Goal: Task Accomplishment & Management: Use online tool/utility

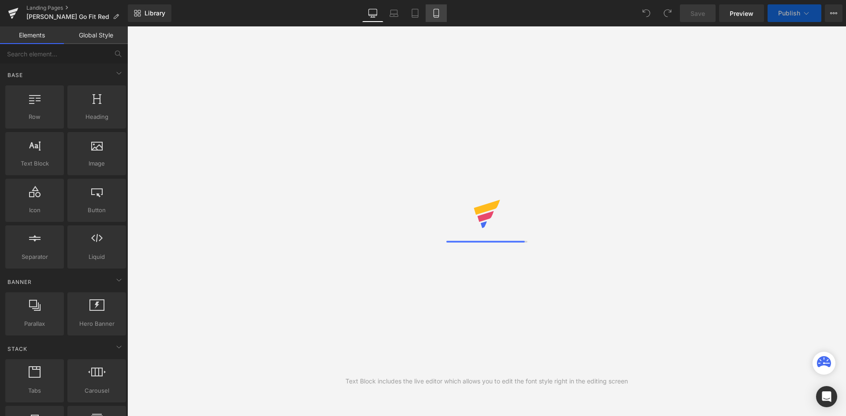
click at [442, 15] on link "Mobile" at bounding box center [436, 13] width 21 height 18
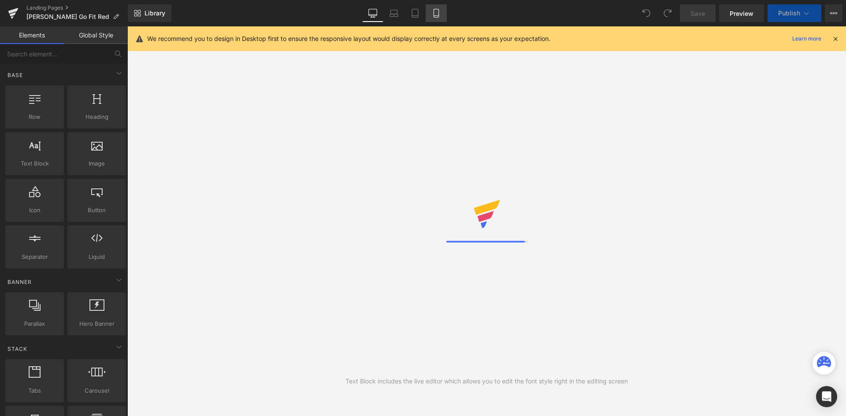
click at [437, 19] on link "Mobile" at bounding box center [436, 13] width 21 height 18
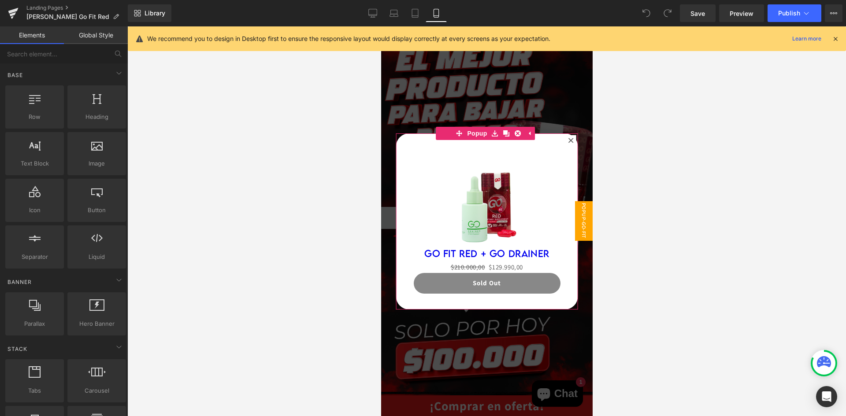
click at [568, 139] on icon at bounding box center [570, 140] width 5 height 5
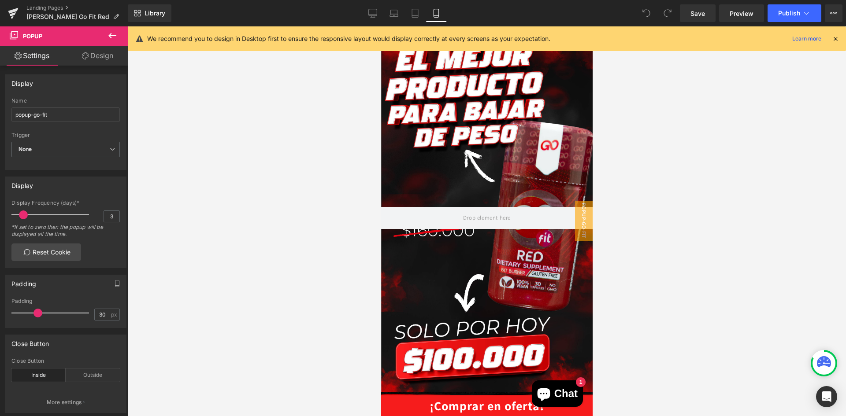
click at [837, 42] on icon at bounding box center [836, 39] width 8 height 8
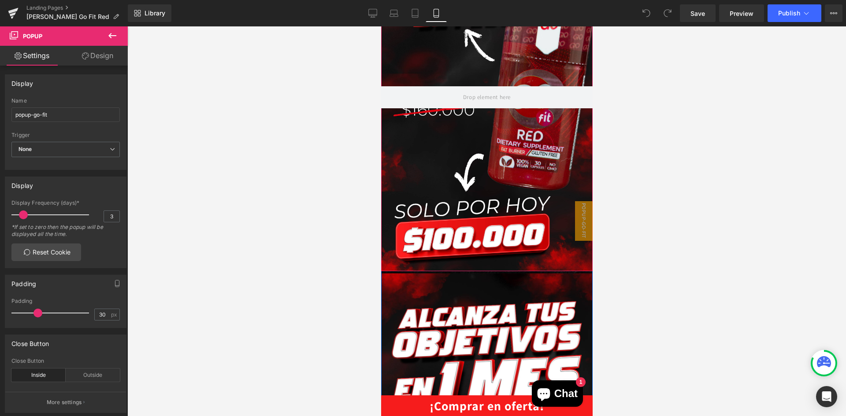
scroll to position [132, 0]
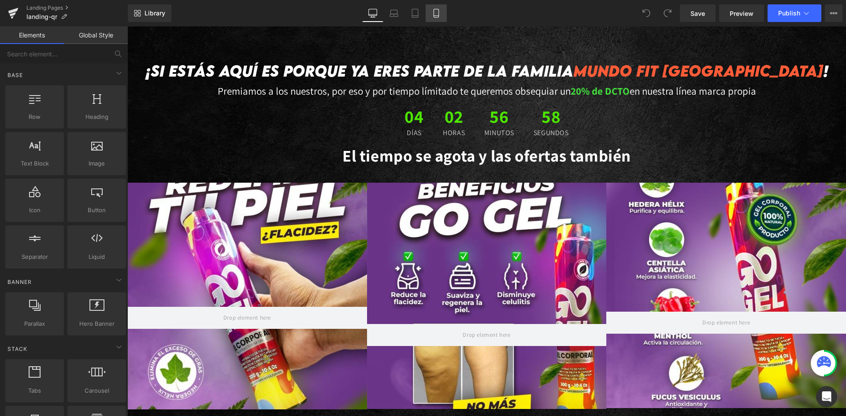
click at [437, 16] on icon at bounding box center [436, 13] width 9 height 9
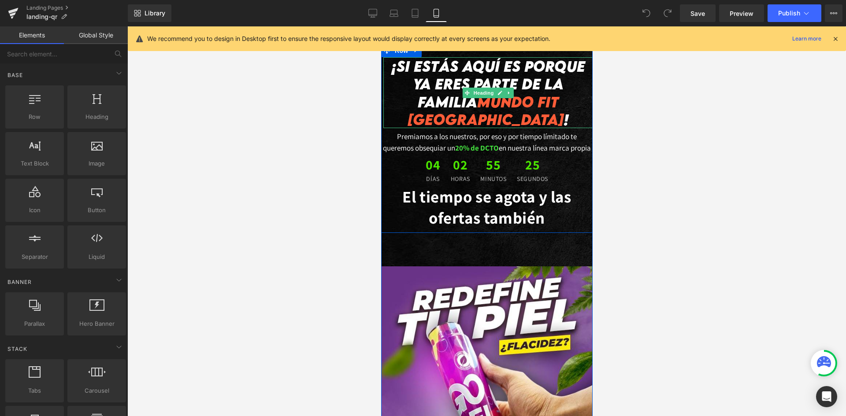
click at [496, 130] on div "Premiamos a los nuestros, por eso y por tiempo límitado te queremos obsequiar u…" at bounding box center [487, 141] width 212 height 26
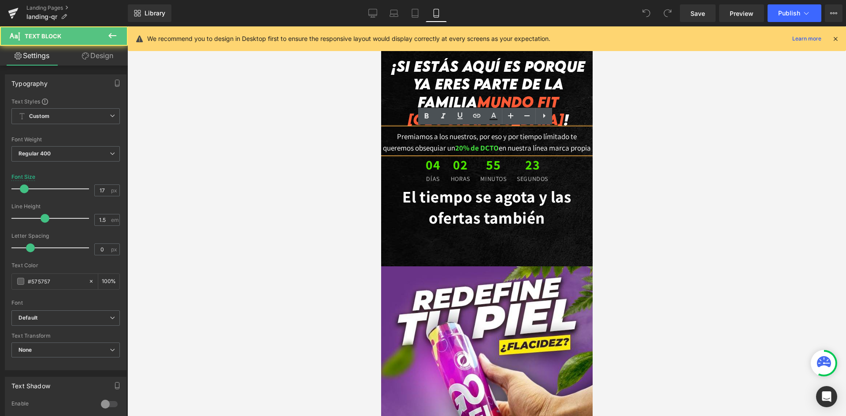
click at [669, 140] on div at bounding box center [486, 221] width 719 height 390
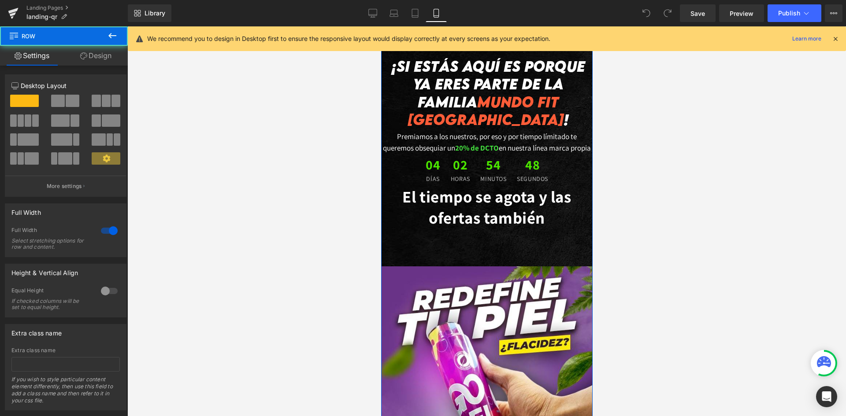
click at [679, 204] on div at bounding box center [486, 221] width 719 height 390
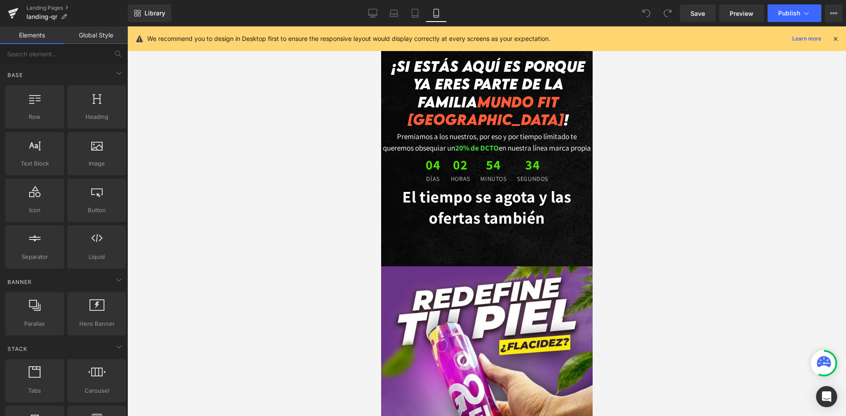
click at [838, 38] on icon at bounding box center [836, 39] width 8 height 8
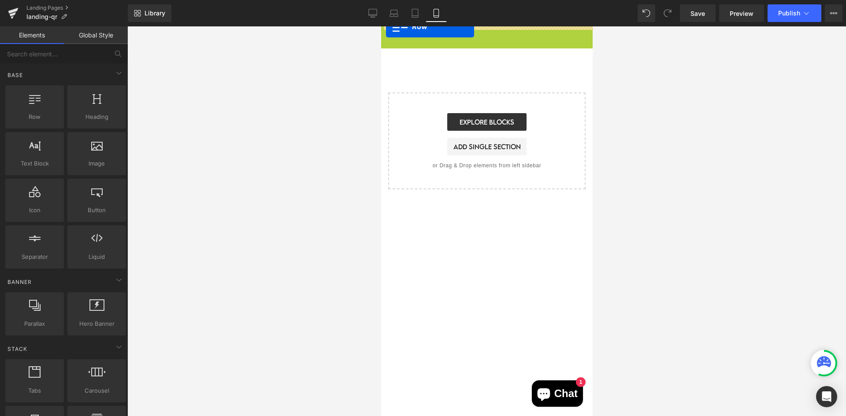
drag, startPoint x: 384, startPoint y: 35, endPoint x: 767, endPoint y: 52, distance: 383.4
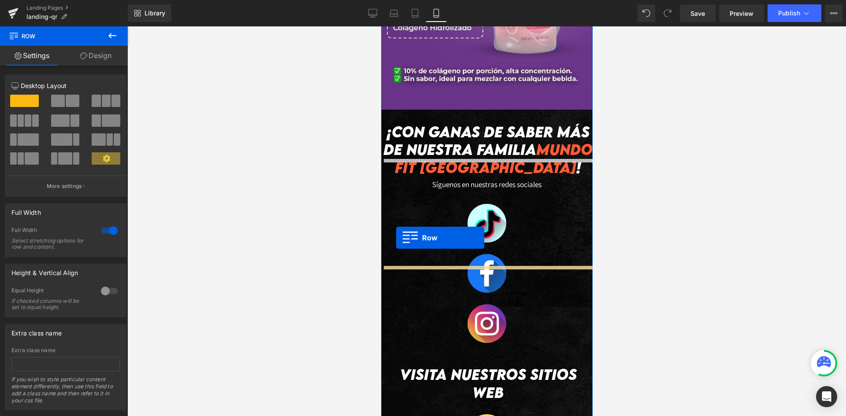
scroll to position [2027, 0]
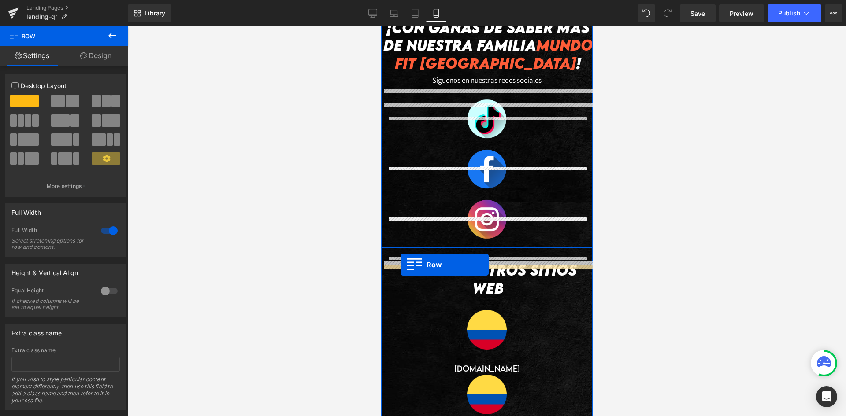
drag, startPoint x: 383, startPoint y: 51, endPoint x: 402, endPoint y: 266, distance: 215.4
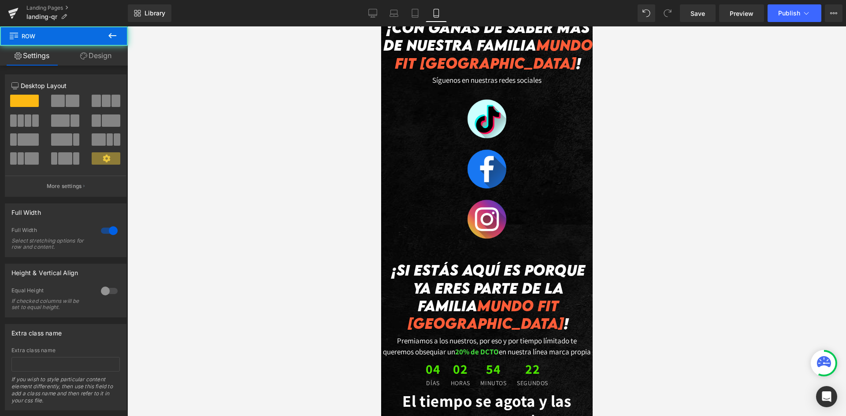
click at [688, 266] on div at bounding box center [486, 221] width 719 height 390
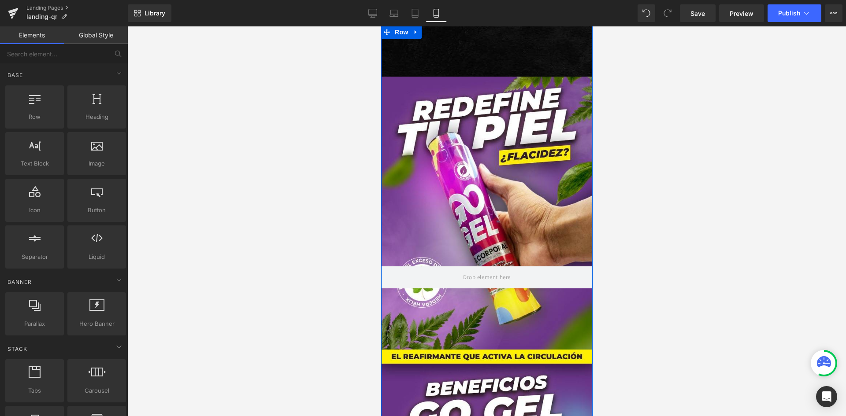
scroll to position [0, 0]
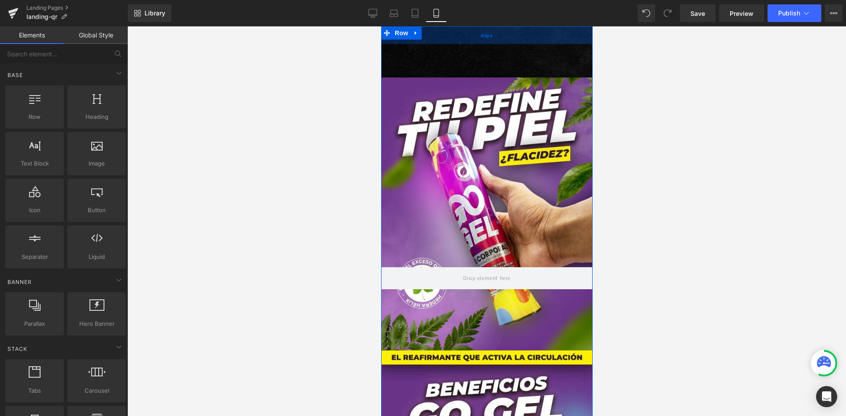
click at [468, 43] on div "40px" at bounding box center [487, 35] width 212 height 18
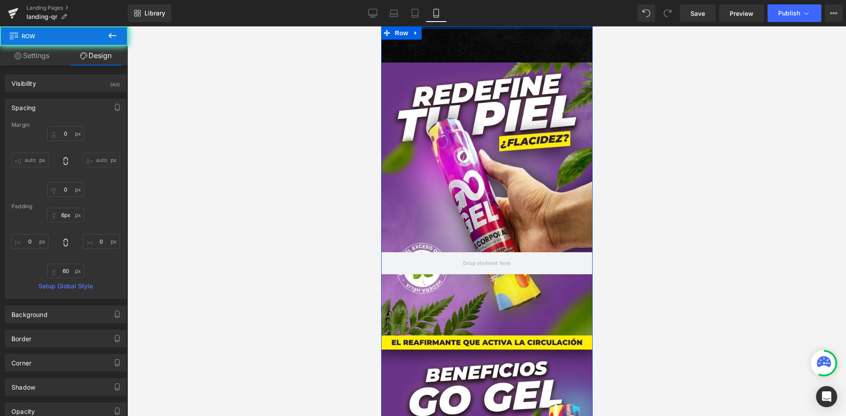
drag, startPoint x: 468, startPoint y: 43, endPoint x: 464, endPoint y: 12, distance: 31.5
click at [464, 26] on html "Hero Banner 431px Hero Banner 143px Hero Banner Row Hero Banner Hero Banner Her…" at bounding box center [487, 221] width 212 height 390
type input "10px"
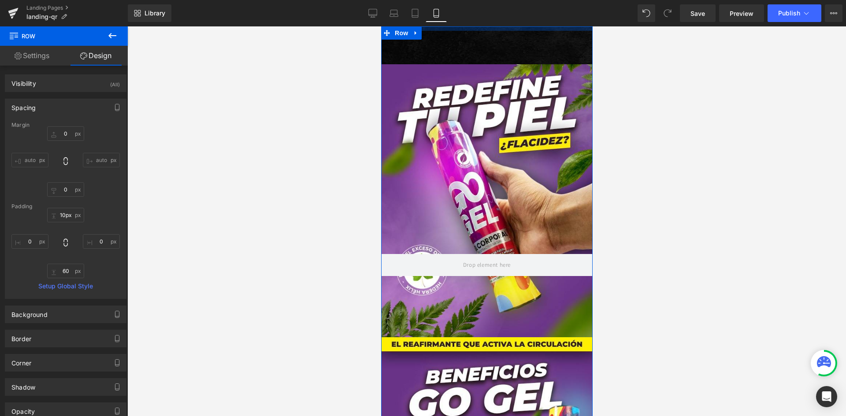
click at [476, 30] on div at bounding box center [487, 28] width 212 height 4
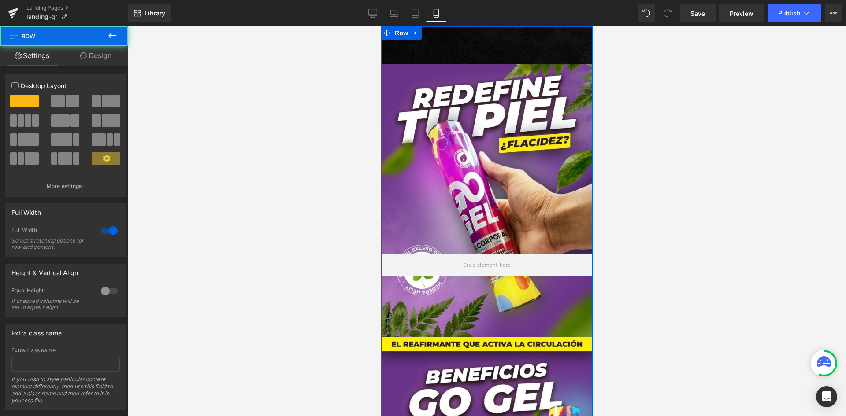
drag, startPoint x: 488, startPoint y: 48, endPoint x: 488, endPoint y: 39, distance: 9.3
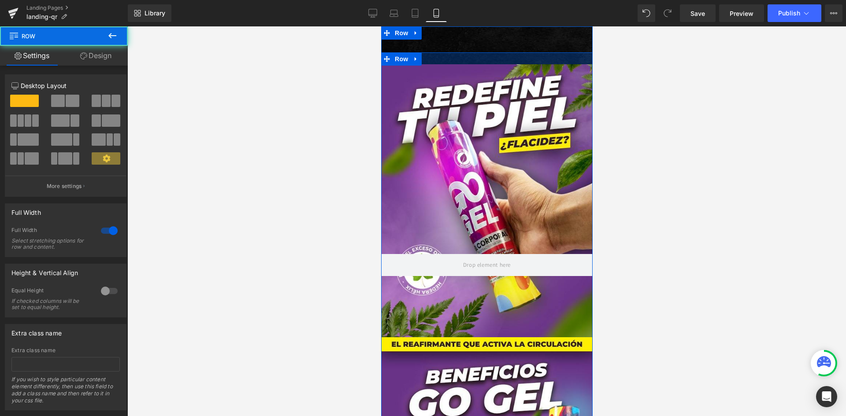
click at [488, 61] on div at bounding box center [487, 58] width 212 height 12
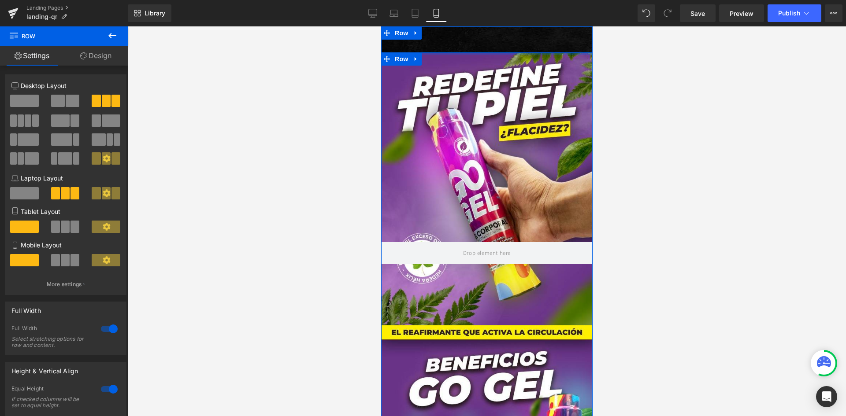
drag, startPoint x: 488, startPoint y: 61, endPoint x: 487, endPoint y: 44, distance: 17.7
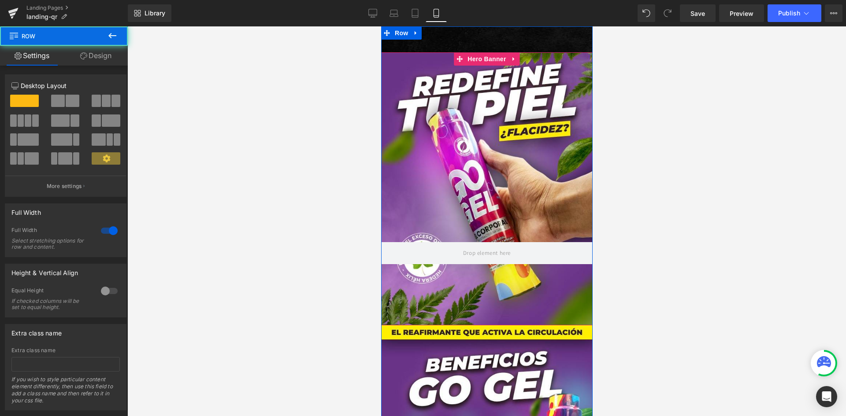
click at [416, 31] on icon at bounding box center [416, 33] width 6 height 7
click at [436, 34] on icon at bounding box center [438, 33] width 6 height 7
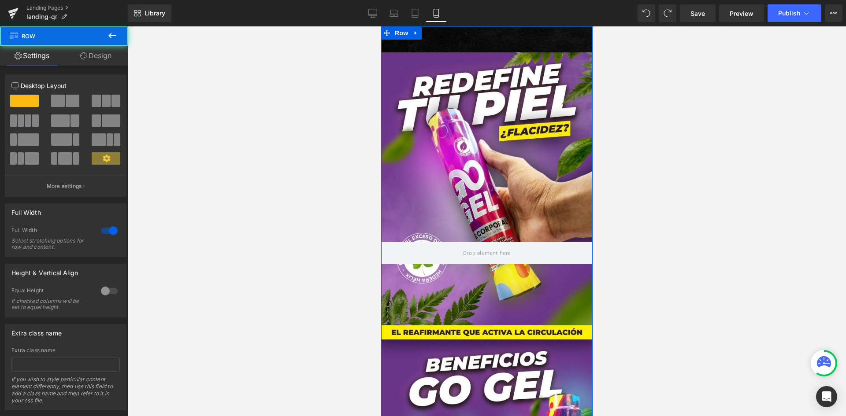
click at [452, 71] on div at bounding box center [487, 188] width 212 height 273
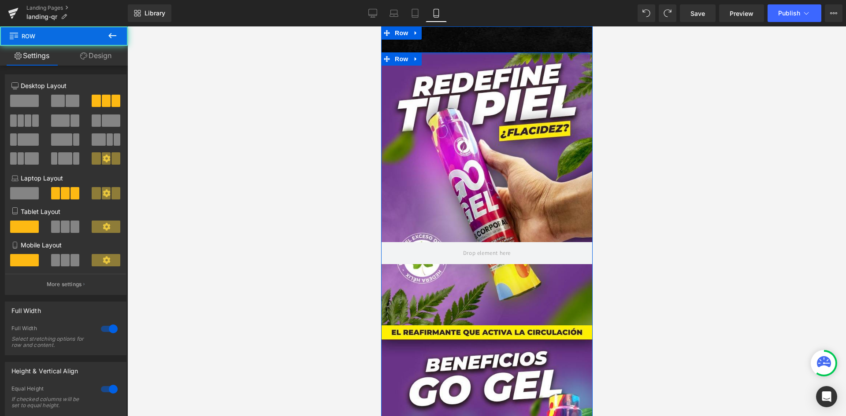
drag, startPoint x: 465, startPoint y: 52, endPoint x: 467, endPoint y: 39, distance: 13.7
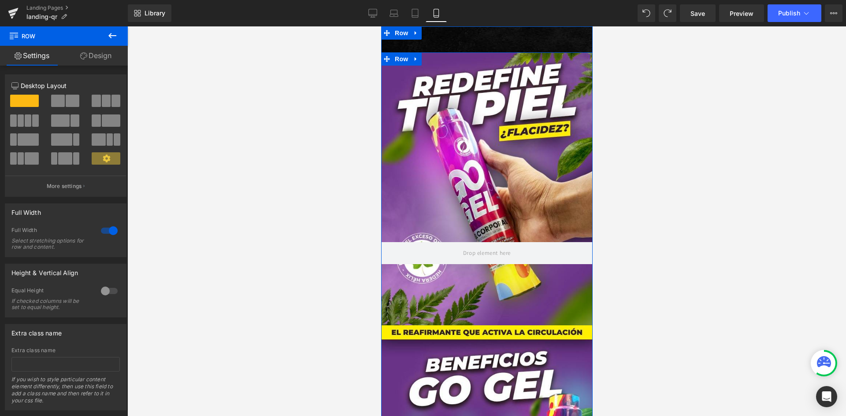
drag, startPoint x: 465, startPoint y: 38, endPoint x: 467, endPoint y: 43, distance: 5.2
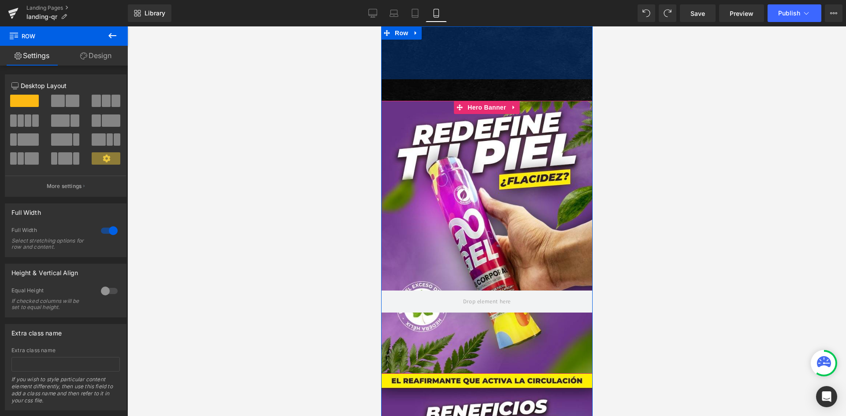
drag, startPoint x: 468, startPoint y: 27, endPoint x: 589, endPoint y: -38, distance: 137.3
click at [589, 26] on html "Hero Banner Hero Banner Hero Banner Row Hero Banner Hero Banner Hero Banner Her…" at bounding box center [487, 221] width 212 height 390
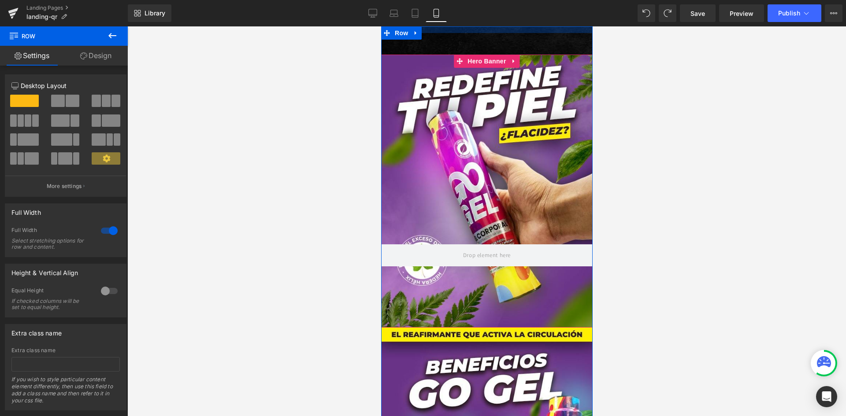
click at [526, 29] on div at bounding box center [487, 29] width 212 height 7
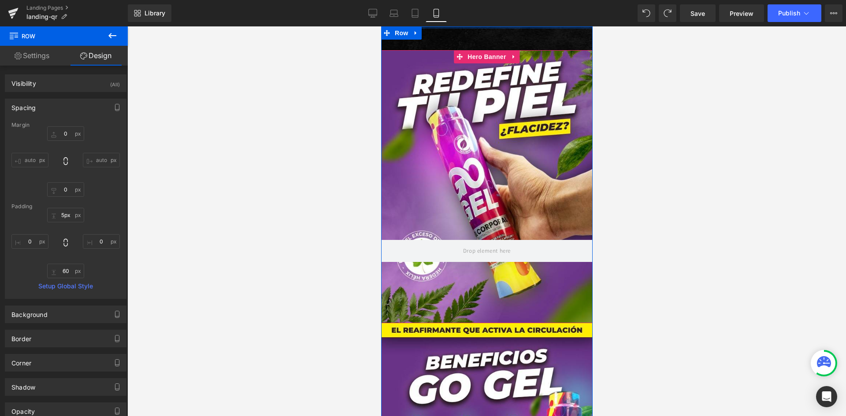
drag, startPoint x: 526, startPoint y: 32, endPoint x: 528, endPoint y: 5, distance: 26.5
click at [528, 26] on html "Hero Banner Hero Banner Hero Banner Row Hero Banner Hero Banner Hero Banner Her…" at bounding box center [487, 221] width 212 height 390
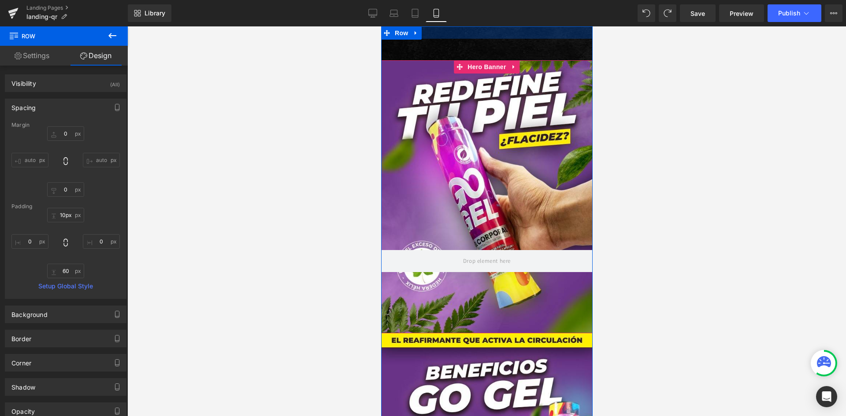
type input "3px"
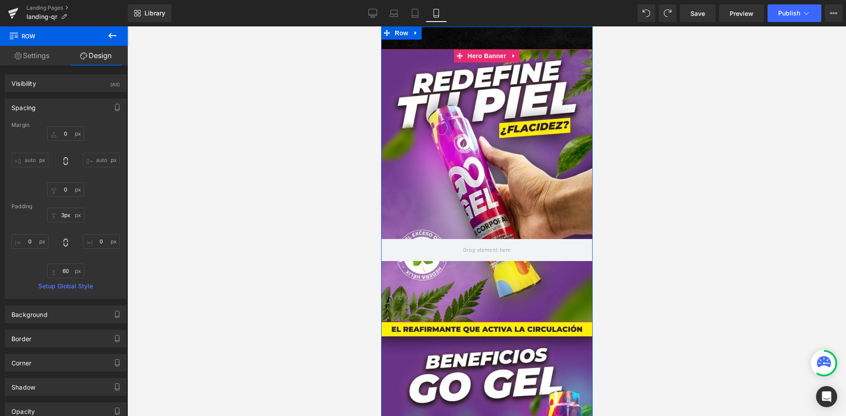
click at [514, 22] on div "Library Mobile Desktop Laptop Tablet Mobile Save Preview Publish Scheduled View…" at bounding box center [487, 13] width 718 height 18
click at [515, 26] on div at bounding box center [487, 26] width 212 height 1
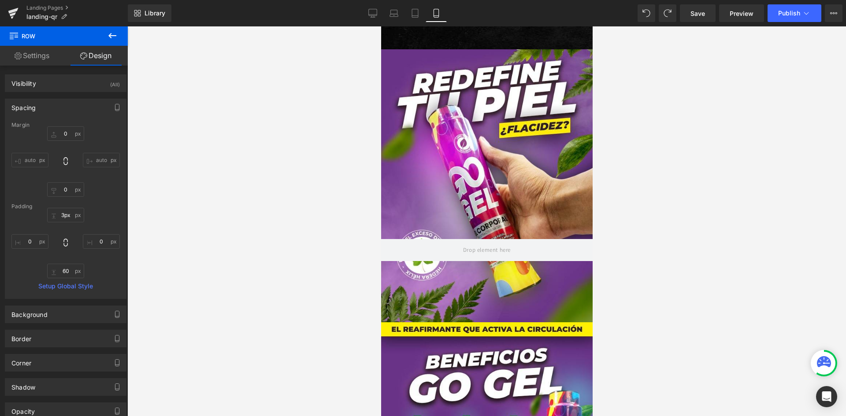
click at [610, 60] on div at bounding box center [486, 221] width 719 height 390
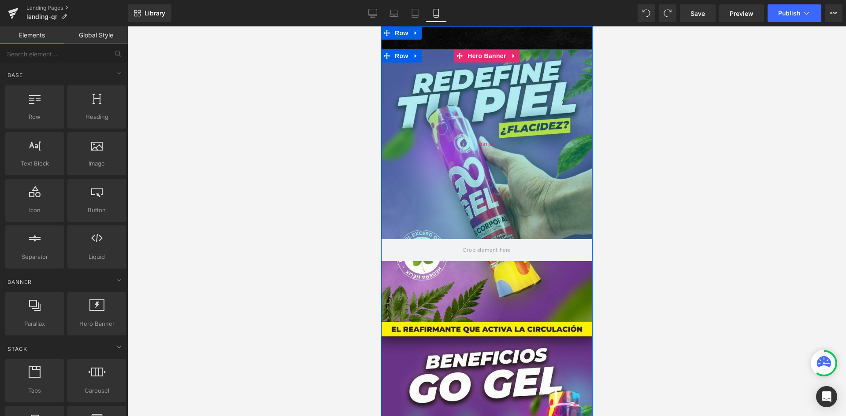
click at [489, 106] on div "431px" at bounding box center [487, 144] width 212 height 190
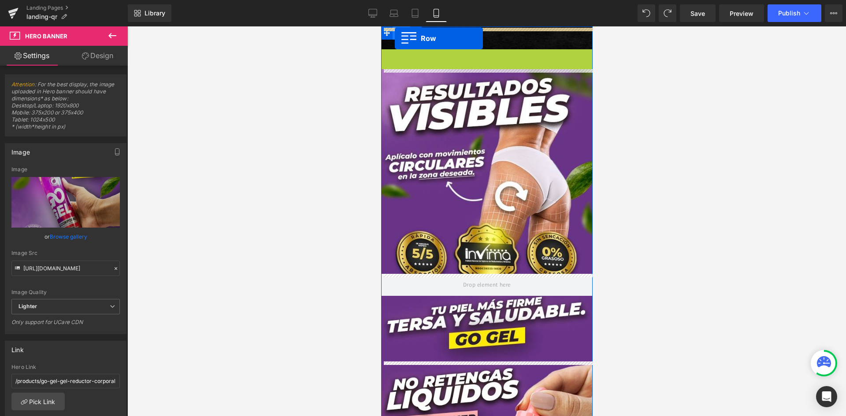
drag, startPoint x: 388, startPoint y: 57, endPoint x: 394, endPoint y: 38, distance: 19.5
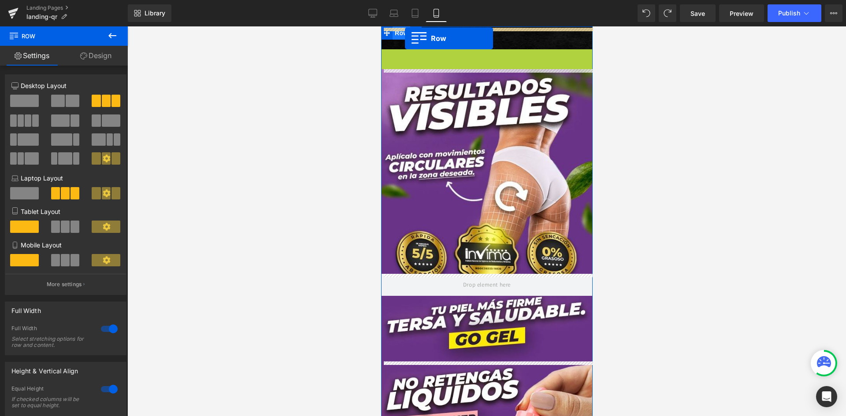
drag, startPoint x: 387, startPoint y: 55, endPoint x: 405, endPoint y: 38, distance: 23.7
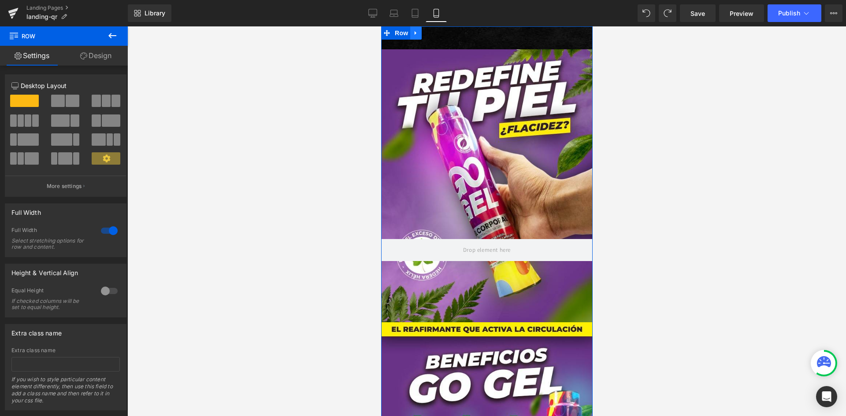
click at [415, 35] on icon at bounding box center [416, 33] width 6 height 7
click at [658, 68] on div at bounding box center [486, 221] width 719 height 390
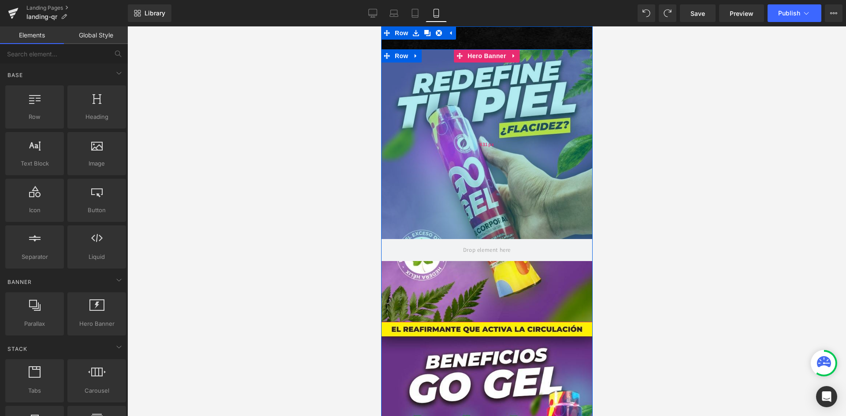
click at [496, 198] on div "431px" at bounding box center [487, 144] width 212 height 190
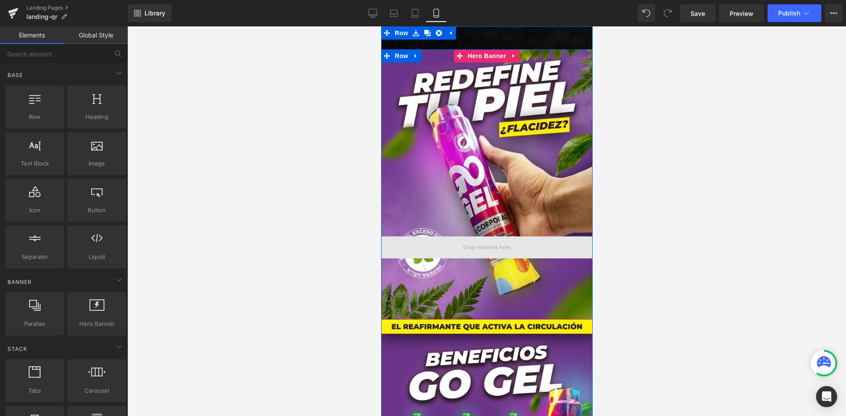
click at [481, 253] on span at bounding box center [487, 247] width 54 height 15
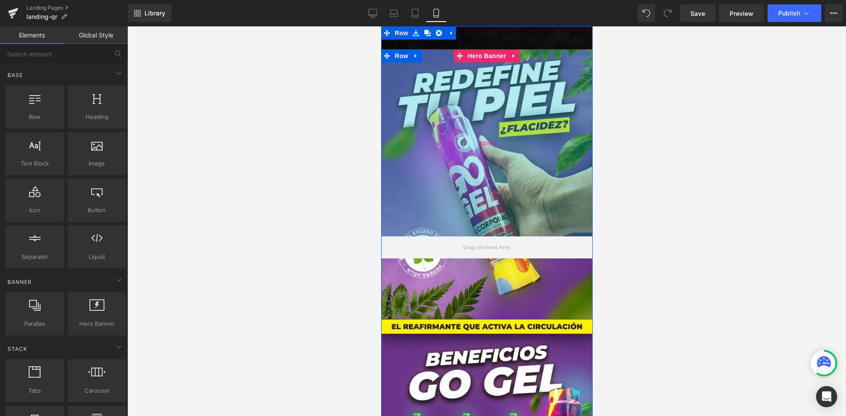
click at [483, 183] on div "425px" at bounding box center [487, 142] width 212 height 187
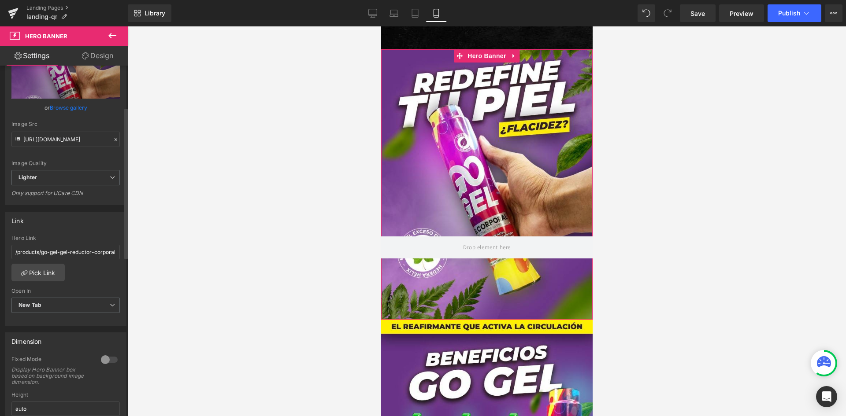
scroll to position [132, 0]
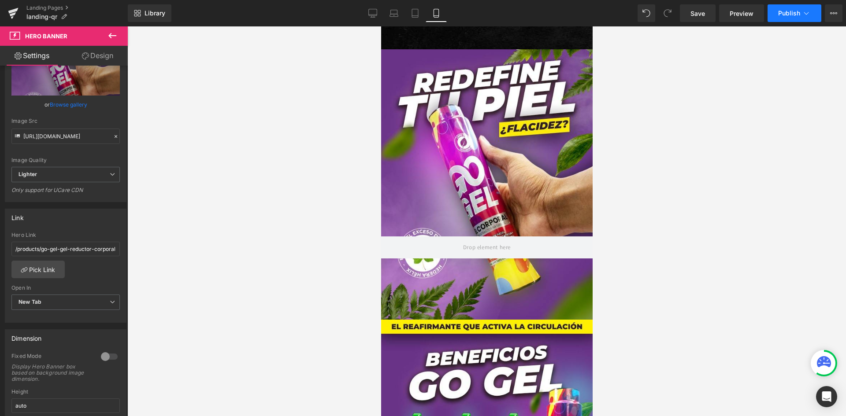
click at [790, 15] on span "Publish" at bounding box center [789, 13] width 22 height 7
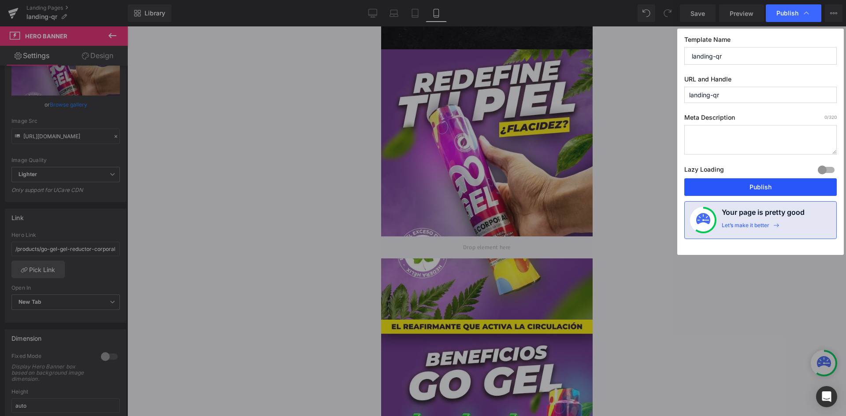
click at [732, 182] on button "Publish" at bounding box center [760, 187] width 152 height 18
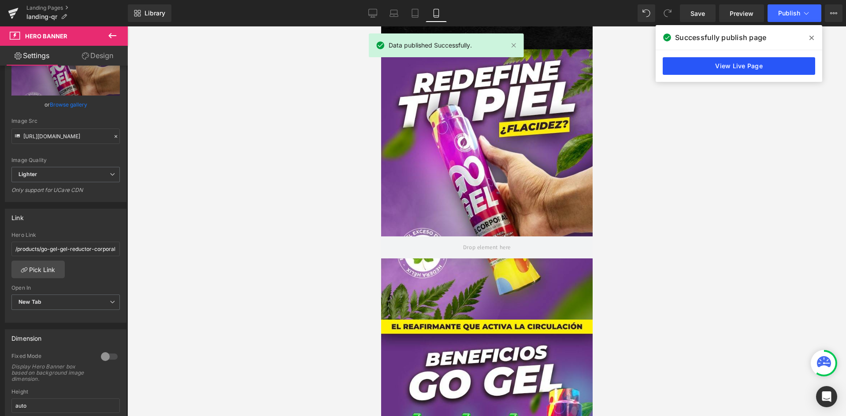
click at [699, 63] on link "View Live Page" at bounding box center [739, 66] width 152 height 18
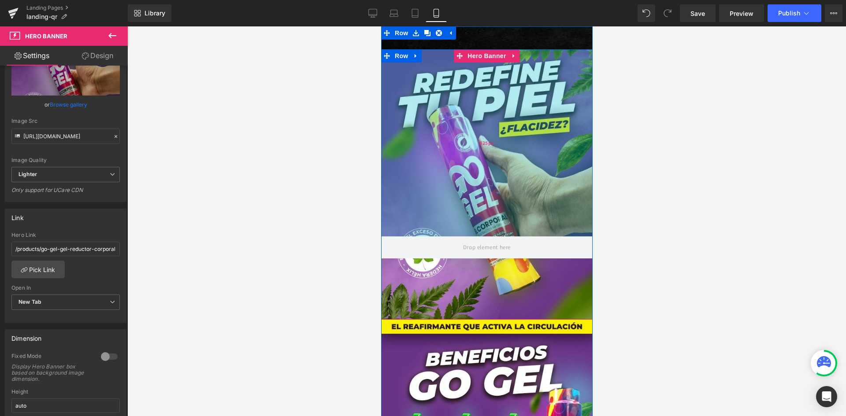
click at [412, 208] on div "425px" at bounding box center [487, 142] width 212 height 187
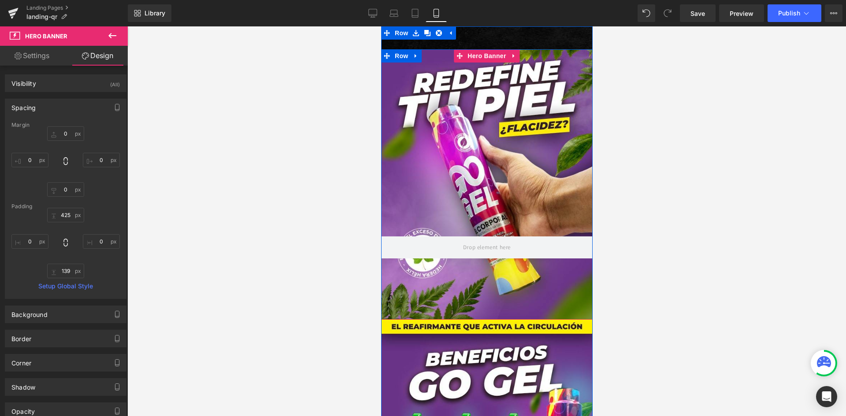
click at [442, 273] on div at bounding box center [487, 184] width 212 height 271
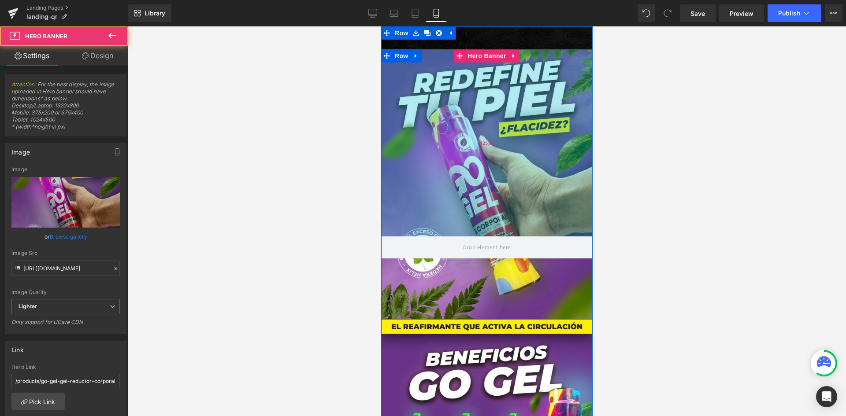
click at [448, 200] on div "425px" at bounding box center [487, 142] width 212 height 187
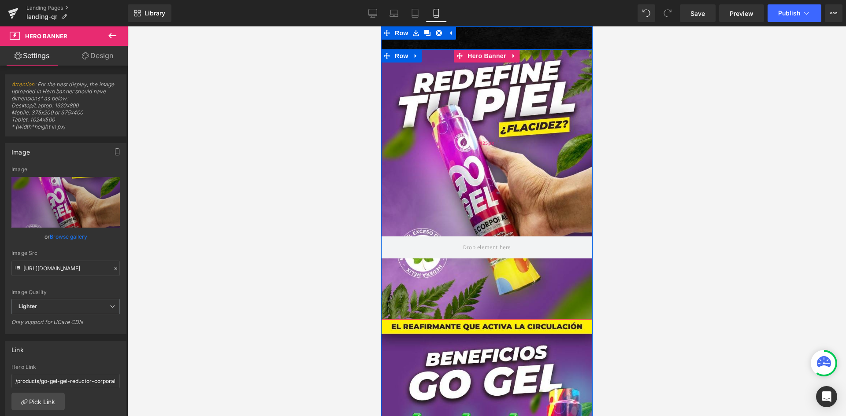
click at [448, 200] on div "425px" at bounding box center [487, 142] width 212 height 187
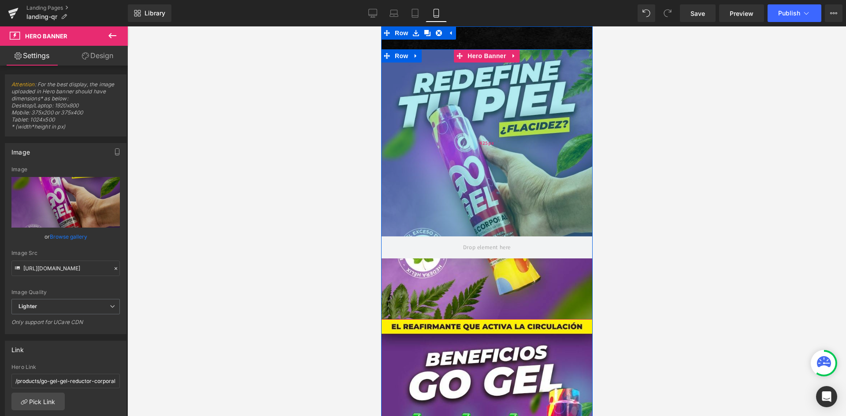
click at [448, 200] on div "425px" at bounding box center [487, 142] width 212 height 187
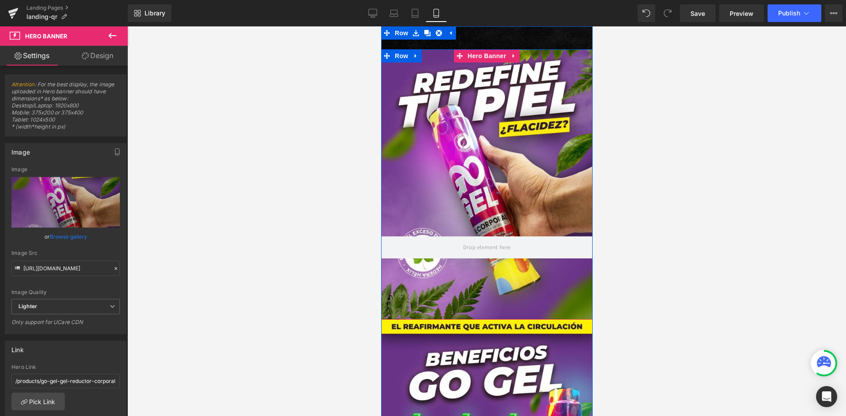
click at [446, 288] on div at bounding box center [487, 184] width 212 height 271
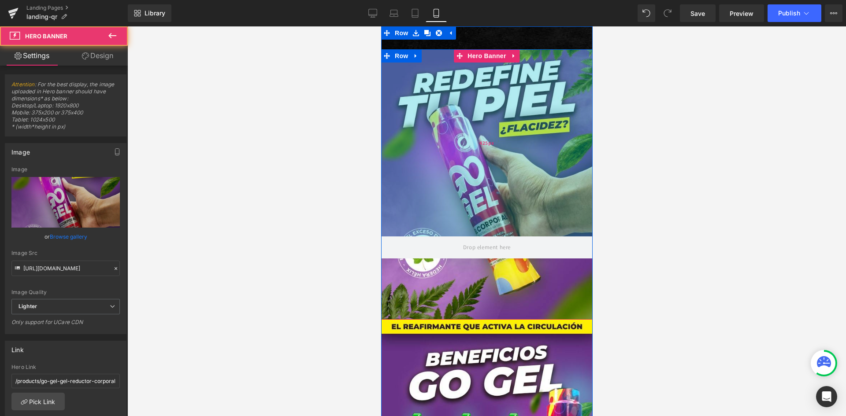
click at [448, 195] on div "425px" at bounding box center [487, 142] width 212 height 187
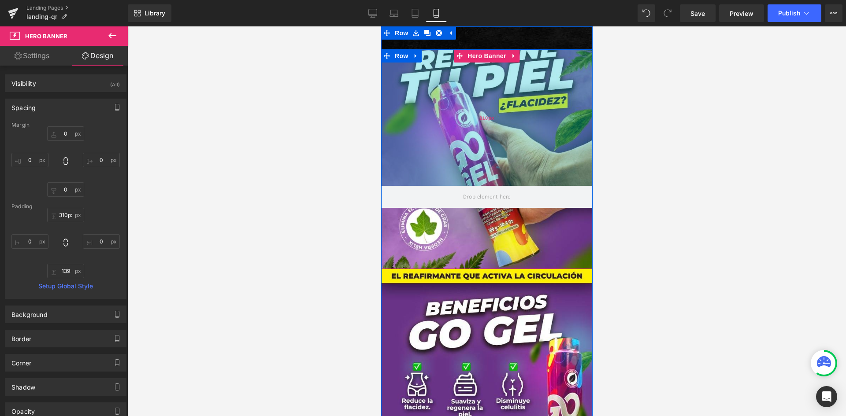
drag, startPoint x: 448, startPoint y: 195, endPoint x: 481, endPoint y: 145, distance: 60.3
click at [481, 145] on div "310px" at bounding box center [487, 117] width 212 height 137
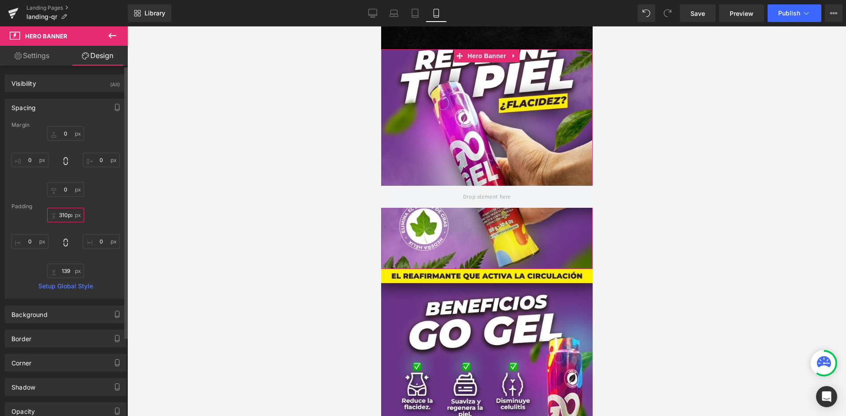
click at [63, 215] on input "310px" at bounding box center [65, 215] width 37 height 15
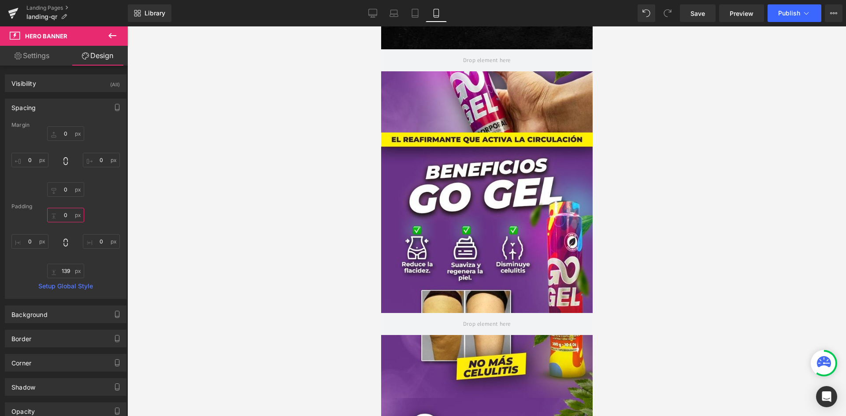
type input "310px"
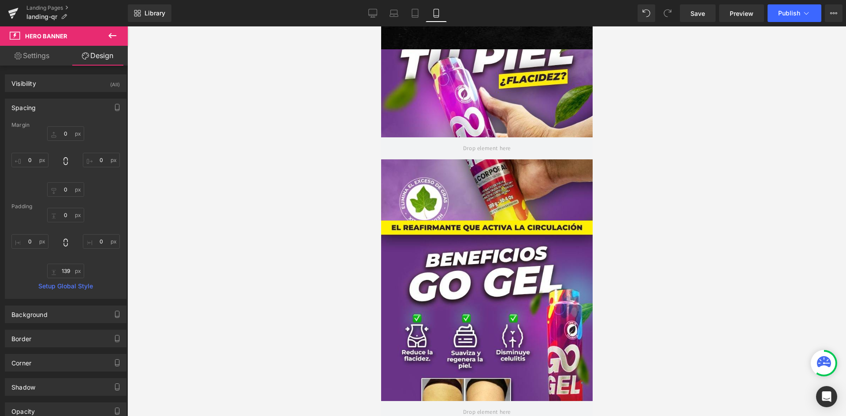
click at [497, 341] on div at bounding box center [487, 354] width 212 height 266
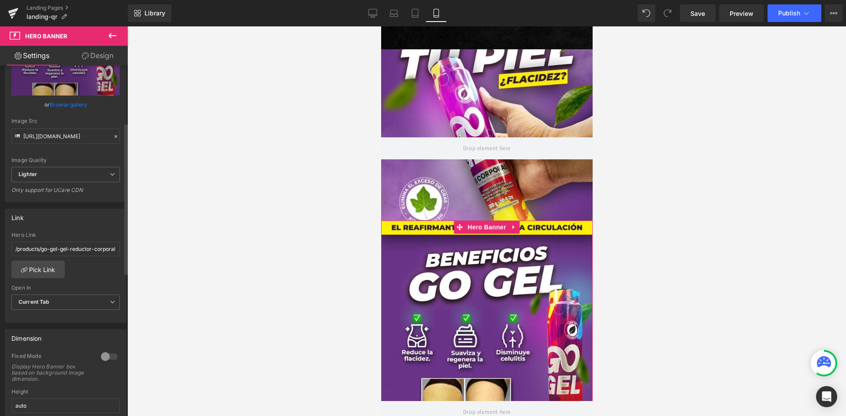
scroll to position [264, 0]
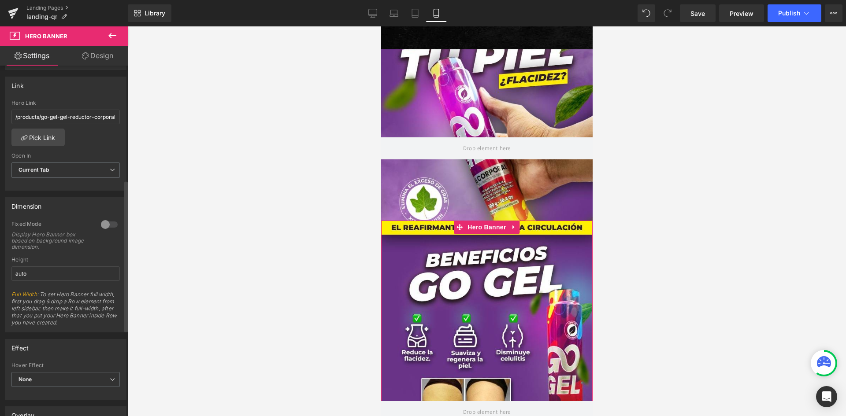
click at [105, 223] on div at bounding box center [109, 225] width 21 height 14
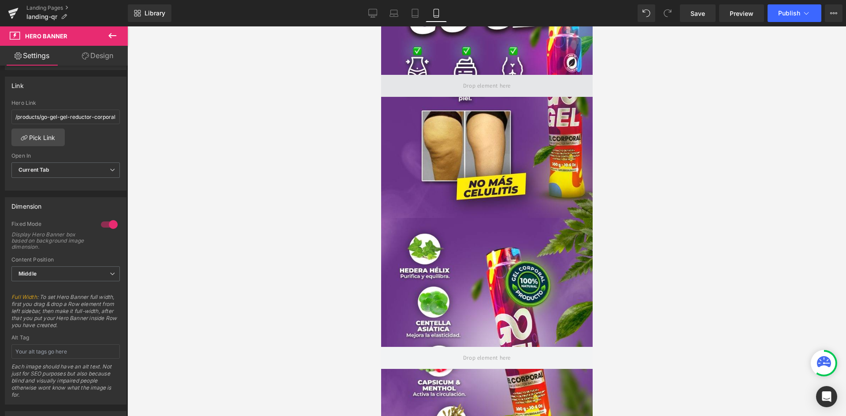
scroll to position [309, 0]
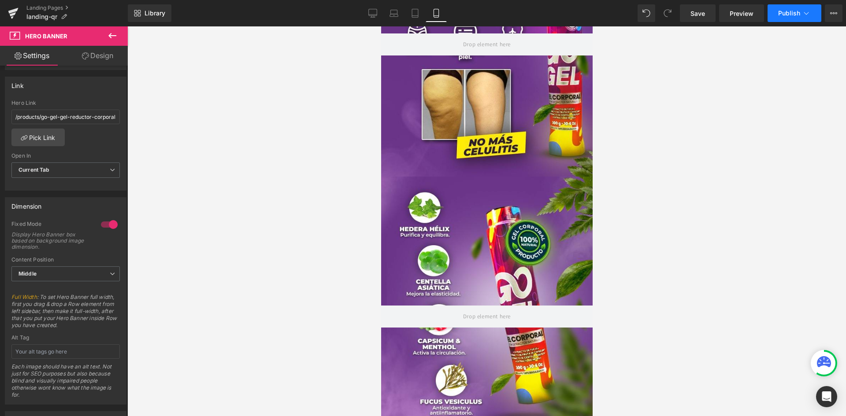
click at [789, 7] on button "Publish" at bounding box center [795, 13] width 54 height 18
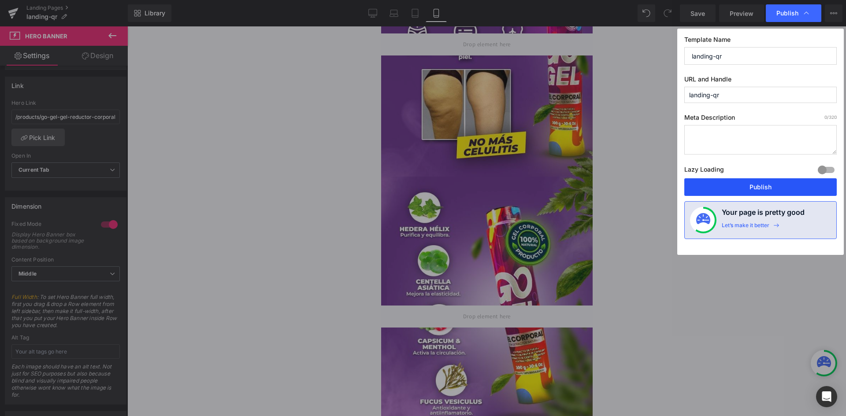
click at [736, 184] on button "Publish" at bounding box center [760, 187] width 152 height 18
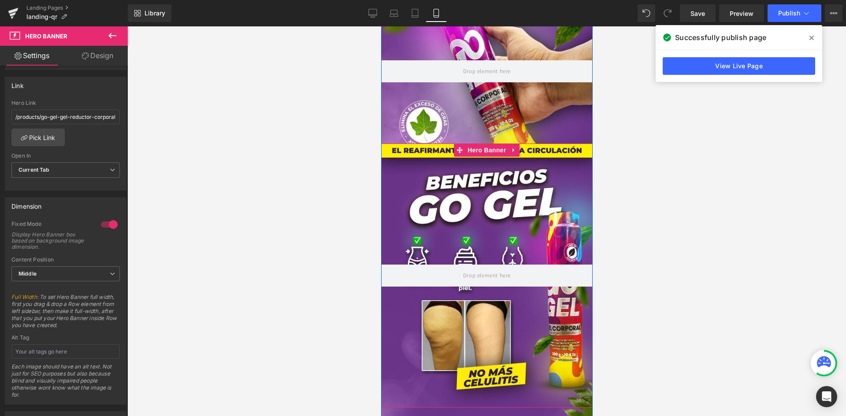
scroll to position [0, 0]
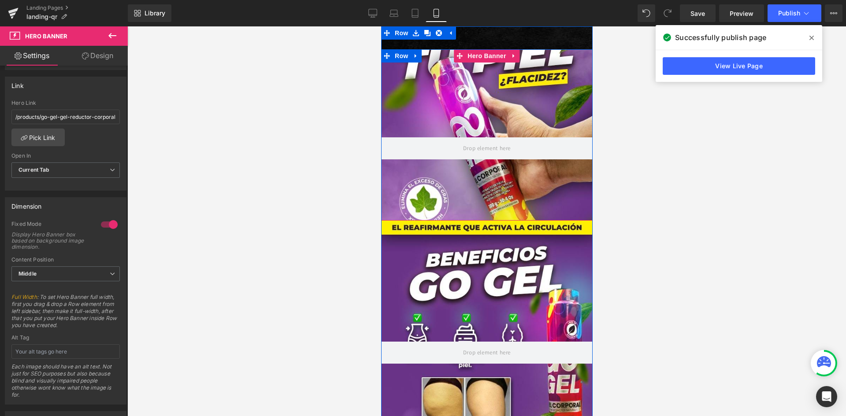
click at [485, 94] on div at bounding box center [487, 134] width 212 height 171
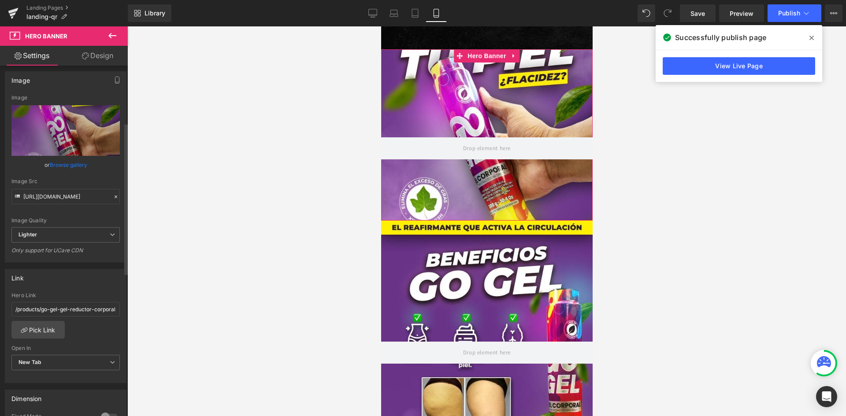
scroll to position [132, 0]
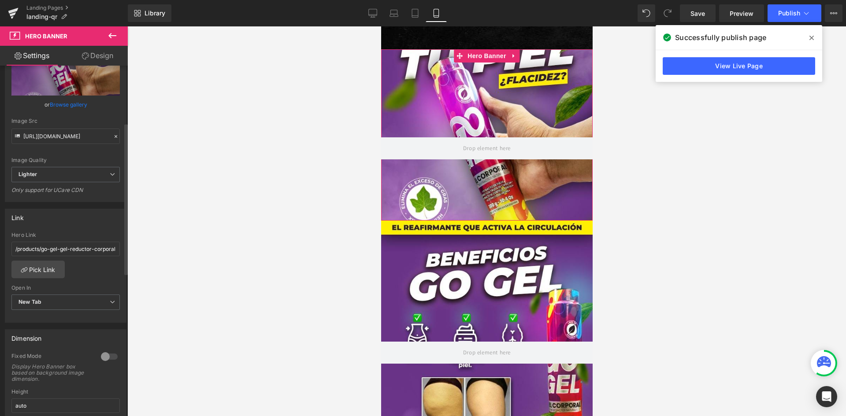
click at [105, 351] on div at bounding box center [109, 357] width 21 height 14
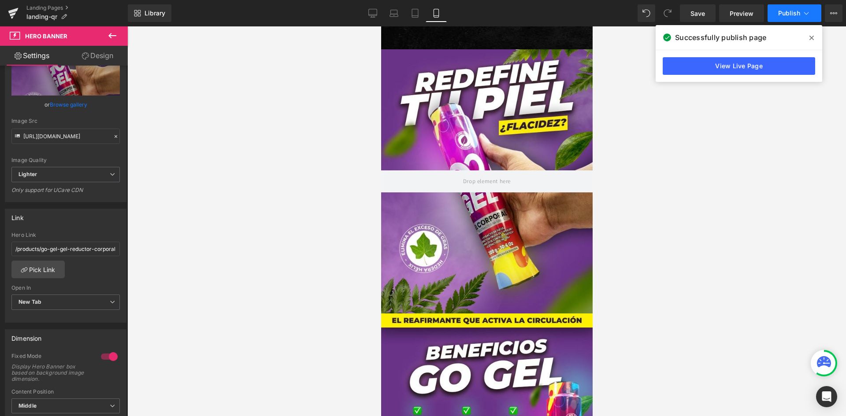
click at [780, 17] on button "Publish" at bounding box center [795, 13] width 54 height 18
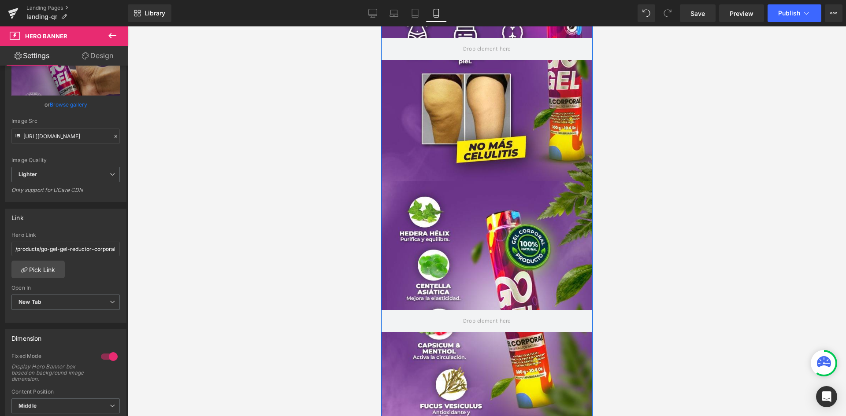
scroll to position [441, 0]
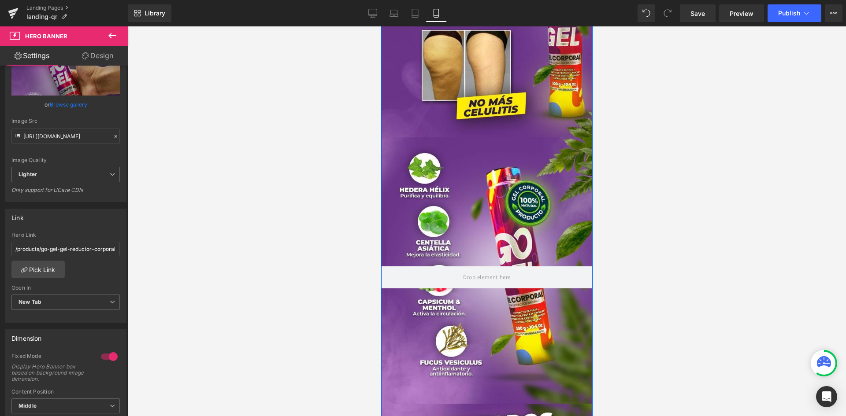
click at [477, 222] on div at bounding box center [487, 272] width 212 height 268
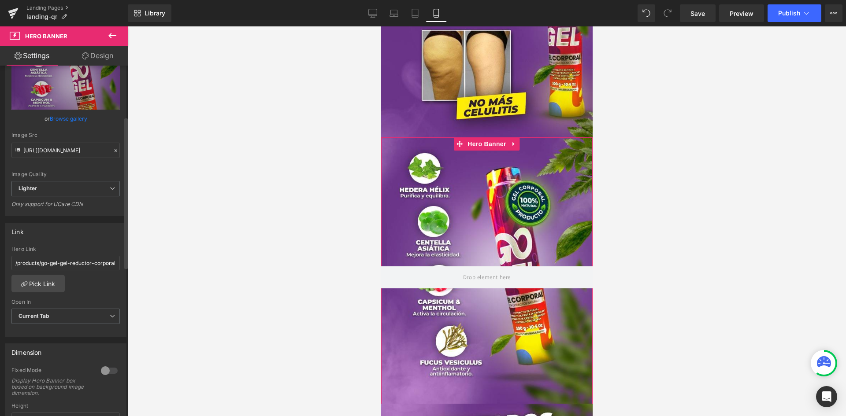
scroll to position [132, 0]
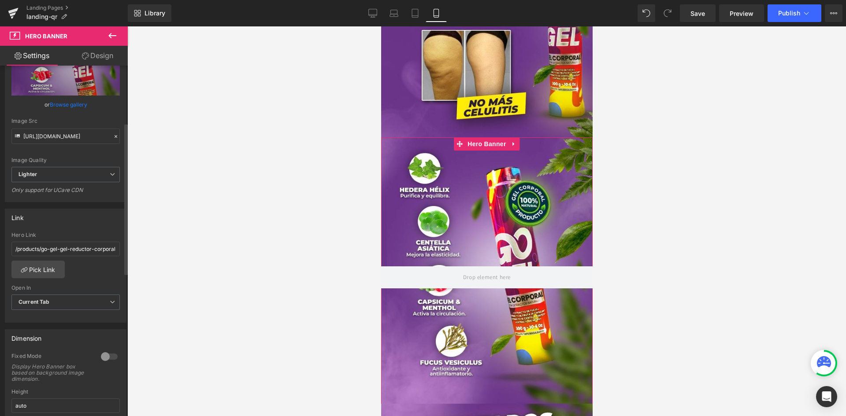
click at [103, 356] on div at bounding box center [109, 357] width 21 height 14
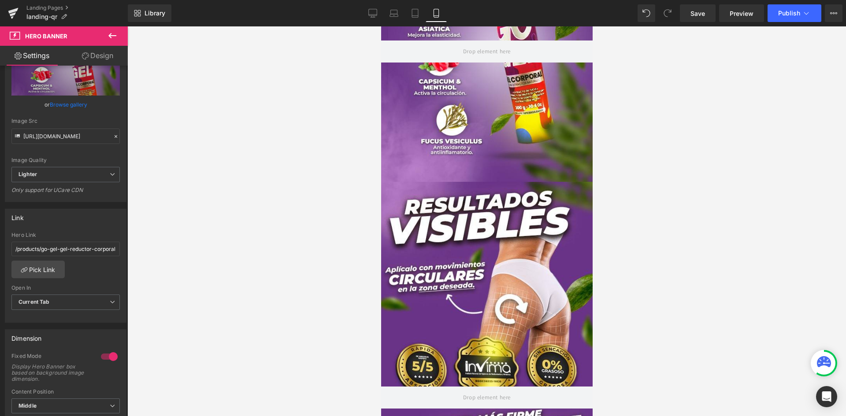
scroll to position [705, 0]
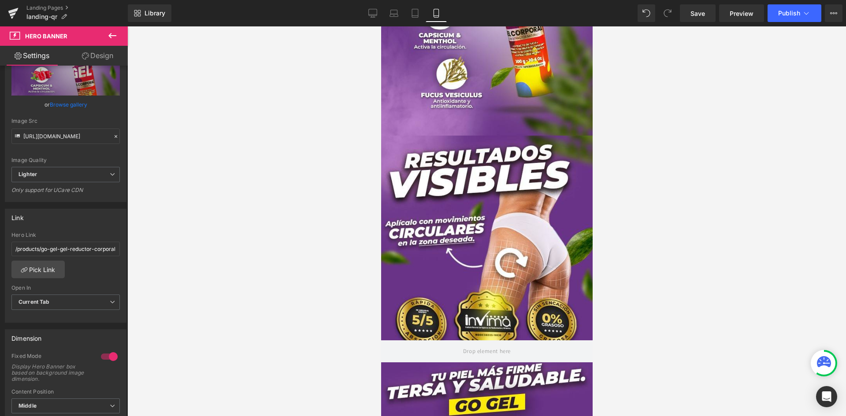
click at [443, 271] on div at bounding box center [487, 282] width 212 height 293
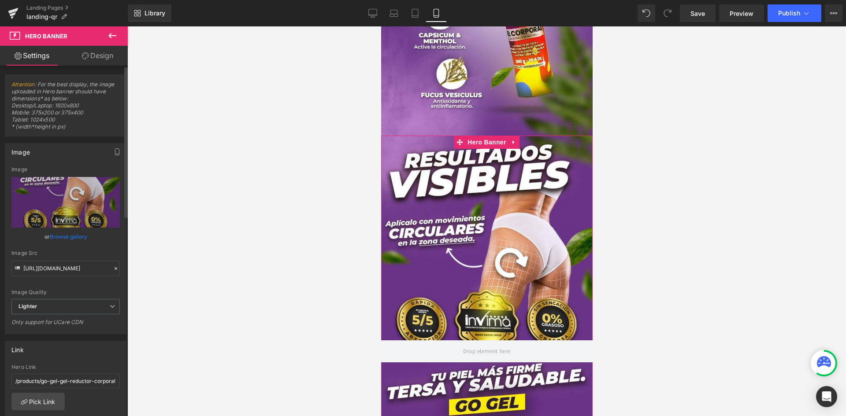
scroll to position [132, 0]
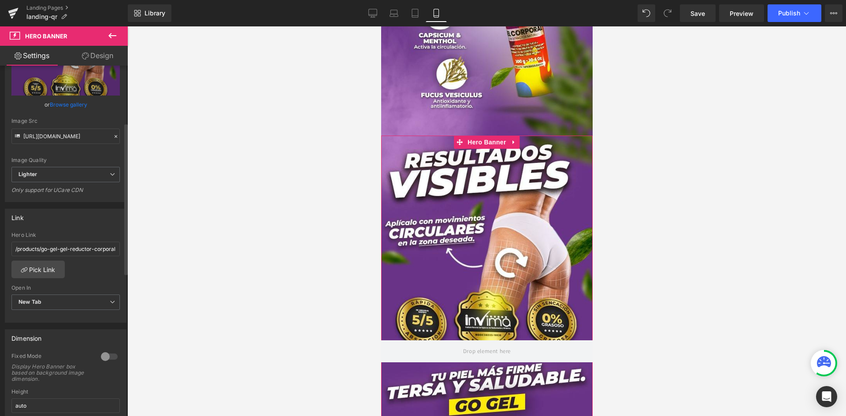
click at [104, 356] on div at bounding box center [109, 357] width 21 height 14
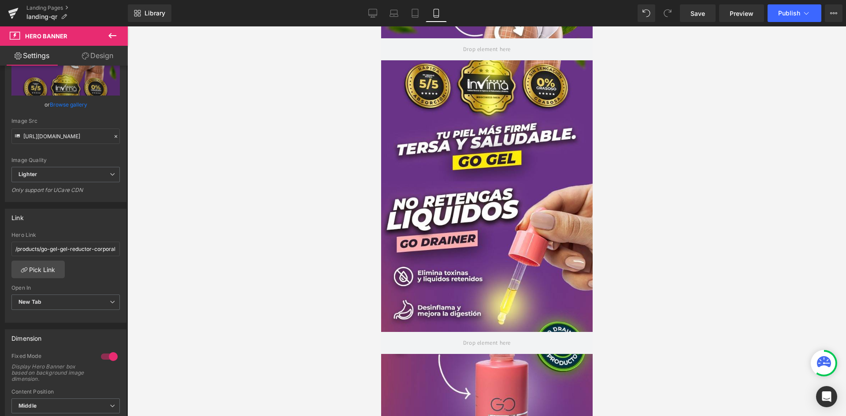
scroll to position [926, 0]
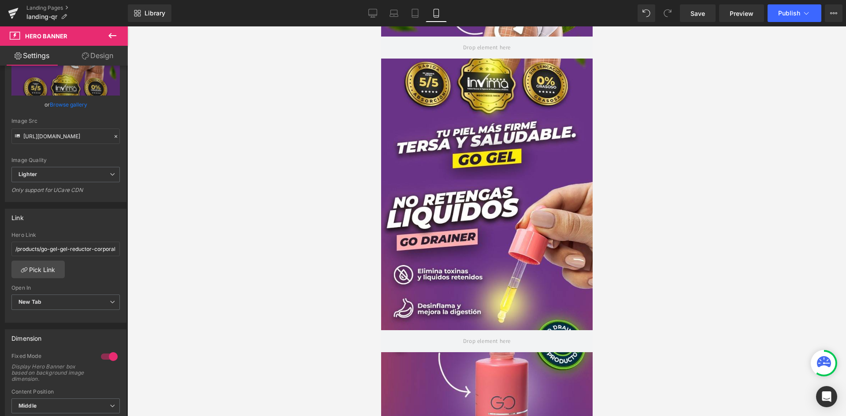
click at [514, 239] on div at bounding box center [487, 314] width 212 height 268
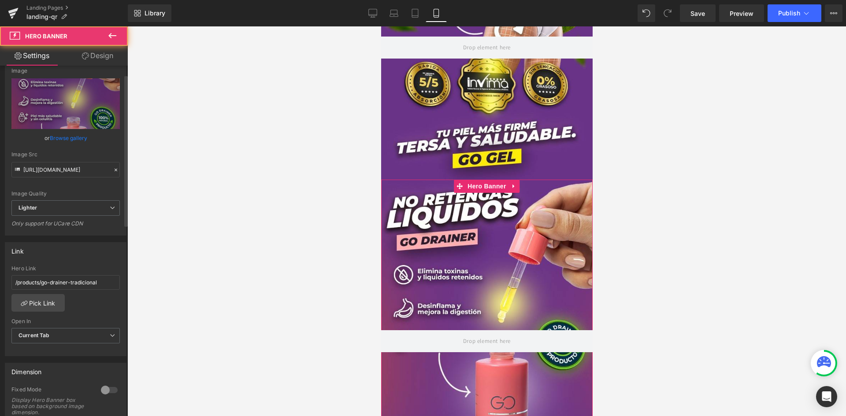
scroll to position [176, 0]
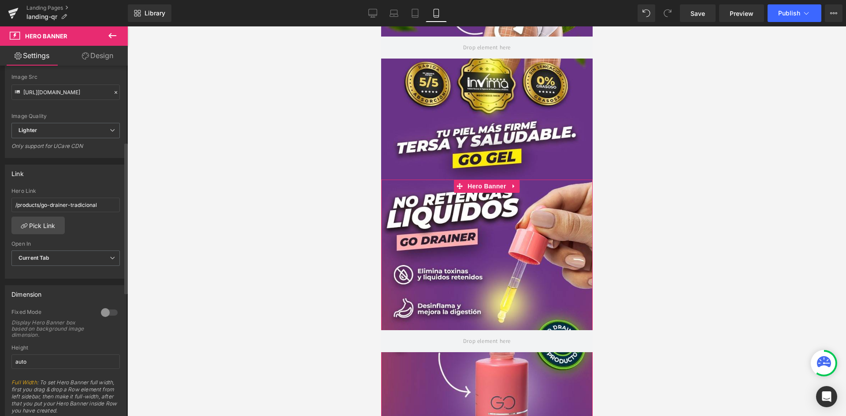
click at [103, 312] on div at bounding box center [109, 313] width 21 height 14
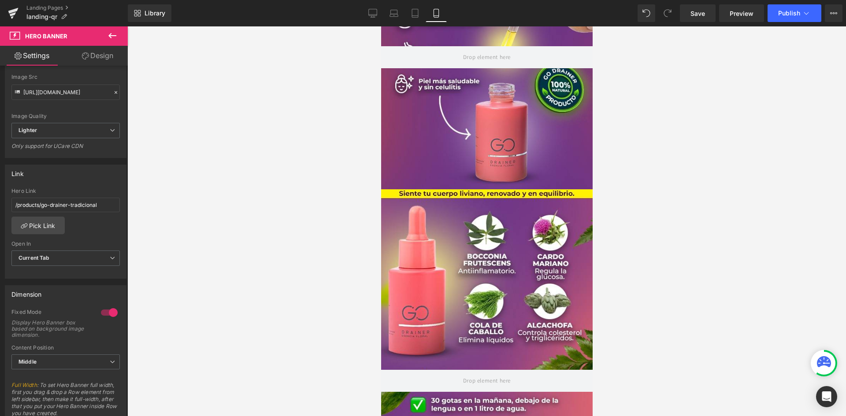
scroll to position [1190, 0]
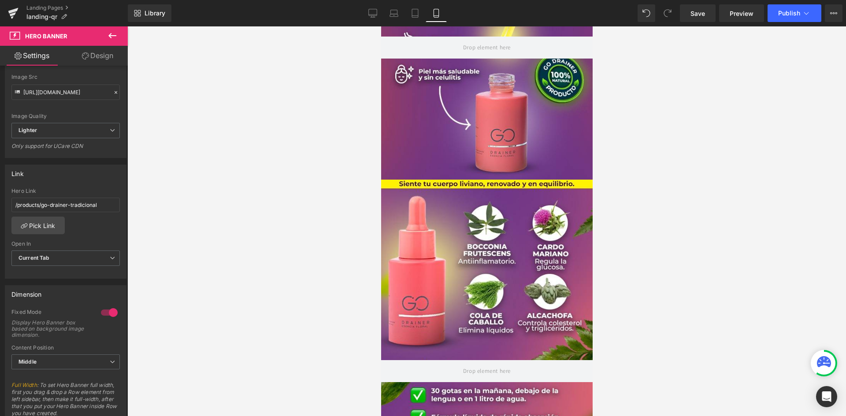
click at [484, 239] on div at bounding box center [487, 324] width 212 height 288
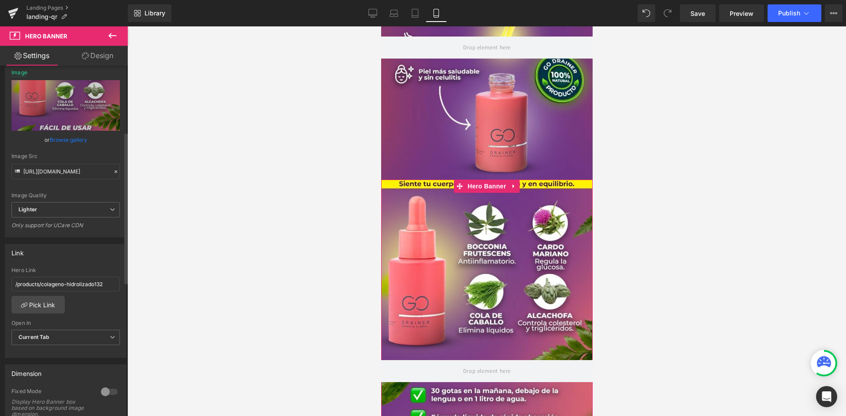
scroll to position [176, 0]
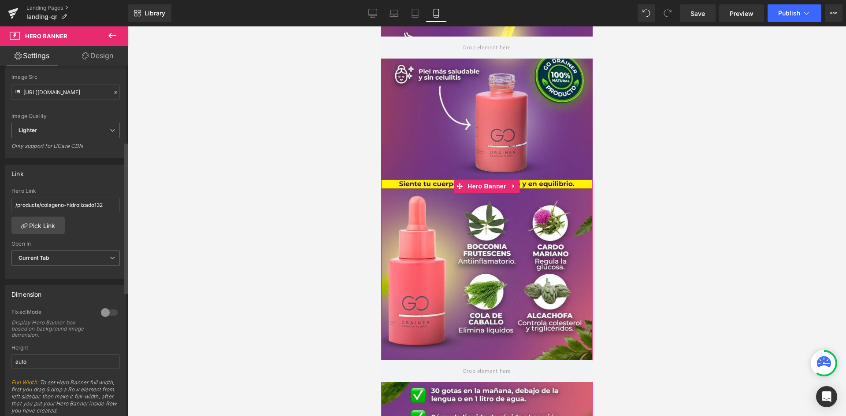
click at [106, 312] on div at bounding box center [109, 313] width 21 height 14
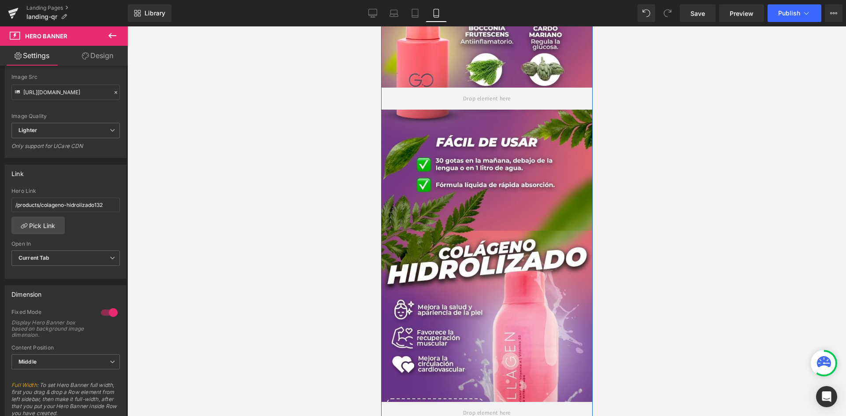
scroll to position [1454, 0]
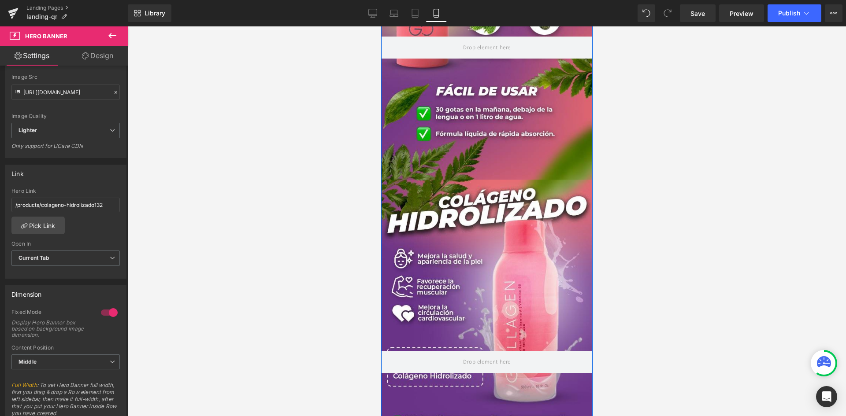
click at [506, 225] on div at bounding box center [487, 319] width 212 height 279
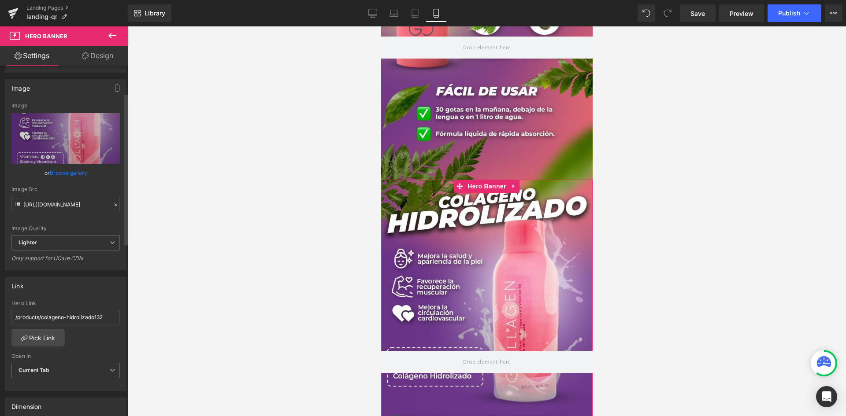
scroll to position [132, 0]
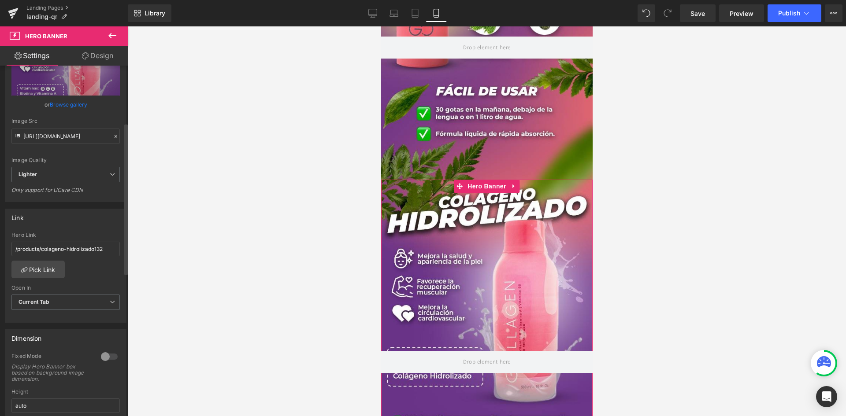
click at [104, 353] on div at bounding box center [109, 357] width 21 height 14
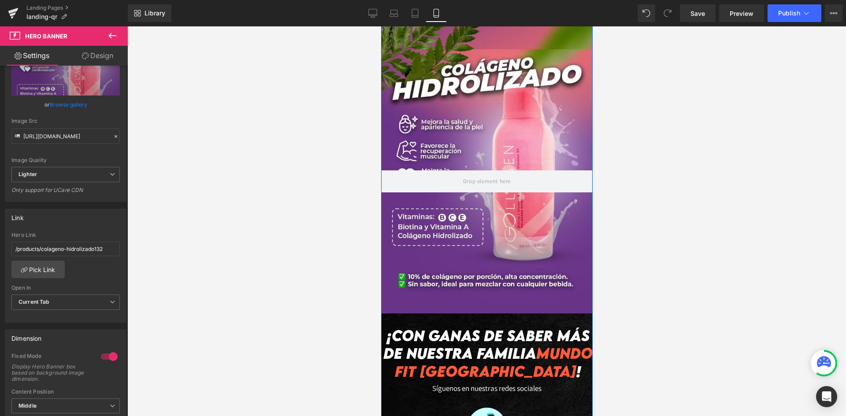
scroll to position [1454, 0]
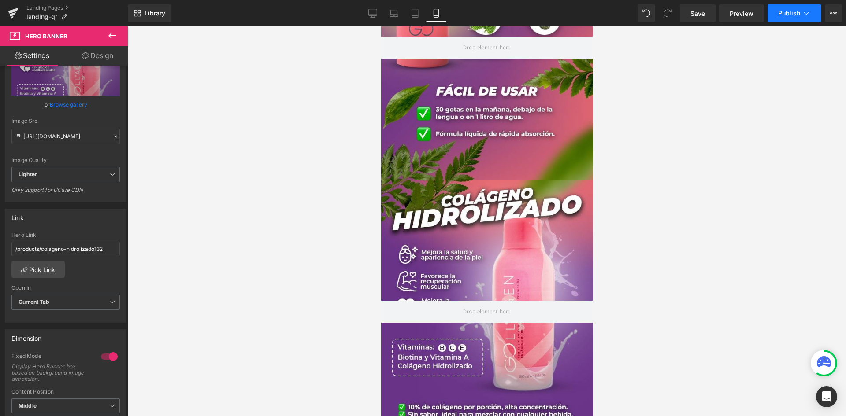
click at [788, 15] on span "Publish" at bounding box center [789, 13] width 22 height 7
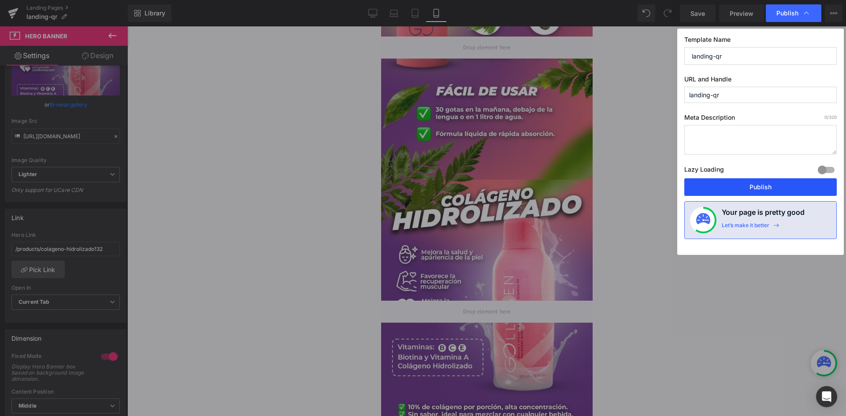
click at [715, 187] on button "Publish" at bounding box center [760, 187] width 152 height 18
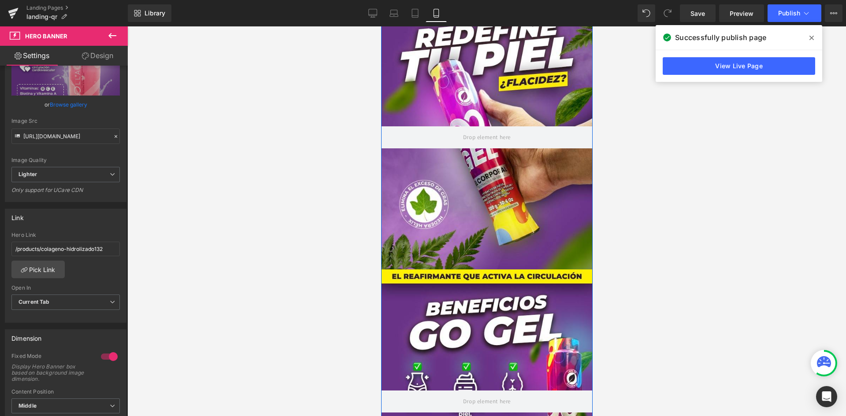
scroll to position [0, 0]
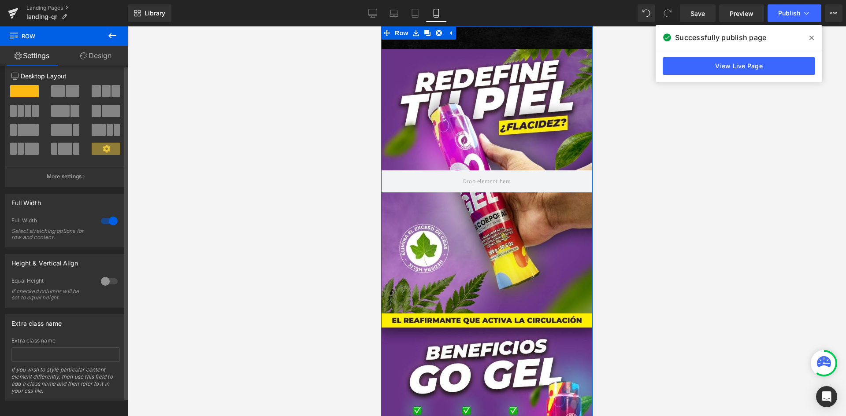
scroll to position [19, 0]
click at [104, 212] on div at bounding box center [109, 219] width 21 height 14
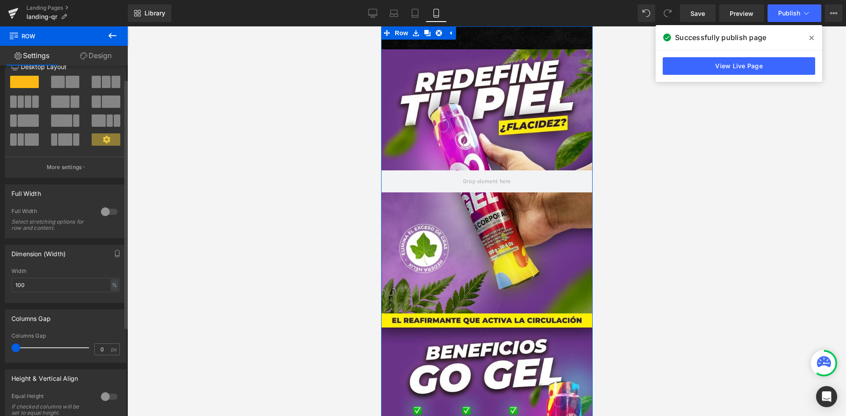
click at [104, 212] on div at bounding box center [109, 212] width 21 height 14
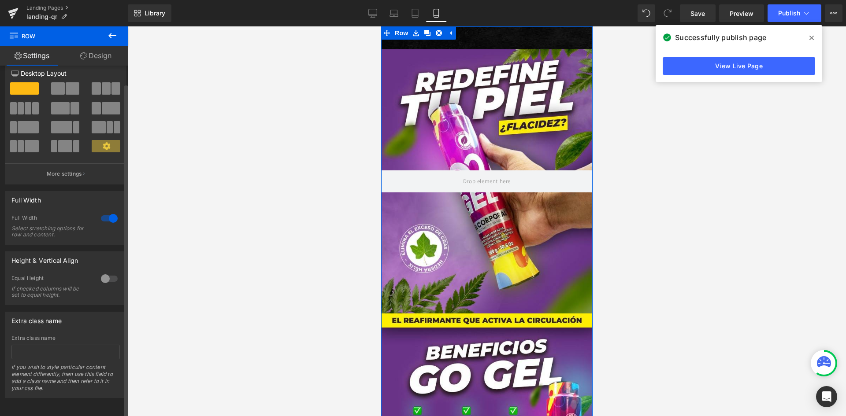
click at [105, 272] on div at bounding box center [109, 279] width 21 height 14
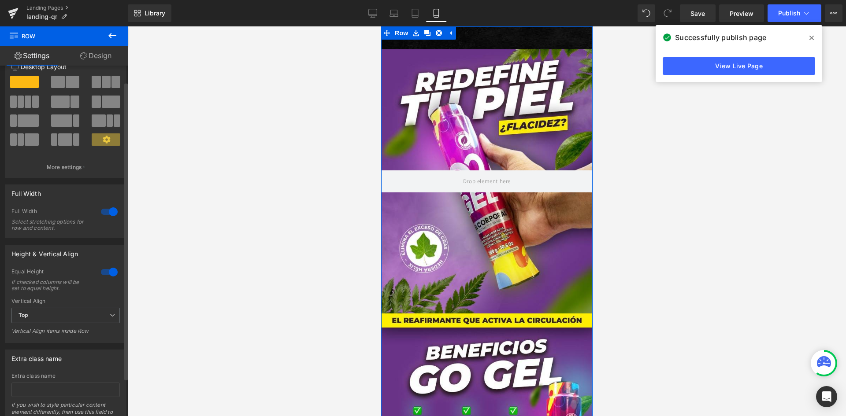
click at [105, 269] on div at bounding box center [109, 272] width 21 height 14
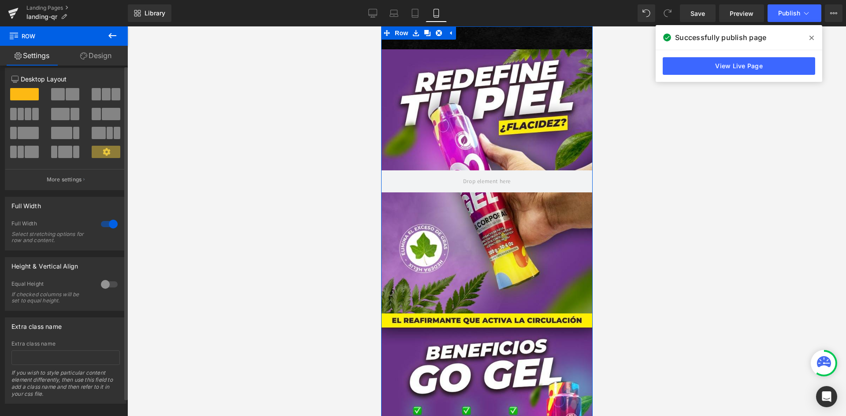
scroll to position [0, 0]
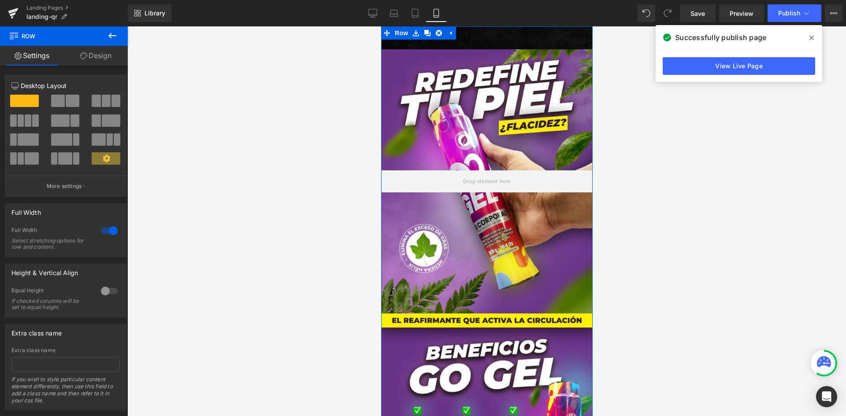
click at [88, 54] on link "Design" at bounding box center [96, 56] width 64 height 20
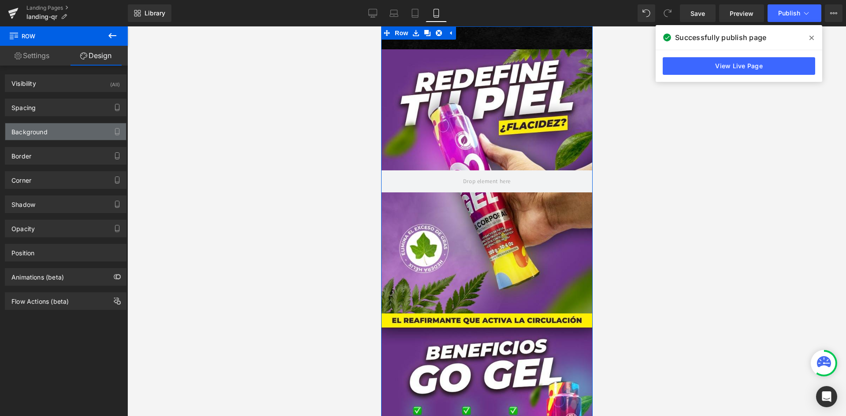
click at [43, 138] on div "Background" at bounding box center [65, 131] width 121 height 17
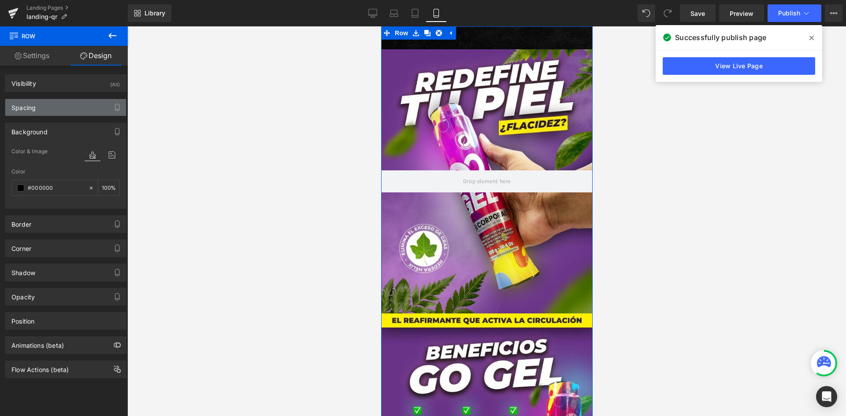
click at [35, 111] on div "Spacing" at bounding box center [23, 105] width 24 height 12
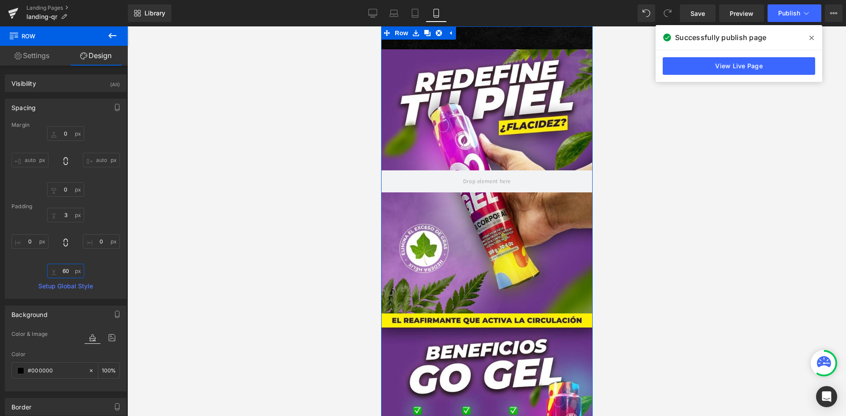
click at [68, 269] on input "60" at bounding box center [65, 271] width 37 height 15
click at [100, 276] on div "3px 3 0px 0 0px 0" at bounding box center [65, 243] width 108 height 71
click at [44, 79] on div "Visibility (All)" at bounding box center [65, 83] width 121 height 17
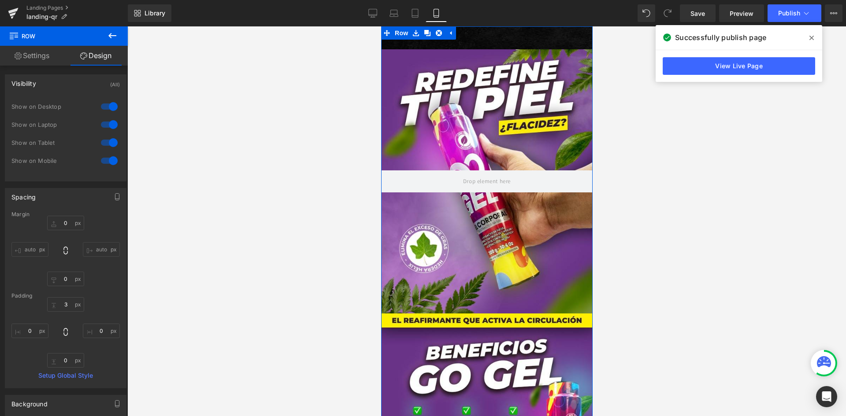
click at [104, 106] on div at bounding box center [109, 107] width 21 height 14
click at [107, 125] on div at bounding box center [109, 125] width 21 height 14
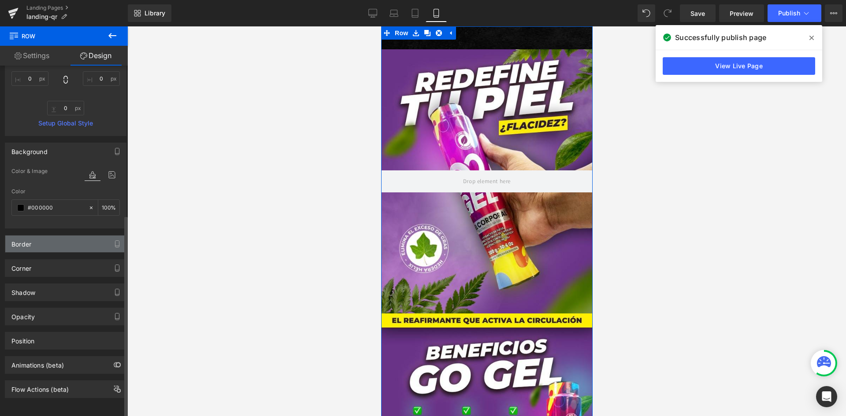
scroll to position [259, 0]
click at [84, 238] on div "Border" at bounding box center [65, 244] width 121 height 17
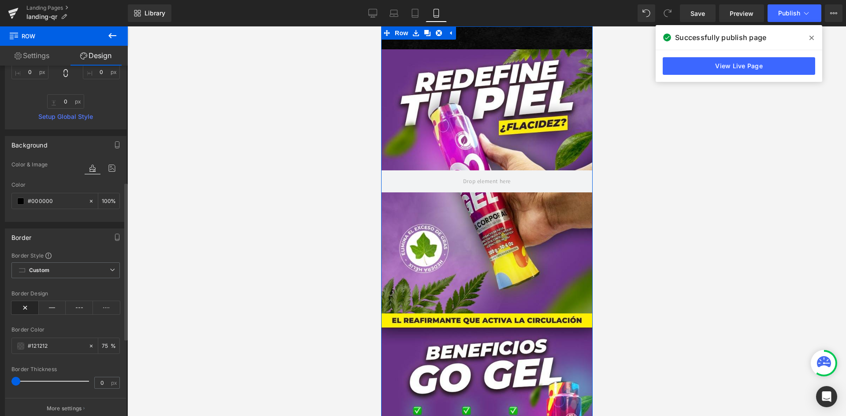
click at [75, 241] on div "Border" at bounding box center [65, 237] width 121 height 17
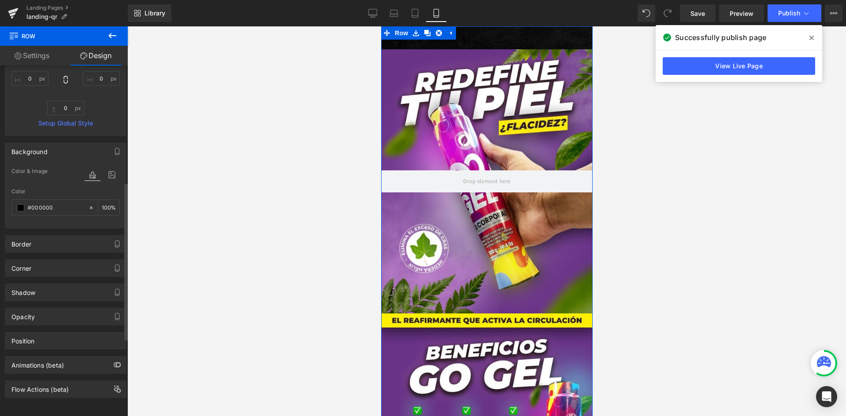
click at [41, 277] on div "Shadow Shadow Style Drop Shadow Outer Shadow #333333 Shadow Color #333333 100 %…" at bounding box center [66, 289] width 132 height 24
click at [41, 269] on div "Corner" at bounding box center [65, 268] width 121 height 17
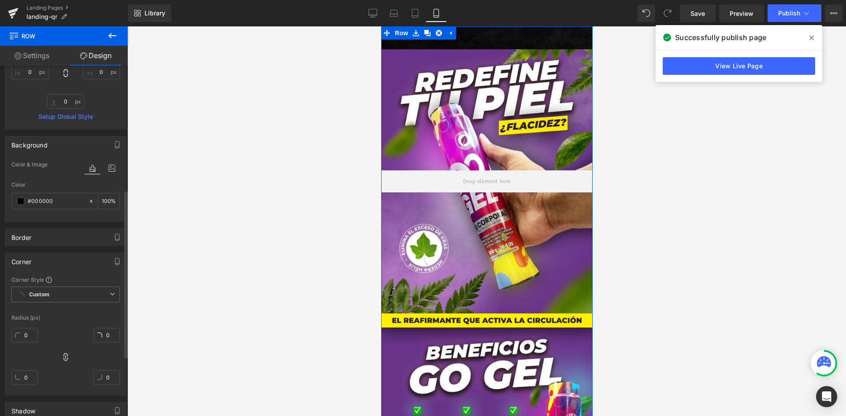
click at [41, 268] on div "Corner" at bounding box center [65, 261] width 121 height 17
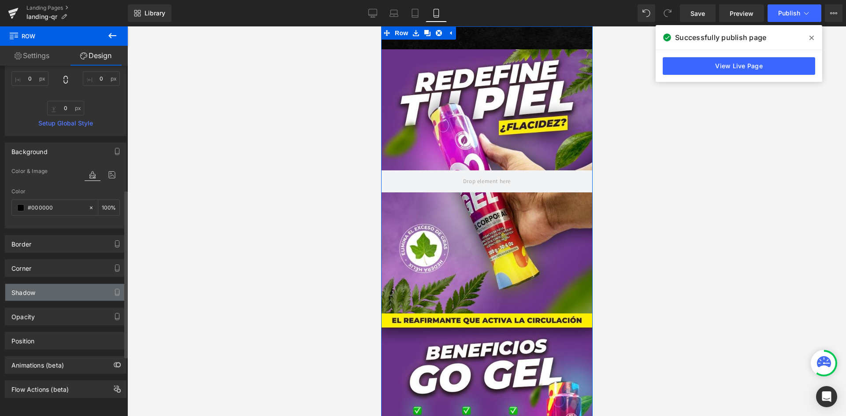
click at [47, 289] on div "Shadow" at bounding box center [65, 292] width 121 height 17
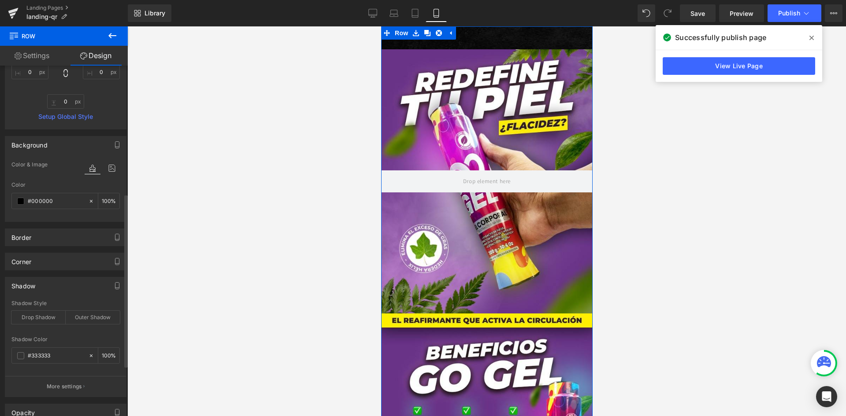
click at [46, 289] on div "Shadow" at bounding box center [65, 286] width 121 height 17
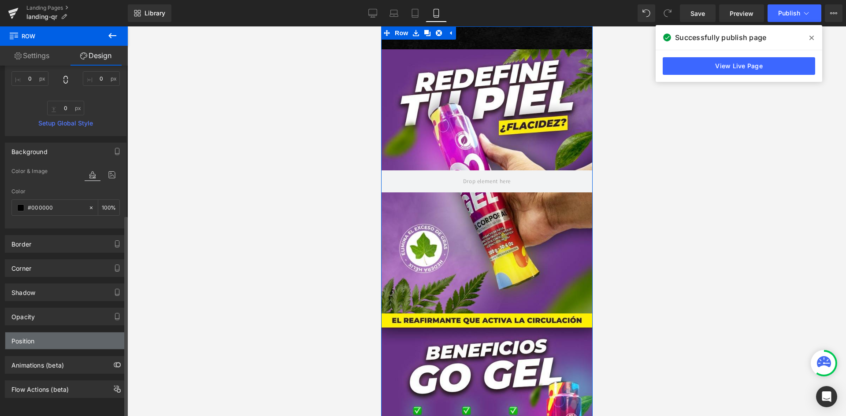
click at [47, 339] on div "Position" at bounding box center [65, 341] width 121 height 17
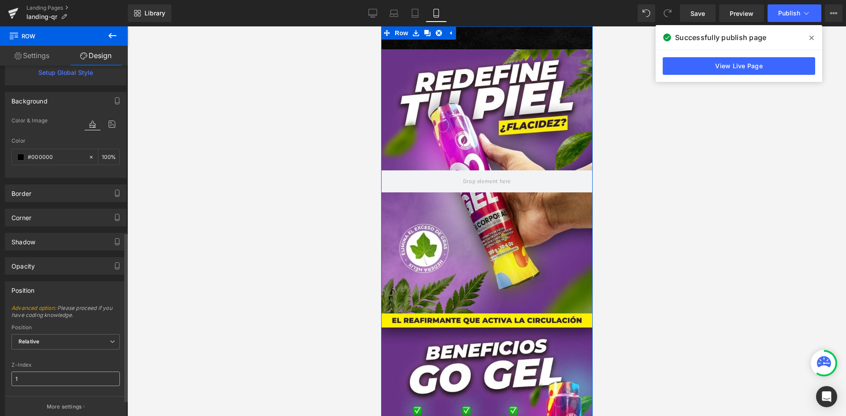
scroll to position [347, 0]
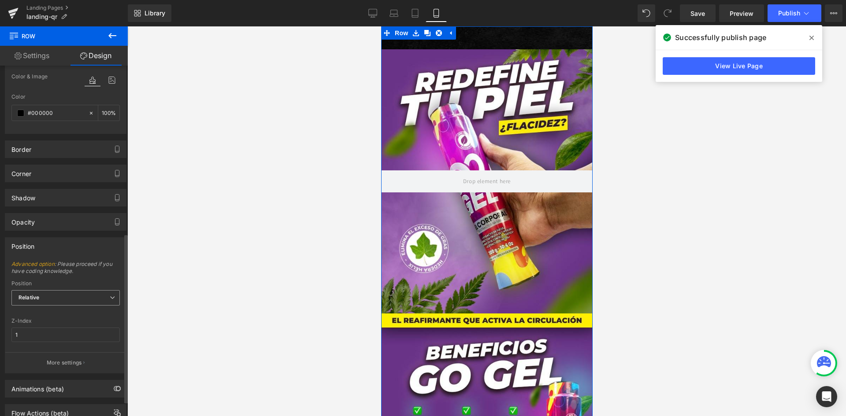
click at [66, 296] on span "Relative" at bounding box center [65, 297] width 108 height 15
click at [54, 327] on div "Sticky to the screen (Fixed)" at bounding box center [60, 327] width 70 height 6
type input "99"
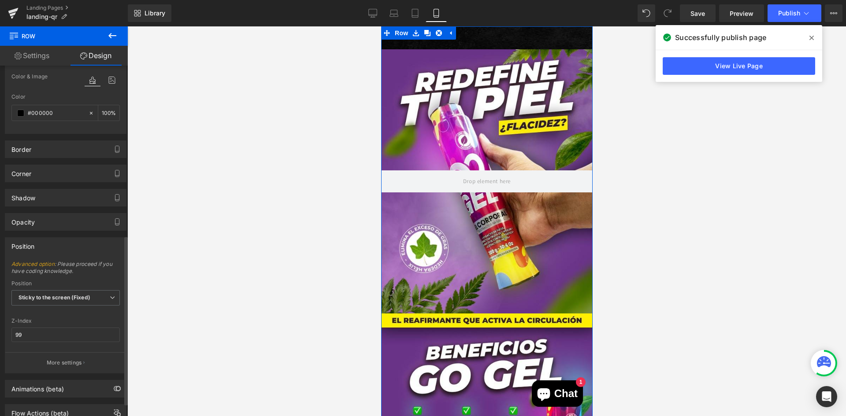
scroll to position [378, 0]
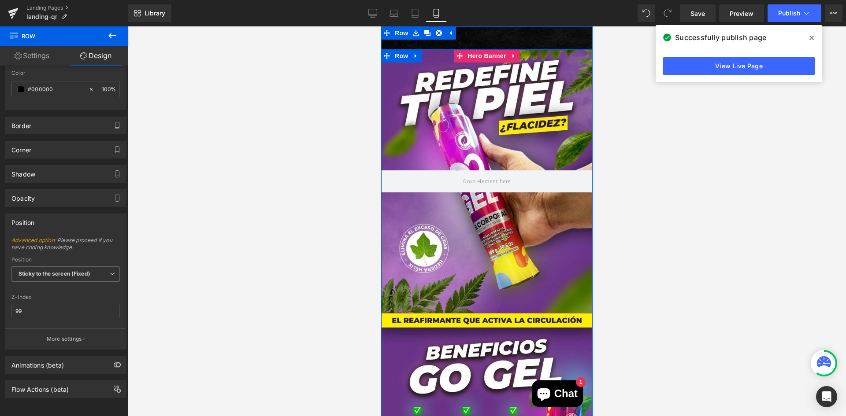
click at [611, 183] on div at bounding box center [486, 221] width 719 height 390
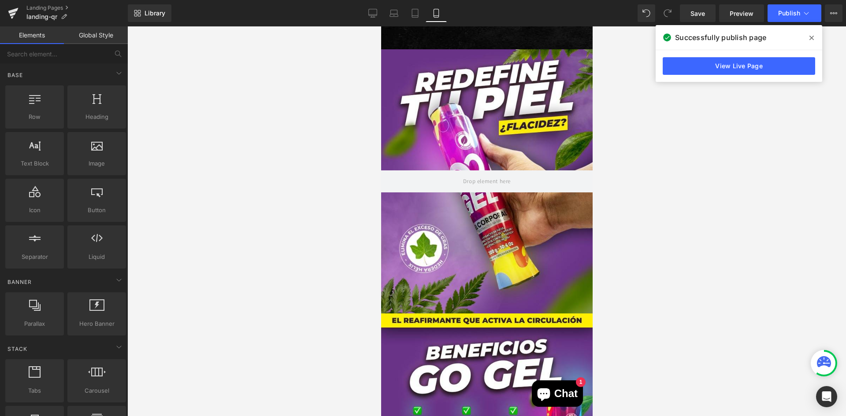
click at [558, 213] on div at bounding box center [487, 181] width 212 height 264
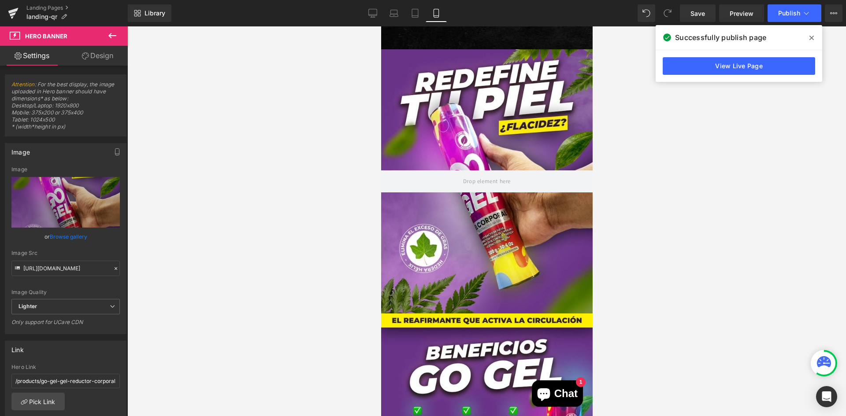
click at [811, 42] on span at bounding box center [812, 38] width 14 height 14
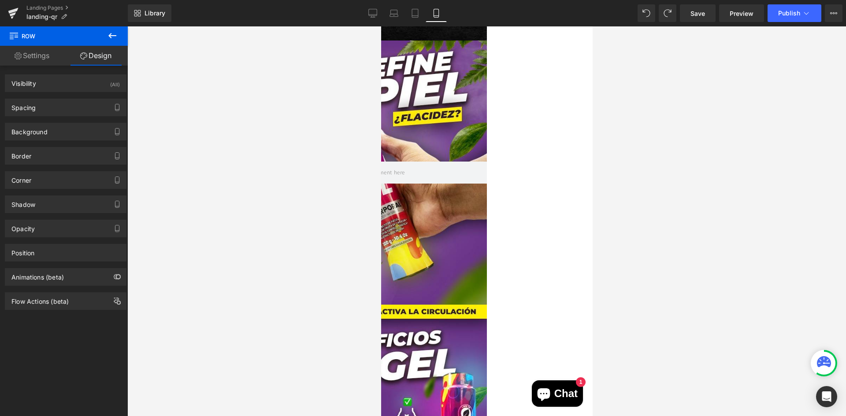
scroll to position [0, 0]
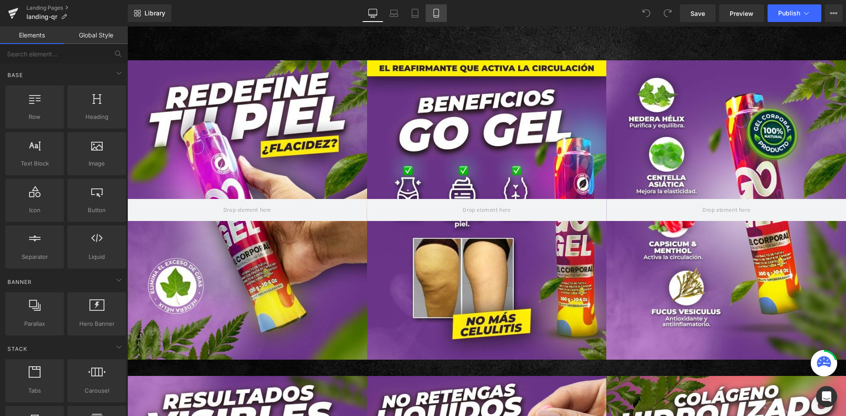
click at [432, 18] on link "Mobile" at bounding box center [436, 13] width 21 height 18
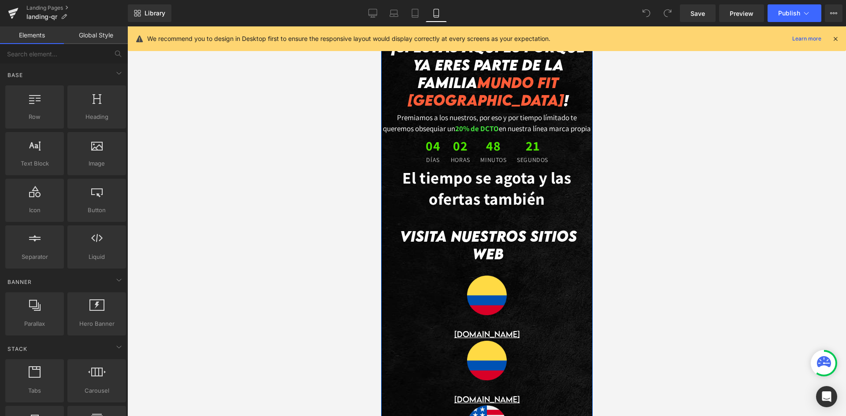
scroll to position [2160, 0]
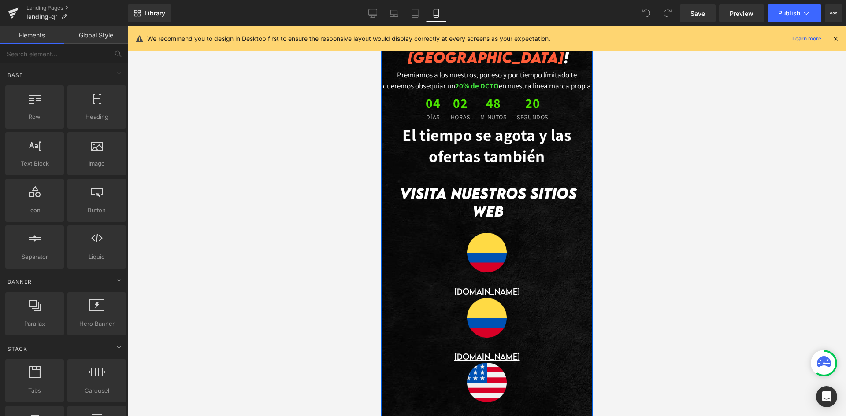
click at [423, 251] on div "Image www.mundofitcolombia.com.co Text Block Image www.godetox.co Text Block Im…" at bounding box center [487, 326] width 212 height 213
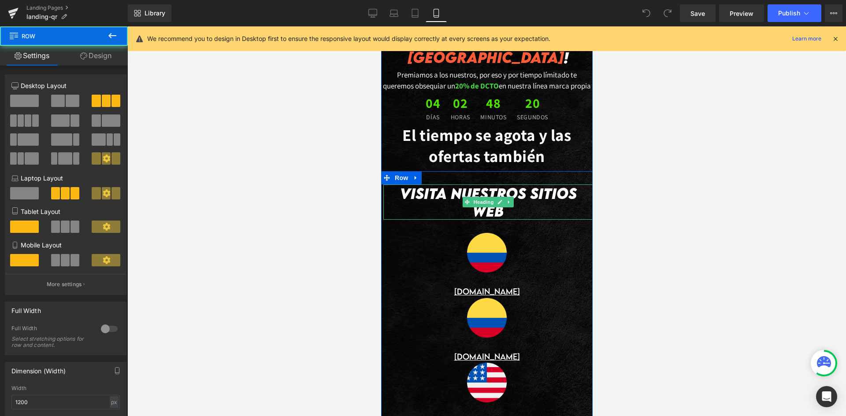
click at [424, 220] on h2 "visita nuestros sitios web" at bounding box center [487, 203] width 209 height 36
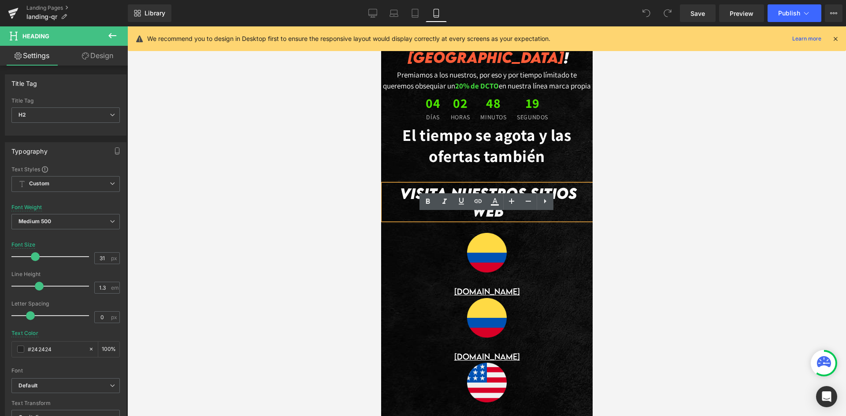
click at [412, 204] on div "visita nuestros sitios web Heading Image www.mundofitcolombia.com.co Text Block…" at bounding box center [487, 304] width 212 height 266
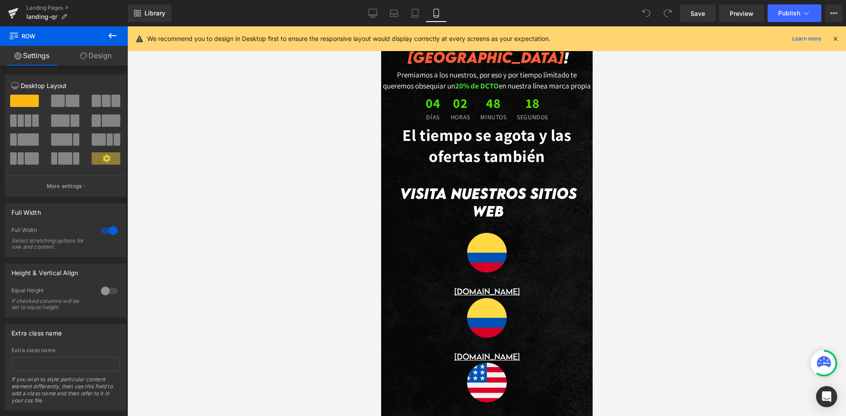
click at [417, 210] on div "visita nuestros sitios web Heading Image www.mundofitcolombia.com.co Text Block…" at bounding box center [487, 304] width 212 height 266
click at [414, 185] on link at bounding box center [415, 177] width 11 height 13
click at [434, 185] on link at bounding box center [438, 177] width 11 height 13
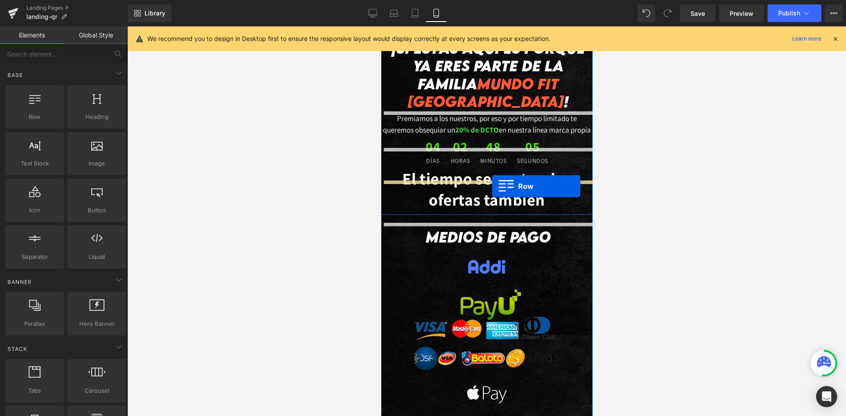
scroll to position [1895, 0]
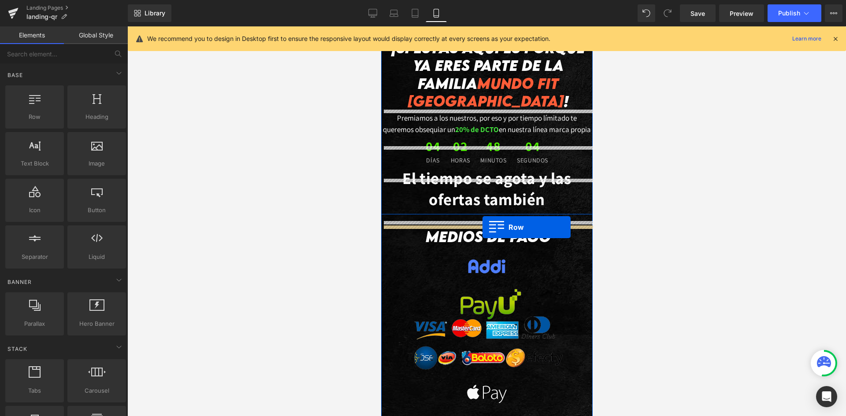
drag, startPoint x: 387, startPoint y: 144, endPoint x: 482, endPoint y: 227, distance: 126.5
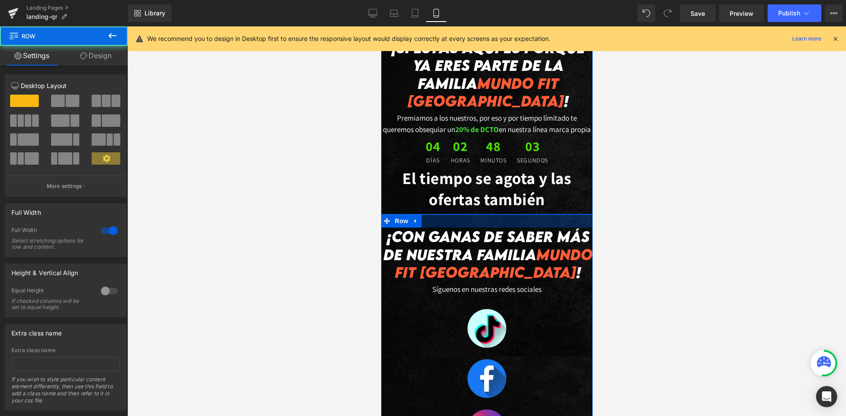
click at [681, 228] on div at bounding box center [486, 221] width 719 height 390
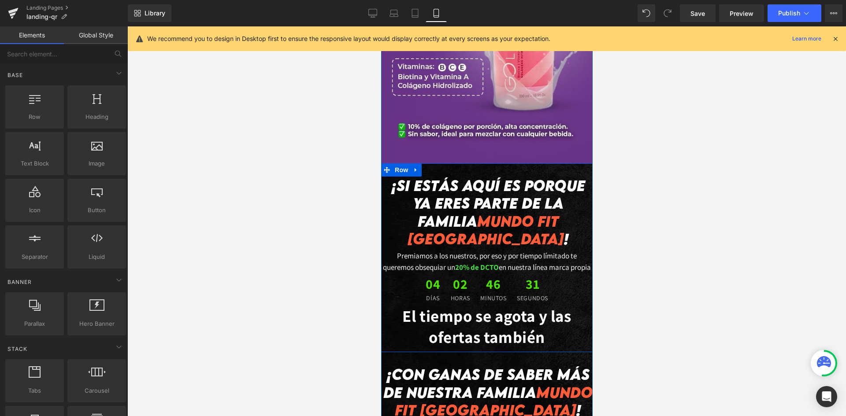
scroll to position [1741, 0]
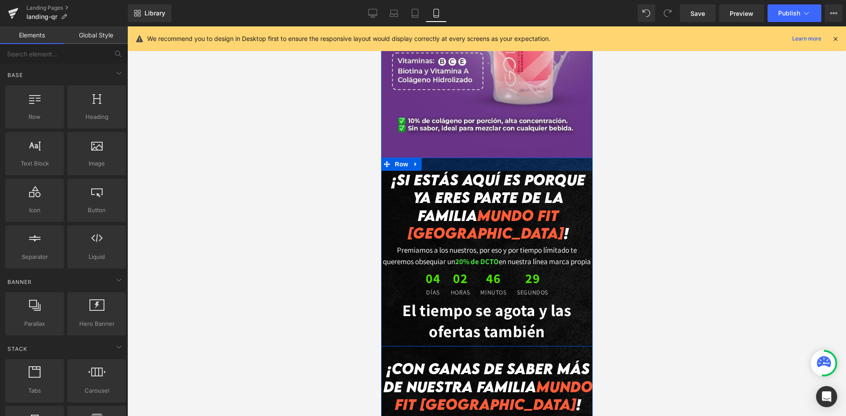
click at [427, 166] on div at bounding box center [487, 164] width 212 height 13
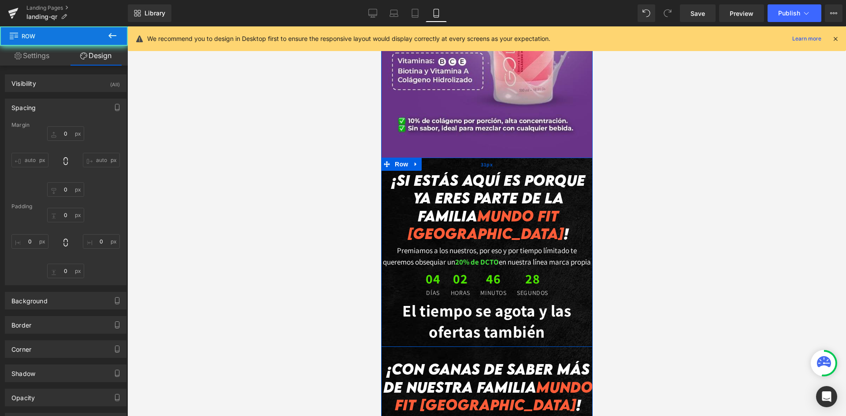
type input "0"
type input "31"
type input "0"
type input "10"
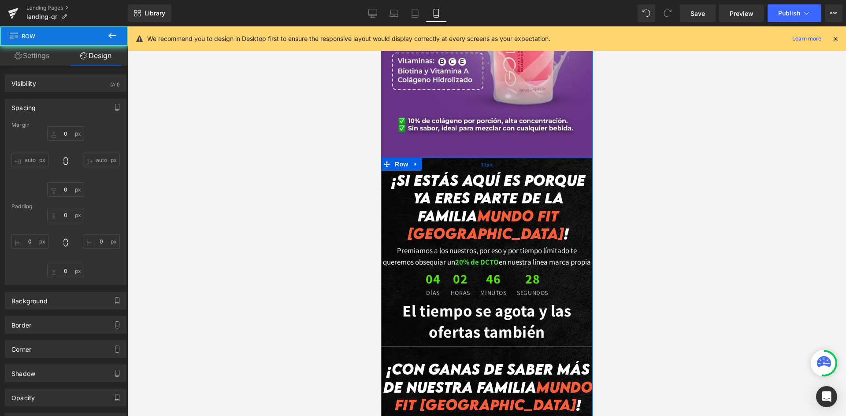
type input "0"
type input "transparent"
type input "0"
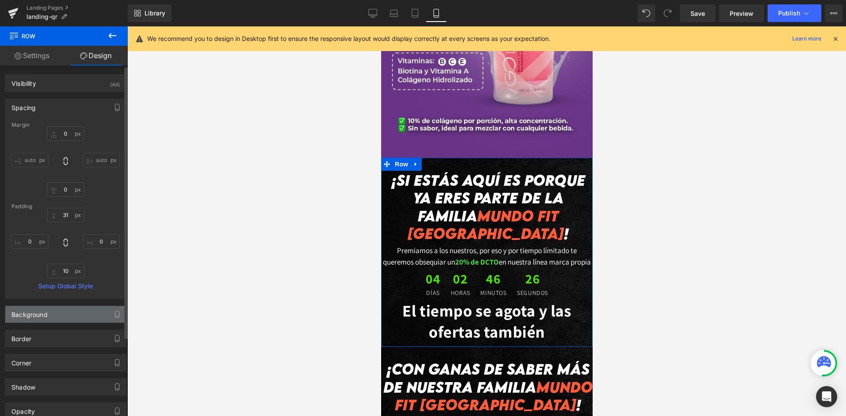
click at [70, 316] on div "Background" at bounding box center [65, 314] width 121 height 17
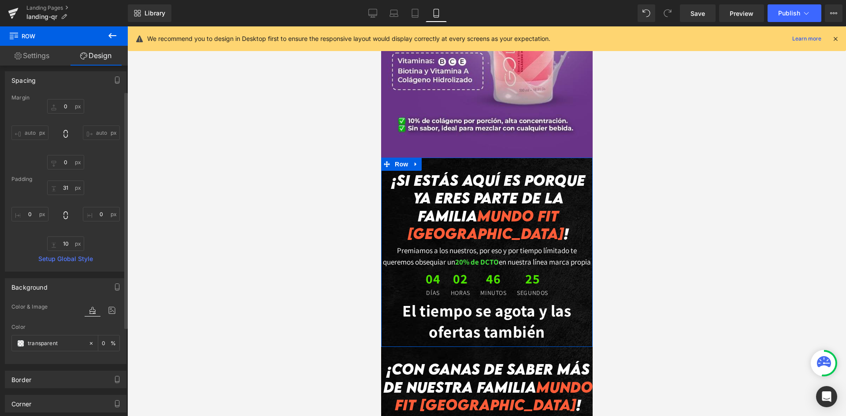
scroll to position [88, 0]
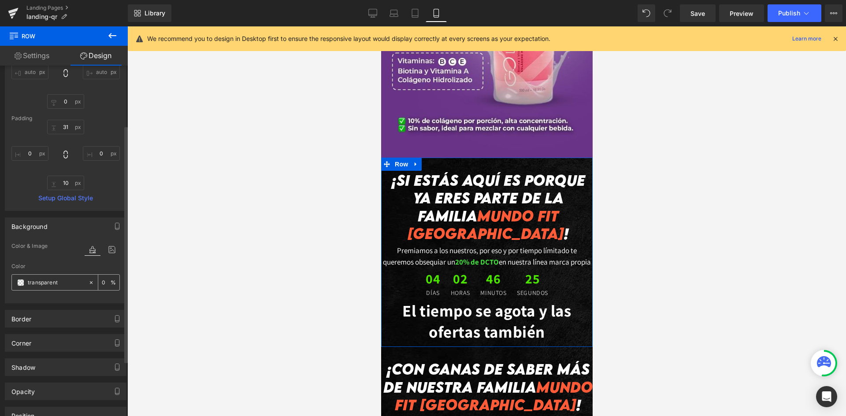
click at [49, 287] on input "transparent" at bounding box center [56, 283] width 56 height 10
click at [37, 278] on input "transparent" at bounding box center [56, 283] width 56 height 10
click at [21, 284] on span at bounding box center [20, 282] width 7 height 7
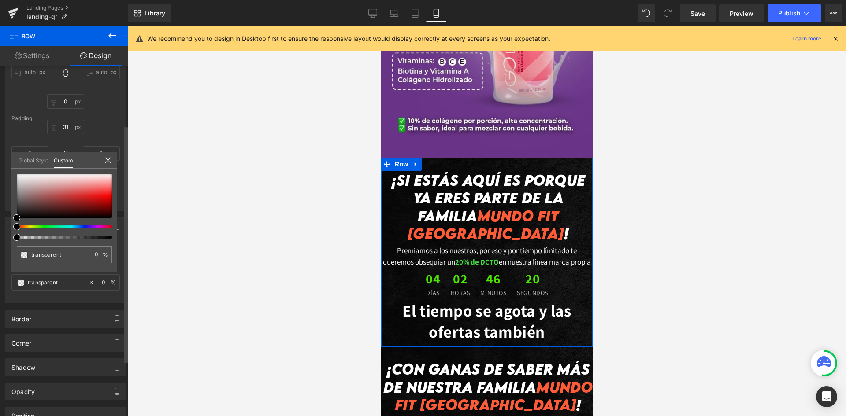
click at [40, 163] on link "Global Style" at bounding box center [34, 159] width 30 height 15
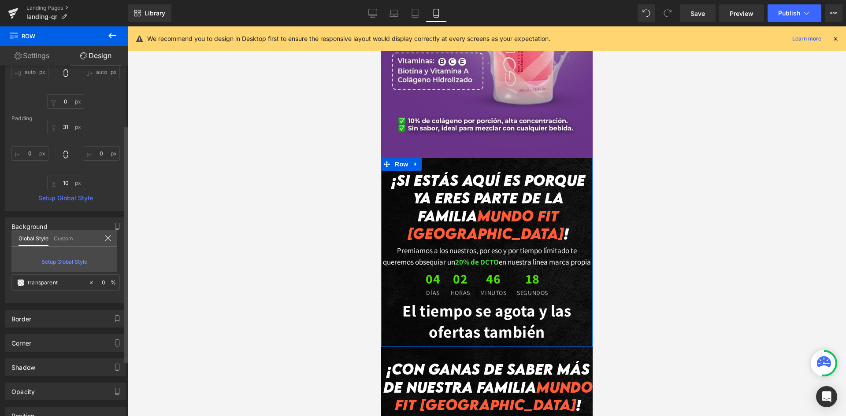
click at [59, 243] on link "Custom" at bounding box center [63, 238] width 19 height 15
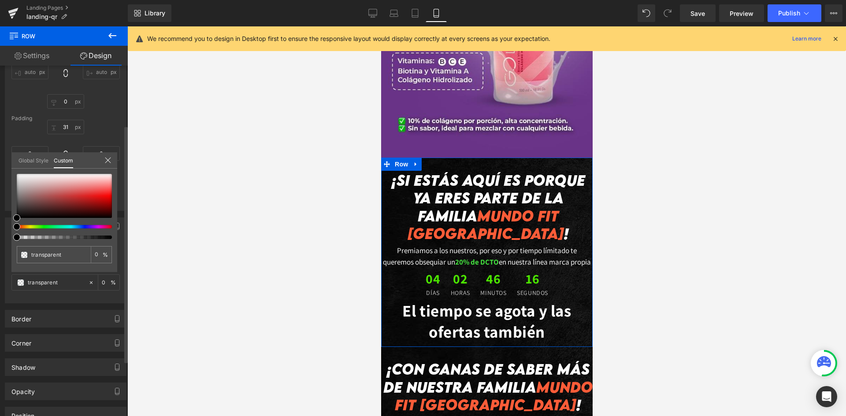
type input "#000000"
type input "100"
type input "#000000"
type input "100"
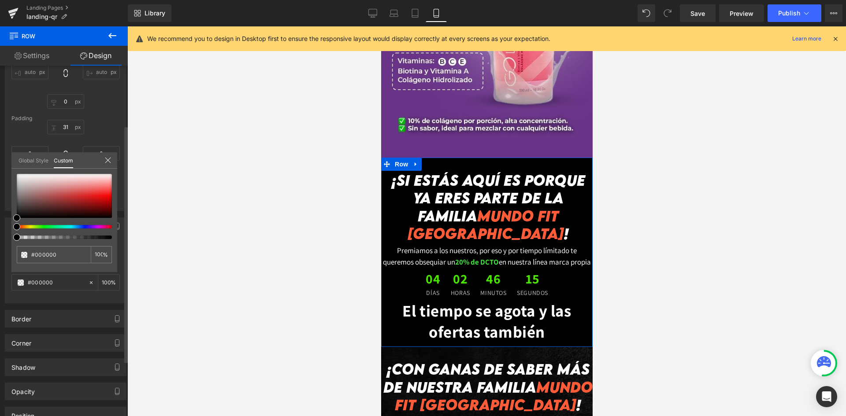
click at [93, 227] on div at bounding box center [60, 227] width 95 height 4
drag, startPoint x: 93, startPoint y: 228, endPoint x: 83, endPoint y: 228, distance: 9.7
click at [83, 228] on div at bounding box center [60, 227] width 95 height 4
type input "#951fea"
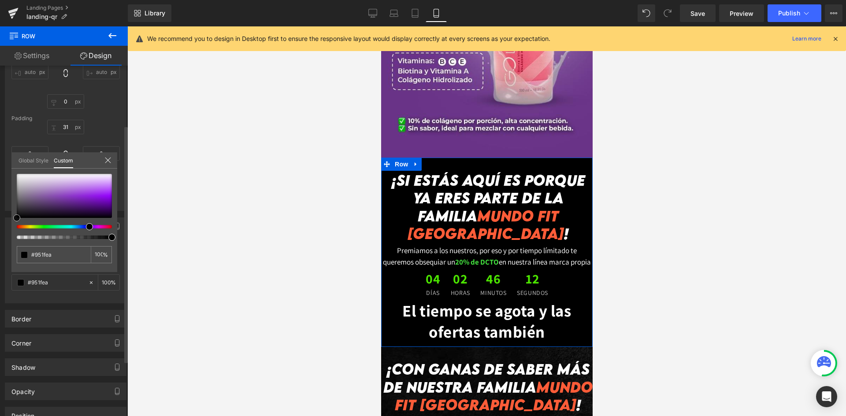
type input "#931be8"
click at [96, 196] on div at bounding box center [64, 196] width 95 height 44
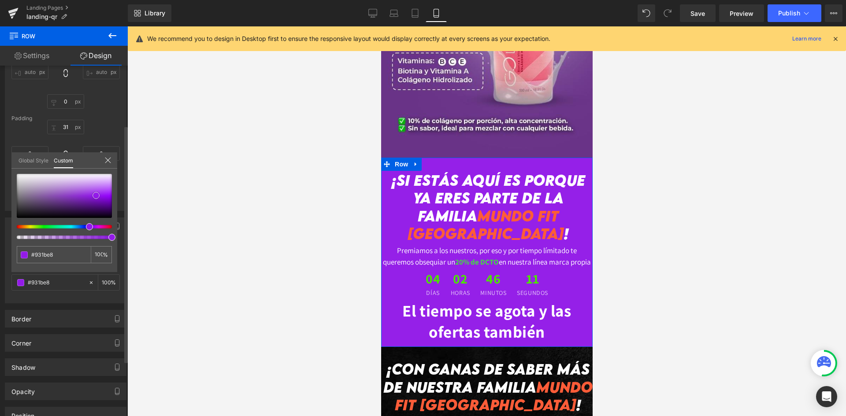
type input "#9520e8"
type input "#9722eb"
click at [96, 194] on span at bounding box center [96, 194] width 7 height 7
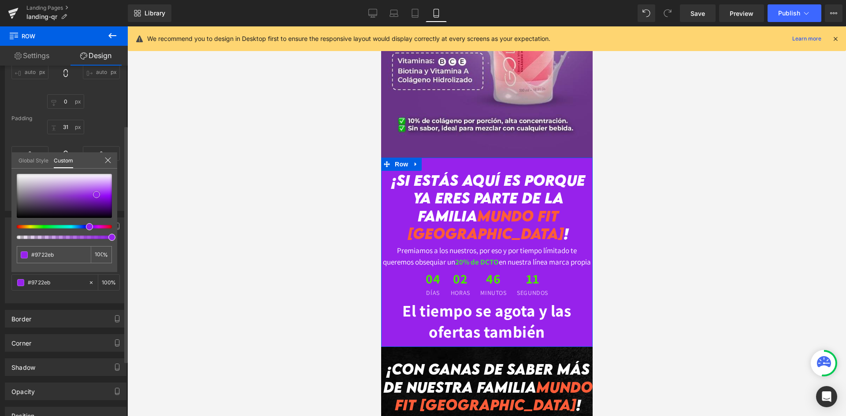
type input "#9928eb"
type input "#9723ea"
type input "#9115e9"
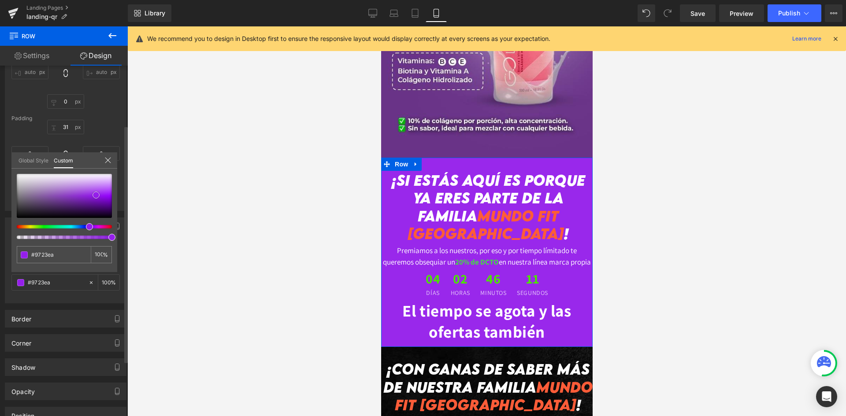
type input "#9115e9"
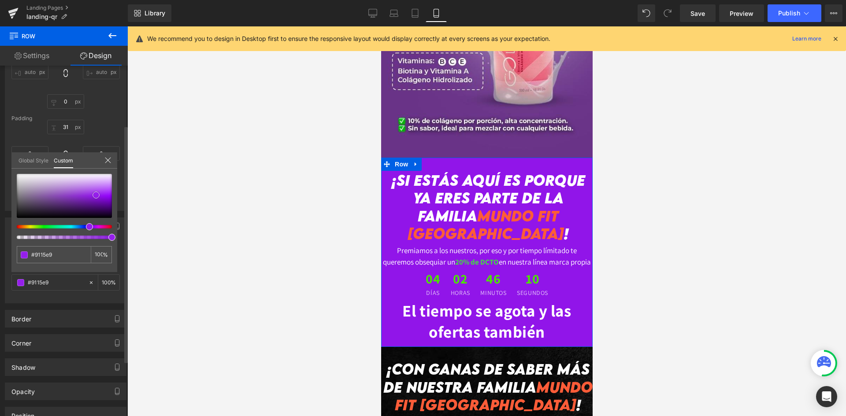
type input "#8213d1"
type input "#7912c3"
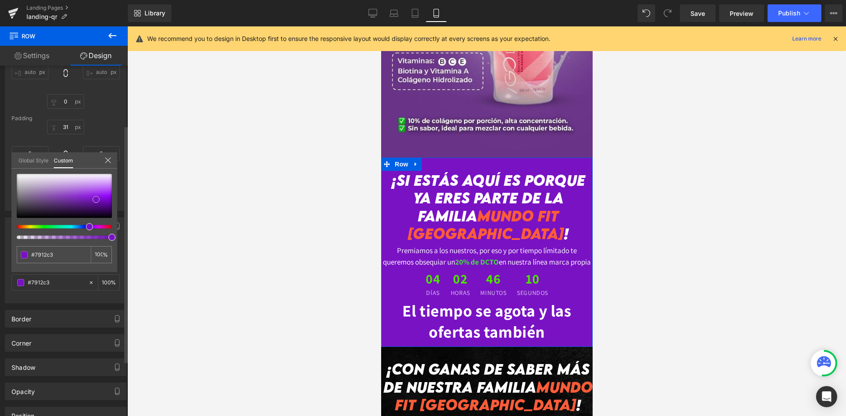
type input "#7711bf"
type input "#710fb6"
type input "#6e0fb2"
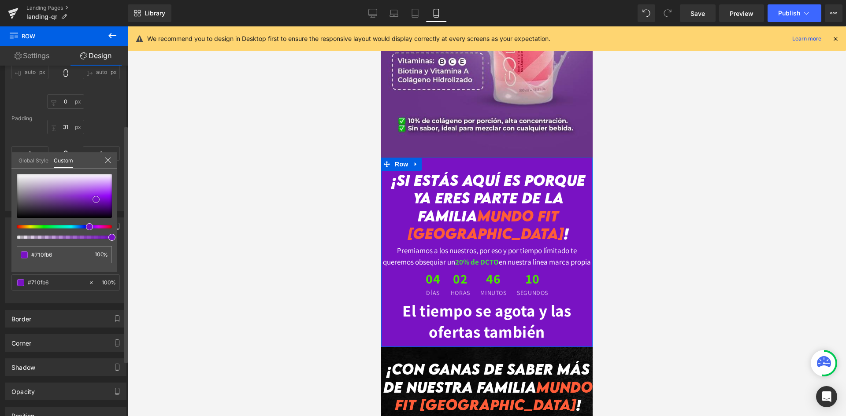
type input "#6e0fb2"
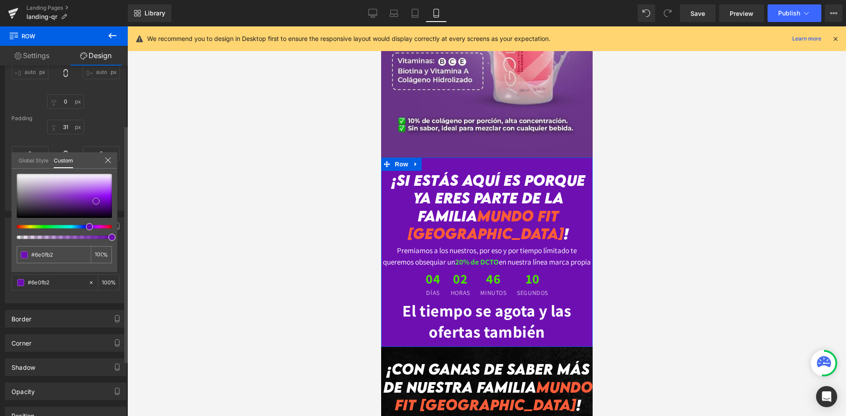
type input "#6b10ac"
type input "#650ea4"
type input "#5f0d9a"
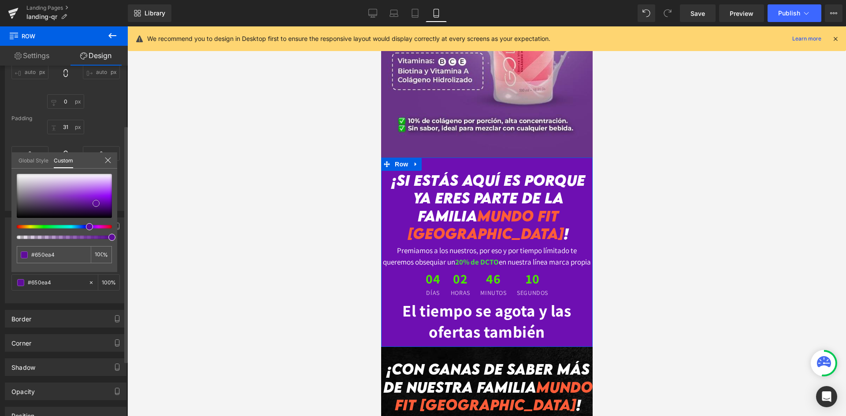
type input "#5f0d9a"
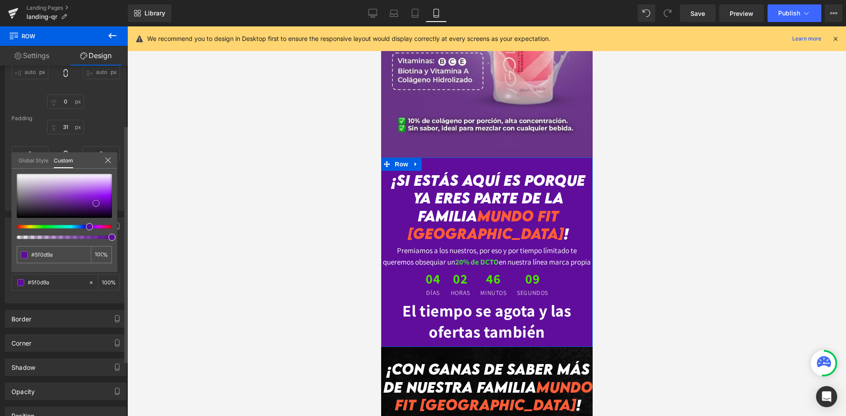
type input "#570c8c"
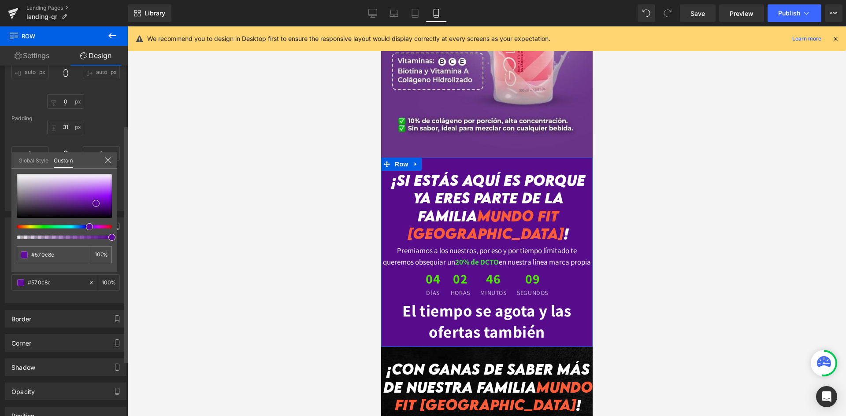
type input "#4e0a7f"
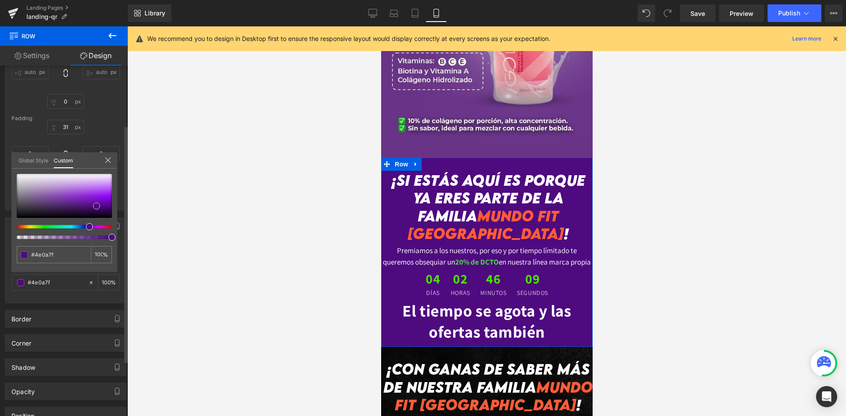
type input "#4e0b7e"
type input "#510b83"
type input "#680da9"
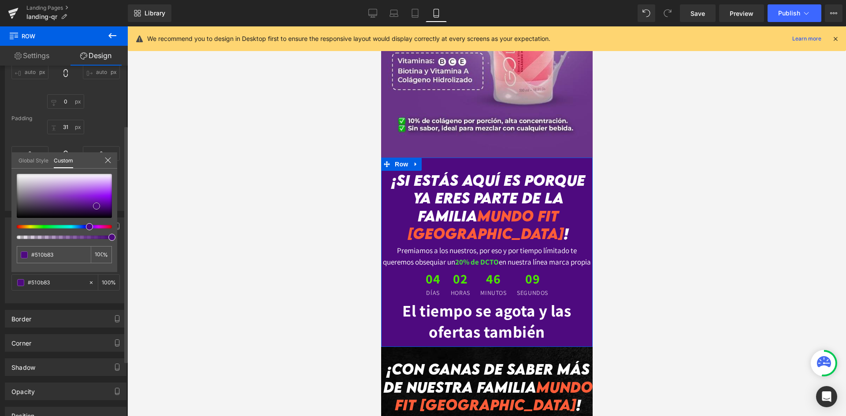
type input "#680da9"
type input "#6b0eae"
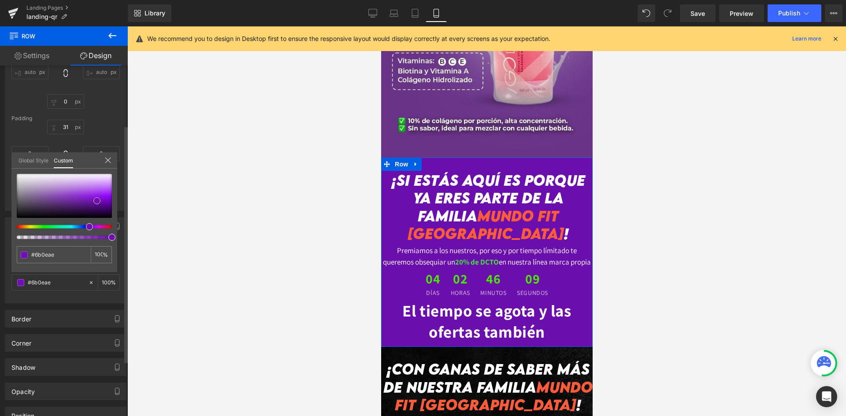
type input "#740fbc"
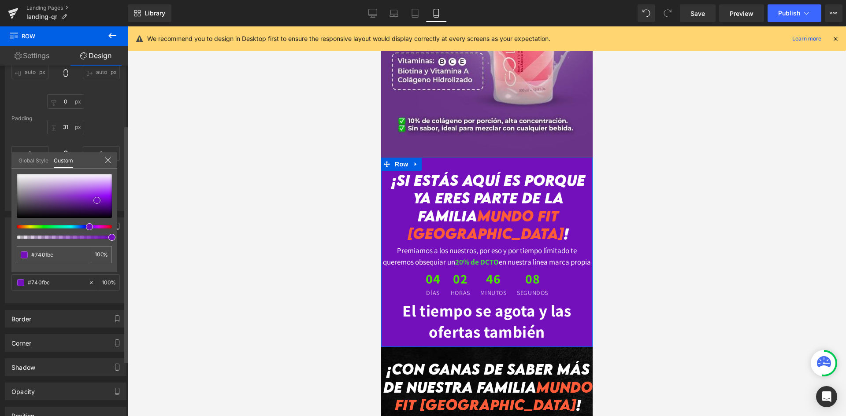
type input "#7410bb"
type input "#7411ba"
type input "#7312b9"
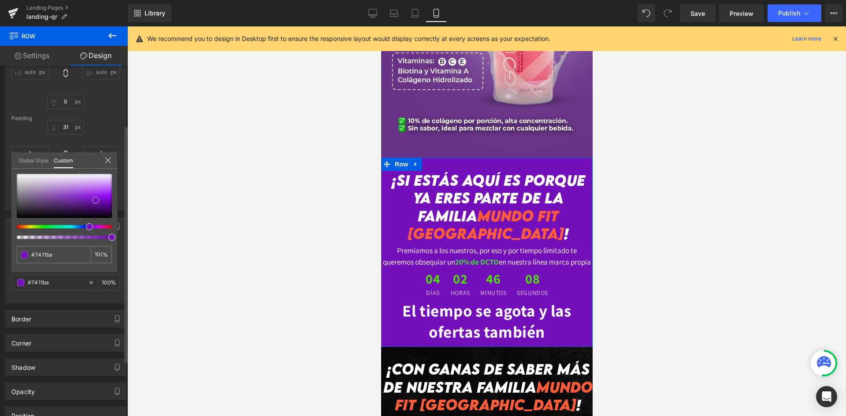
type input "#7312b9"
type input "#7313b8"
type input "#7314b7"
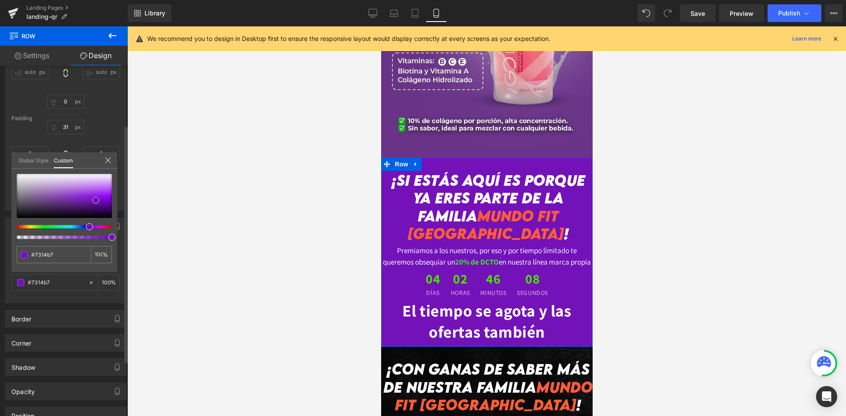
type input "#7316b5"
type input "#7218b3"
type input "#7219b2"
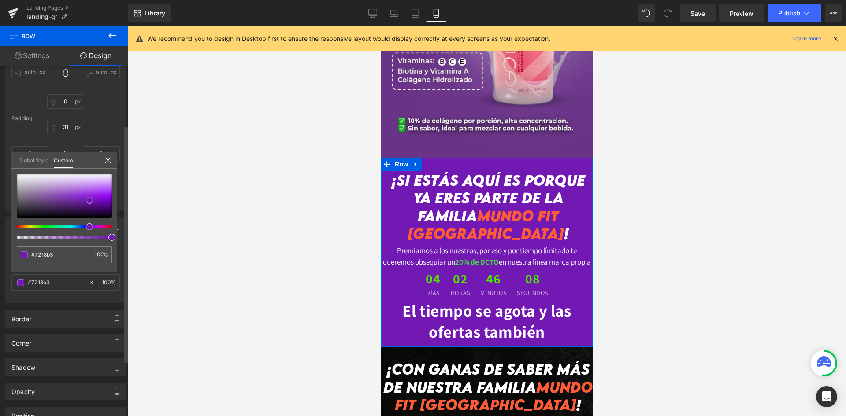
type input "#7219b2"
type input "#721bb0"
type input "#711ead"
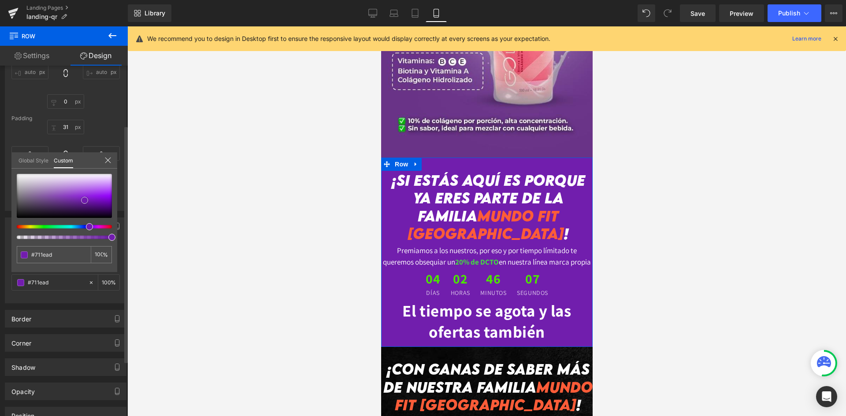
type input "#7121aa"
type input "#7123a8"
type input "#7024a7"
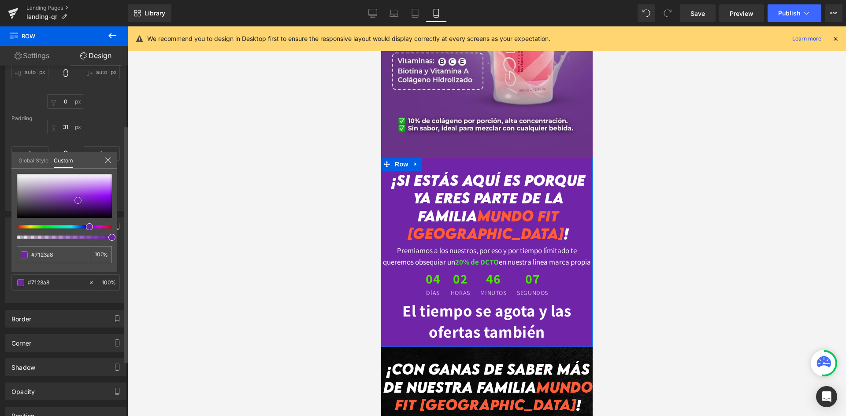
type input "#7024a7"
type input "#7025a6"
drag, startPoint x: 96, startPoint y: 194, endPoint x: 76, endPoint y: 201, distance: 20.8
click at [76, 201] on span at bounding box center [76, 200] width 7 height 7
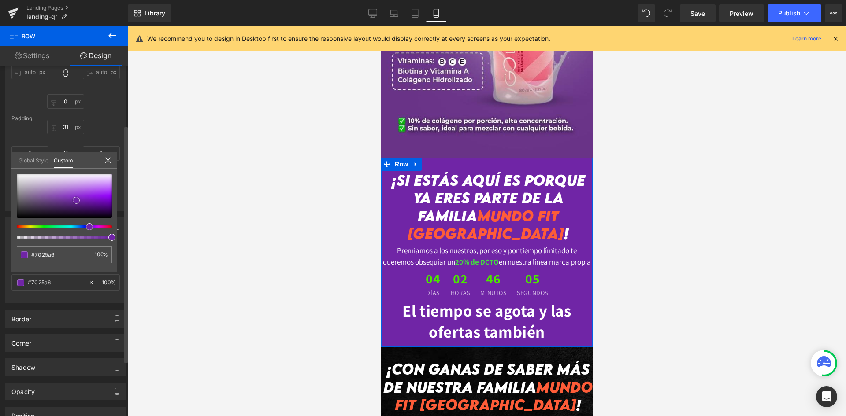
click at [77, 200] on span at bounding box center [76, 200] width 7 height 7
type input "#7026a5"
type input "#7027a4"
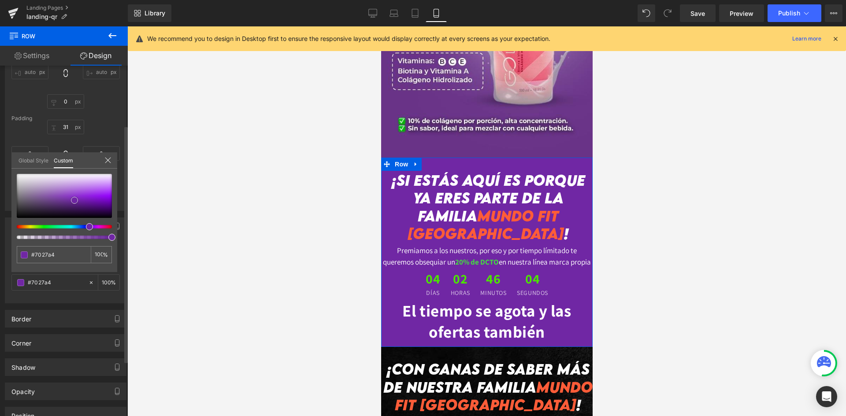
type input "#7028a3"
type input "#7029a2"
type input "#6f2aa1"
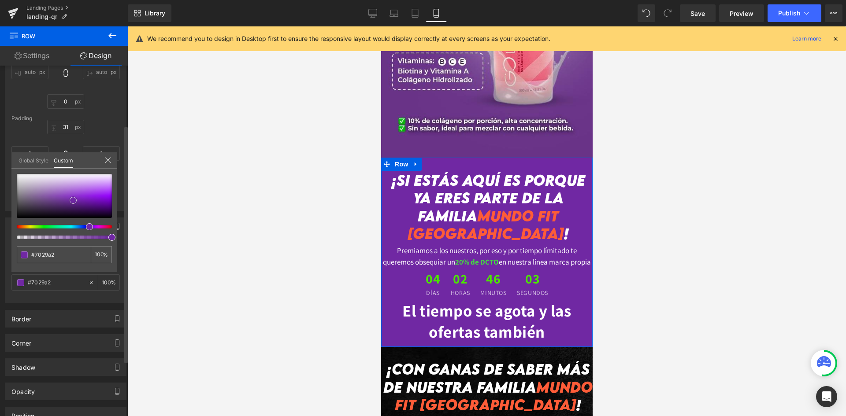
type input "#6f2aa1"
type input "#6f2ba0"
type input "#6f2c9f"
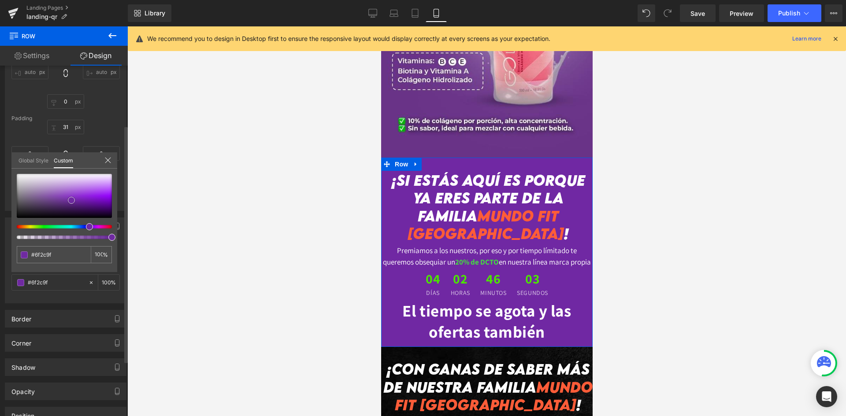
type input "#6f2d9e"
type input "#6f2e9d"
type input "#6f2f9c"
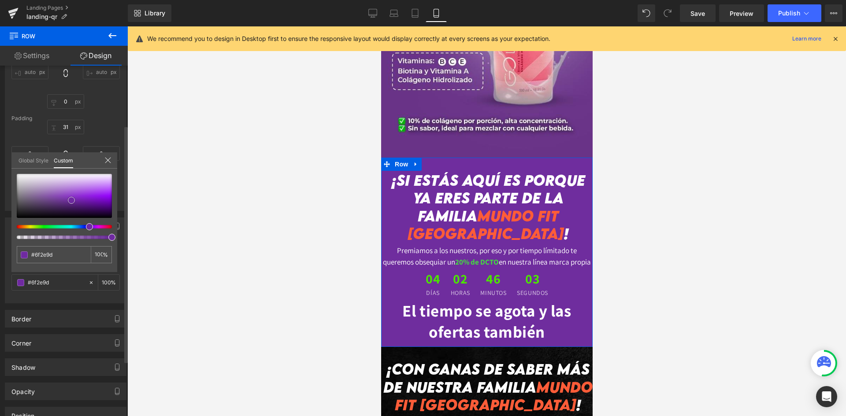
type input "#6f2f9c"
type input "#6e309b"
type input "#6e3497"
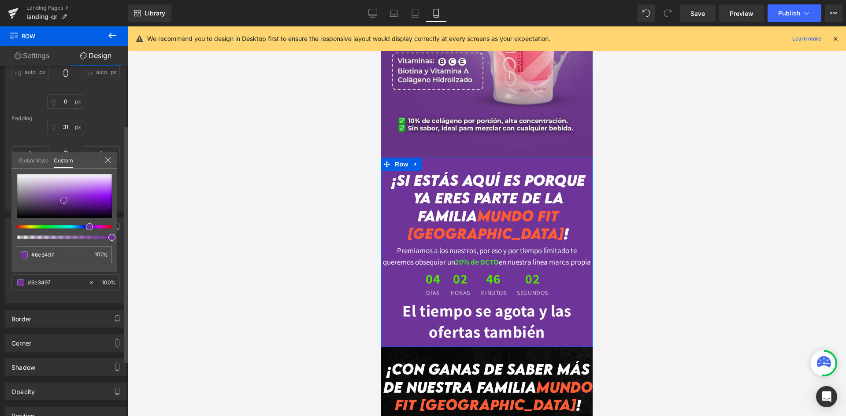
type input "#6e319a"
type input "#6e309b"
type input "#6e319a"
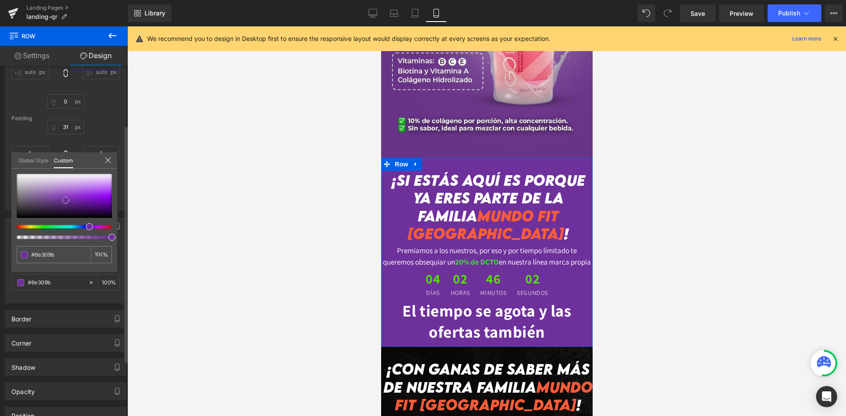
type input "#6e319a"
type input "#6e3497"
type input "#683190"
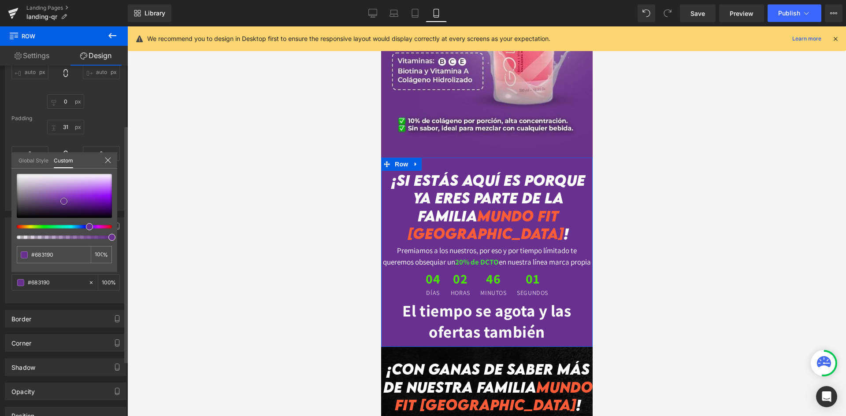
type input "#632e88"
type input "#683190"
click at [248, 219] on div at bounding box center [486, 221] width 719 height 390
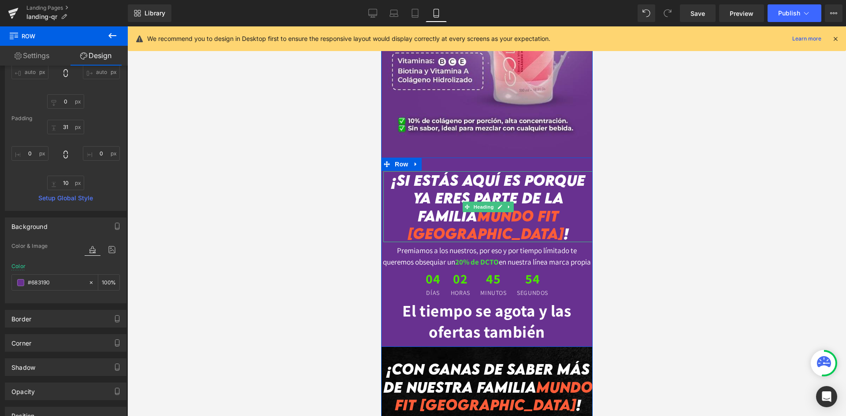
click at [497, 235] on span "MUNDO FIT [GEOGRAPHIC_DATA]" at bounding box center [485, 225] width 156 height 36
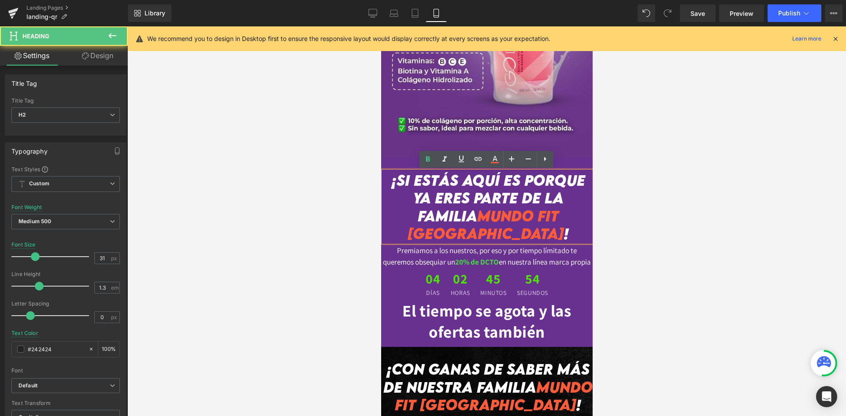
click at [521, 235] on span "MUNDO FIT [GEOGRAPHIC_DATA]" at bounding box center [485, 225] width 156 height 36
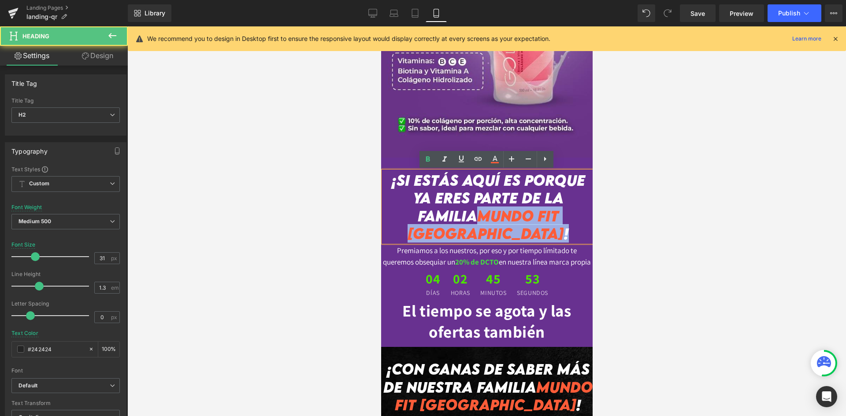
drag, startPoint x: 521, startPoint y: 235, endPoint x: 474, endPoint y: 223, distance: 49.3
click at [474, 223] on strong "¡Si Estás aquí es porque ya eres parte de la familia MUNDO FIT COLOMBIA !" at bounding box center [488, 207] width 194 height 72
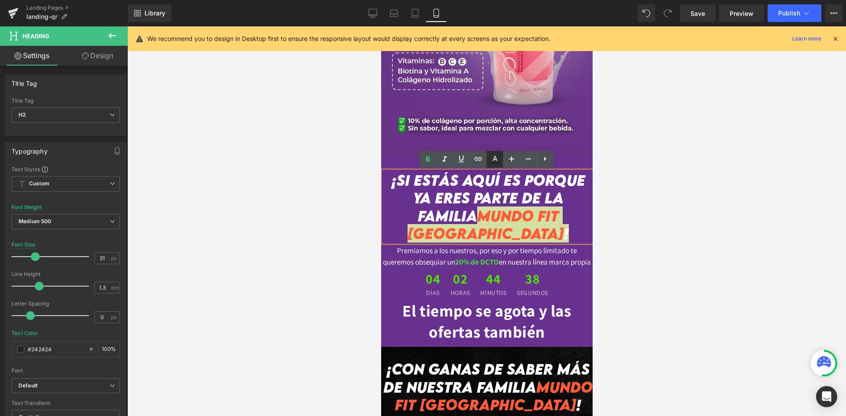
click at [493, 160] on icon at bounding box center [495, 158] width 5 height 5
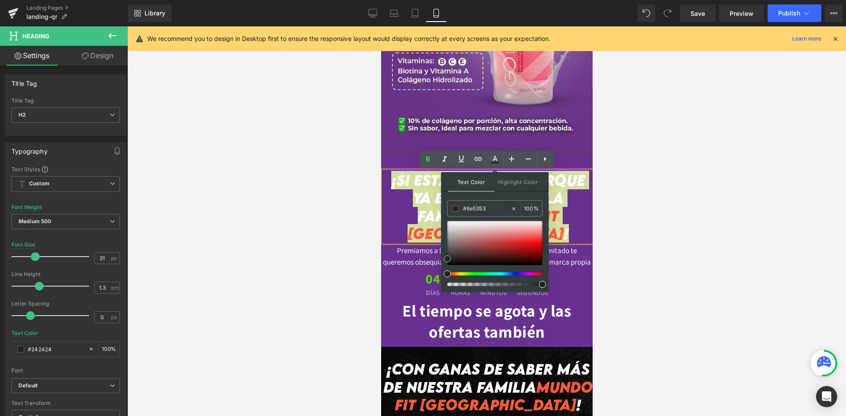
type input "#705151"
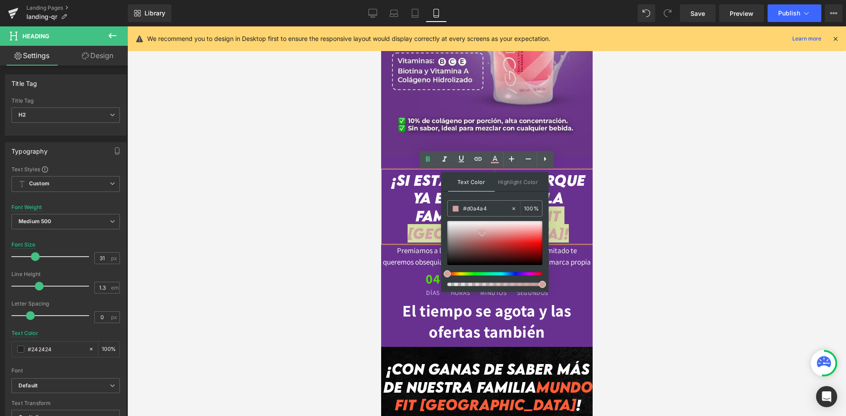
type input "#d9cece"
drag, startPoint x: 841, startPoint y: 275, endPoint x: 437, endPoint y: 217, distance: 408.6
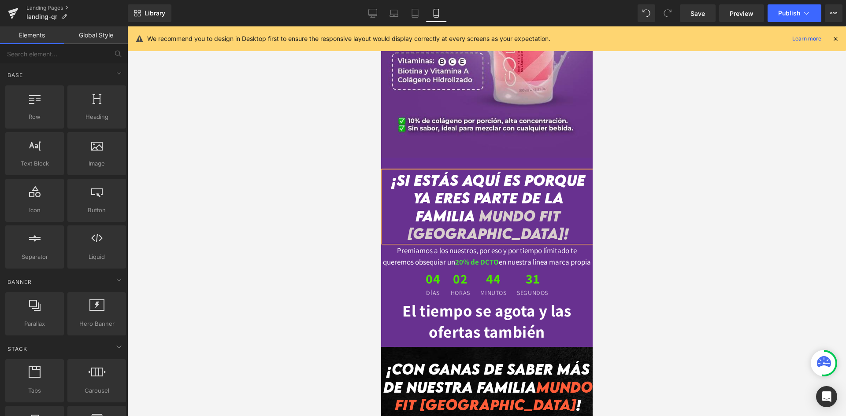
click at [669, 232] on div at bounding box center [486, 221] width 719 height 390
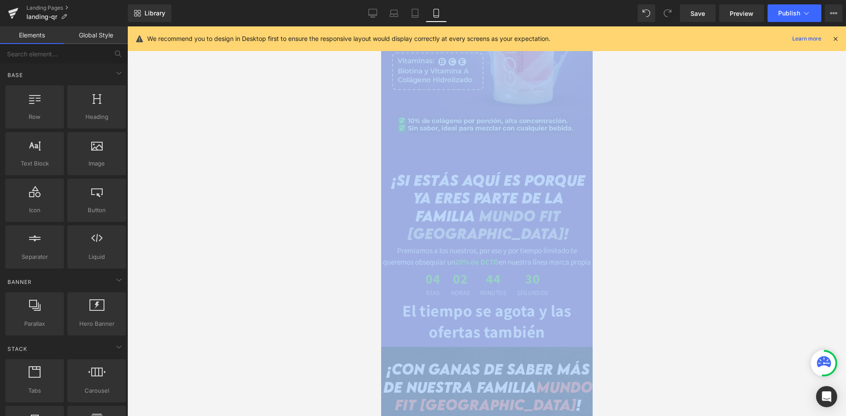
click at [669, 232] on div at bounding box center [486, 221] width 719 height 390
click at [664, 234] on div at bounding box center [486, 221] width 719 height 390
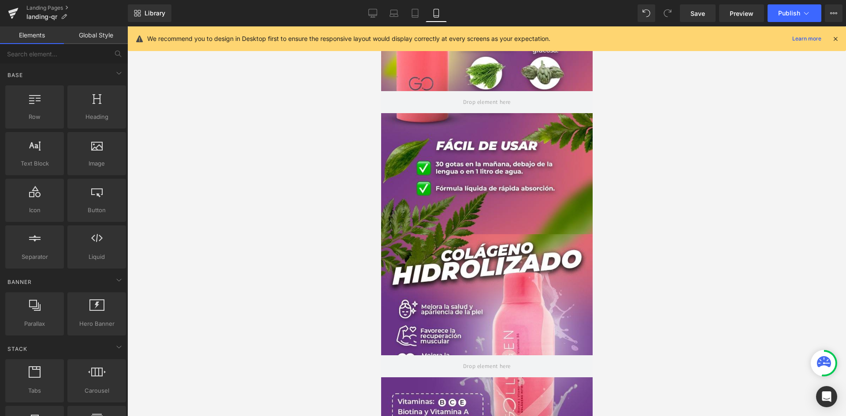
click at [533, 239] on div at bounding box center [487, 366] width 212 height 264
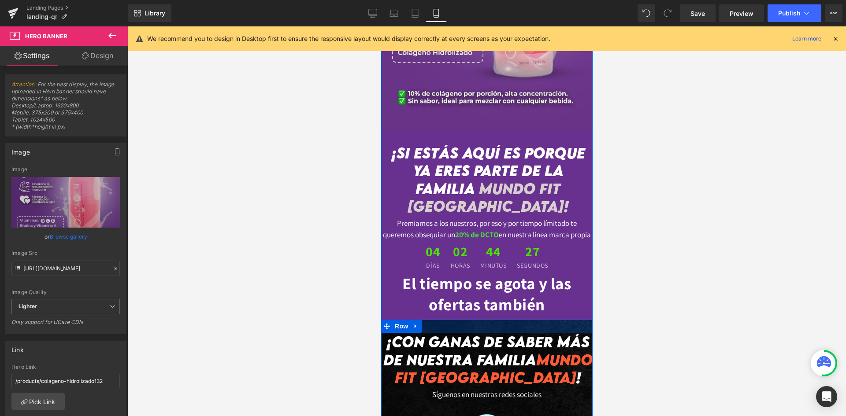
scroll to position [1752, 0]
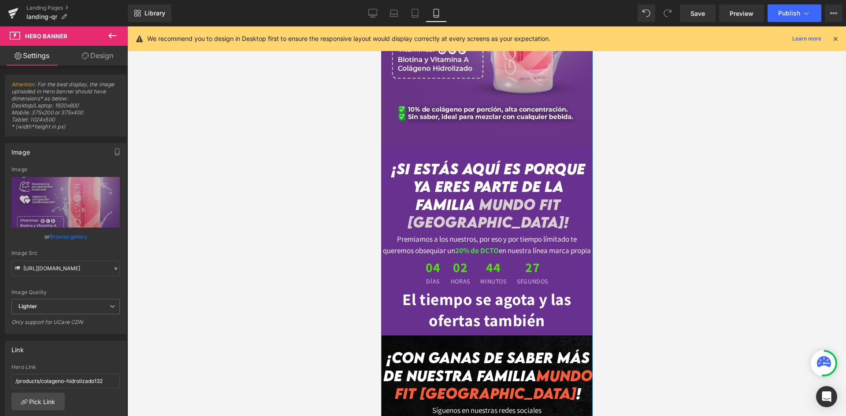
click at [490, 207] on span "MUNDO FIT COLOMBIA !" at bounding box center [487, 213] width 161 height 36
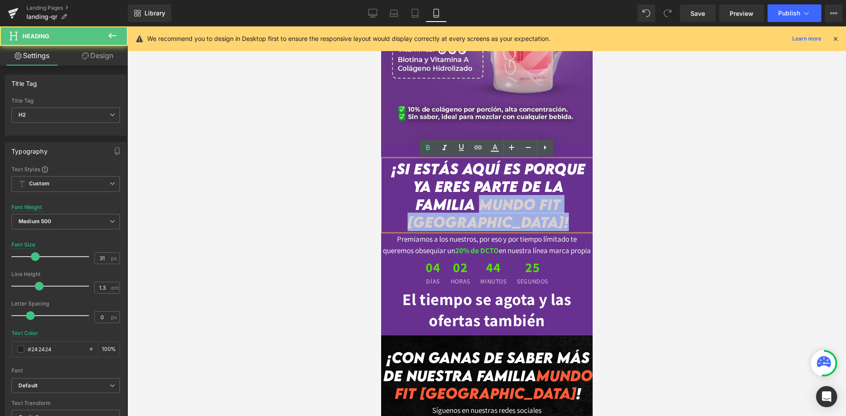
drag, startPoint x: 528, startPoint y: 222, endPoint x: 477, endPoint y: 204, distance: 54.4
click at [477, 204] on h2 "¡Si Estás aquí es porque ya eres parte de la familia MUNDO FIT COLOMBIA !" at bounding box center [487, 195] width 209 height 71
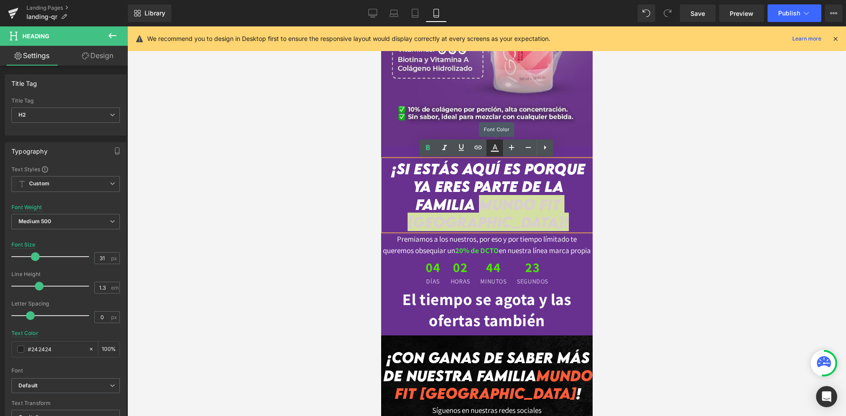
click at [499, 148] on icon at bounding box center [495, 148] width 11 height 11
type input "100"
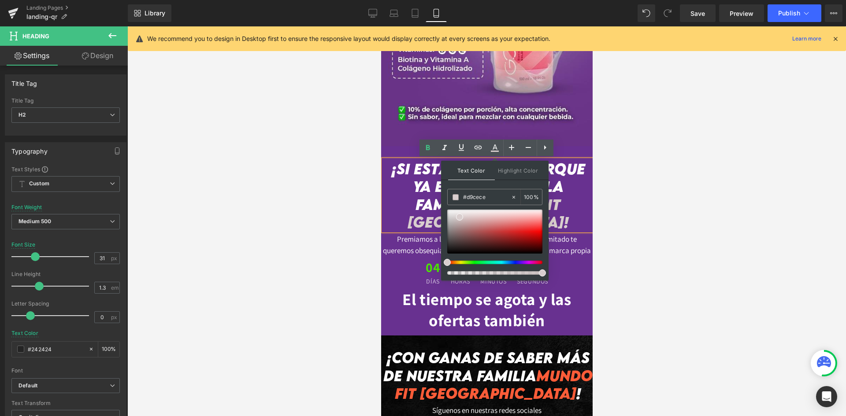
click at [424, 204] on span "¡Si Estás aquí es porque ya eres parte de la familia" at bounding box center [488, 187] width 194 height 54
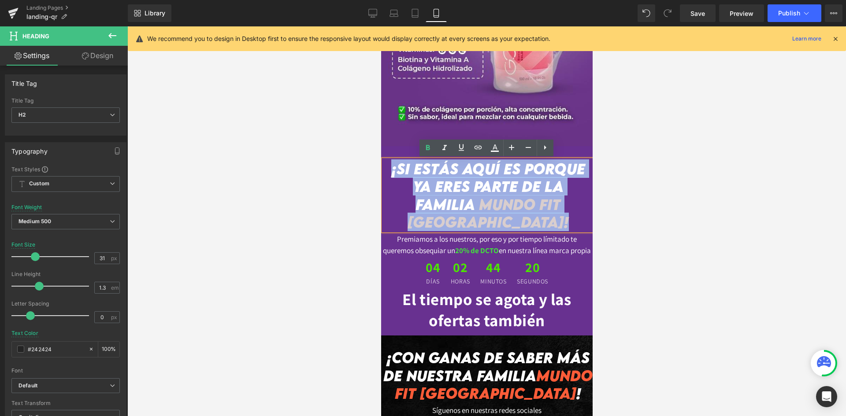
drag, startPoint x: 388, startPoint y: 170, endPoint x: 544, endPoint y: 221, distance: 164.6
click at [545, 221] on h2 "¡Si Estás aquí es porque ya eres parte de la familia MUNDO FIT COLOMBIA !" at bounding box center [487, 195] width 209 height 71
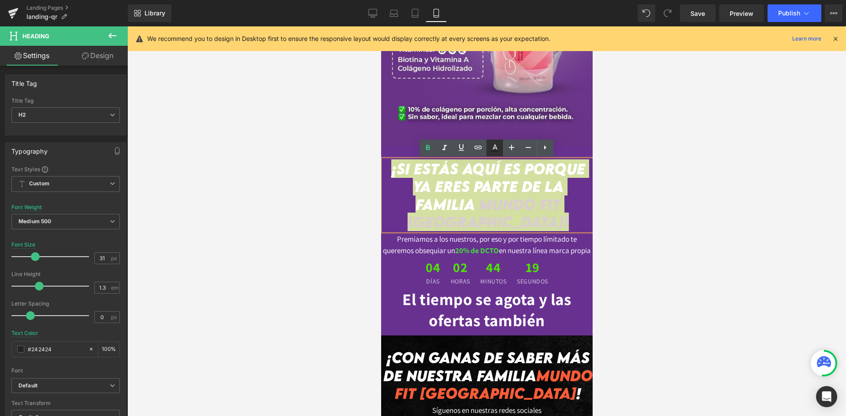
click at [498, 150] on icon at bounding box center [495, 148] width 11 height 11
type input "#242424"
type input "100"
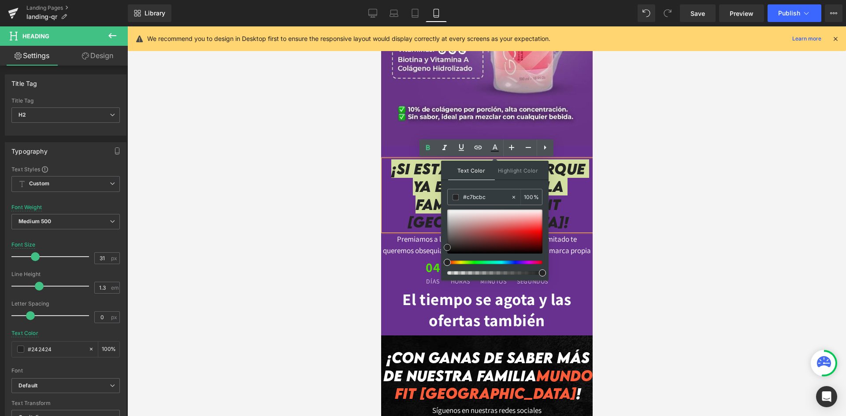
click at [454, 220] on div at bounding box center [494, 232] width 95 height 44
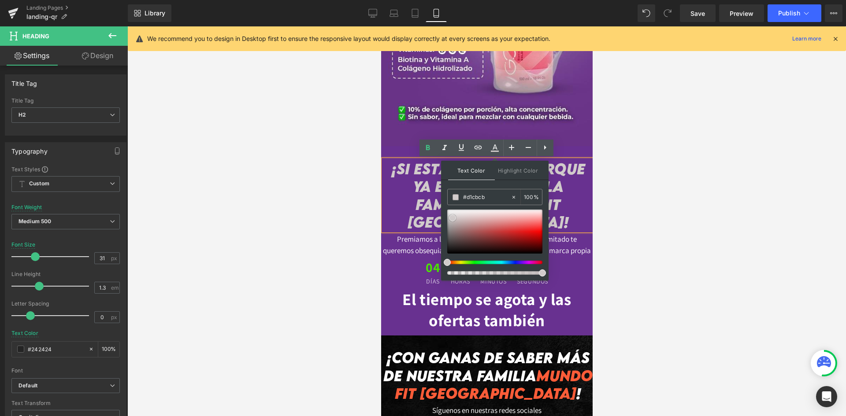
click at [450, 219] on span at bounding box center [452, 218] width 7 height 7
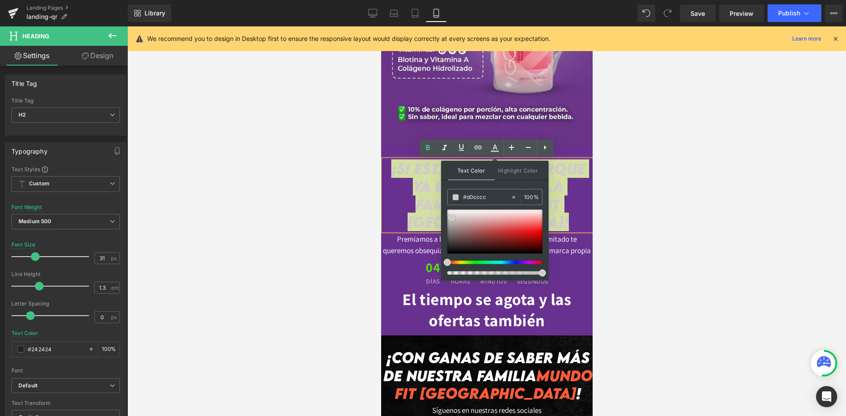
type input "#d2cfcf"
click at [448, 217] on span at bounding box center [451, 217] width 7 height 7
click at [626, 214] on div at bounding box center [486, 221] width 719 height 390
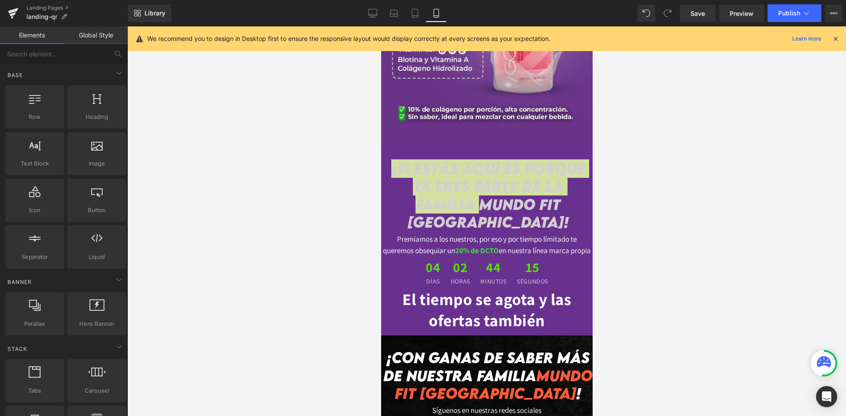
click at [630, 215] on div at bounding box center [486, 221] width 719 height 390
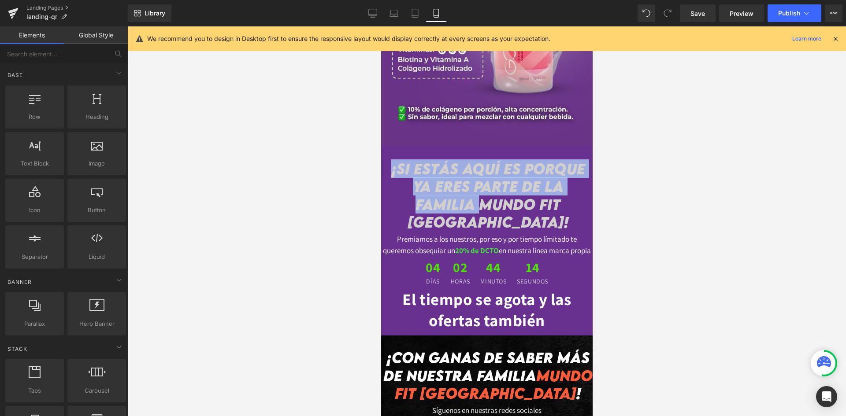
click at [574, 214] on h2 "¡Si Estás aquí es porque ya eres parte de la familia MUNDO FIT COLOMBIA !" at bounding box center [487, 195] width 209 height 71
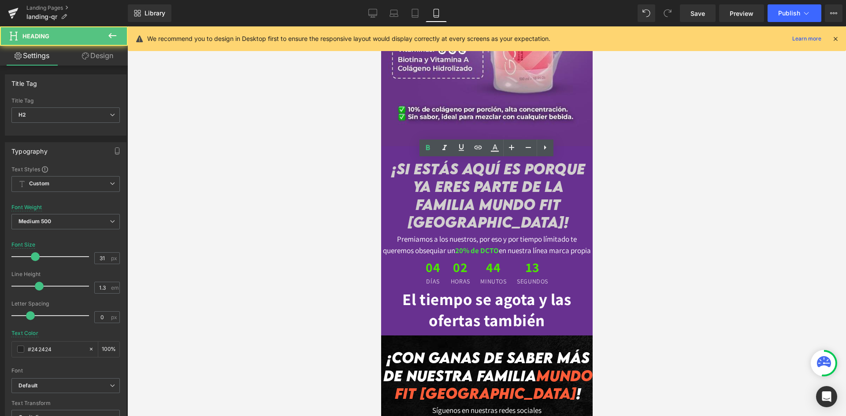
click at [734, 287] on div at bounding box center [486, 221] width 719 height 390
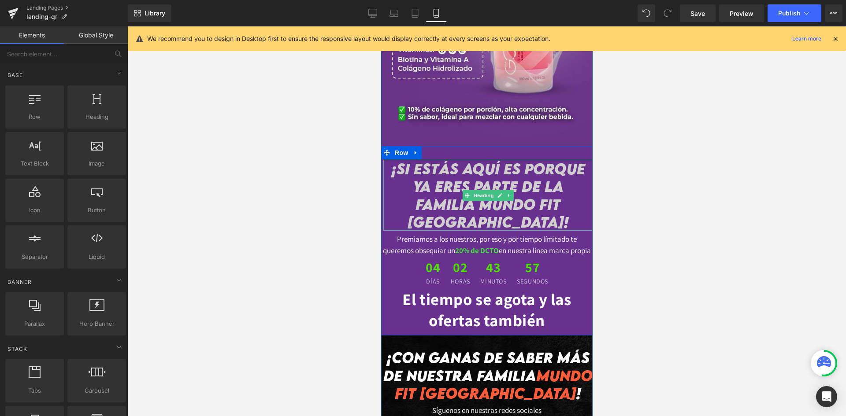
click at [517, 163] on strong "¡Si Estás aquí es porque ya eres parte de la familia MUNDO FIT COLOMBIA !" at bounding box center [488, 196] width 194 height 72
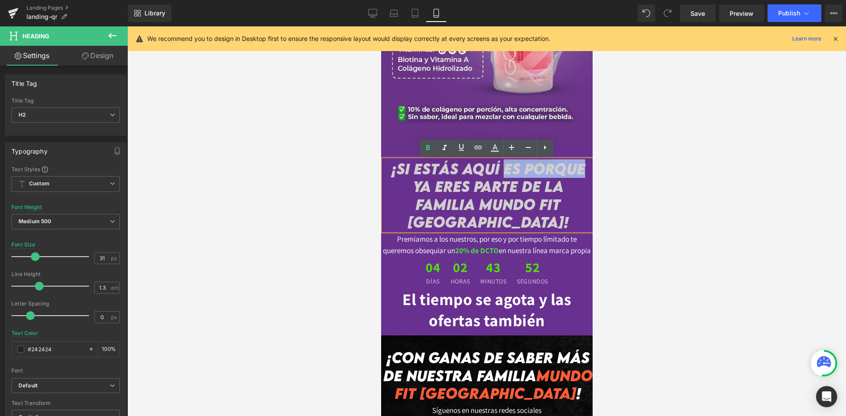
drag, startPoint x: 580, startPoint y: 166, endPoint x: 504, endPoint y: 166, distance: 75.8
click at [504, 166] on strong "¡Si Estás aquí es porque ya eres parte de la familia MUNDO FIT COLOMBIA !" at bounding box center [488, 196] width 194 height 72
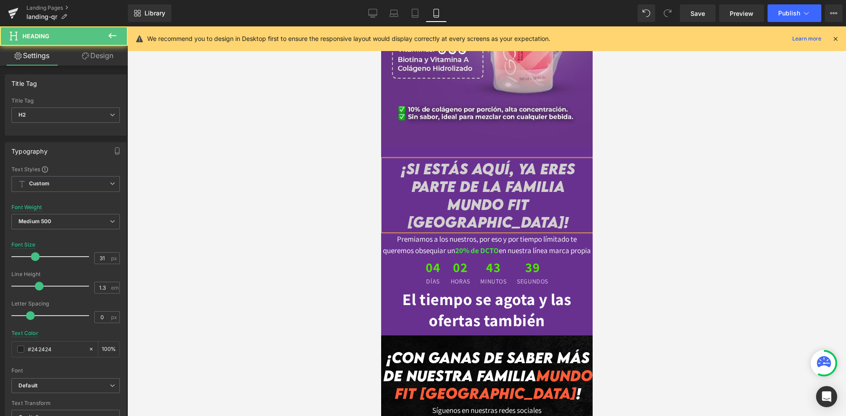
click at [402, 167] on strong "¡Si Estás aquí, ya eres parte de la familia MUNDO FIT COLOMBIA !" at bounding box center [488, 196] width 174 height 72
click at [690, 228] on div at bounding box center [486, 221] width 719 height 390
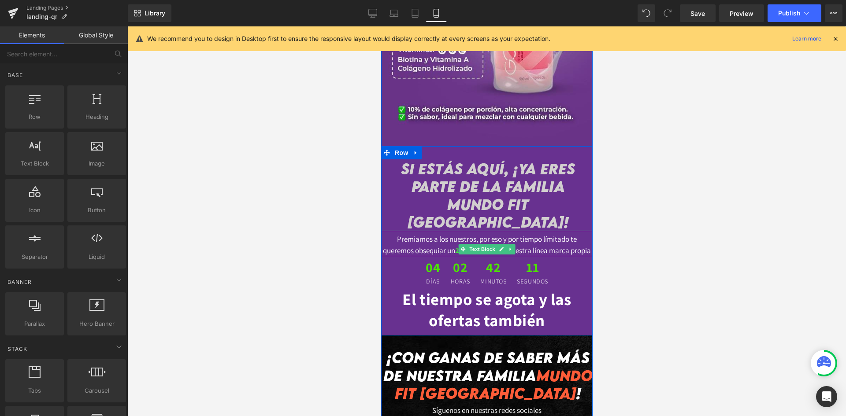
click at [502, 234] on span "Premiamos a los nuestros, por eso y por tiempo límitado te queremos obsequiar un" at bounding box center [480, 244] width 194 height 21
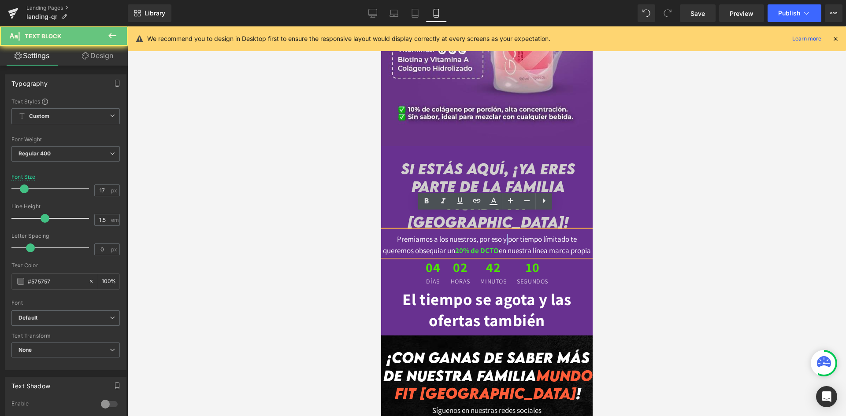
click at [506, 234] on span "Premiamos a los nuestros, por eso y por tiempo límitado te queremos obsequiar un" at bounding box center [480, 244] width 194 height 21
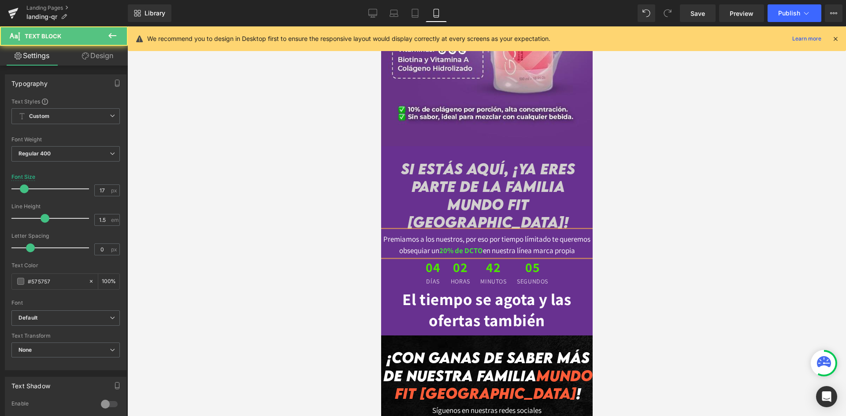
click at [546, 234] on span "Premiamos a los nuestros, por eso por tiempo límitado te queremos obsequiar un" at bounding box center [486, 244] width 207 height 21
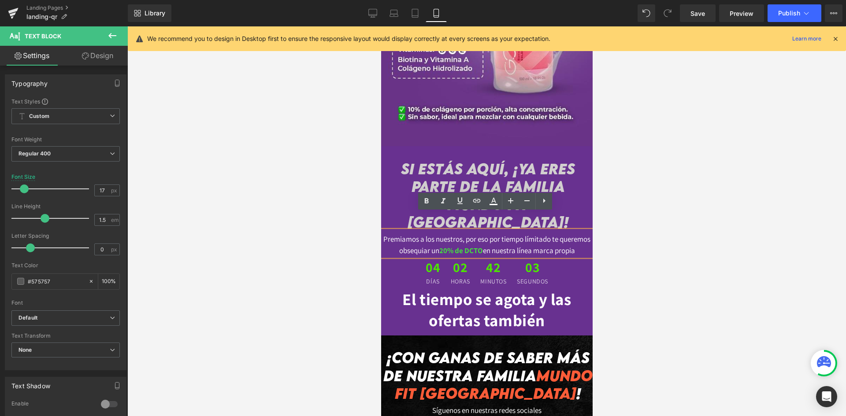
click at [643, 234] on div at bounding box center [486, 221] width 719 height 390
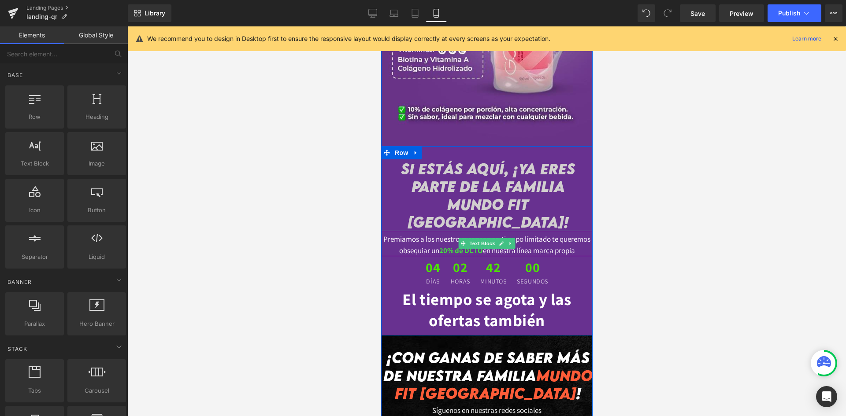
click at [383, 234] on span "Premiamos a los nuestros, por eso por tiempo límitado te queremos obsequiar un" at bounding box center [486, 244] width 207 height 21
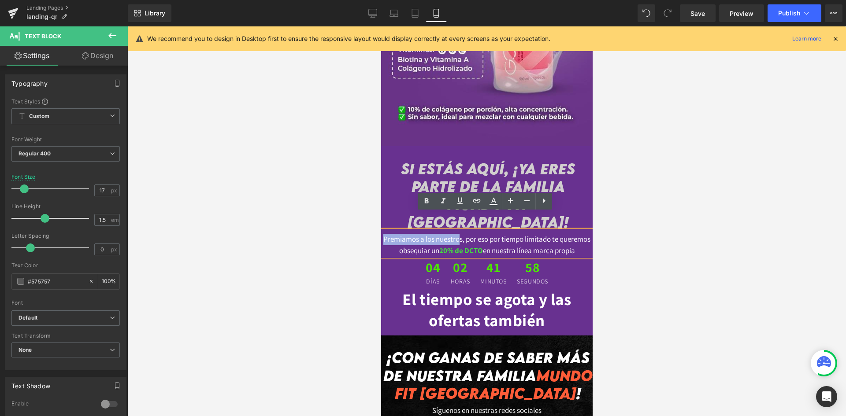
drag, startPoint x: 381, startPoint y: 222, endPoint x: 456, endPoint y: 220, distance: 74.9
click at [456, 234] on span "Premiamos a los nuestros, por eso por tiempo límitado te queremos obsequiar un" at bounding box center [486, 244] width 207 height 21
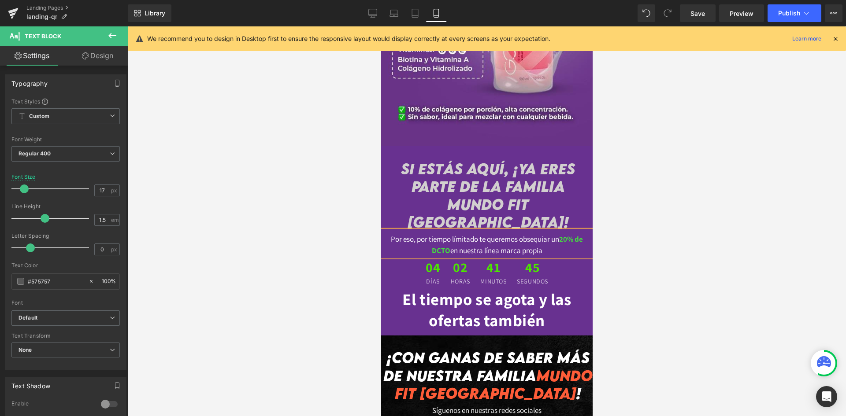
click at [706, 252] on div at bounding box center [486, 221] width 719 height 390
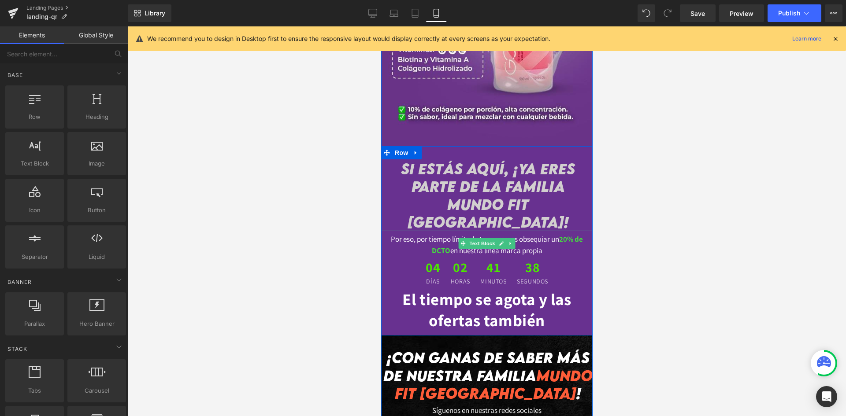
click at [552, 234] on span "Por eso, por tiempo límitado te queremos obsequiar un" at bounding box center [474, 239] width 168 height 10
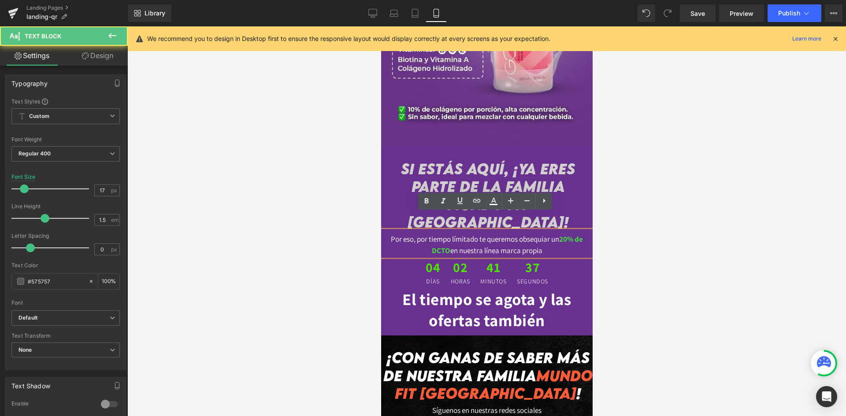
click at [548, 234] on span "Por eso, por tiempo límitado te queremos obsequiar un" at bounding box center [474, 239] width 168 height 10
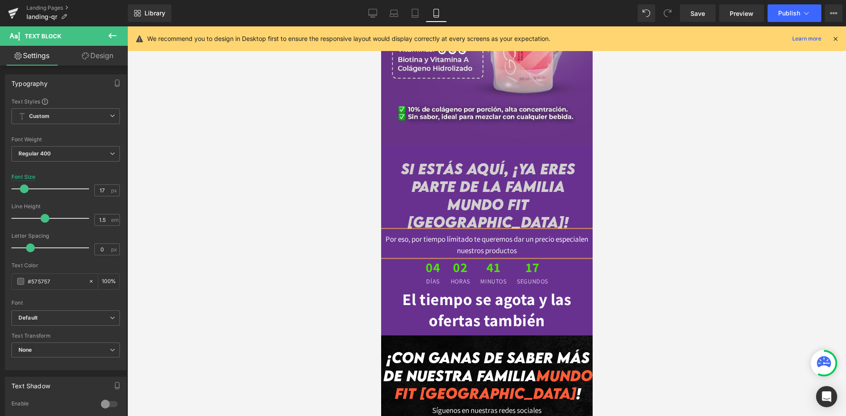
click at [580, 234] on span "Por eso, por tiempo límitado te queremos dar un precio especialen nuestros prod…" at bounding box center [486, 244] width 203 height 21
click at [570, 235] on p "Por eso, por tiempo límitado te queremos dar un precio especial en nuestros pro…" at bounding box center [487, 245] width 212 height 22
click at [459, 234] on span "Por eso, por tiempo límitado te queremos dar un precio especial en nuestros pro…" at bounding box center [487, 244] width 204 height 21
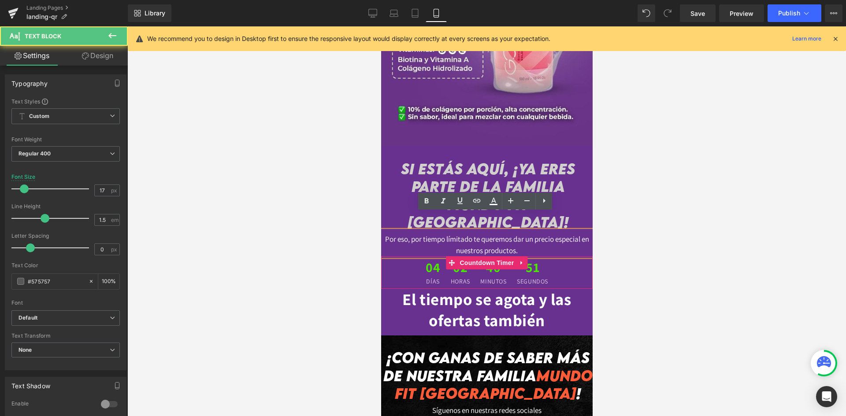
click at [541, 234] on p "Por eso, por tiempo límitado te queremos dar un precio especial en nuestros pro…" at bounding box center [487, 245] width 212 height 22
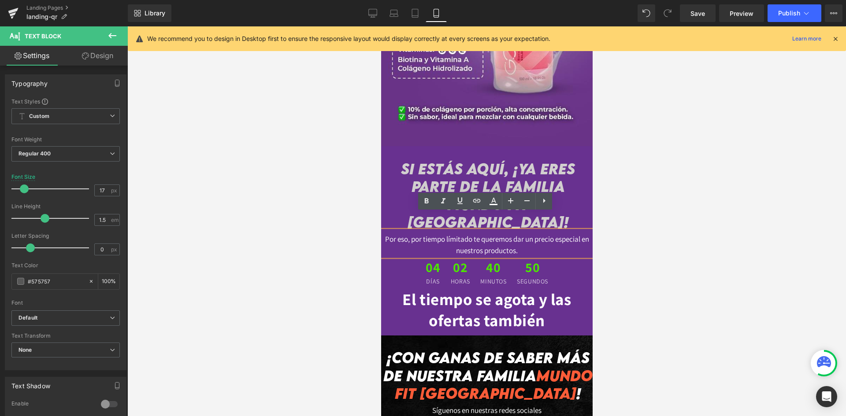
click at [449, 234] on span "Por eso, por tiempo límitado te queremos dar un precio especial en nuestros pro…" at bounding box center [487, 244] width 204 height 21
click at [400, 234] on p "Por eso, por tiempo limitado te queremos dar un precio especial en nuestros pro…" at bounding box center [487, 245] width 212 height 22
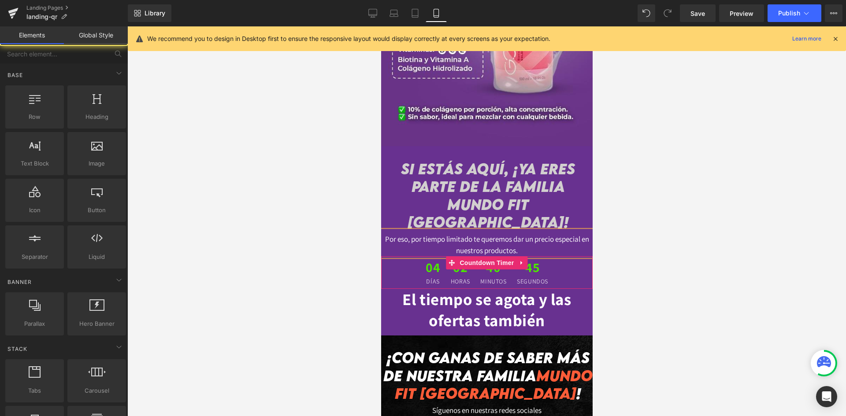
click at [373, 247] on div at bounding box center [486, 221] width 719 height 390
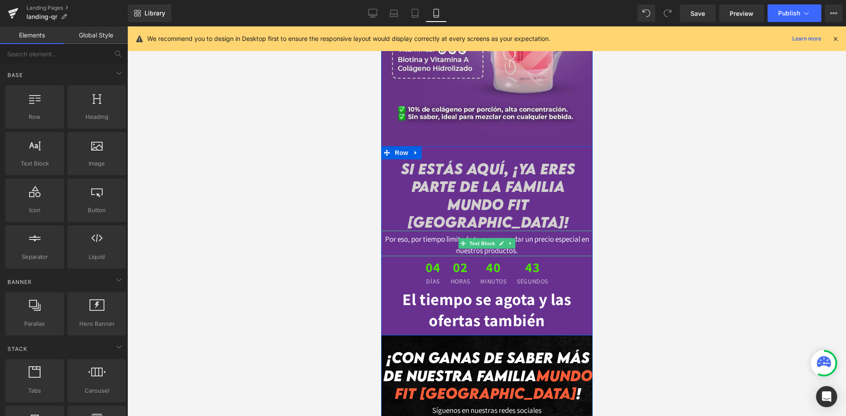
click at [510, 241] on icon at bounding box center [510, 243] width 5 height 5
click at [99, 32] on link "Global Style" at bounding box center [96, 35] width 64 height 18
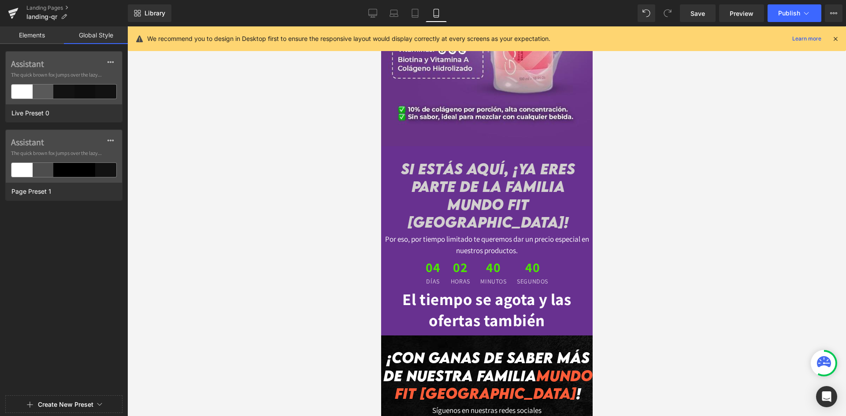
drag, startPoint x: 45, startPoint y: 35, endPoint x: 51, endPoint y: 39, distance: 6.6
click at [46, 35] on link "Elements" at bounding box center [32, 35] width 64 height 18
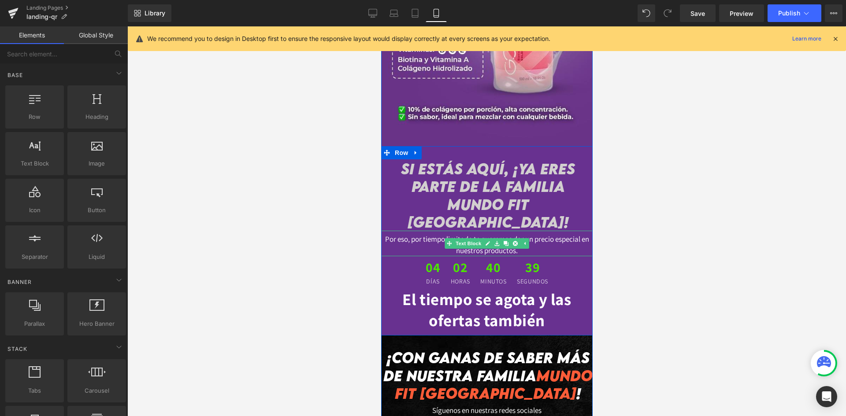
click at [389, 234] on p "Por eso, por tiempo limitado te queremos dar un precio especial en nuestros pro…" at bounding box center [487, 245] width 212 height 22
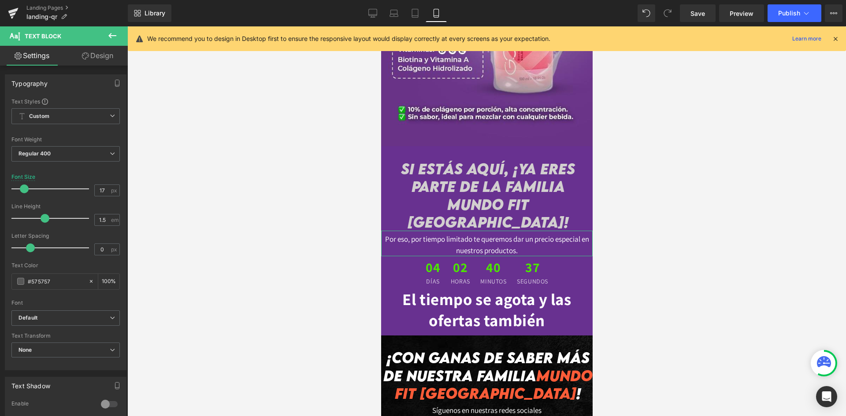
click at [92, 52] on link "Design" at bounding box center [98, 56] width 64 height 20
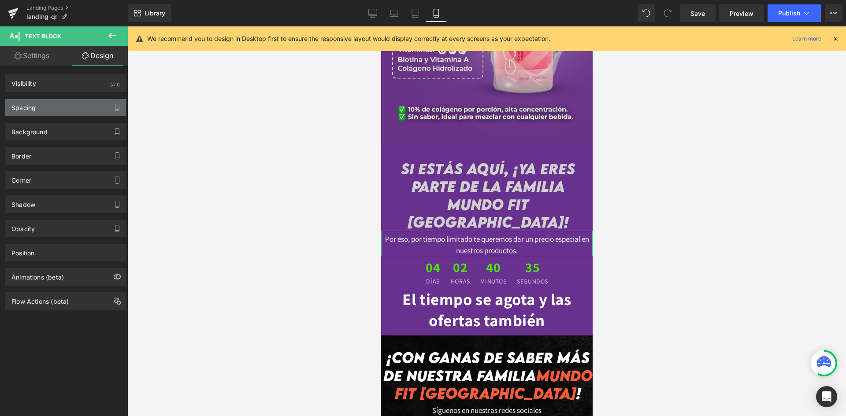
click at [41, 111] on div "Spacing" at bounding box center [65, 107] width 121 height 17
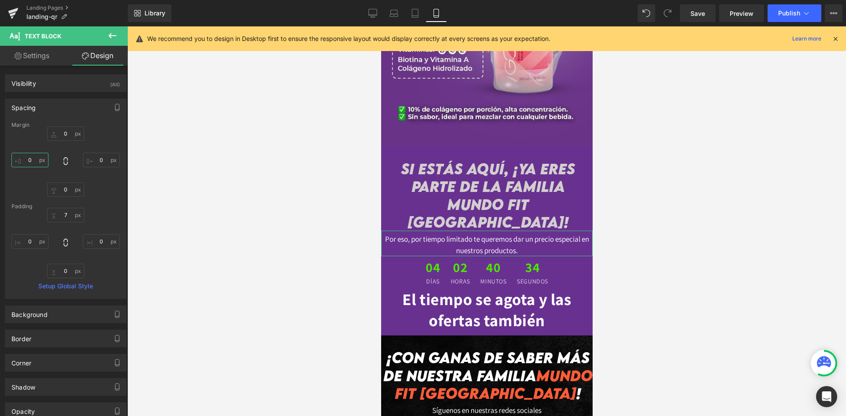
click at [36, 159] on input "0" at bounding box center [29, 160] width 37 height 15
type input "5"
click at [99, 160] on input "0" at bounding box center [101, 160] width 37 height 15
click at [100, 160] on input "0" at bounding box center [101, 160] width 37 height 15
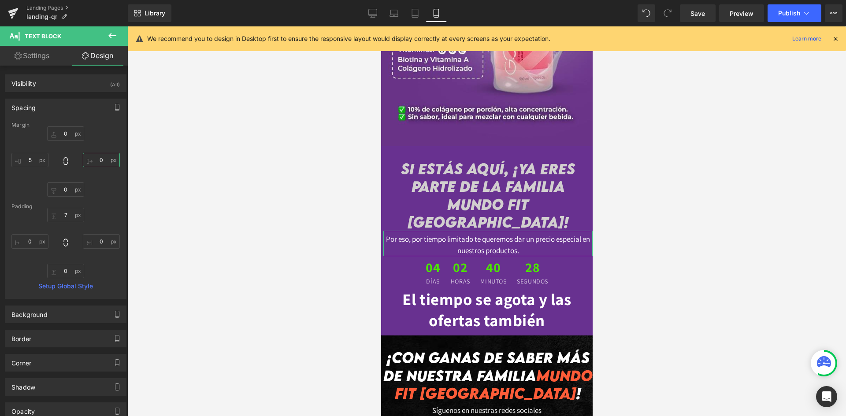
type input "5"
drag, startPoint x: 690, startPoint y: 196, endPoint x: 681, endPoint y: 200, distance: 9.5
click at [691, 196] on div at bounding box center [486, 221] width 719 height 390
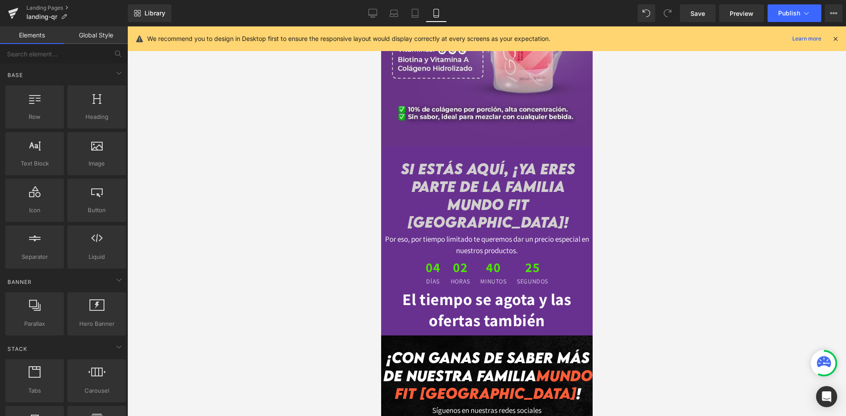
click at [689, 206] on div at bounding box center [486, 221] width 719 height 390
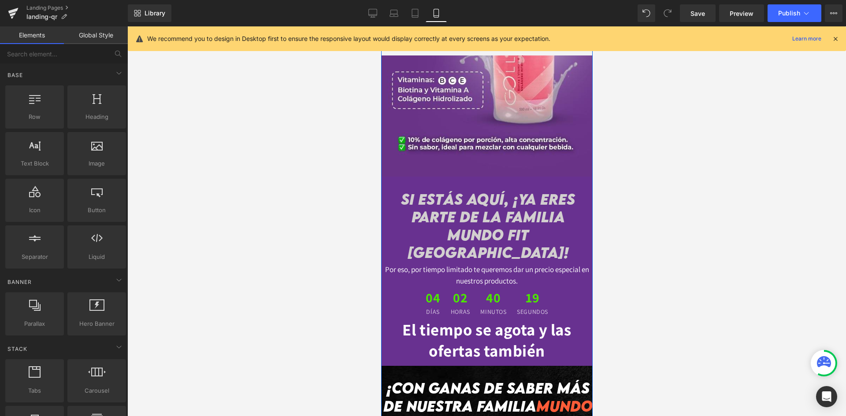
scroll to position [1708, 0]
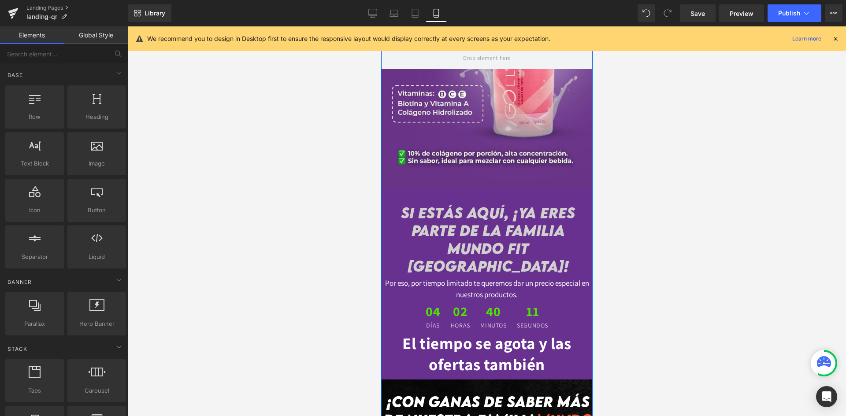
click at [570, 301] on div "04 Días 02 Horas 40 Minutos 11 Segundos" at bounding box center [487, 317] width 212 height 33
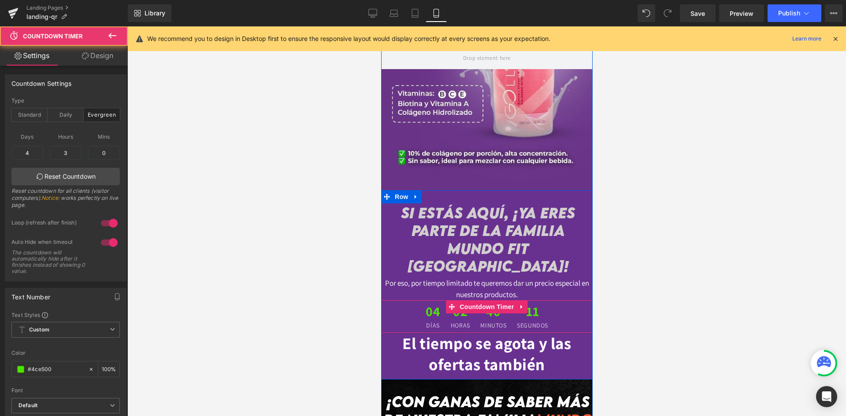
click at [535, 305] on span "11" at bounding box center [532, 314] width 31 height 18
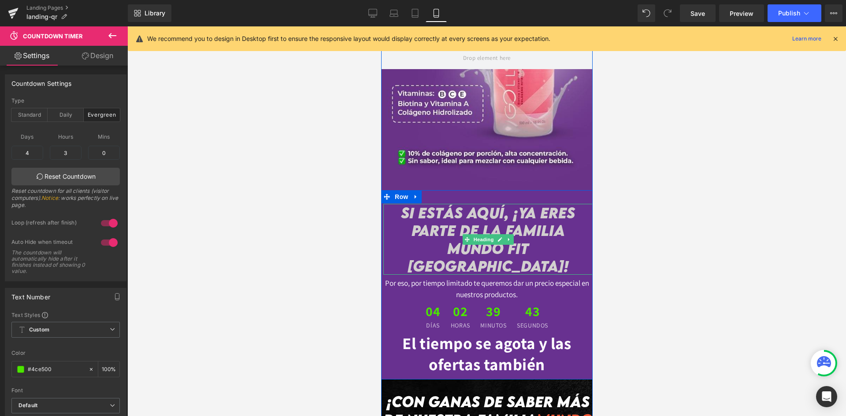
scroll to position [1796, 0]
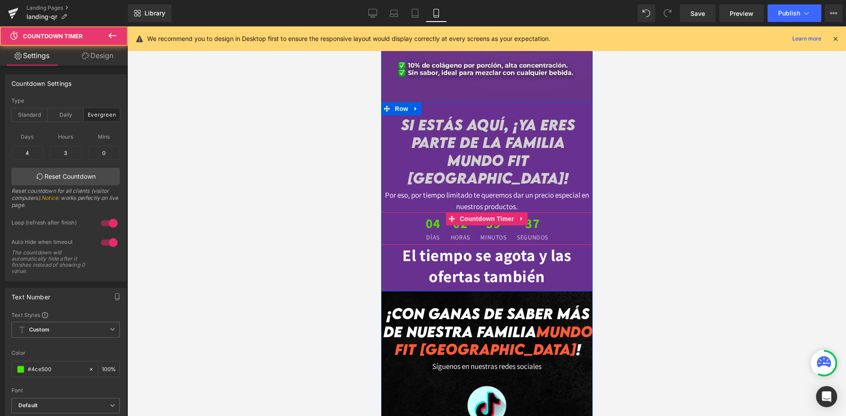
click at [387, 212] on div "04 Días 02 Horas 39 Minutos 37 Segundos" at bounding box center [487, 228] width 212 height 33
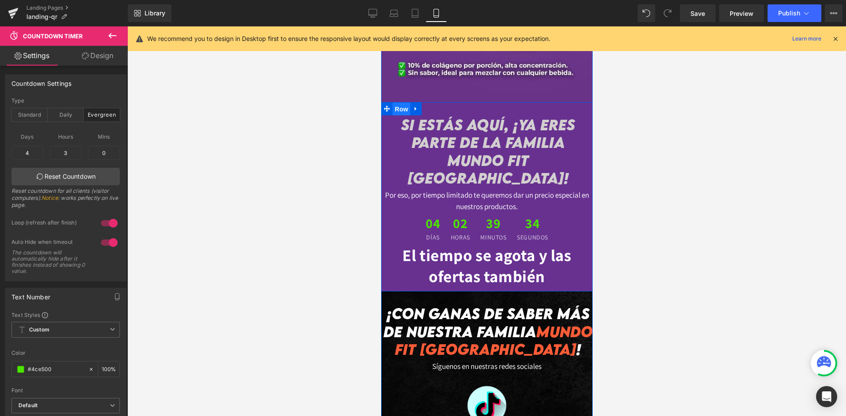
click at [402, 107] on span "Row" at bounding box center [401, 109] width 18 height 13
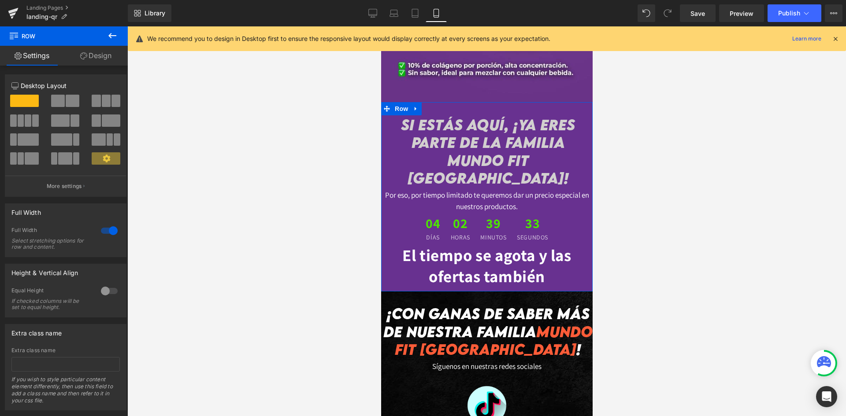
click at [88, 54] on link "Design" at bounding box center [96, 56] width 64 height 20
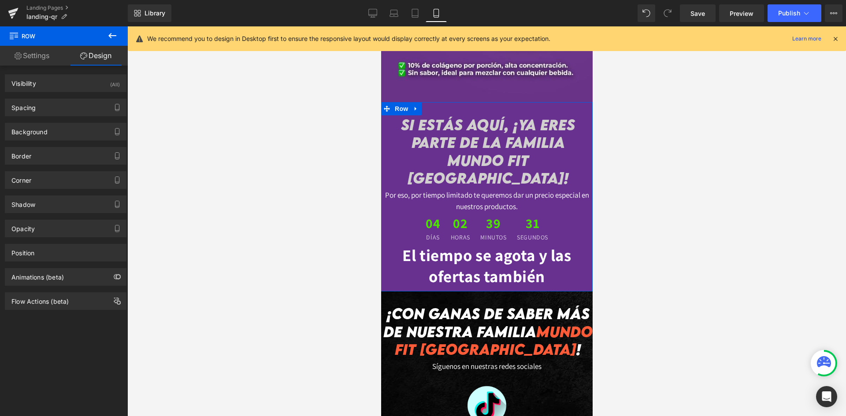
click at [44, 140] on div "Background Color & Image color rgba(104, 49, 144, 1) Color #683190 100 % Image …" at bounding box center [66, 132] width 122 height 18
click at [41, 133] on div "Background" at bounding box center [29, 129] width 36 height 12
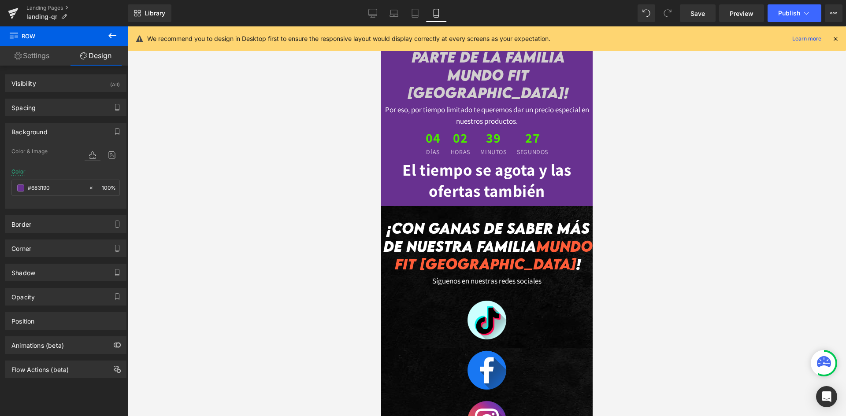
scroll to position [1929, 0]
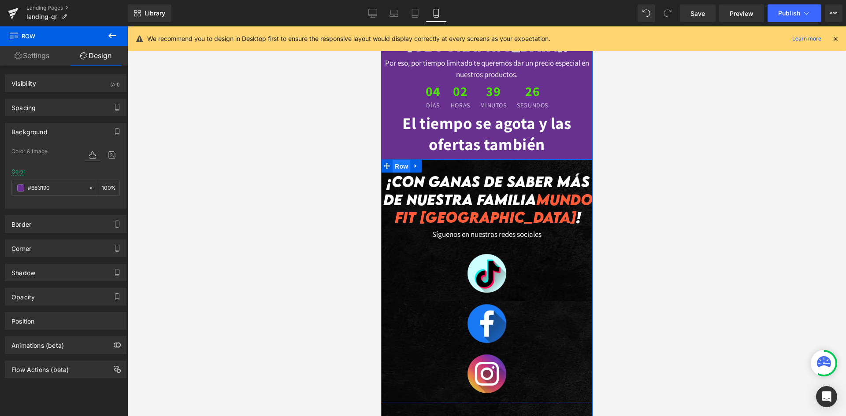
click at [396, 160] on span "Row" at bounding box center [401, 166] width 18 height 13
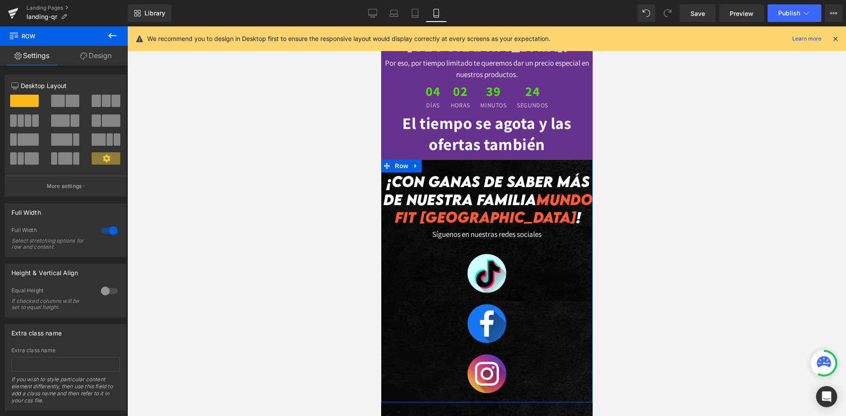
click at [92, 53] on link "Design" at bounding box center [96, 56] width 64 height 20
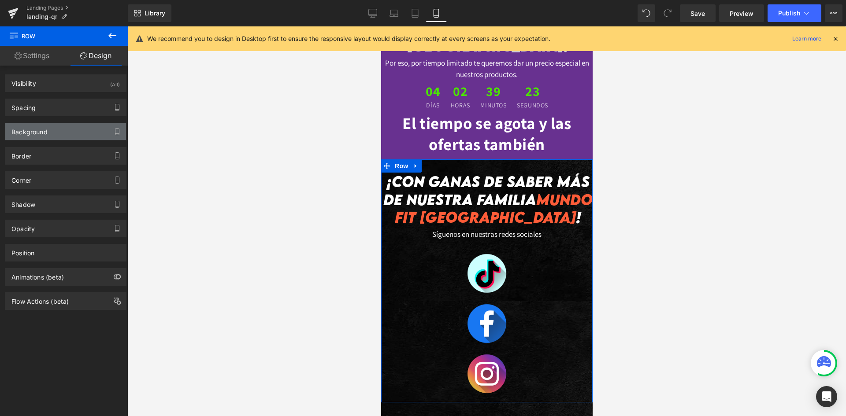
click at [38, 137] on div "Background" at bounding box center [65, 131] width 121 height 17
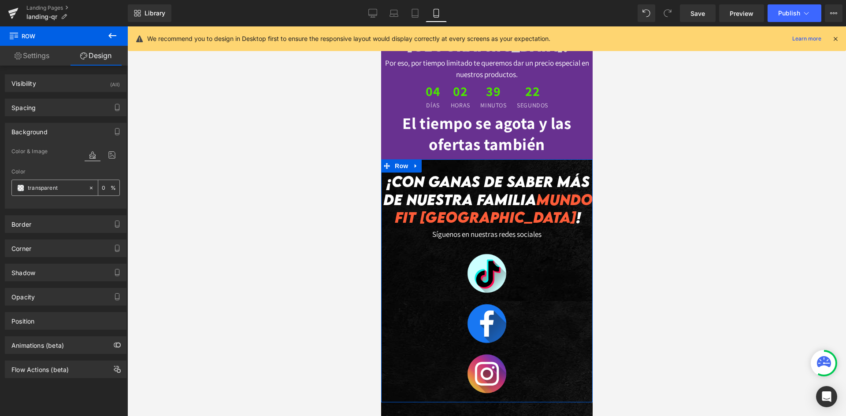
click at [38, 190] on input "transparent" at bounding box center [56, 188] width 56 height 10
paste input "#683190"
type input "#683190"
type input "100"
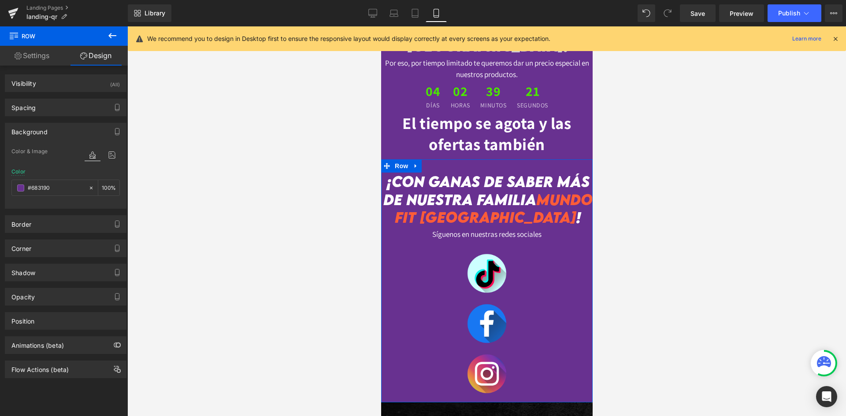
click at [172, 204] on div at bounding box center [486, 221] width 719 height 390
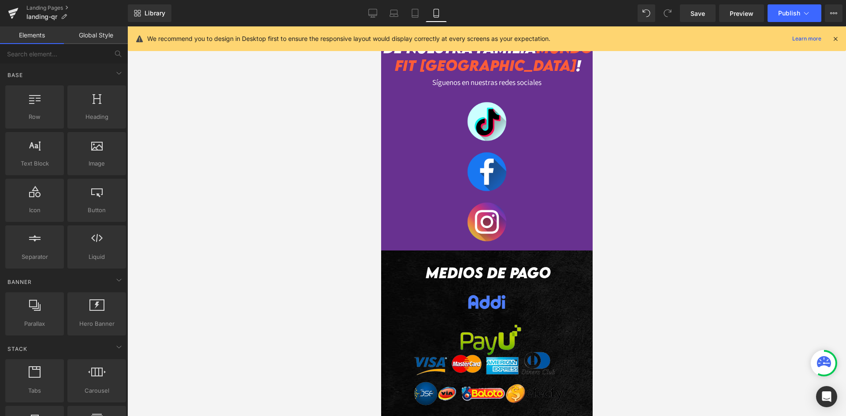
scroll to position [2119, 0]
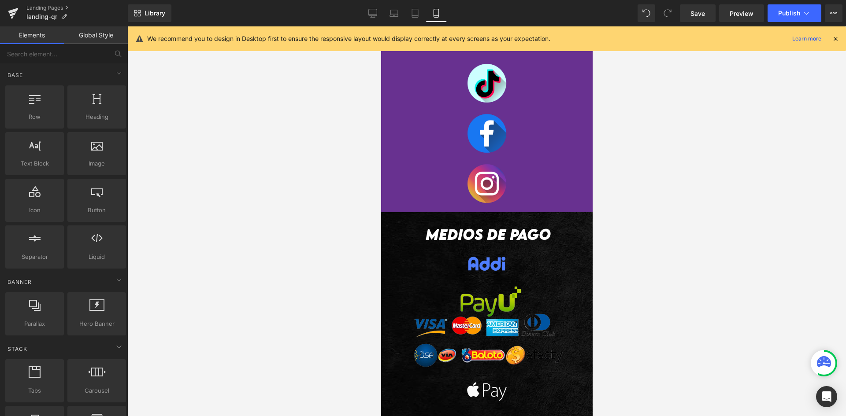
click at [392, 215] on div "medios de pago Heading Image Image Image Row Row" at bounding box center [487, 312] width 212 height 200
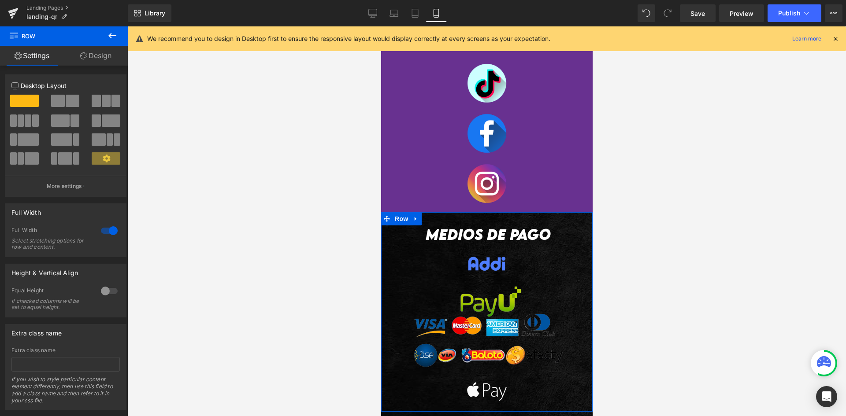
click at [104, 56] on link "Design" at bounding box center [96, 56] width 64 height 20
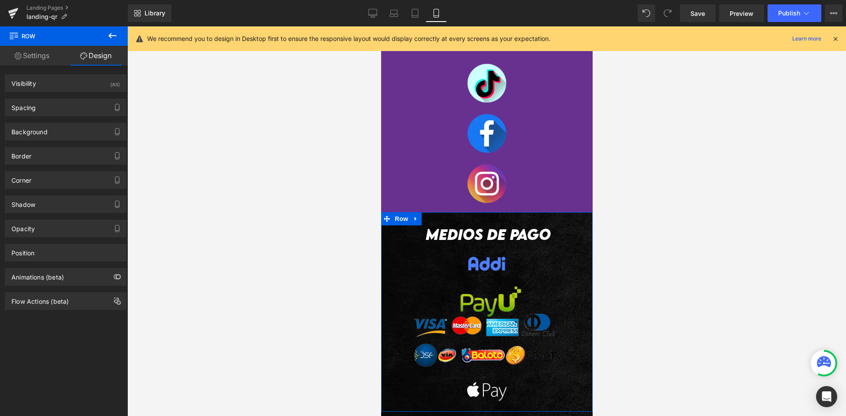
click at [38, 141] on div "Border Border Style Custom Custom Setup Global Style Custom Setup Global Style …" at bounding box center [66, 153] width 132 height 24
click at [36, 136] on div "Background" at bounding box center [65, 131] width 121 height 17
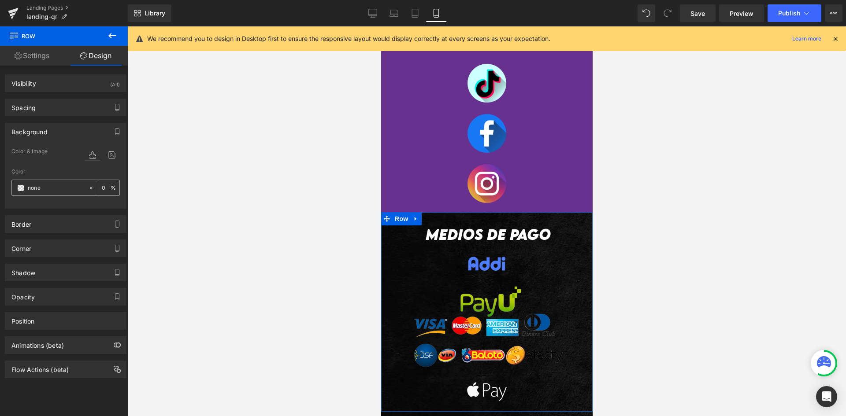
click at [45, 182] on div "none" at bounding box center [50, 187] width 76 height 15
click at [45, 185] on input "none" at bounding box center [56, 188] width 56 height 10
paste input "#683190"
type input "#683190"
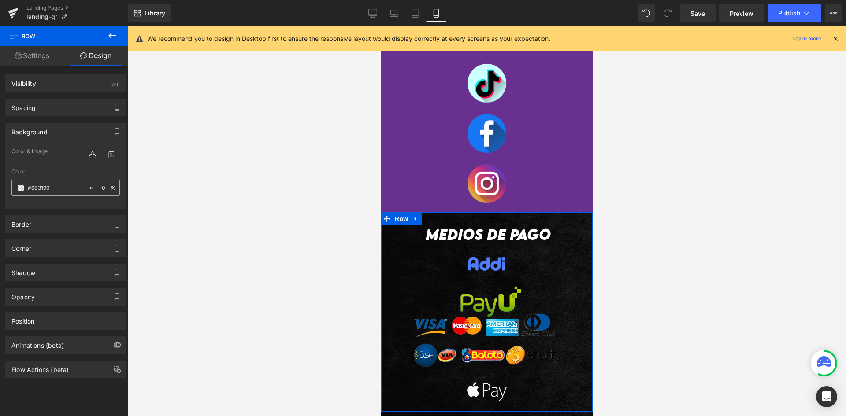
type input "100"
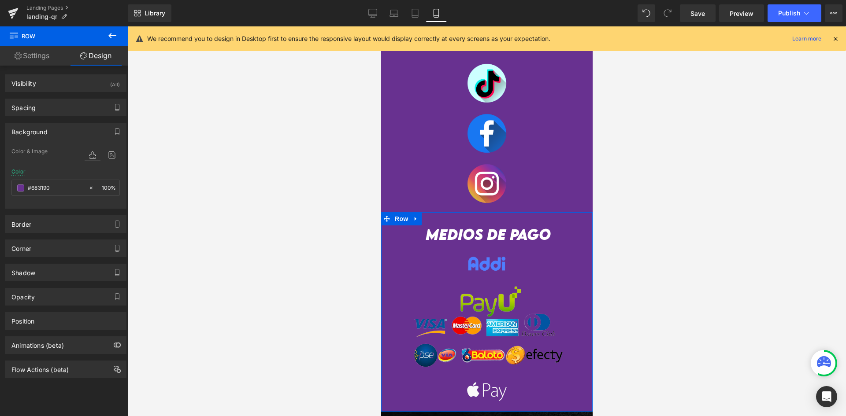
drag, startPoint x: 136, startPoint y: 178, endPoint x: 164, endPoint y: 175, distance: 27.5
click at [137, 178] on div at bounding box center [486, 221] width 719 height 390
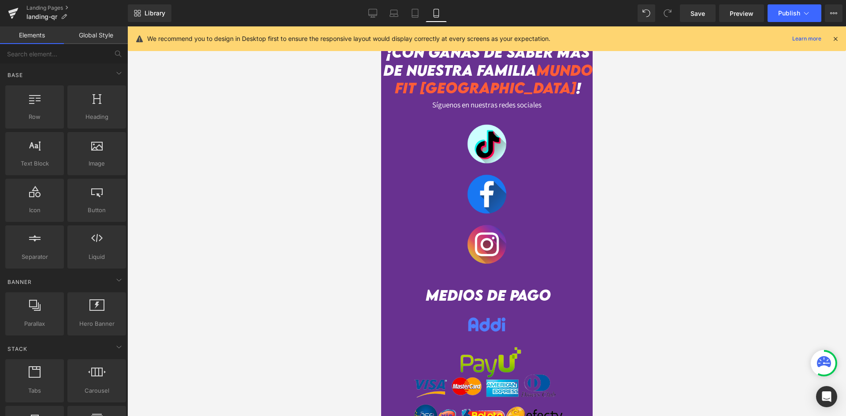
scroll to position [1987, 0]
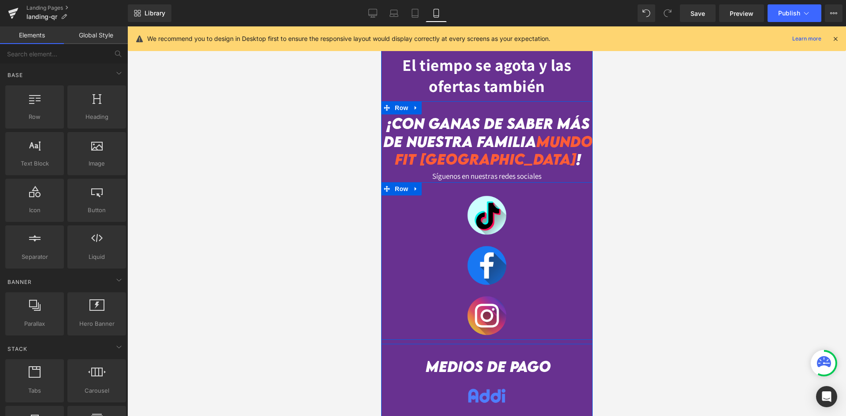
click at [516, 241] on div "Image" at bounding box center [487, 221] width 212 height 50
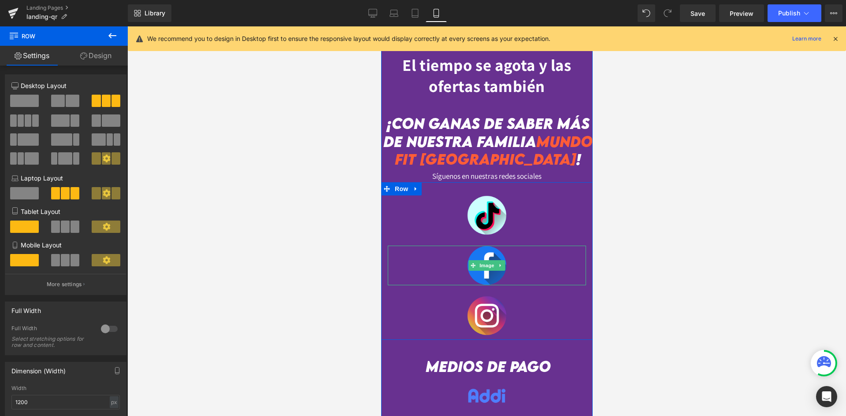
click at [438, 259] on link at bounding box center [486, 266] width 198 height 40
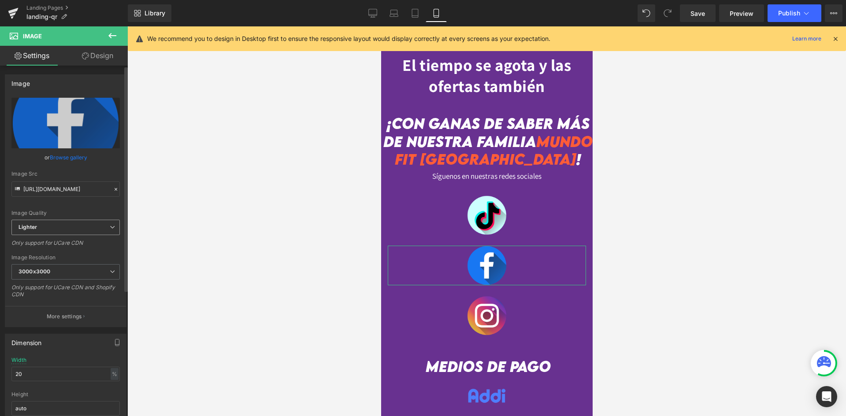
scroll to position [88, 0]
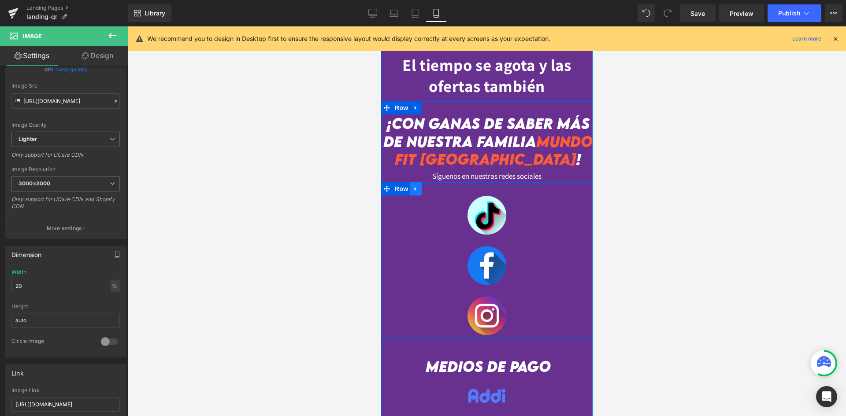
click at [413, 191] on icon at bounding box center [416, 189] width 6 height 7
click at [400, 188] on span "Row" at bounding box center [401, 189] width 18 height 13
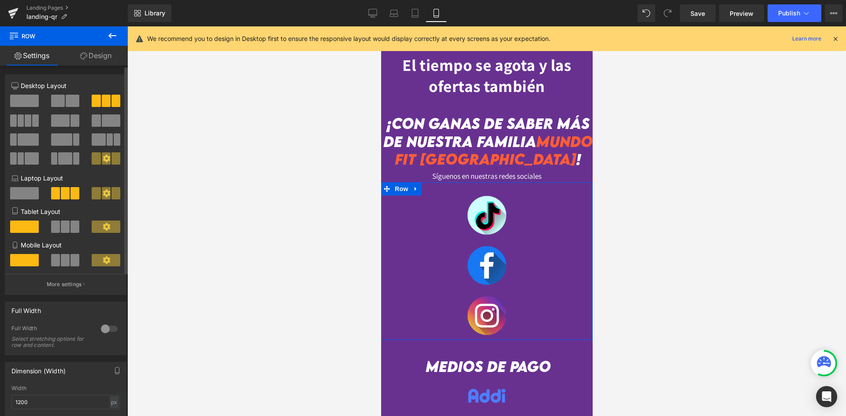
click at [112, 104] on span at bounding box center [116, 101] width 9 height 12
click at [57, 261] on span at bounding box center [55, 260] width 9 height 12
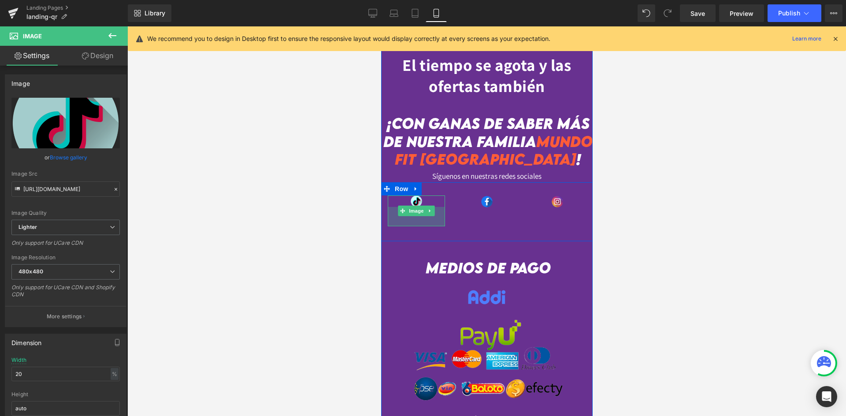
drag, startPoint x: 439, startPoint y: 205, endPoint x: 442, endPoint y: 228, distance: 23.6
click at [442, 228] on div "Image 44px" at bounding box center [416, 216] width 71 height 41
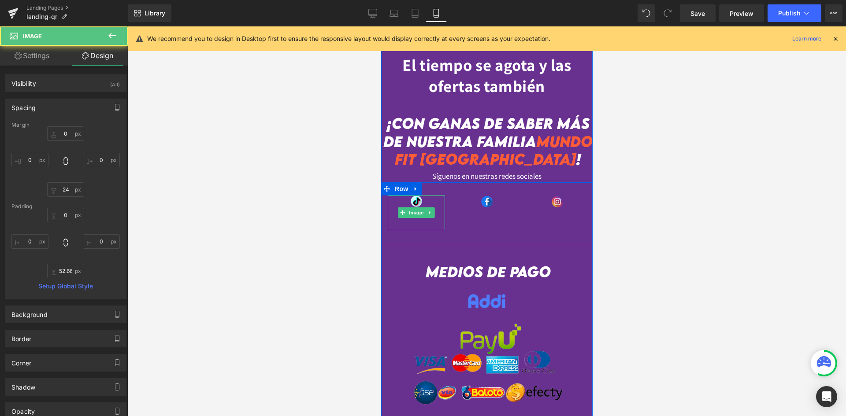
click at [435, 203] on link at bounding box center [415, 213] width 57 height 35
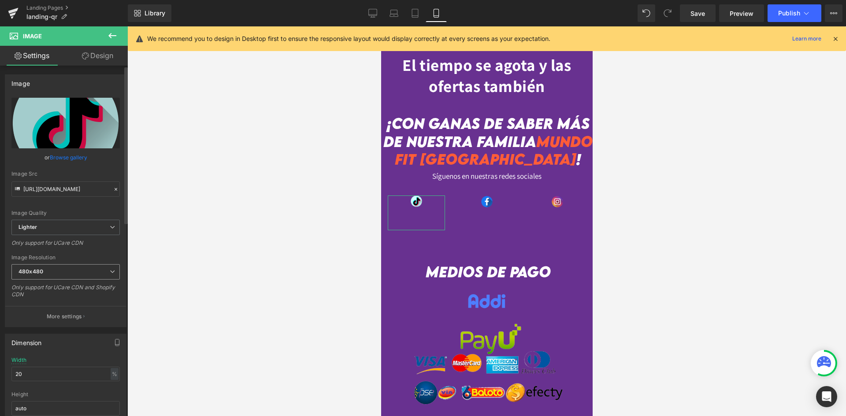
click at [72, 267] on span "480x480" at bounding box center [65, 271] width 108 height 15
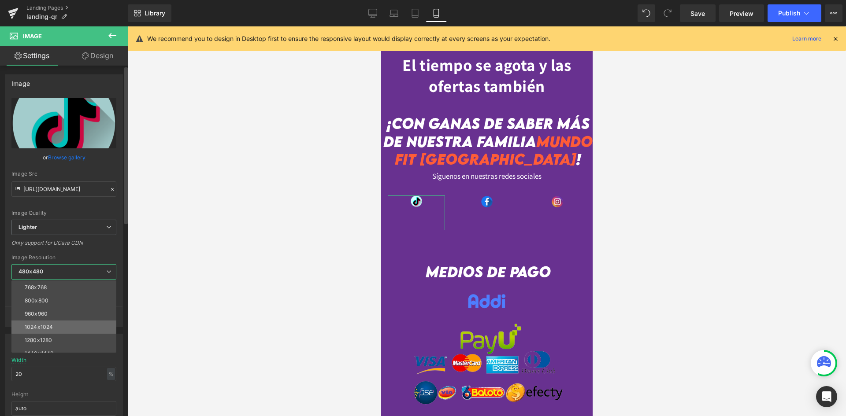
scroll to position [44, 0]
click at [58, 317] on li "800x800" at bounding box center [65, 322] width 109 height 13
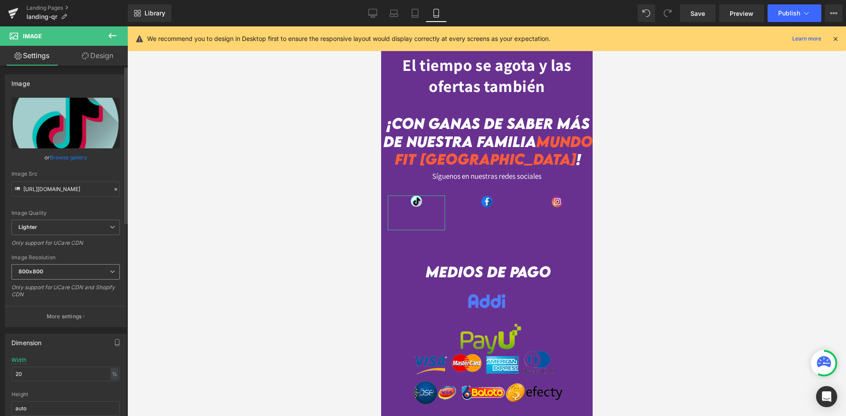
click at [68, 273] on span "800x800" at bounding box center [65, 271] width 108 height 15
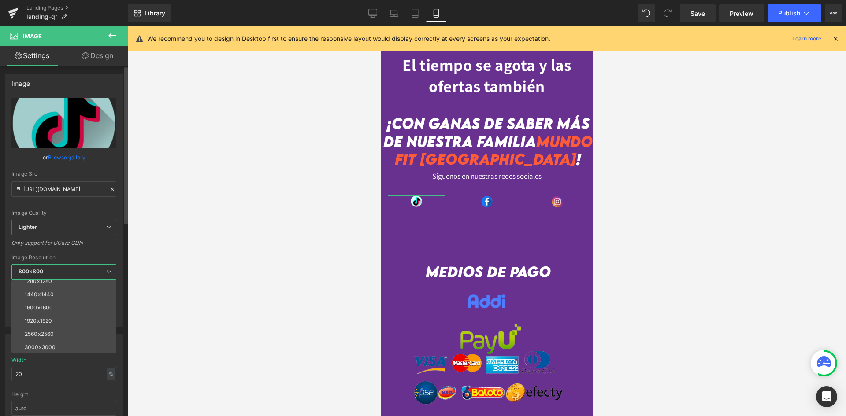
scroll to position [126, 0]
click at [59, 342] on li "3000x3000" at bounding box center [65, 346] width 109 height 13
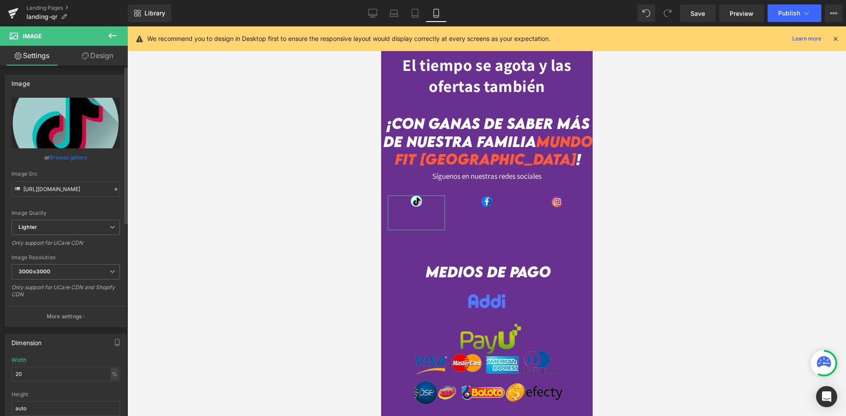
type input "https://ucarecdn.com/185d1cd7-b01d-44d7-81b6-db2a8f9be743/-/format/auto/-/previ…"
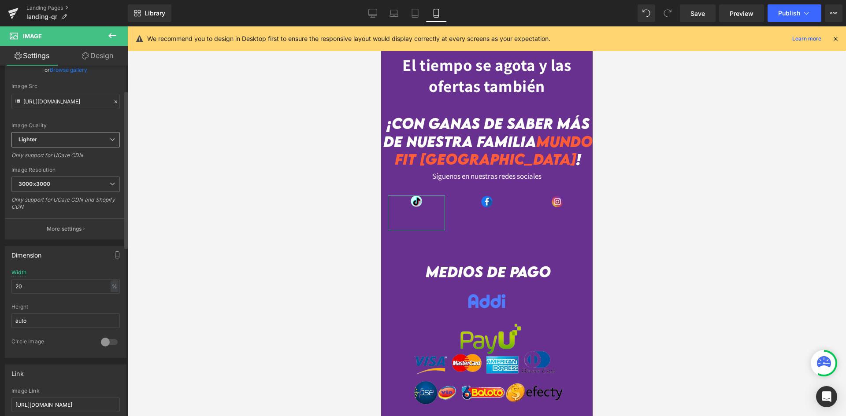
scroll to position [88, 0]
click at [65, 290] on input "20" at bounding box center [65, 286] width 108 height 15
click at [63, 291] on input "20" at bounding box center [65, 286] width 108 height 15
click at [62, 291] on input "20" at bounding box center [65, 286] width 108 height 15
drag, startPoint x: 59, startPoint y: 290, endPoint x: 14, endPoint y: 290, distance: 45.0
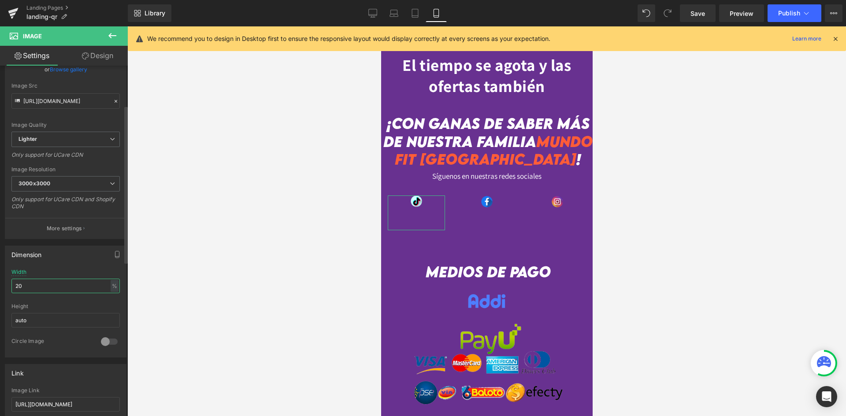
click at [14, 290] on input "20" at bounding box center [65, 286] width 108 height 15
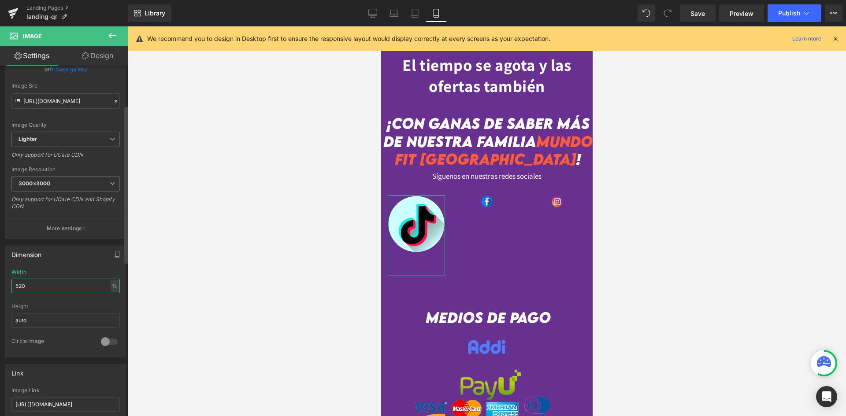
drag, startPoint x: 41, startPoint y: 289, endPoint x: 7, endPoint y: 286, distance: 33.6
click at [7, 286] on div "520% Width 520 % % px auto Height auto 0 Circle Image" at bounding box center [65, 313] width 121 height 88
type input "100"
click at [52, 274] on div "Width 100 % % px" at bounding box center [65, 286] width 108 height 34
click at [70, 289] on input "100" at bounding box center [65, 286] width 108 height 15
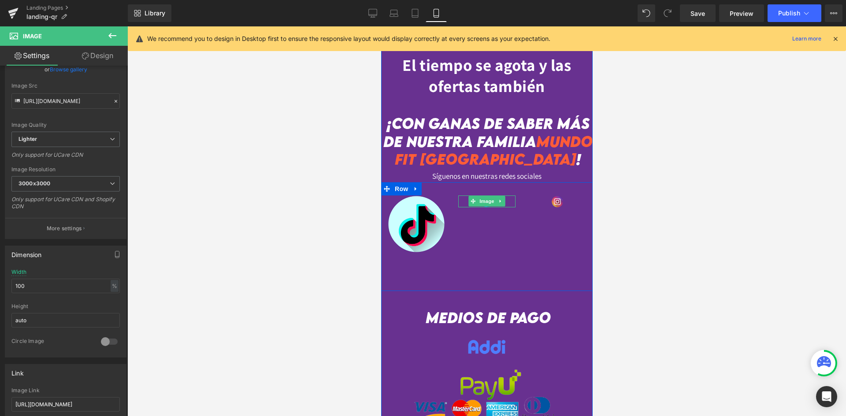
click at [491, 203] on span "Image" at bounding box center [486, 201] width 19 height 11
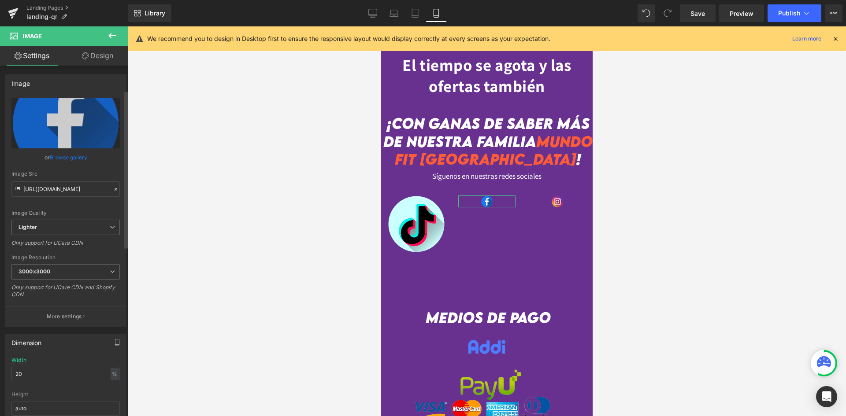
scroll to position [176, 0]
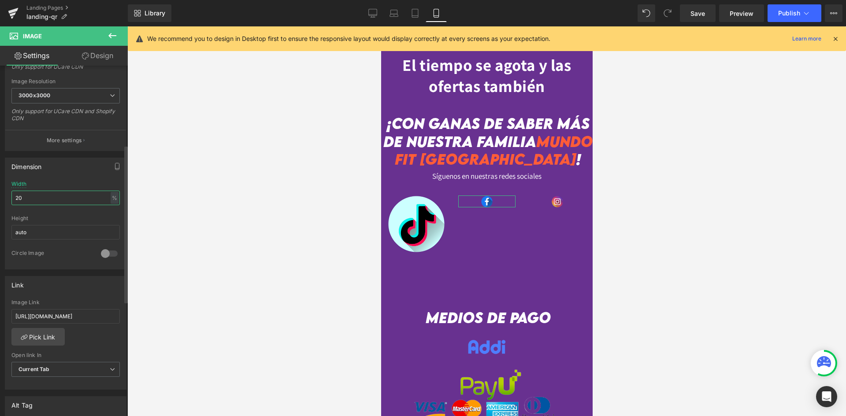
click at [37, 201] on input "20" at bounding box center [65, 198] width 108 height 15
type input "100"
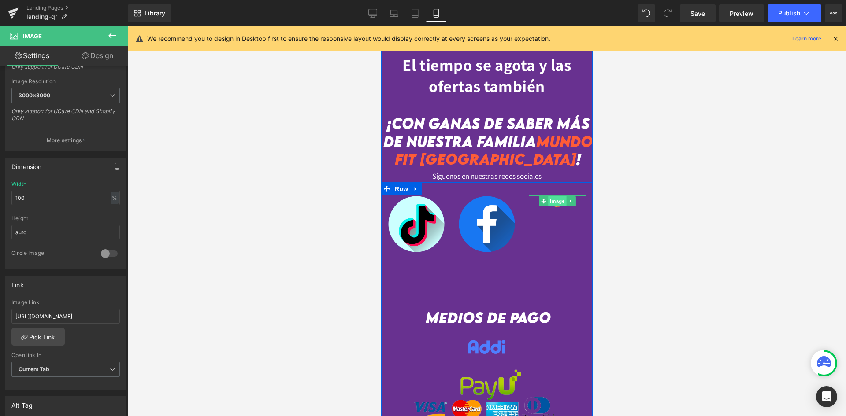
click at [552, 204] on span "Image" at bounding box center [557, 201] width 19 height 11
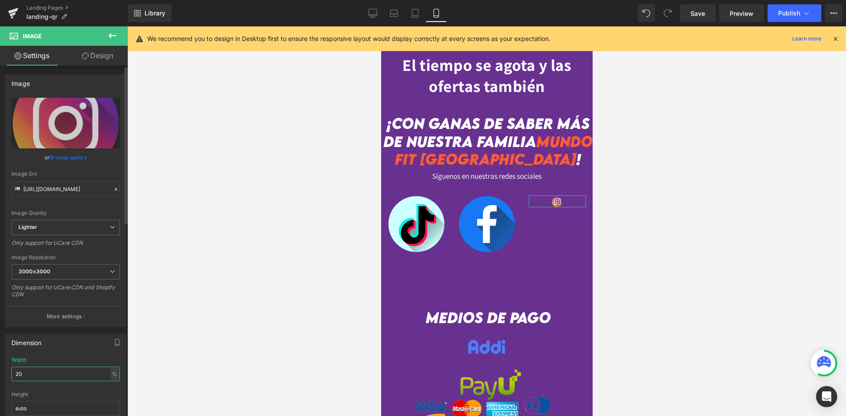
click at [41, 377] on input "20" at bounding box center [65, 374] width 108 height 15
type input "100"
click at [205, 341] on div at bounding box center [486, 221] width 719 height 390
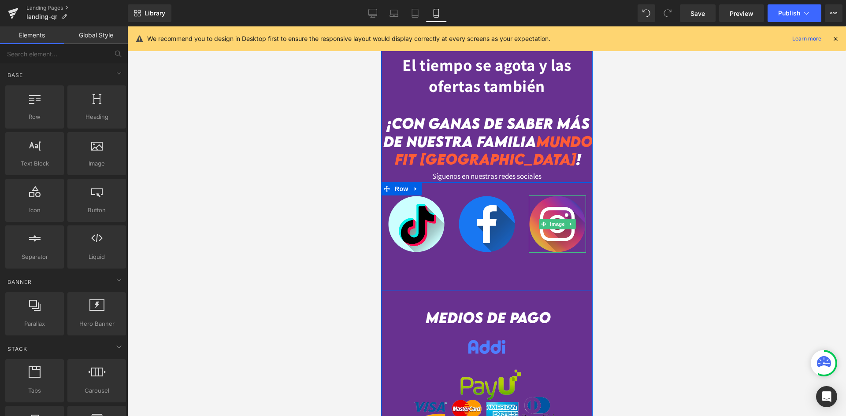
click at [500, 266] on div "Image 53px Image Image Row" at bounding box center [487, 236] width 212 height 109
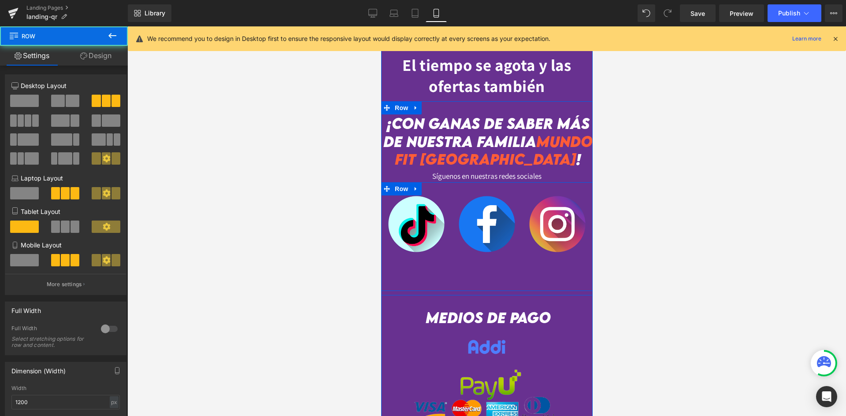
drag, startPoint x: 480, startPoint y: 276, endPoint x: 473, endPoint y: 270, distance: 9.0
click at [480, 275] on div "Image 53px Image Image Row" at bounding box center [487, 236] width 212 height 109
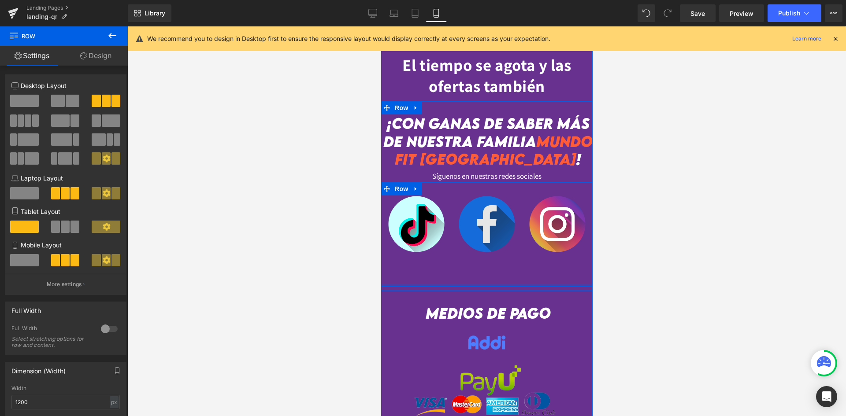
drag, startPoint x: 476, startPoint y: 290, endPoint x: 468, endPoint y: 222, distance: 68.2
click at [476, 268] on div "Image 53px Image Image Row" at bounding box center [487, 234] width 212 height 104
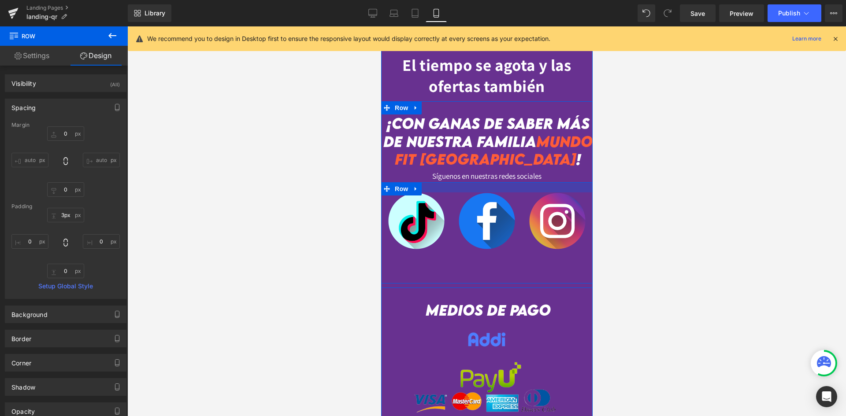
type input "0px"
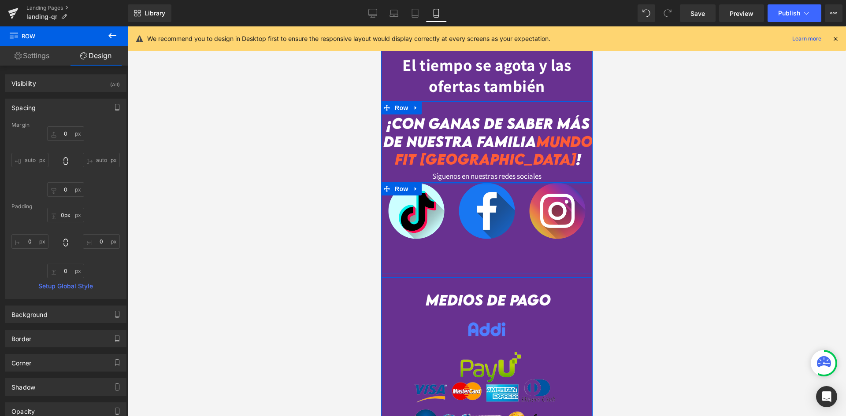
drag, startPoint x: 477, startPoint y: 186, endPoint x: 486, endPoint y: 165, distance: 22.5
click at [486, 165] on div "¡Con ganas de saber más de nuestra familia MUNDO FIT COLOMBIA ! Heading Sígueno…" at bounding box center [487, 194] width 212 height 159
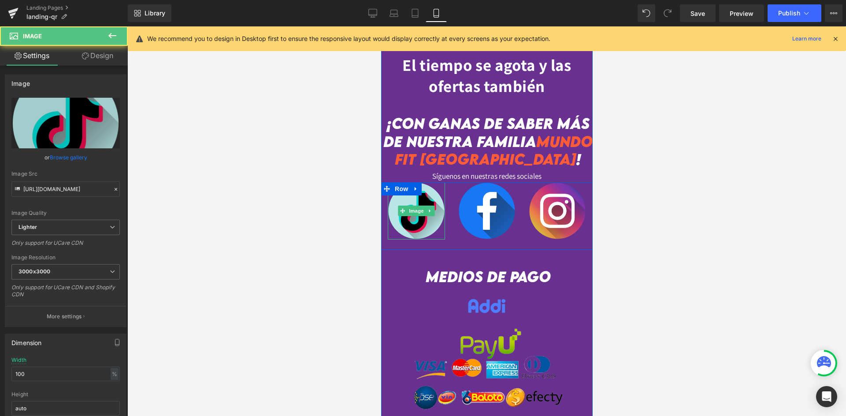
drag, startPoint x: 421, startPoint y: 250, endPoint x: 429, endPoint y: 217, distance: 33.7
click at [429, 217] on div "Image" at bounding box center [415, 210] width 57 height 57
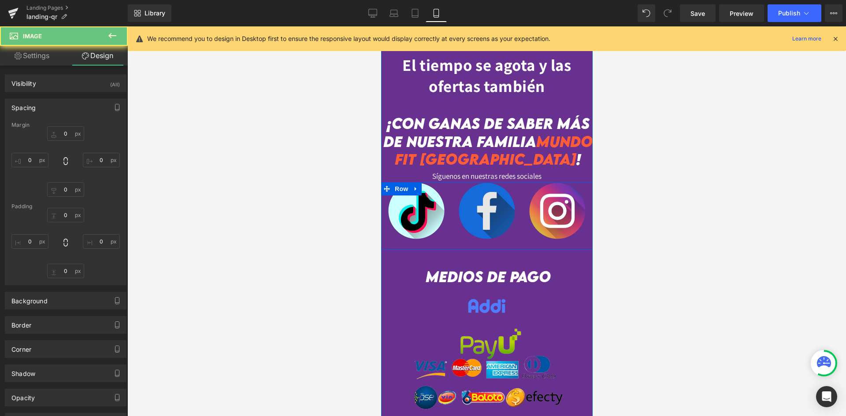
type input "0"
type input "24"
type input "0"
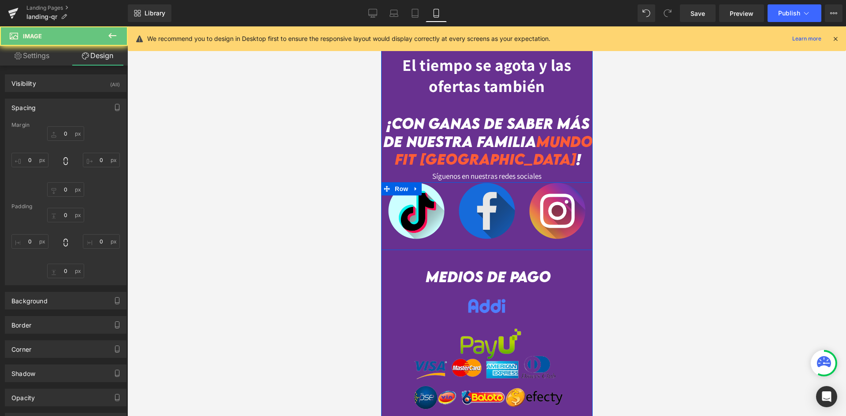
type input "0"
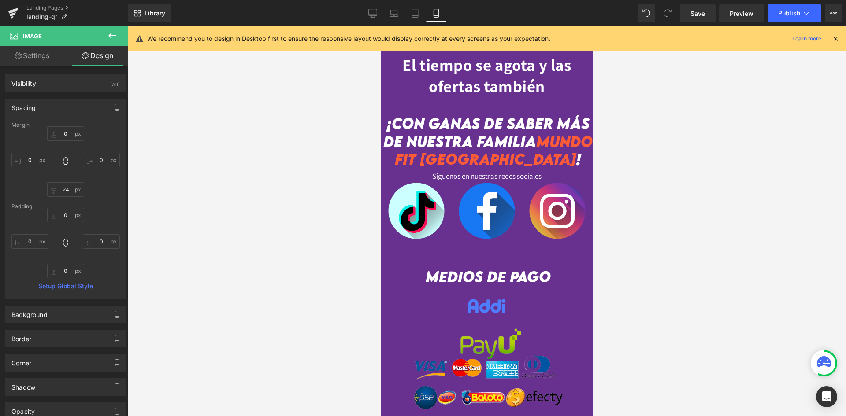
click at [657, 204] on div at bounding box center [486, 221] width 719 height 390
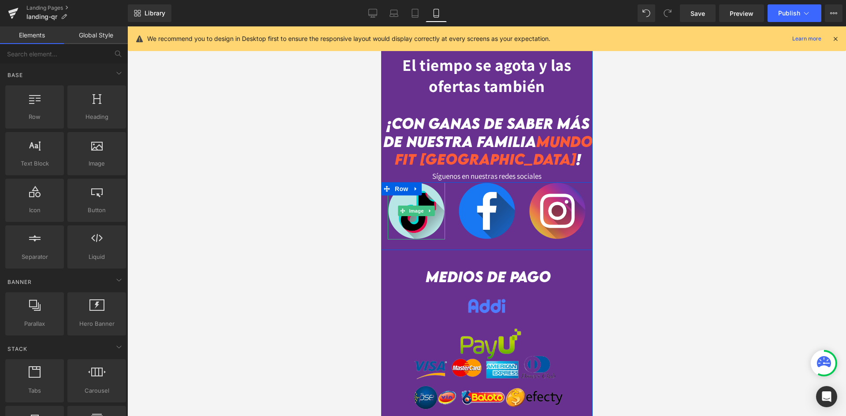
click at [434, 228] on img at bounding box center [415, 210] width 57 height 57
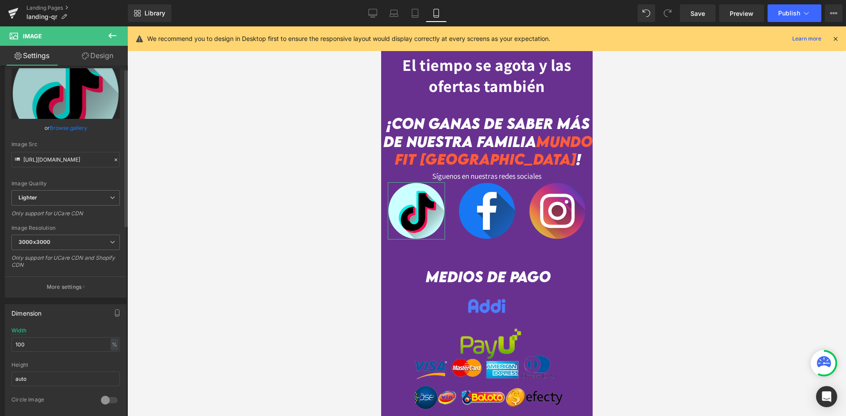
scroll to position [88, 0]
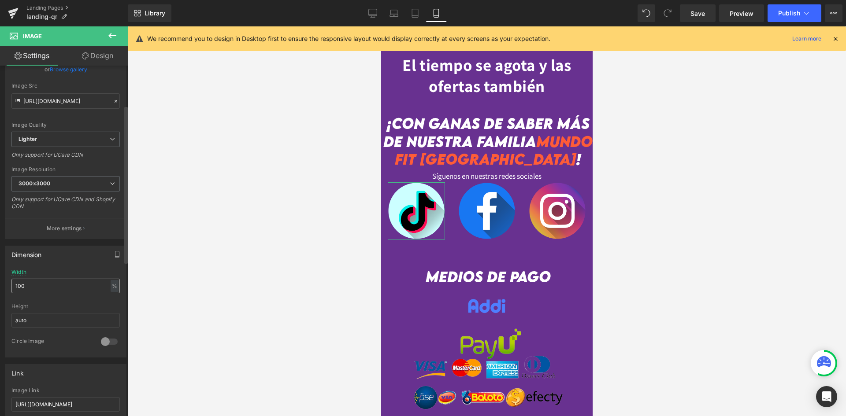
click at [38, 284] on input "100" at bounding box center [65, 286] width 108 height 15
click at [39, 284] on input "100" at bounding box center [65, 286] width 108 height 15
type input "80"
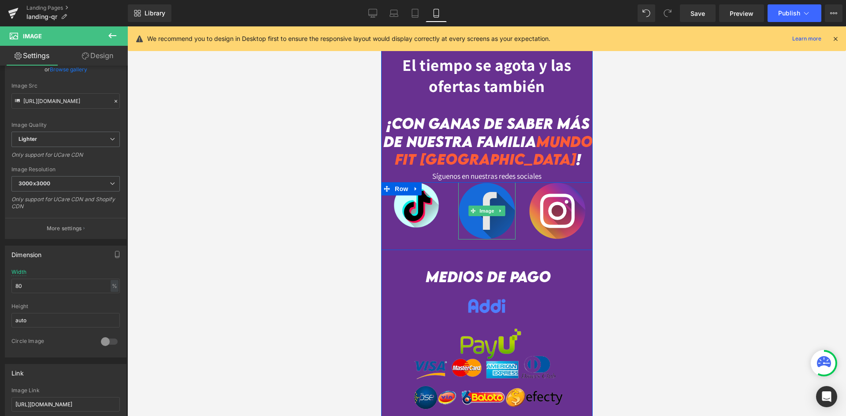
click at [476, 231] on img at bounding box center [486, 210] width 57 height 57
click at [41, 284] on input "100" at bounding box center [65, 286] width 108 height 15
click at [42, 284] on input "100" at bounding box center [65, 286] width 108 height 15
type input "80"
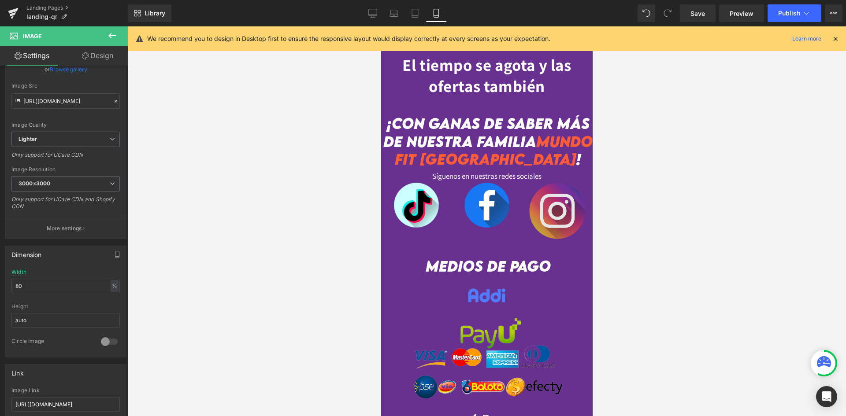
click at [562, 216] on img at bounding box center [556, 210] width 57 height 57
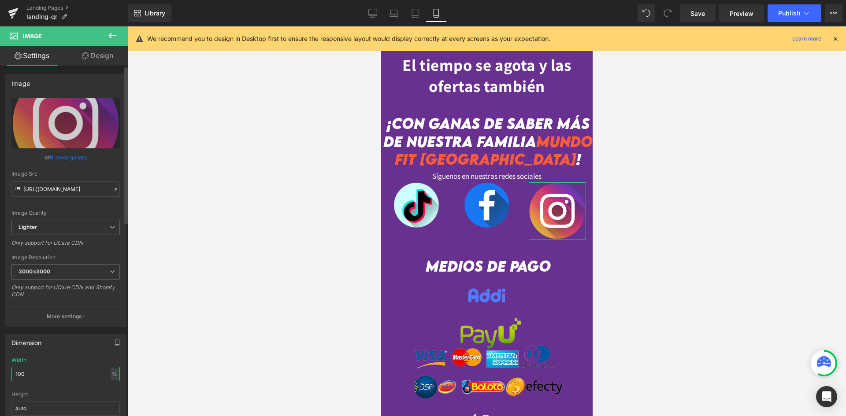
click at [47, 378] on input "100" at bounding box center [65, 374] width 108 height 15
type input "80"
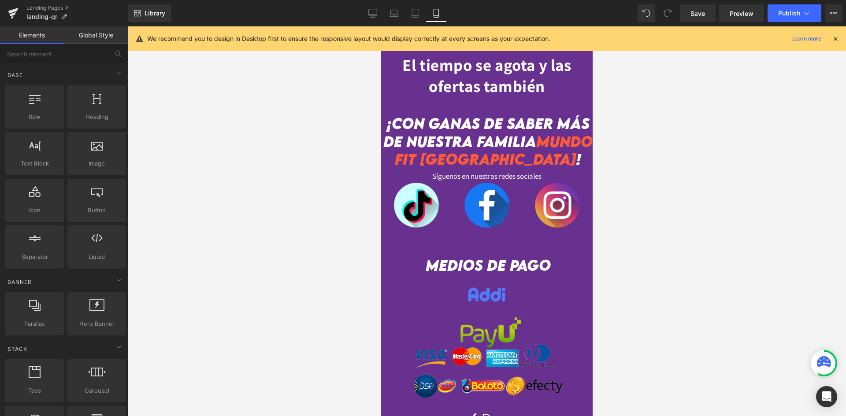
click at [283, 289] on div at bounding box center [486, 221] width 719 height 390
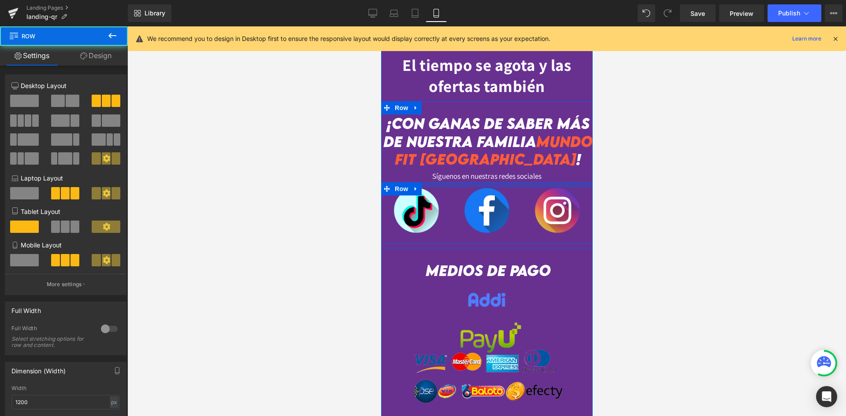
drag, startPoint x: 447, startPoint y: 183, endPoint x: 450, endPoint y: 189, distance: 5.7
click at [450, 189] on div "Image Image Image Row" at bounding box center [487, 213] width 212 height 62
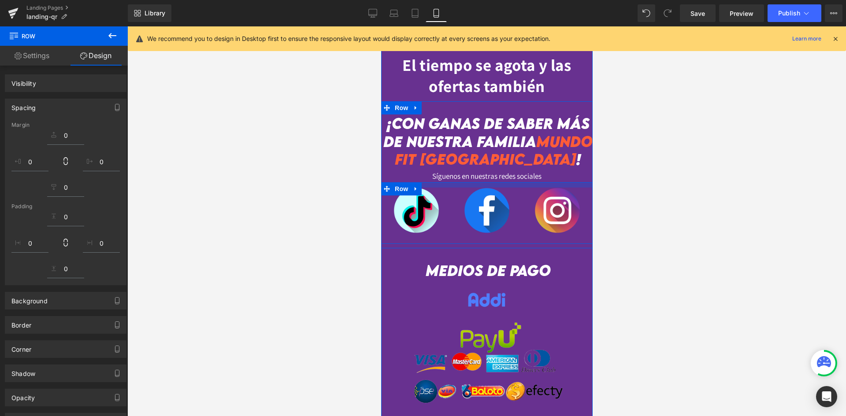
click at [689, 189] on div at bounding box center [486, 221] width 719 height 390
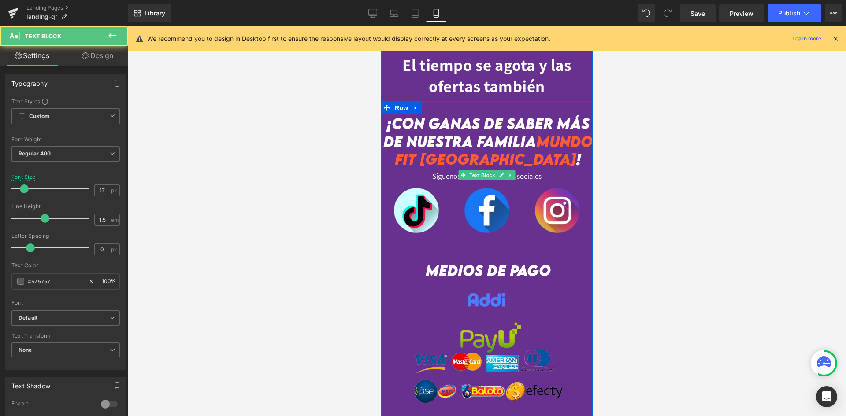
click at [537, 177] on span "Síguenos en nuestras redes sociales" at bounding box center [486, 176] width 109 height 10
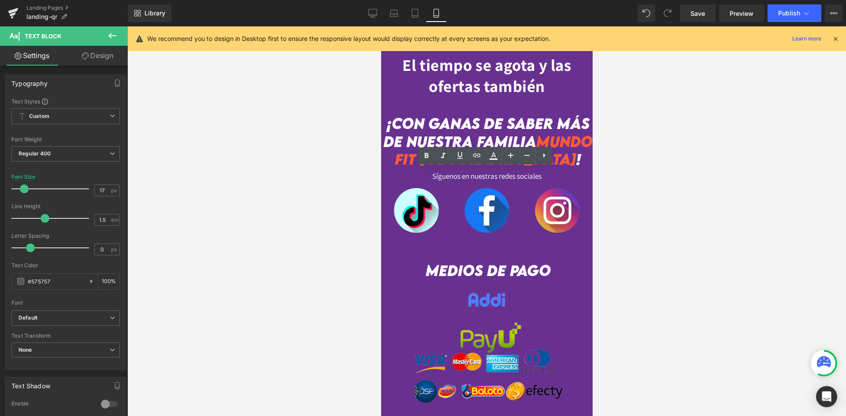
click at [664, 161] on div at bounding box center [486, 221] width 719 height 390
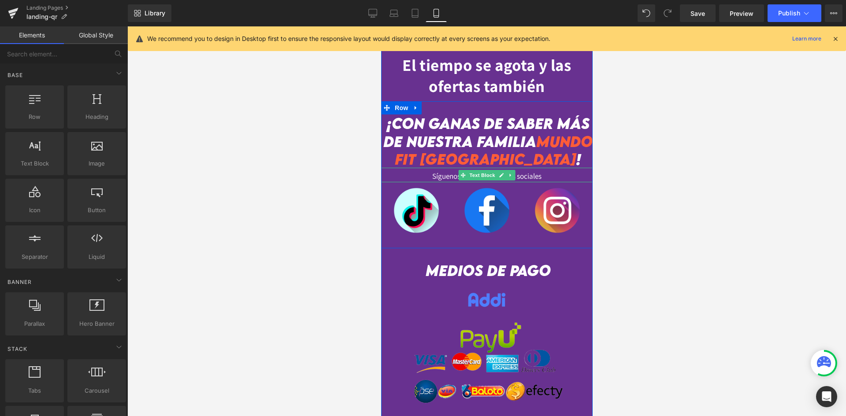
click at [522, 177] on span "Síguenos en nuestras redes sociales" at bounding box center [486, 176] width 109 height 10
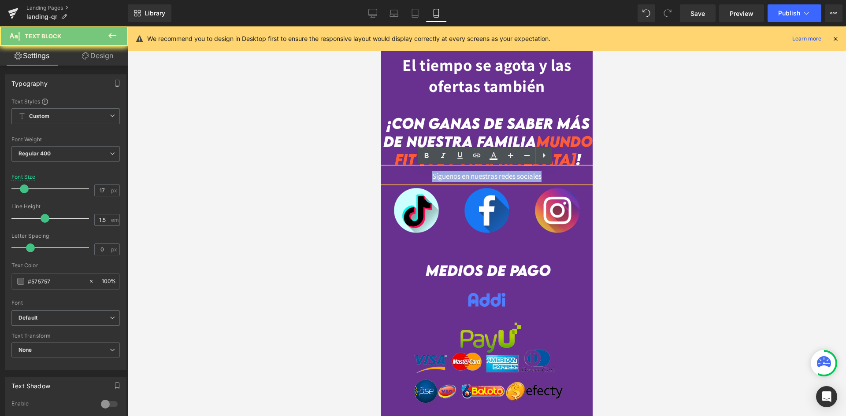
click at [522, 177] on span "Síguenos en nuestras redes sociales" at bounding box center [486, 176] width 109 height 10
copy span "Síguenos en nuestras redes sociales"
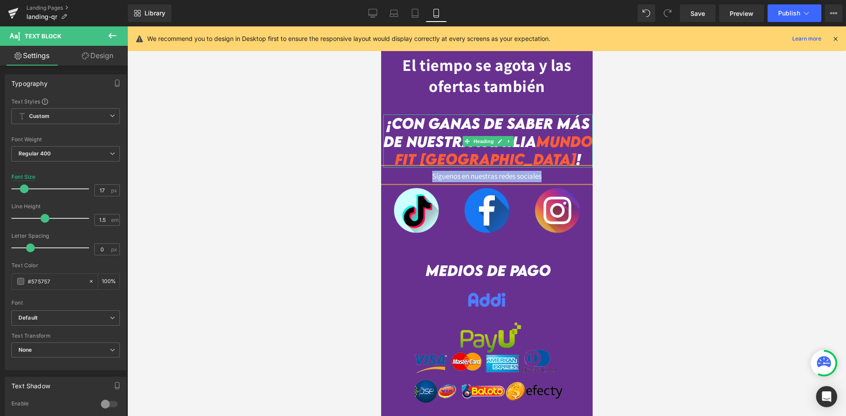
click at [492, 126] on span "¡Con ganas de saber más de nuestra familia" at bounding box center [486, 132] width 206 height 36
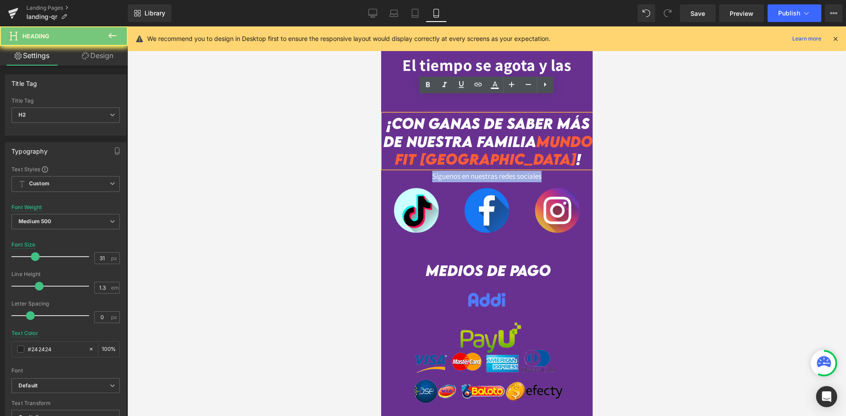
click at [492, 126] on span "¡Con ganas de saber más de nuestra familia" at bounding box center [486, 132] width 206 height 36
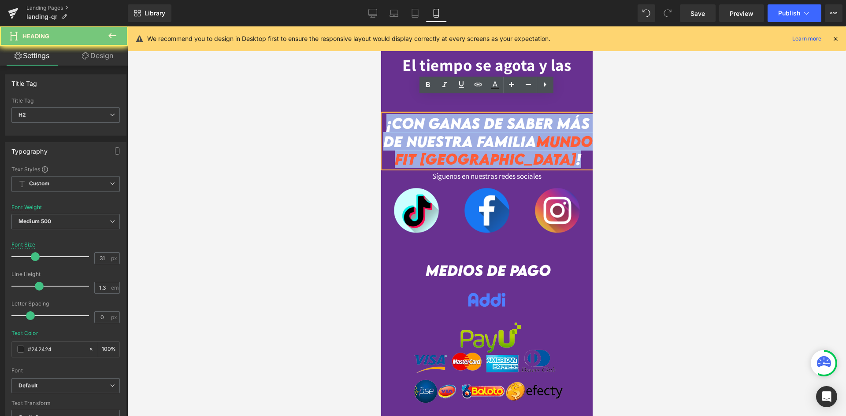
click at [492, 126] on span "¡Con ganas de saber más de nuestra familia" at bounding box center [486, 132] width 206 height 36
paste div
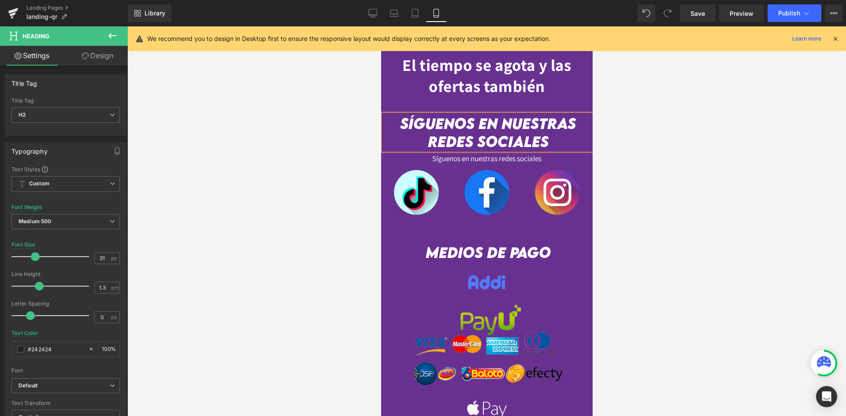
click at [381, 26] on div at bounding box center [381, 26] width 0 height 0
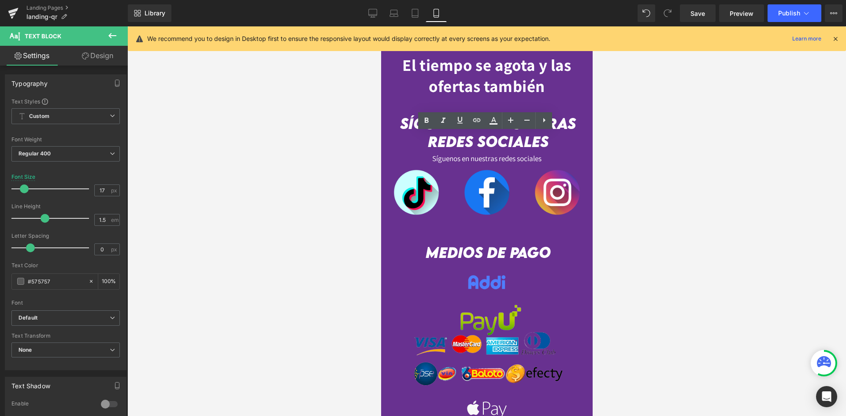
click at [647, 133] on div at bounding box center [486, 221] width 719 height 390
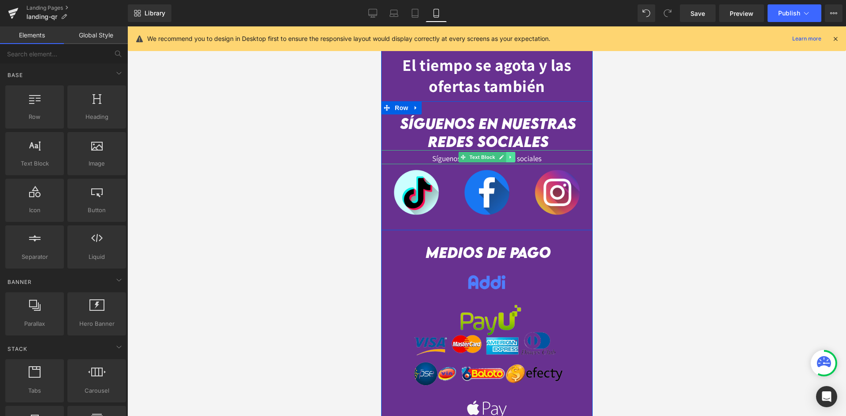
click at [512, 152] on link at bounding box center [510, 157] width 9 height 11
click at [514, 155] on icon at bounding box center [515, 157] width 5 height 5
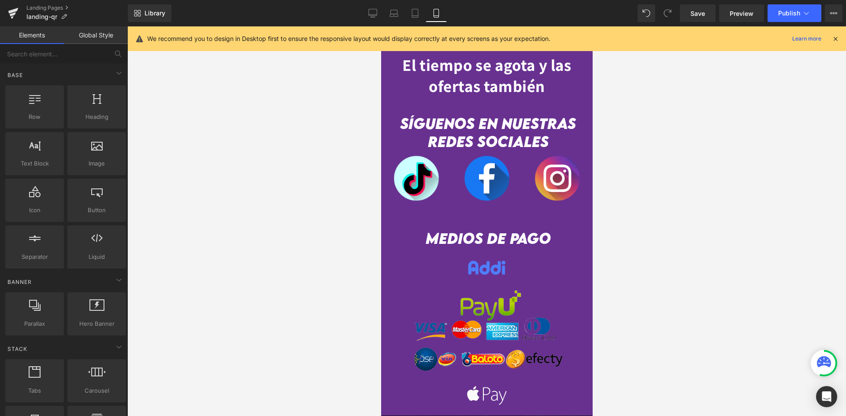
click at [643, 157] on div at bounding box center [486, 221] width 719 height 390
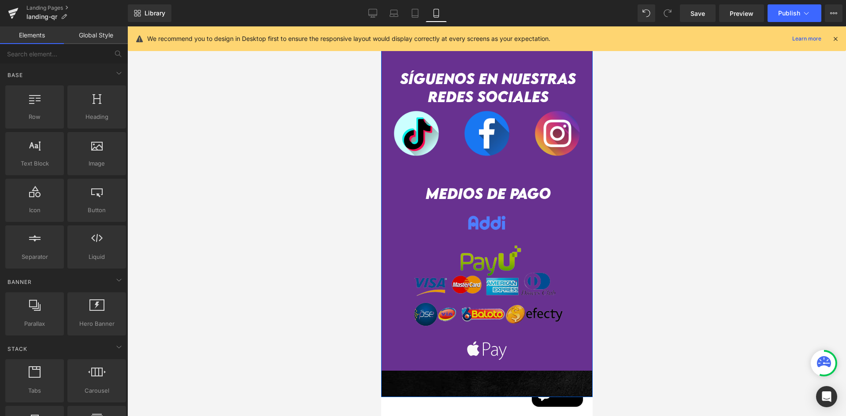
scroll to position [2031, 0]
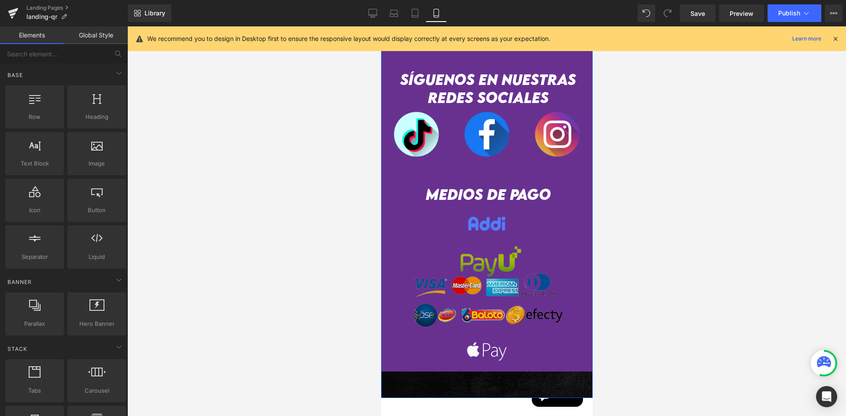
click at [499, 243] on img at bounding box center [487, 286] width 178 height 88
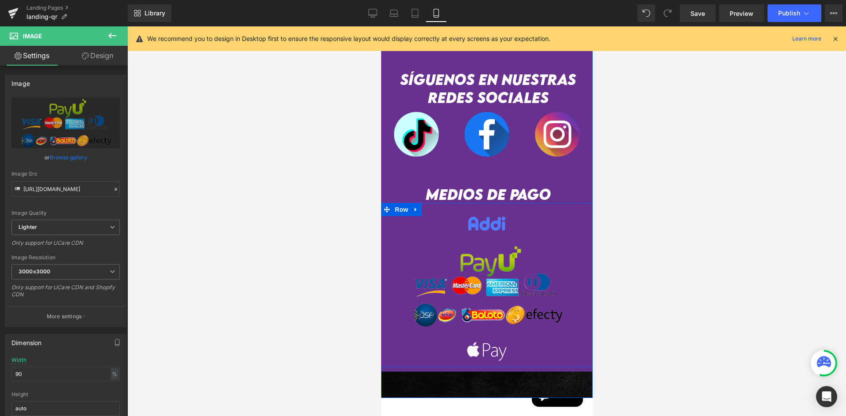
click at [439, 216] on div at bounding box center [486, 223] width 198 height 15
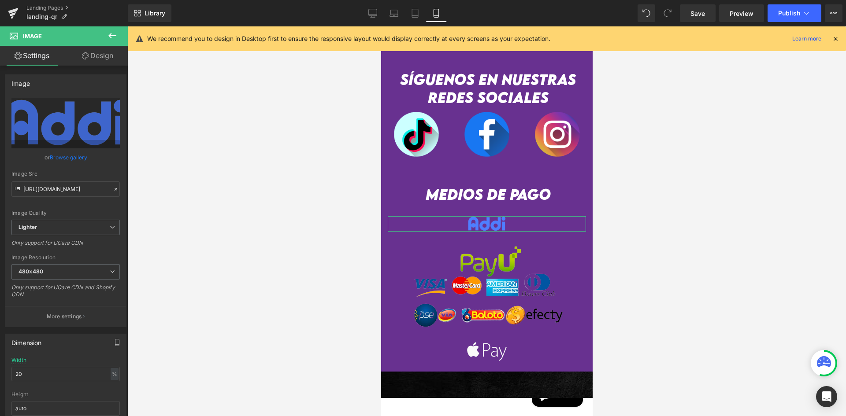
click at [101, 58] on link "Design" at bounding box center [98, 56] width 64 height 20
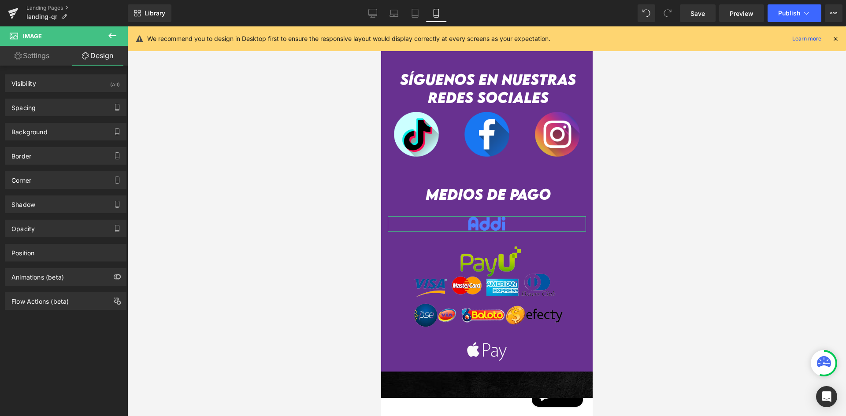
click at [56, 56] on link "Settings" at bounding box center [32, 56] width 64 height 20
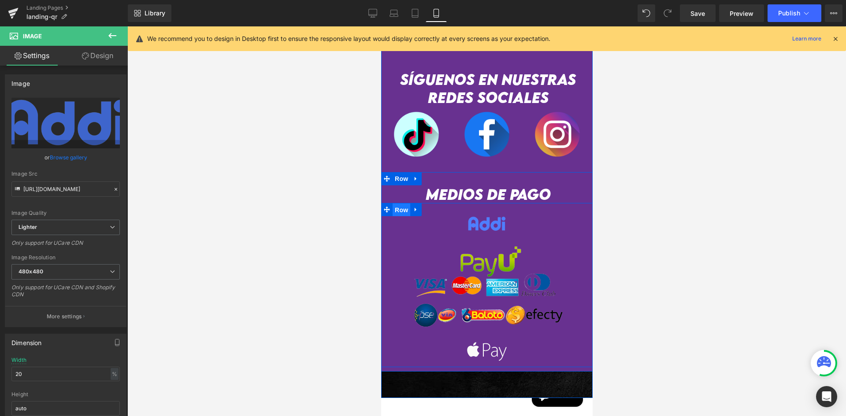
click at [399, 204] on span "Row" at bounding box center [401, 210] width 18 height 13
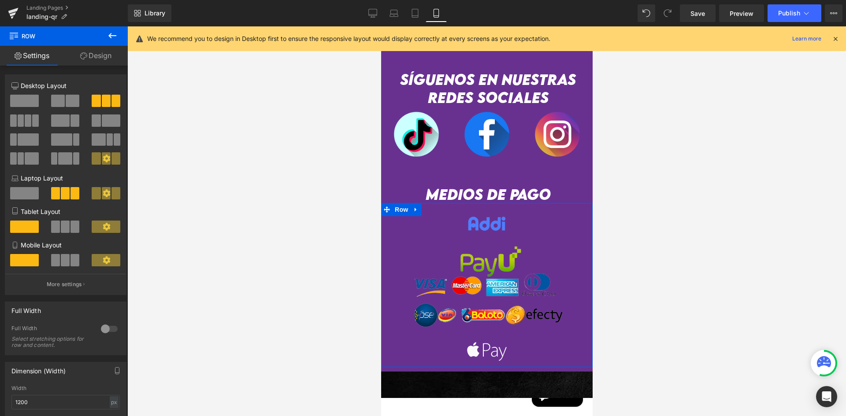
click at [60, 160] on span at bounding box center [65, 158] width 14 height 12
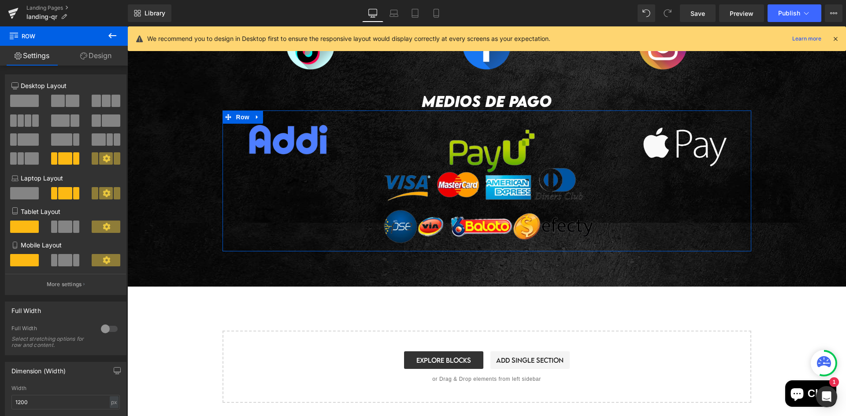
scroll to position [1126, 0]
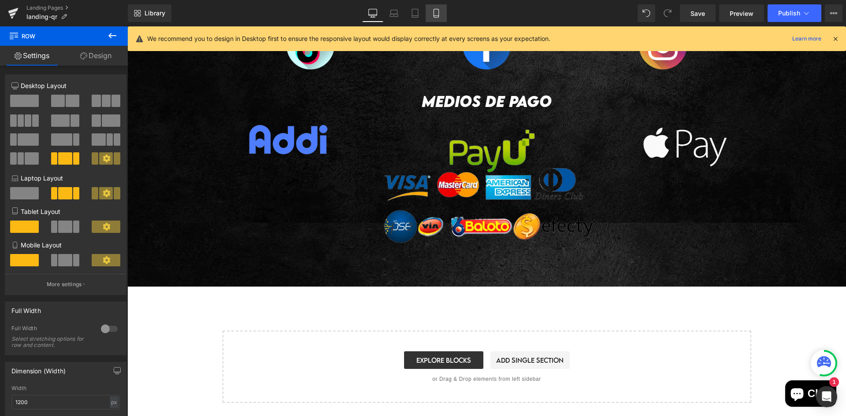
click at [446, 7] on link "Mobile" at bounding box center [436, 13] width 21 height 18
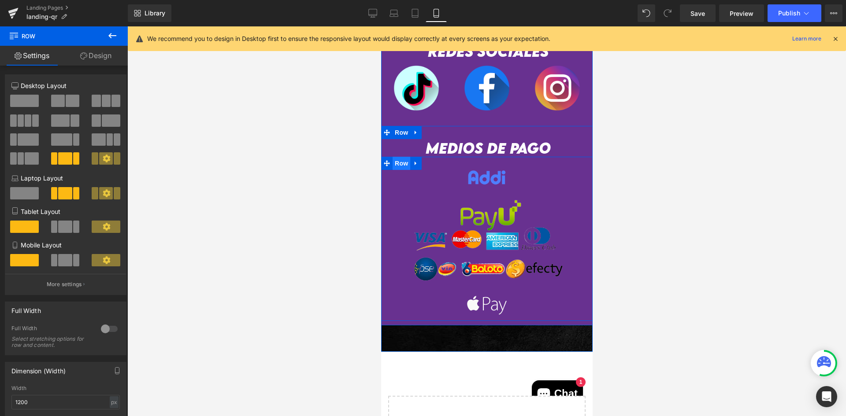
click at [406, 157] on span "Row" at bounding box center [401, 163] width 18 height 13
click at [63, 264] on span at bounding box center [65, 260] width 14 height 12
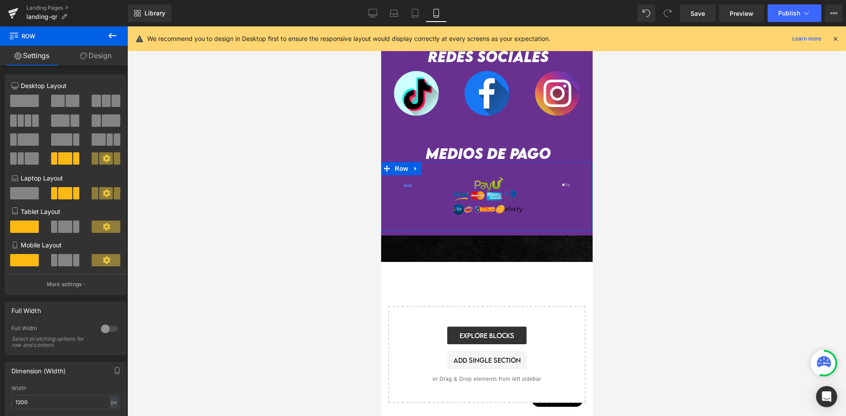
scroll to position [2050, 0]
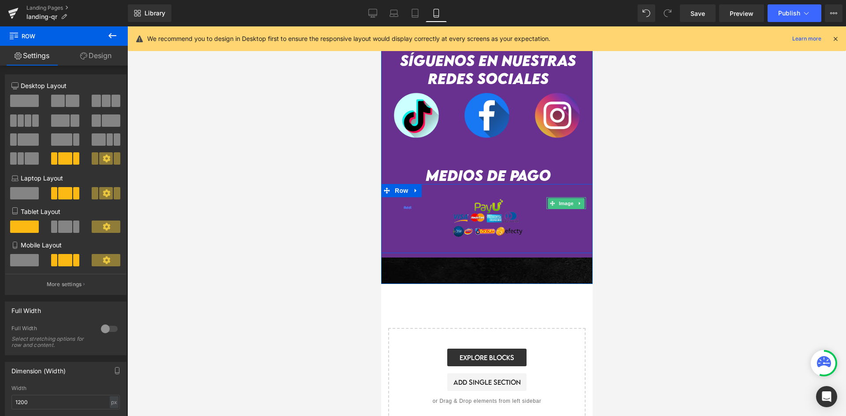
click at [560, 207] on div at bounding box center [566, 208] width 40 height 2
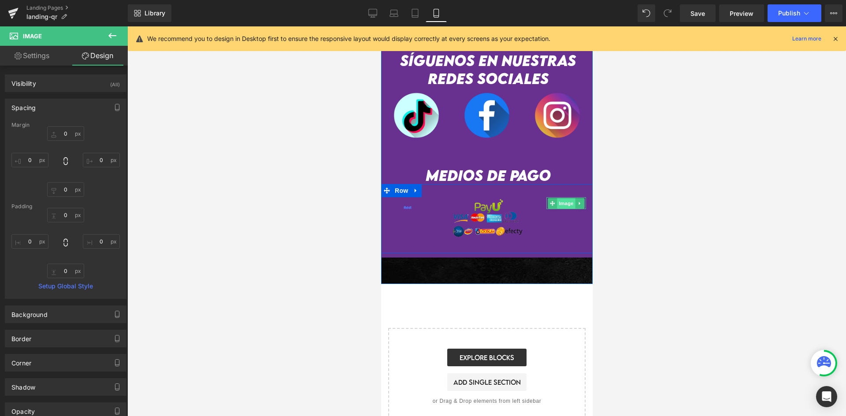
click at [564, 198] on span "Image" at bounding box center [566, 203] width 19 height 11
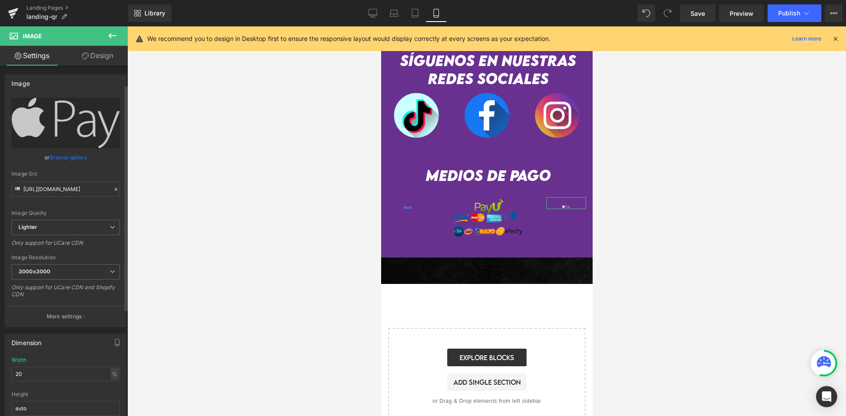
scroll to position [132, 0]
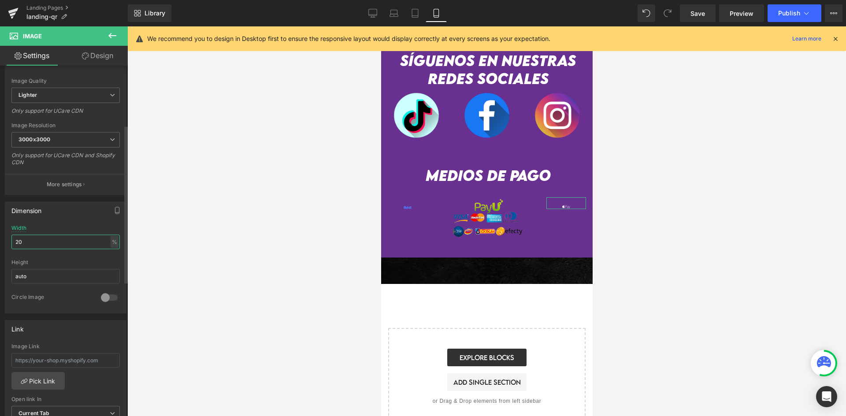
click at [31, 238] on input "20" at bounding box center [65, 242] width 108 height 15
drag, startPoint x: 32, startPoint y: 241, endPoint x: 0, endPoint y: 235, distance: 32.7
click at [0, 235] on div "Dimension 80% Width 80 % % px auto Height auto 0 Circle Image" at bounding box center [66, 254] width 132 height 119
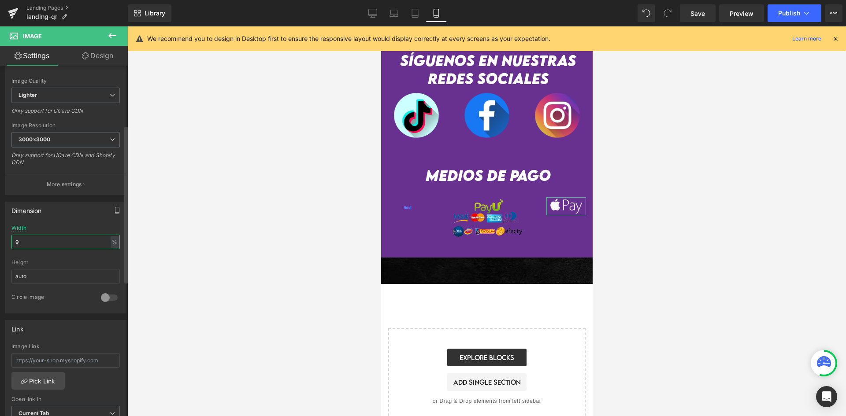
type input "90"
click at [409, 198] on span "Image" at bounding box center [407, 203] width 19 height 11
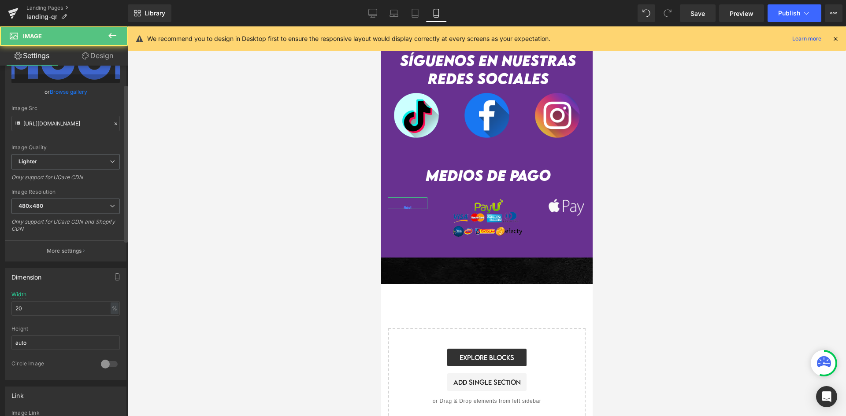
scroll to position [176, 0]
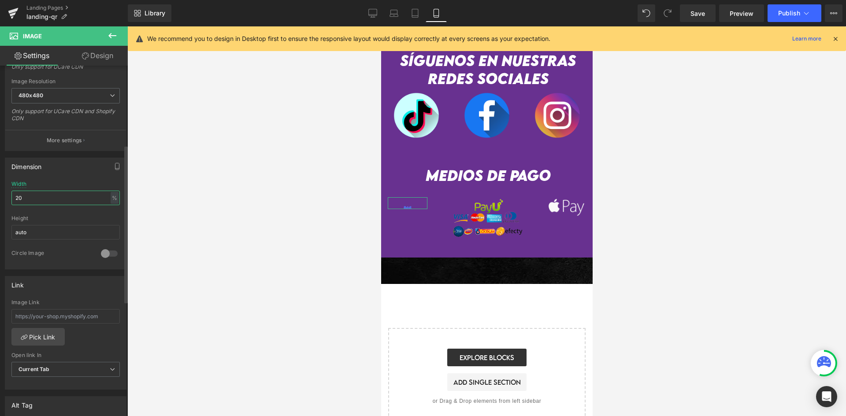
click at [30, 194] on input "20" at bounding box center [65, 198] width 108 height 15
click at [30, 195] on input "20" at bounding box center [65, 198] width 108 height 15
type input "90"
click at [412, 202] on div "Image" at bounding box center [407, 209] width 53 height 25
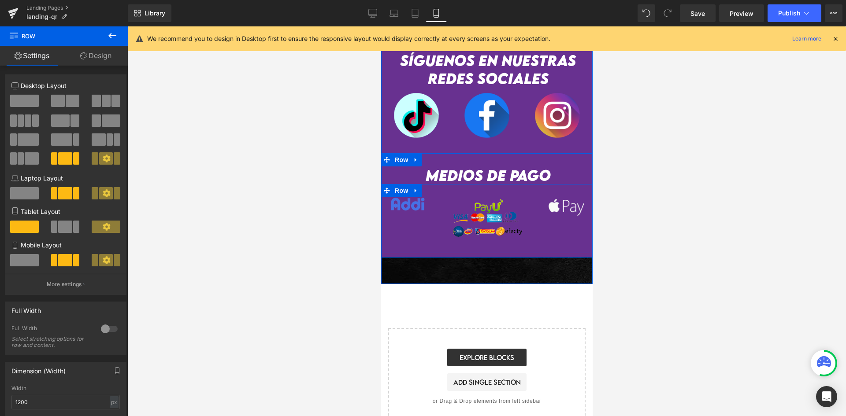
click at [409, 199] on span "Image" at bounding box center [407, 204] width 19 height 11
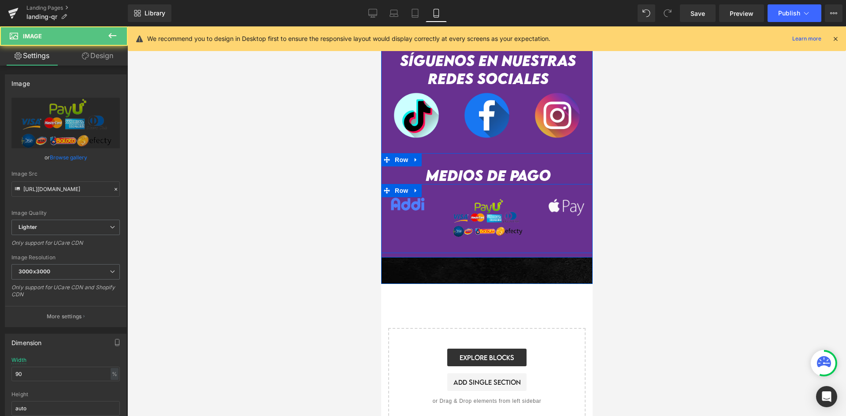
drag, startPoint x: 482, startPoint y: 181, endPoint x: 480, endPoint y: 175, distance: 6.4
click at [480, 184] on div "Image Image Image Row" at bounding box center [487, 218] width 212 height 69
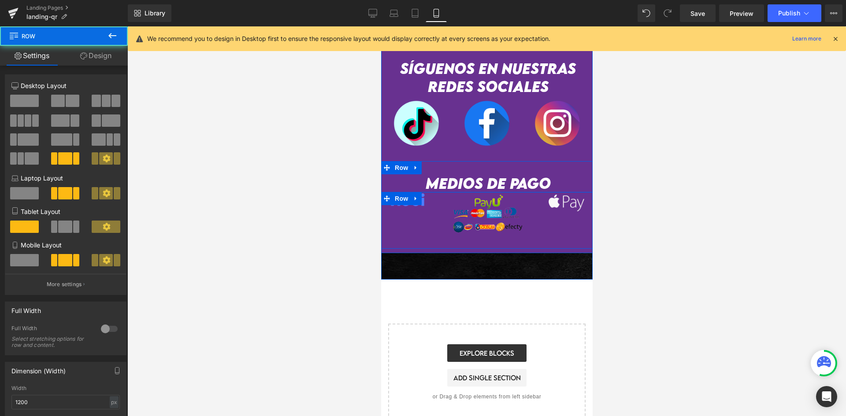
scroll to position [2041, 0]
drag, startPoint x: 478, startPoint y: 167, endPoint x: 480, endPoint y: 158, distance: 9.3
click at [480, 175] on div "medios de pago Heading Image Image Image Row" at bounding box center [487, 212] width 212 height 74
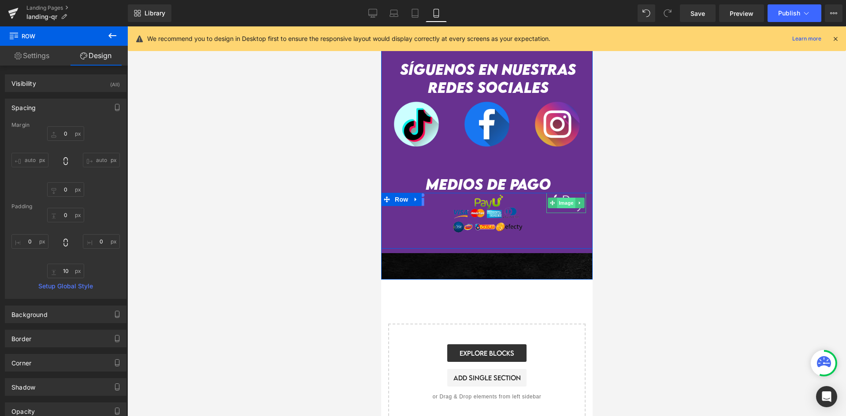
click at [568, 198] on span "Image" at bounding box center [566, 203] width 19 height 11
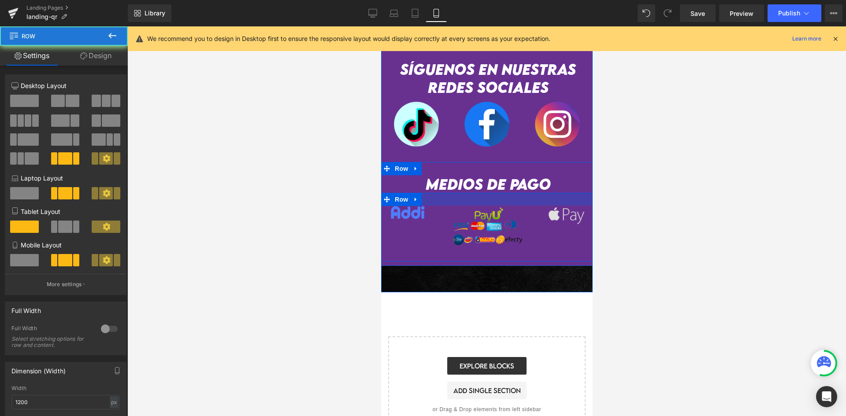
scroll to position [2050, 0]
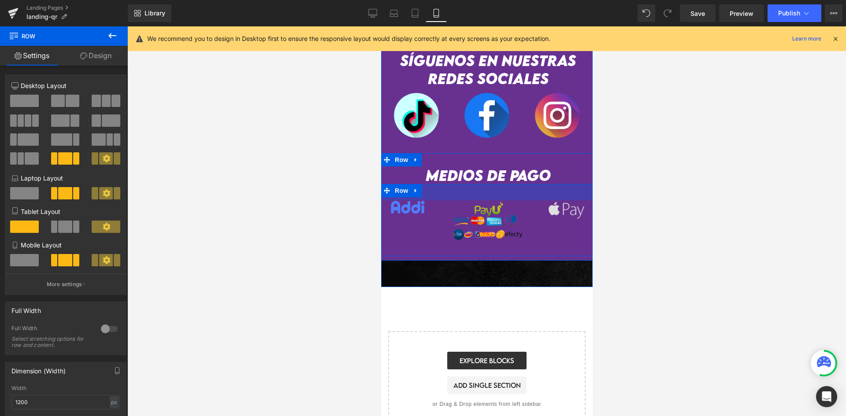
drag, startPoint x: 563, startPoint y: 176, endPoint x: 565, endPoint y: 184, distance: 7.6
click at [565, 184] on div "Image Image Image Row 37px" at bounding box center [487, 220] width 212 height 72
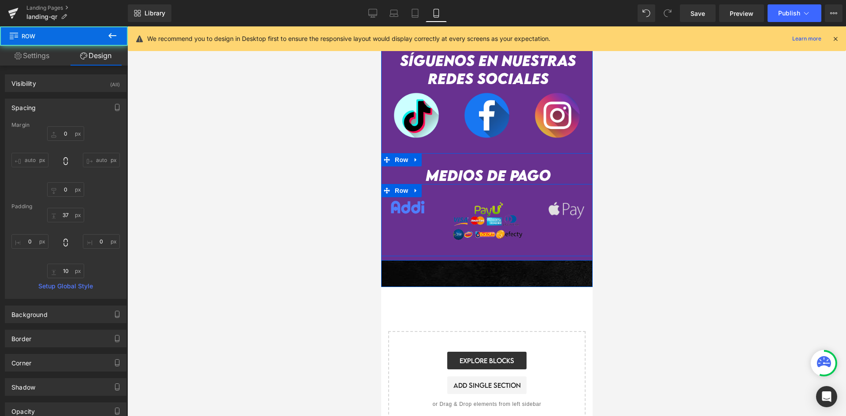
click at [566, 201] on div "Image" at bounding box center [566, 211] width 40 height 20
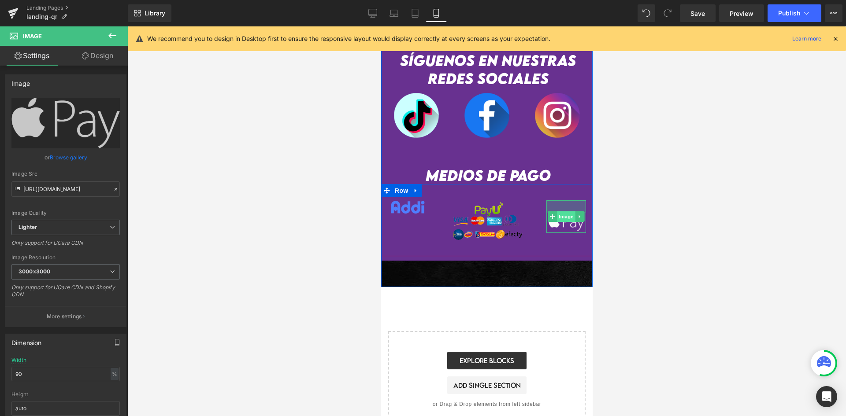
drag, startPoint x: 565, startPoint y: 184, endPoint x: 568, endPoint y: 197, distance: 12.6
click at [568, 201] on div "Image" at bounding box center [566, 217] width 40 height 33
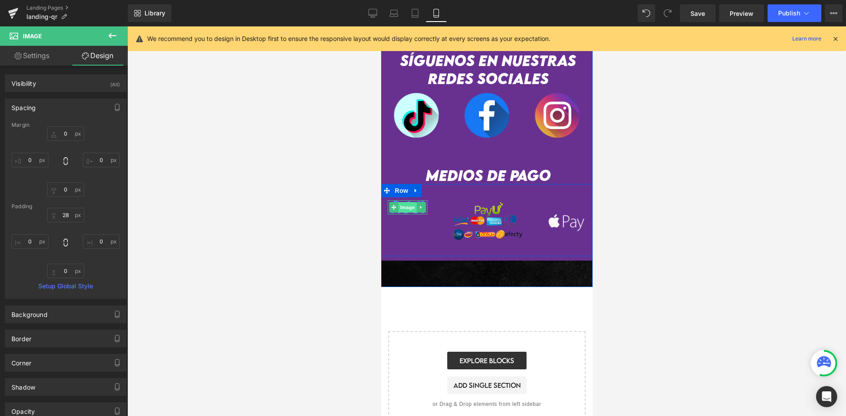
click at [411, 202] on span "Image" at bounding box center [407, 207] width 19 height 11
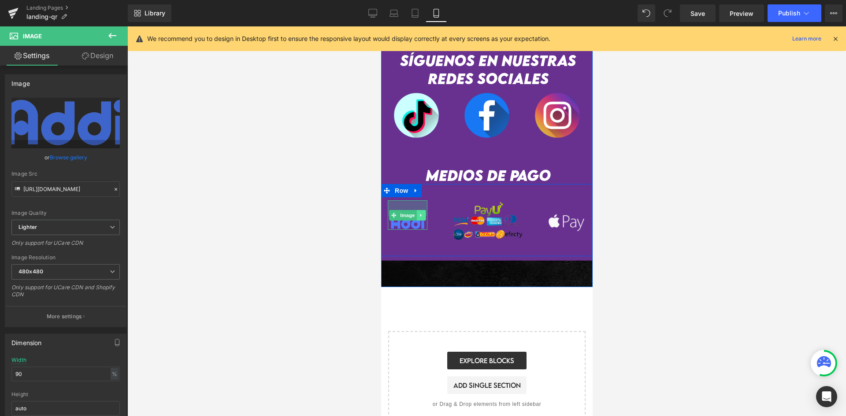
drag, startPoint x: 414, startPoint y: 187, endPoint x: 418, endPoint y: 193, distance: 7.5
click at [417, 201] on div "Image 35px" at bounding box center [407, 216] width 40 height 30
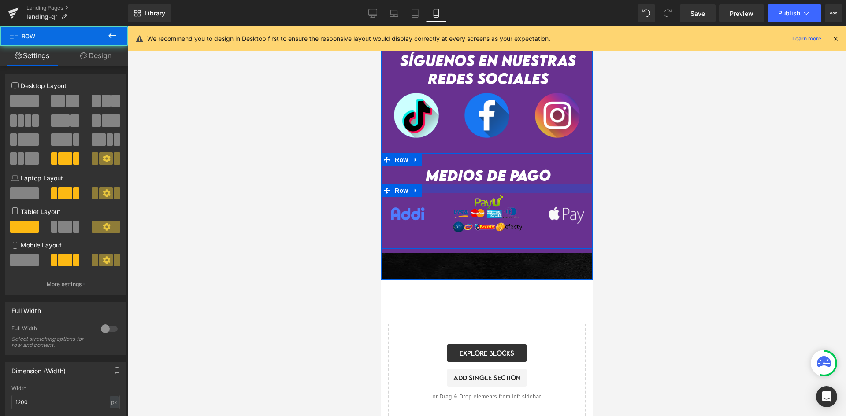
scroll to position [2041, 0]
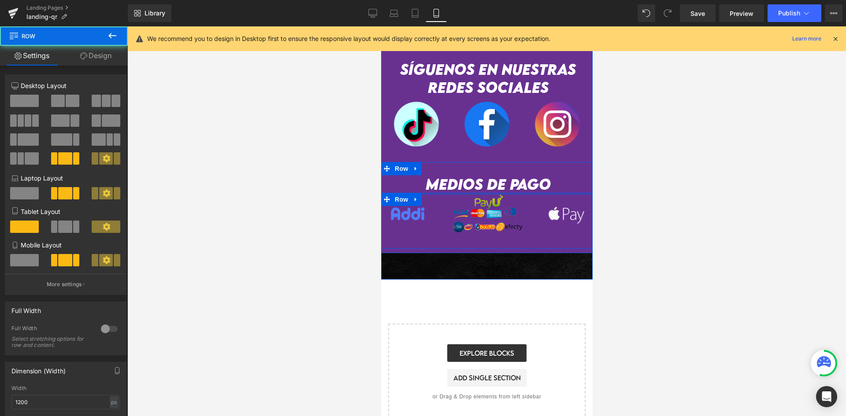
drag, startPoint x: 445, startPoint y: 180, endPoint x: 445, endPoint y: 167, distance: 13.2
click at [445, 175] on div "medios de pago Heading Image 32px Image Image Row" at bounding box center [487, 212] width 212 height 74
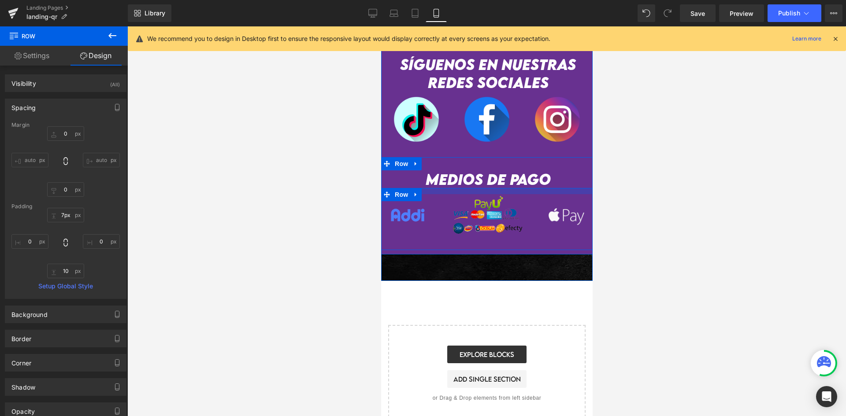
type input "3px"
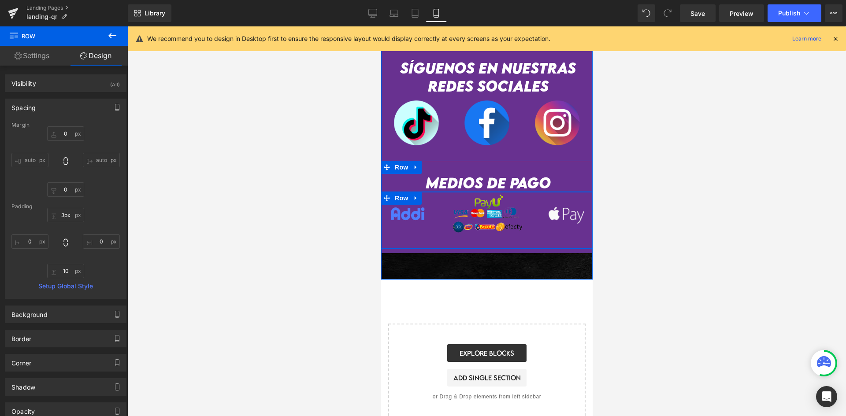
click at [450, 192] on div at bounding box center [487, 192] width 212 height 1
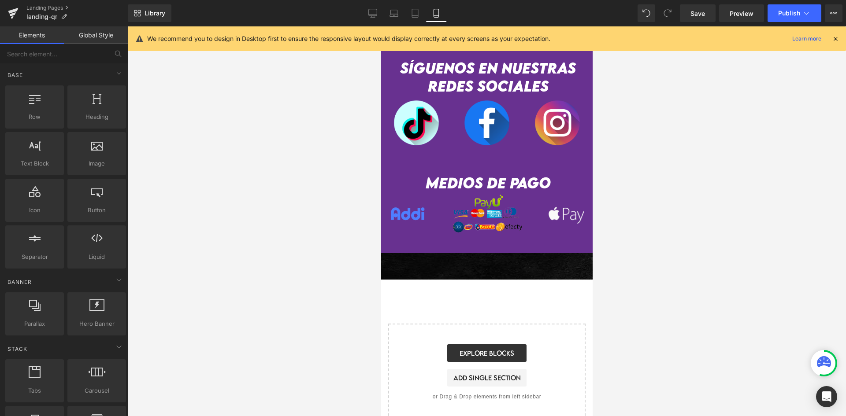
click at [673, 182] on div at bounding box center [486, 221] width 719 height 390
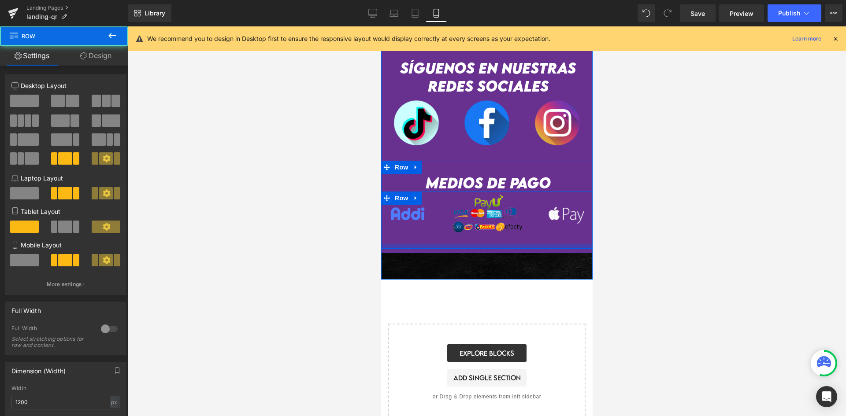
scroll to position [2038, 0]
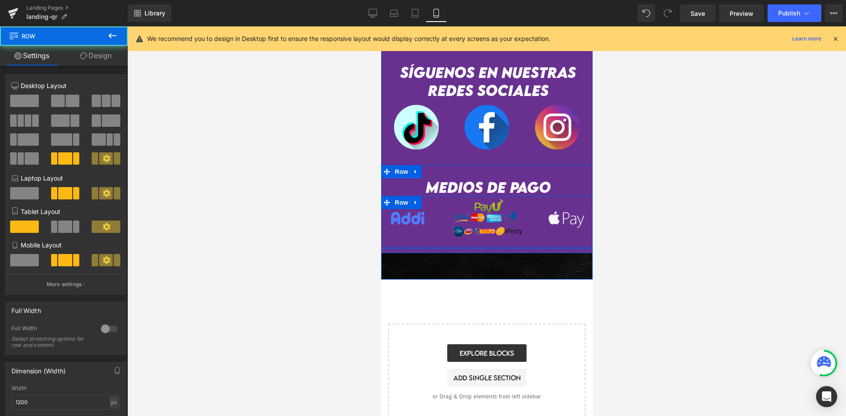
drag, startPoint x: 487, startPoint y: 229, endPoint x: 487, endPoint y: 223, distance: 6.2
click at [487, 223] on div "Image 32px Image Image Row" at bounding box center [487, 222] width 212 height 53
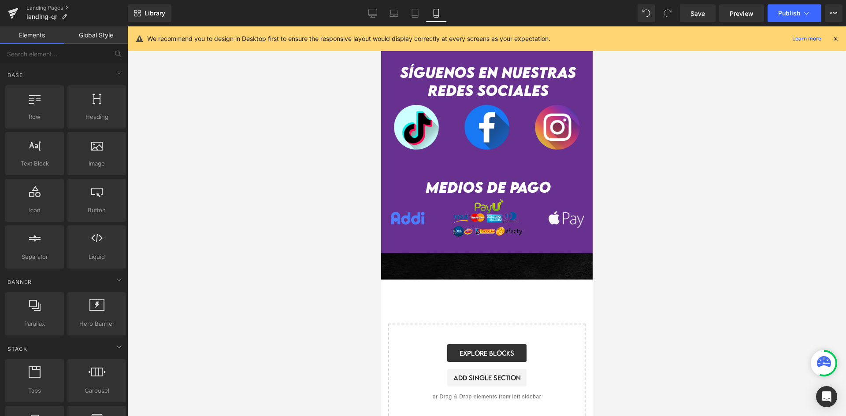
click at [692, 193] on div at bounding box center [486, 221] width 719 height 390
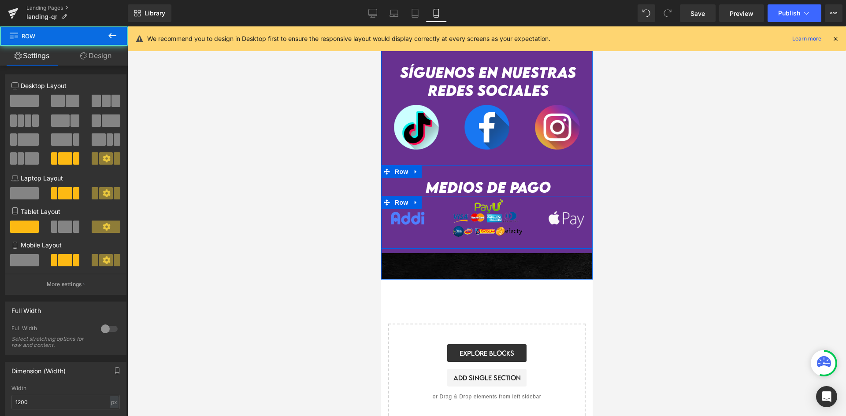
click at [515, 196] on div at bounding box center [487, 196] width 212 height 1
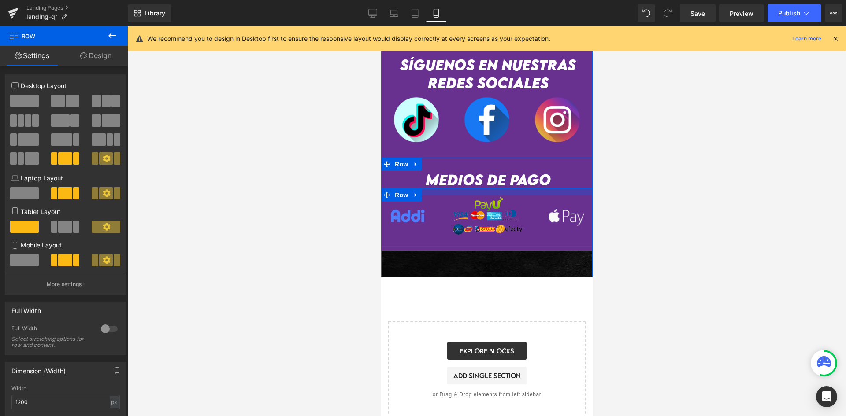
scroll to position [2043, 0]
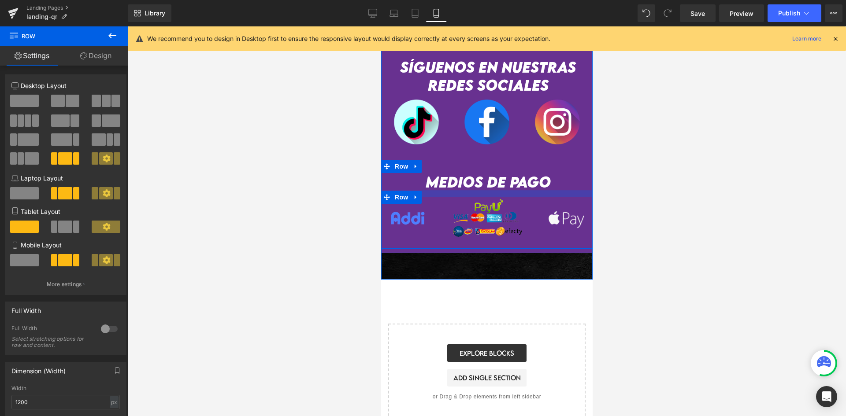
click at [517, 191] on div at bounding box center [487, 194] width 212 height 7
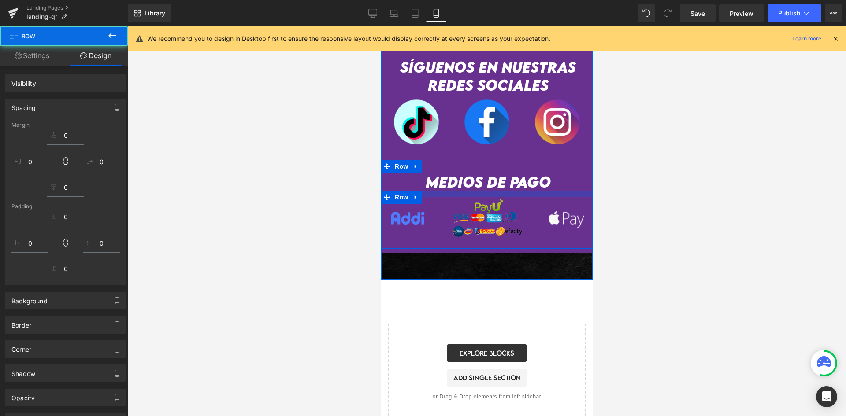
click at [666, 177] on div at bounding box center [486, 221] width 719 height 390
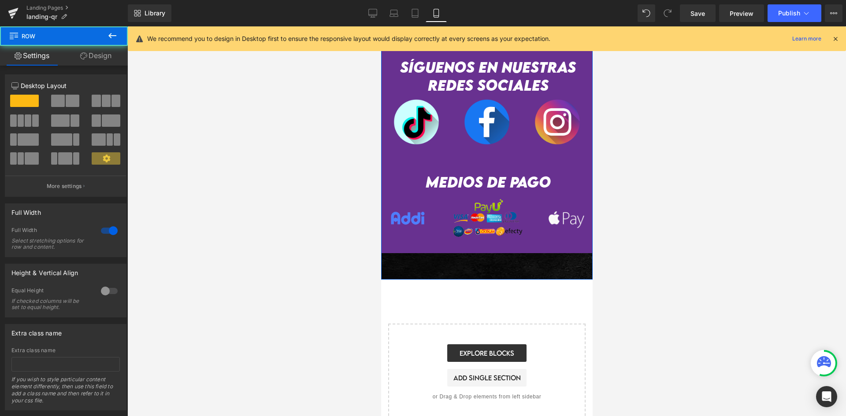
click at [109, 58] on link "Design" at bounding box center [96, 56] width 64 height 20
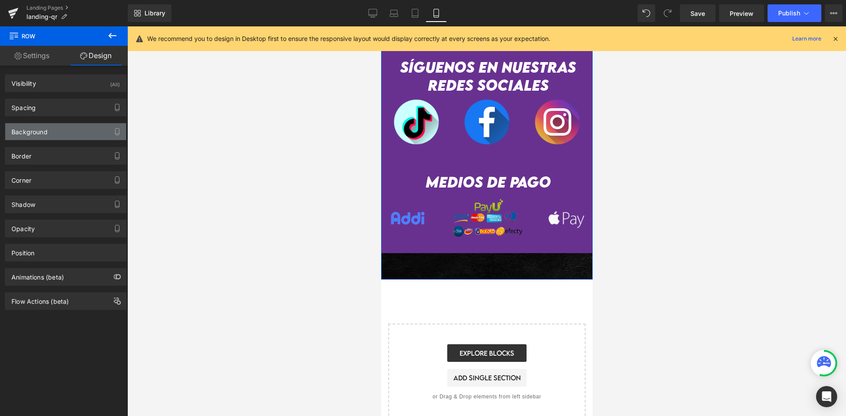
click at [52, 136] on div "Background" at bounding box center [65, 131] width 121 height 17
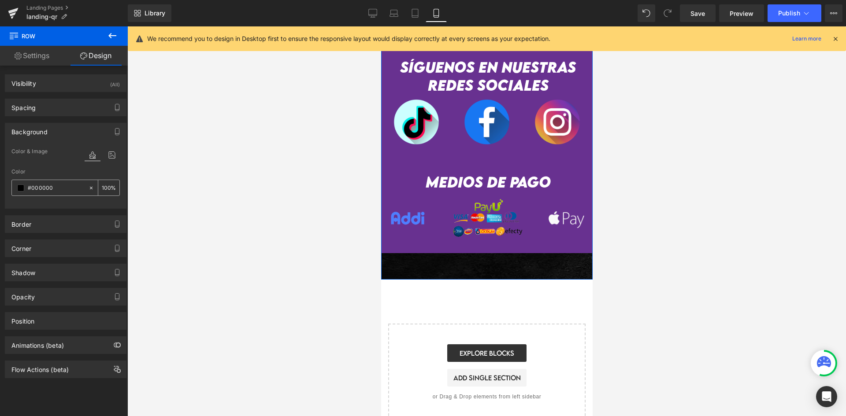
click at [58, 182] on div "#000000" at bounding box center [50, 187] width 76 height 15
click at [59, 182] on div "#000000" at bounding box center [50, 187] width 76 height 15
click at [387, 173] on h2 "medios de pago" at bounding box center [487, 182] width 209 height 18
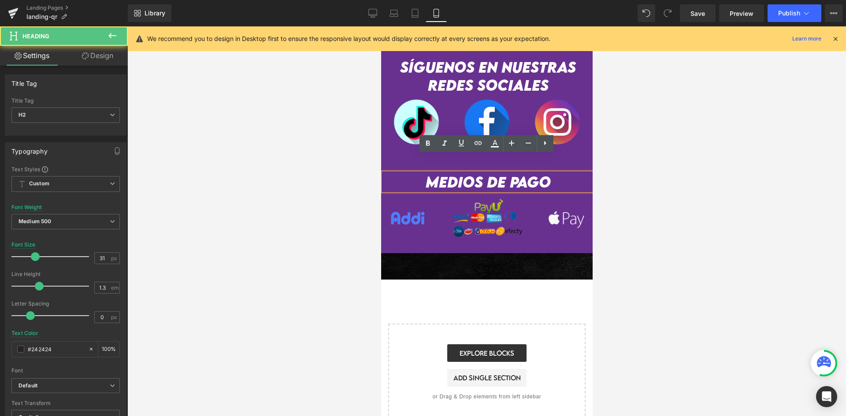
click at [392, 160] on div "medios de pago Heading Image 32px Image Image Row Row" at bounding box center [487, 206] width 212 height 93
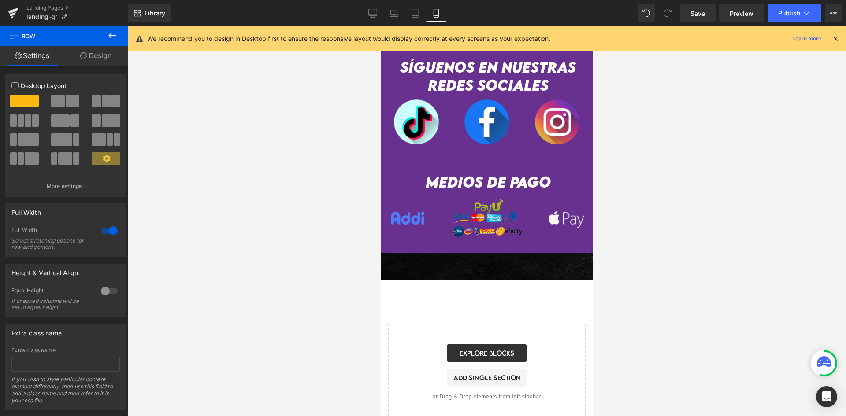
click at [381, 26] on div at bounding box center [381, 26] width 0 height 0
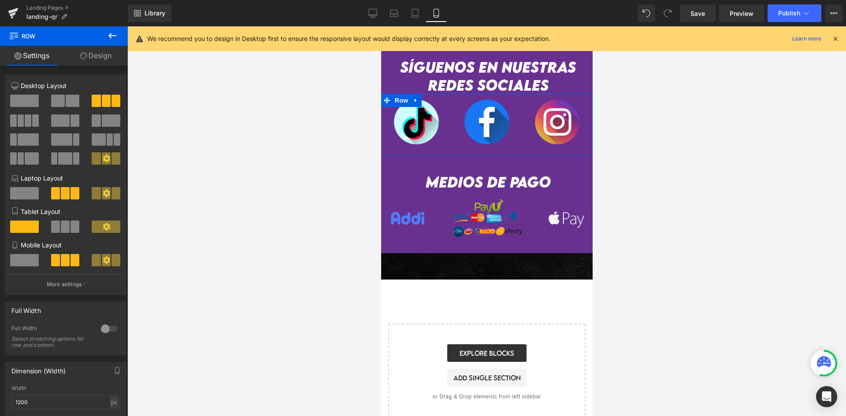
click at [112, 61] on link "Design" at bounding box center [96, 56] width 64 height 20
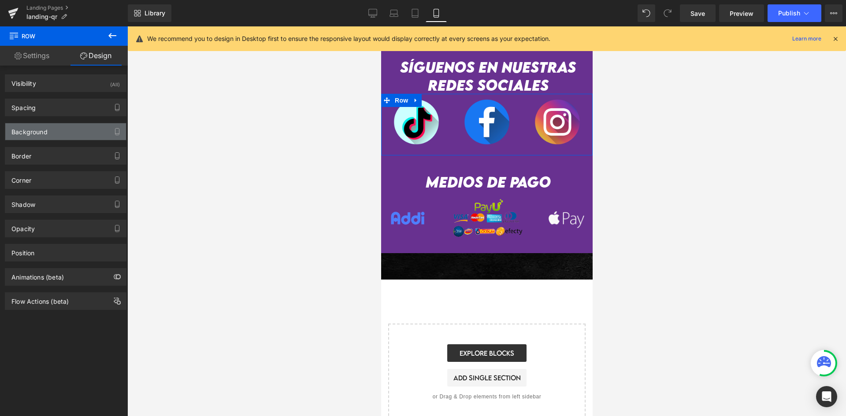
click at [66, 138] on div "Background" at bounding box center [65, 131] width 121 height 17
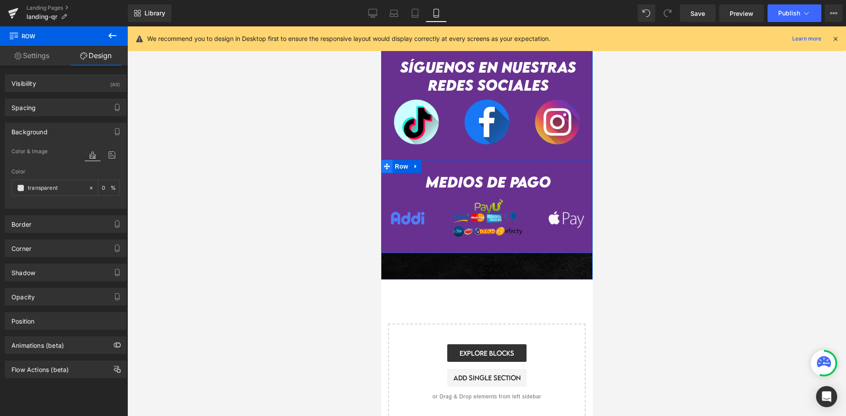
scroll to position [1955, 0]
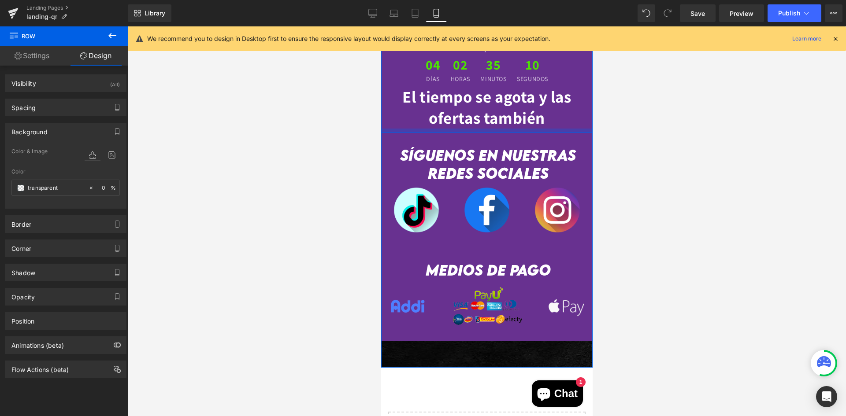
click at [386, 129] on div at bounding box center [487, 131] width 212 height 4
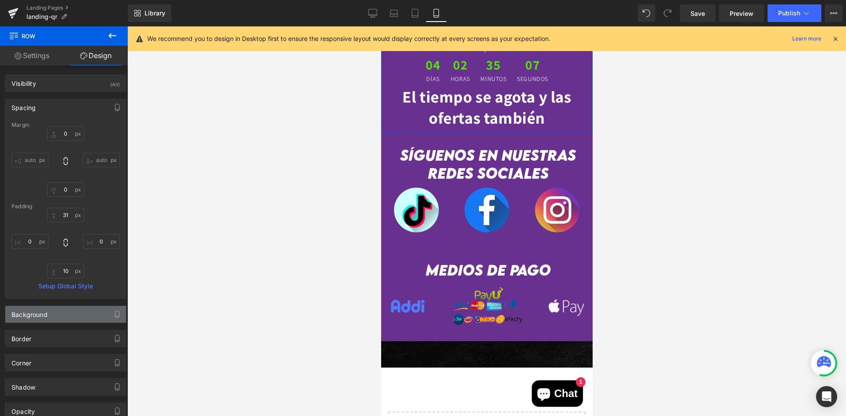
click at [59, 310] on div "Background" at bounding box center [65, 314] width 121 height 17
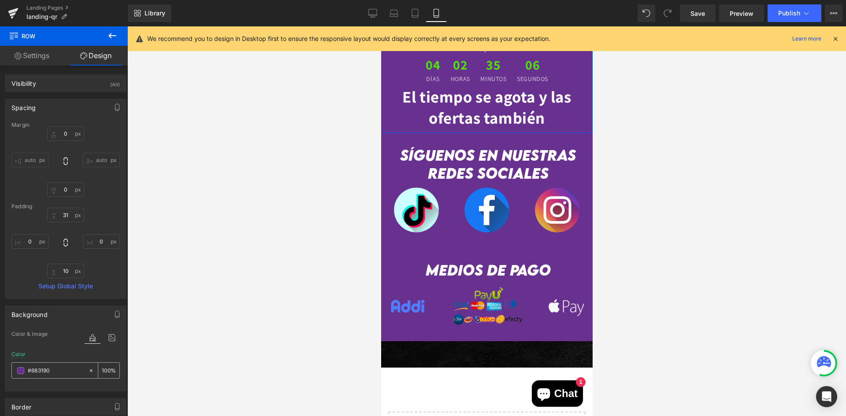
click at [36, 367] on input "#683190" at bounding box center [56, 371] width 56 height 10
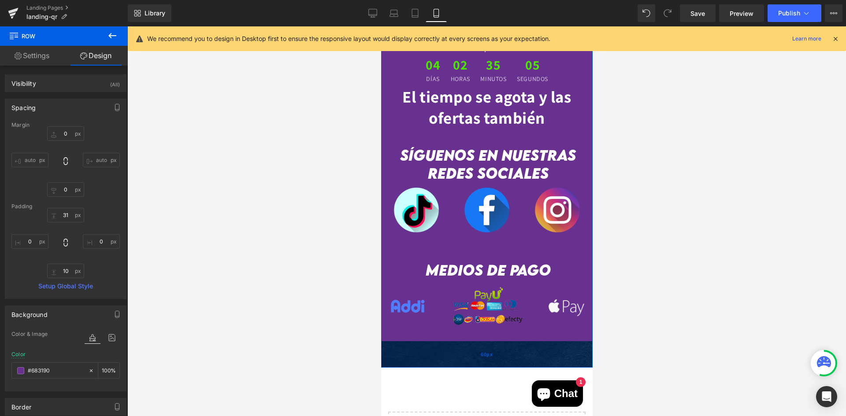
click at [433, 342] on div "60px" at bounding box center [487, 355] width 212 height 26
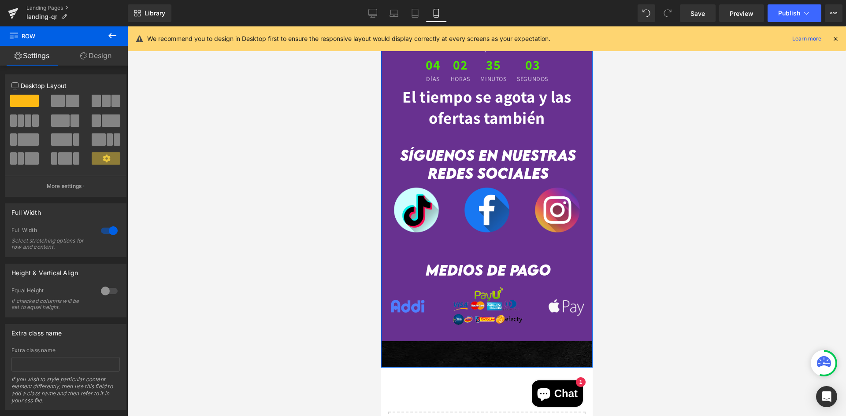
click at [97, 50] on link "Design" at bounding box center [96, 56] width 64 height 20
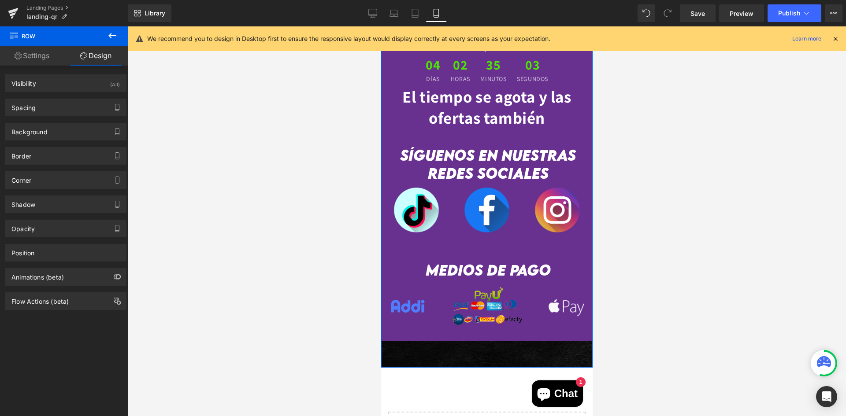
type input "#000000"
type input "100"
click at [49, 138] on div "Background" at bounding box center [65, 131] width 121 height 17
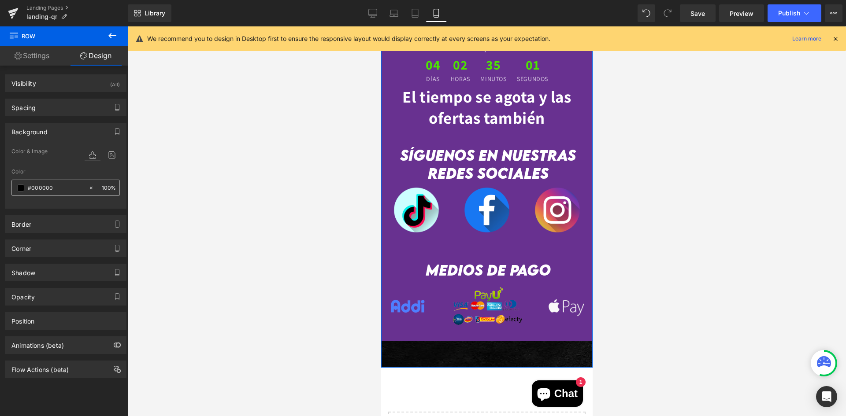
click at [59, 190] on input "#000000" at bounding box center [56, 188] width 56 height 10
paste input "68319"
type input "#683190"
click at [268, 214] on div at bounding box center [486, 221] width 719 height 390
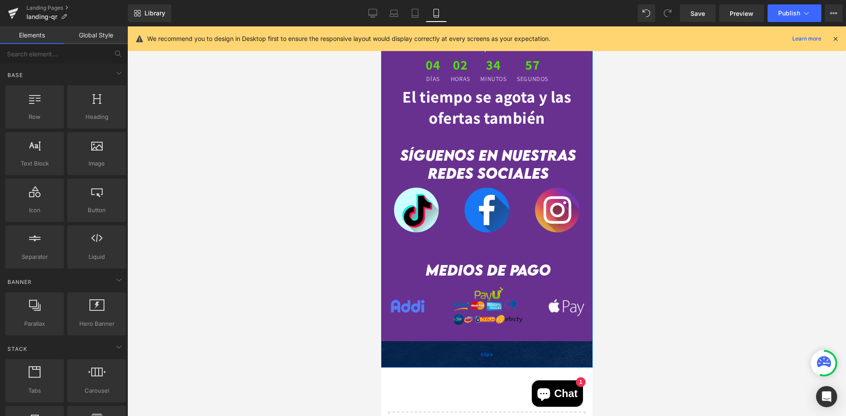
click at [428, 342] on div "60px" at bounding box center [487, 355] width 212 height 26
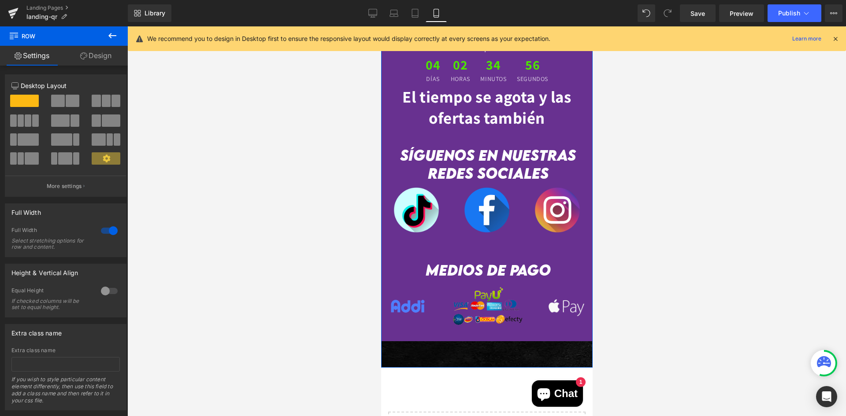
click at [99, 69] on div "Column Size Customizer 12 Desktop Layout Laptop Layout Tablet Layout Mobile Lay…" at bounding box center [66, 132] width 132 height 129
click at [97, 59] on link "Design" at bounding box center [96, 56] width 64 height 20
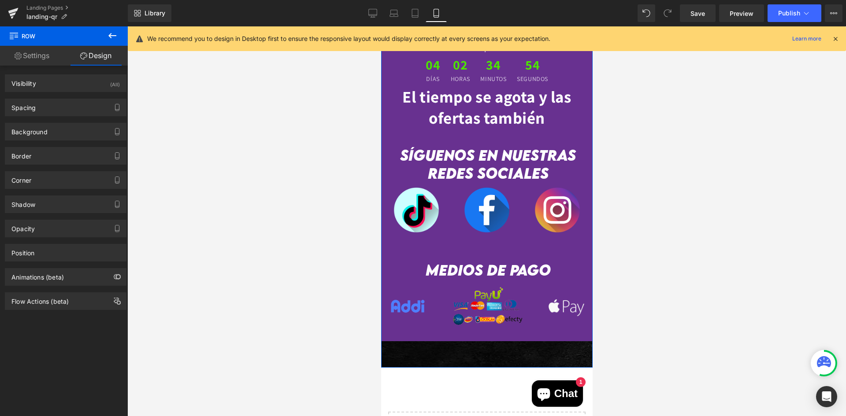
click at [57, 120] on div "Background Color & Image color #683190 Color #683190 100 % https://ucarecdn.com…" at bounding box center [66, 128] width 132 height 24
click at [58, 131] on div "Background" at bounding box center [65, 131] width 121 height 17
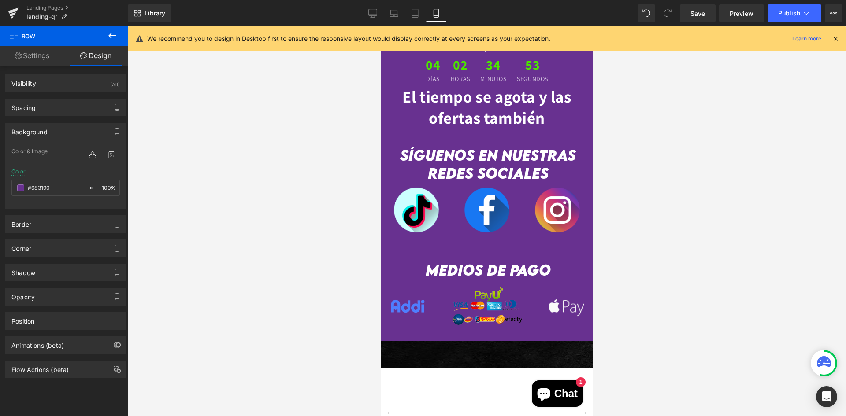
click at [214, 242] on div at bounding box center [486, 221] width 719 height 390
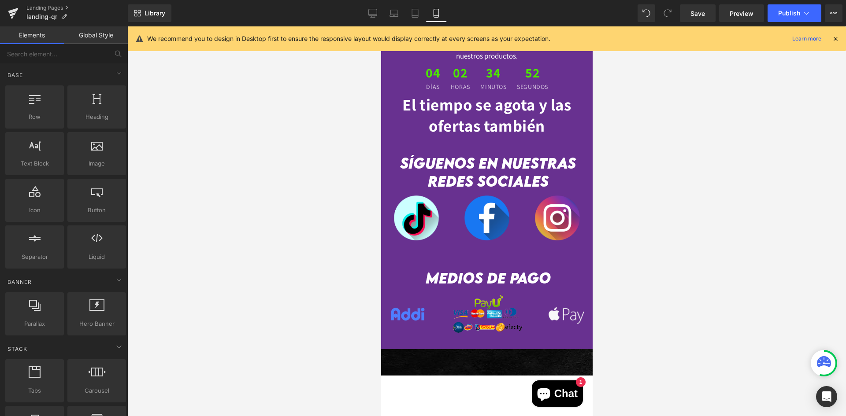
scroll to position [1867, 0]
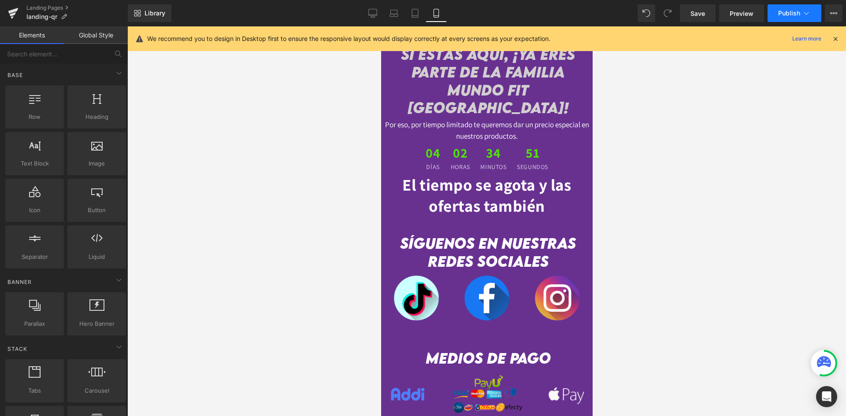
click at [793, 19] on button "Publish" at bounding box center [795, 13] width 54 height 18
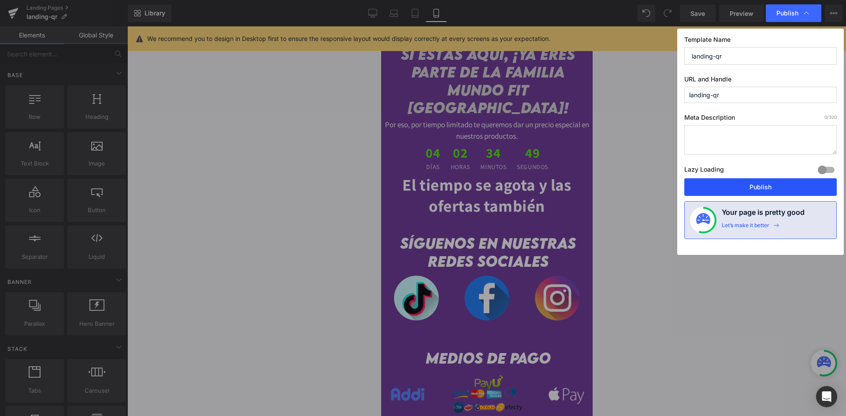
click at [740, 189] on button "Publish" at bounding box center [760, 187] width 152 height 18
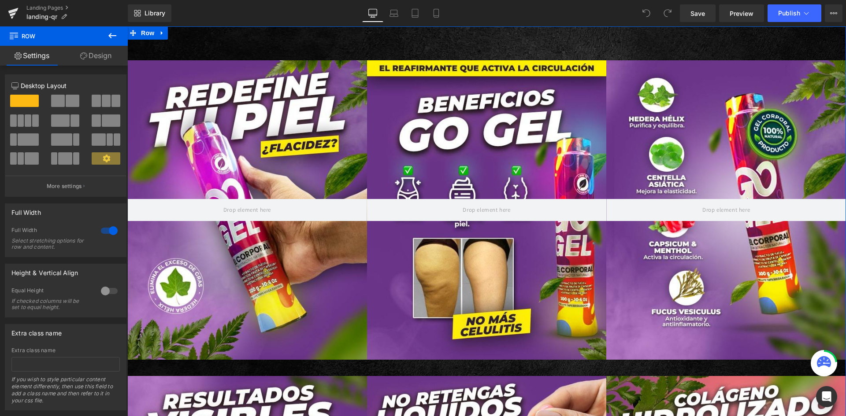
click at [100, 50] on link "Design" at bounding box center [96, 56] width 64 height 20
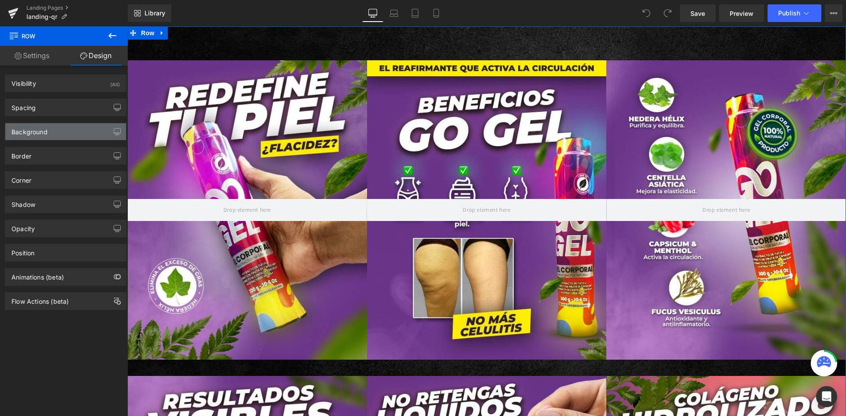
click at [52, 136] on div "Background" at bounding box center [65, 131] width 121 height 17
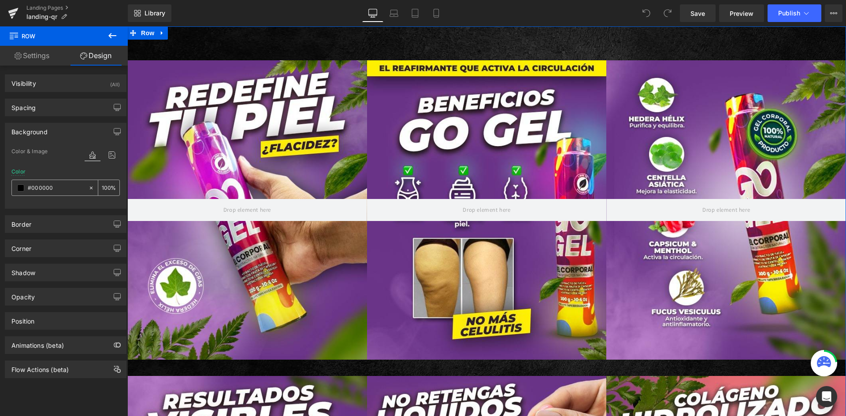
click at [62, 188] on input "#000000" at bounding box center [56, 188] width 56 height 10
click at [61, 188] on input "#000000" at bounding box center [56, 188] width 56 height 10
paste input "68319"
type input "#683190"
click at [244, 115] on div at bounding box center [247, 210] width 240 height 300
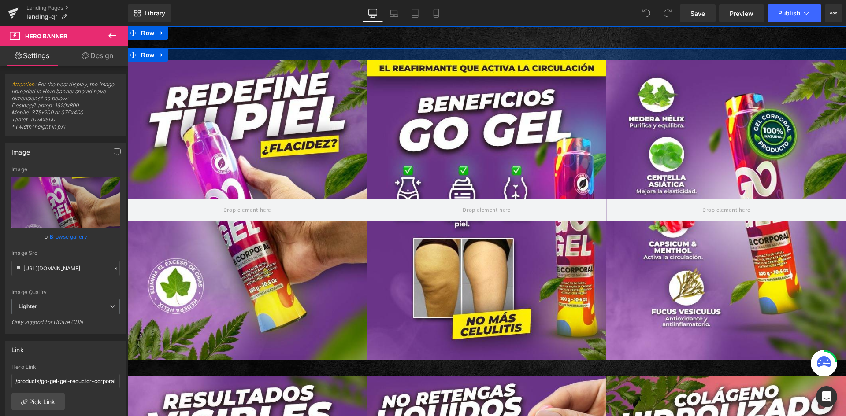
click at [283, 53] on div at bounding box center [486, 54] width 719 height 12
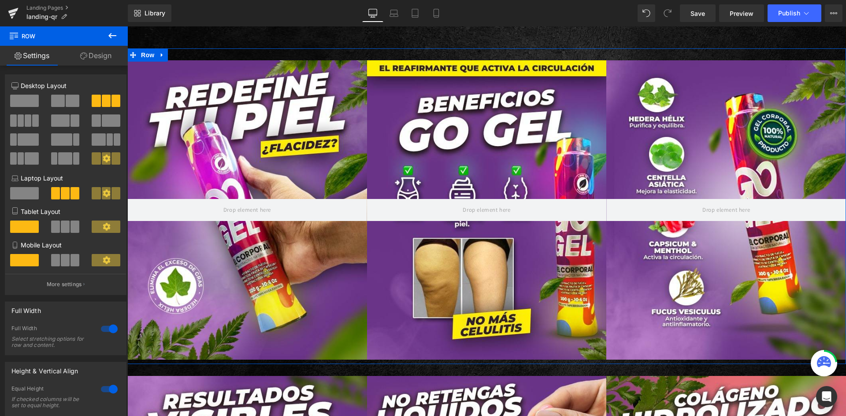
click at [108, 52] on link "Design" at bounding box center [96, 56] width 64 height 20
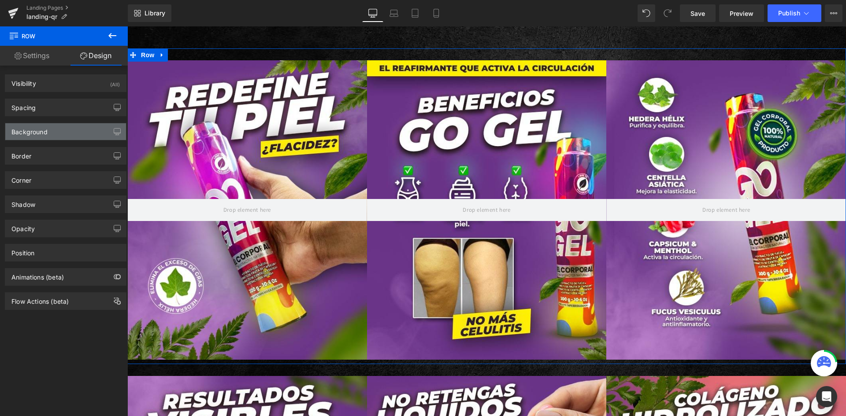
click at [46, 128] on div "Background" at bounding box center [29, 129] width 36 height 12
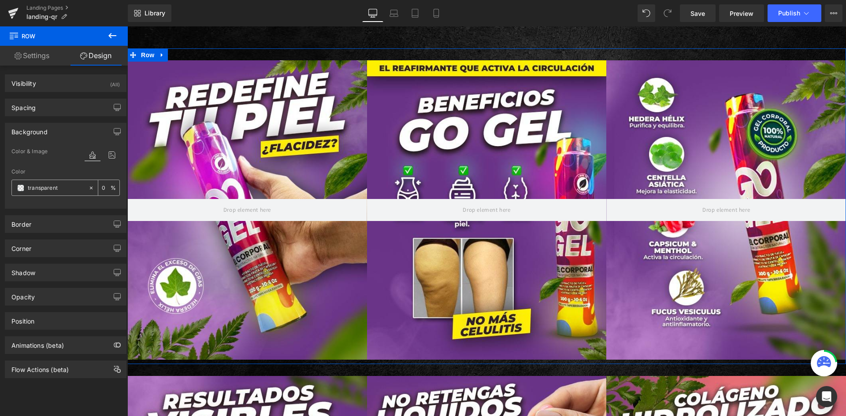
click at [54, 191] on input "transparent" at bounding box center [56, 188] width 56 height 10
paste input "#683190"
type input "#683190"
type input "100"
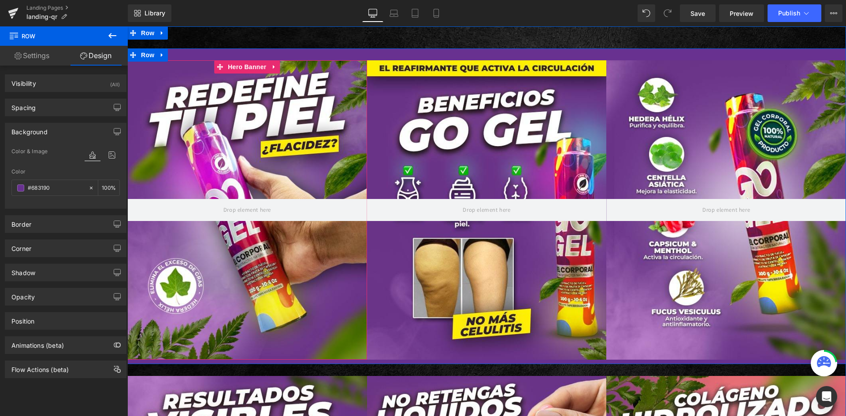
click at [287, 124] on div at bounding box center [247, 210] width 240 height 300
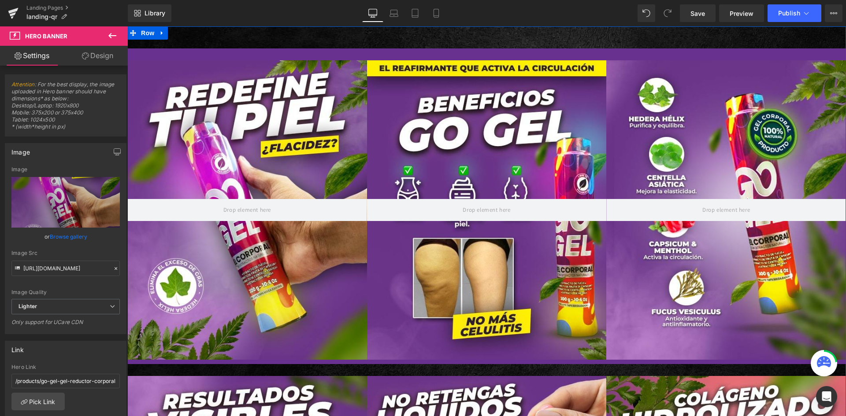
click at [127, 26] on div at bounding box center [127, 26] width 0 height 0
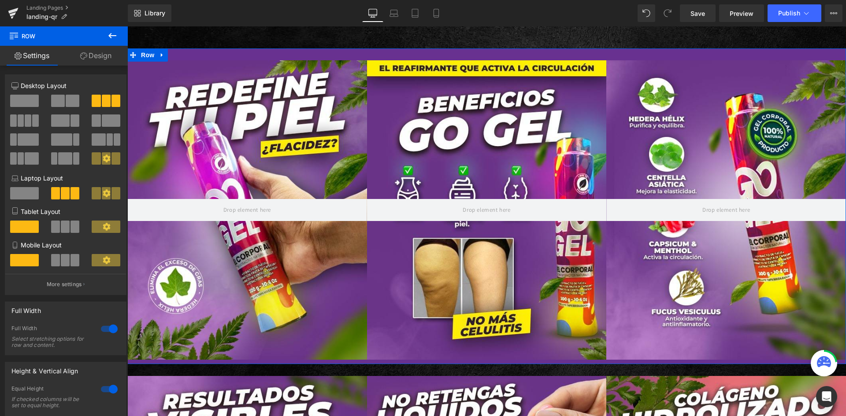
click at [30, 105] on span at bounding box center [24, 101] width 29 height 12
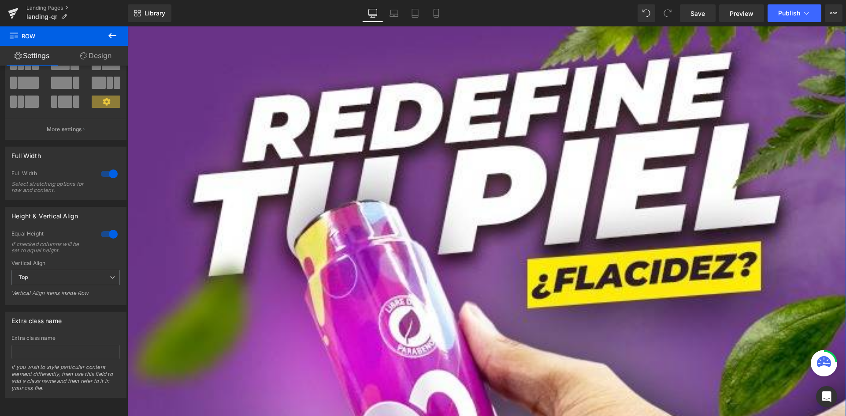
scroll to position [63, 0]
click at [62, 271] on span "Top" at bounding box center [65, 277] width 108 height 15
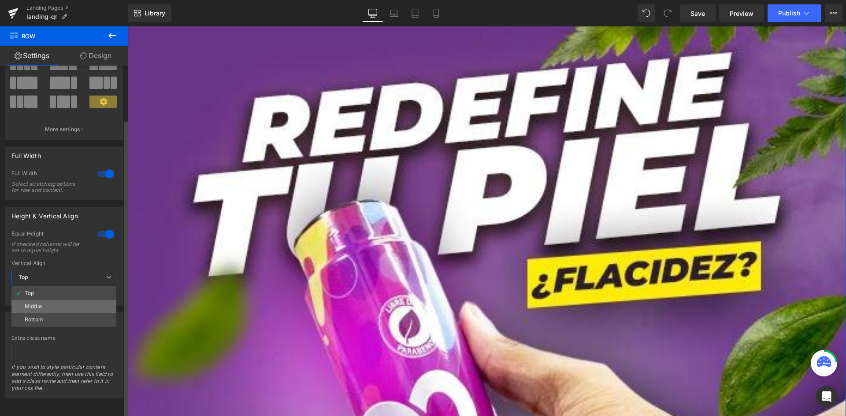
click at [76, 305] on li "Middle" at bounding box center [63, 306] width 105 height 13
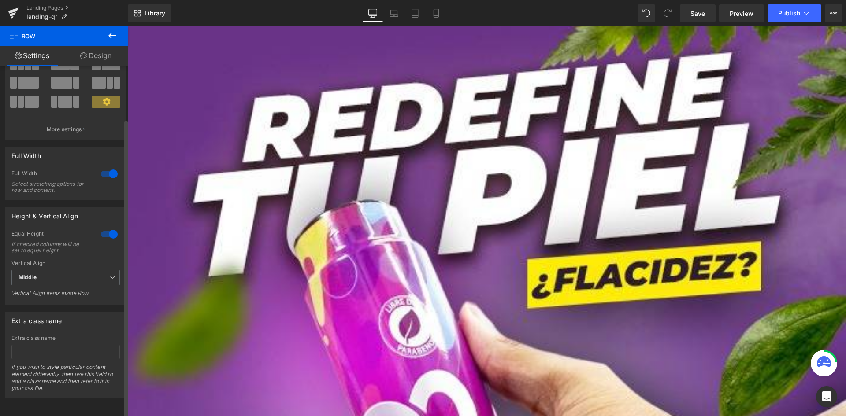
click at [109, 167] on div at bounding box center [109, 174] width 21 height 14
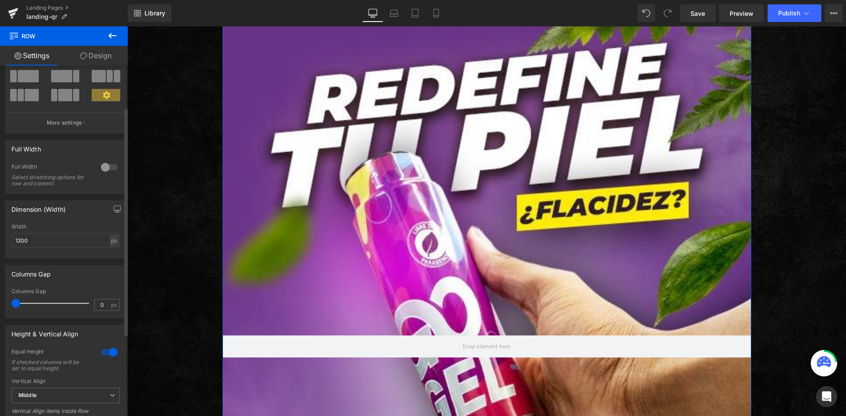
click at [109, 355] on div at bounding box center [109, 353] width 21 height 14
click at [108, 355] on div at bounding box center [109, 353] width 21 height 14
click at [23, 236] on input "1200" at bounding box center [65, 241] width 108 height 15
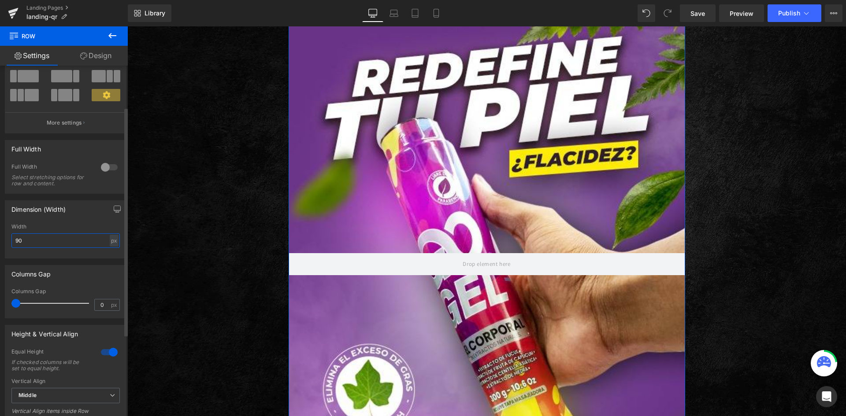
type input "9"
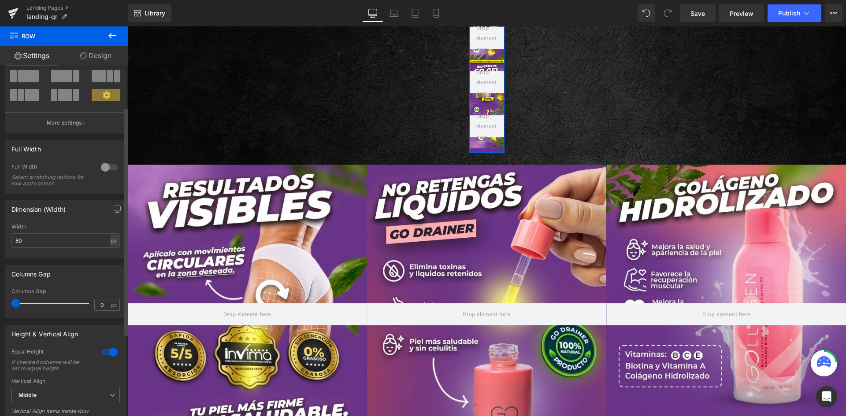
type input "8"
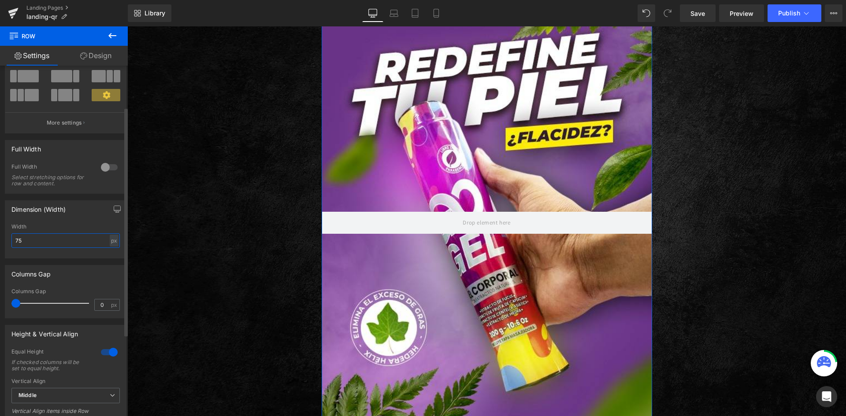
type input "7"
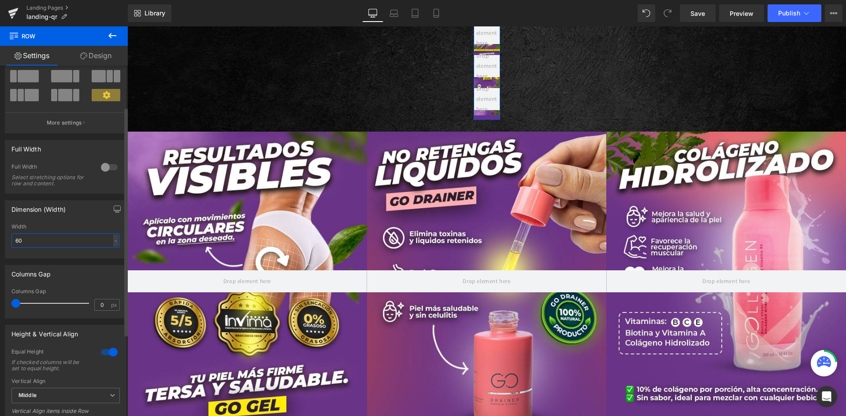
type input "600"
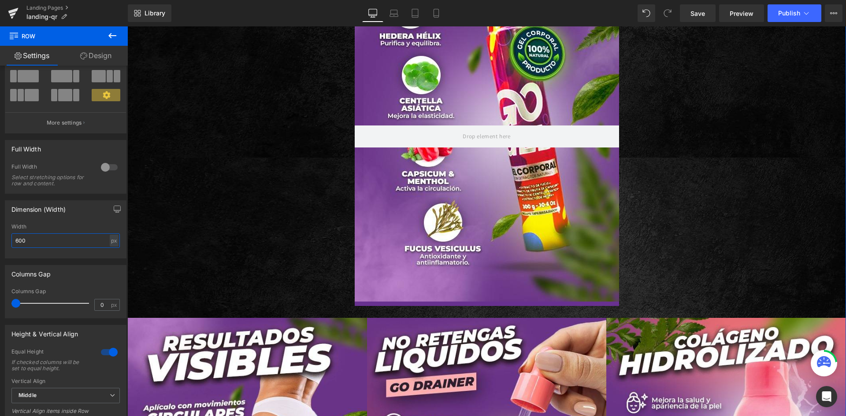
scroll to position [749, 0]
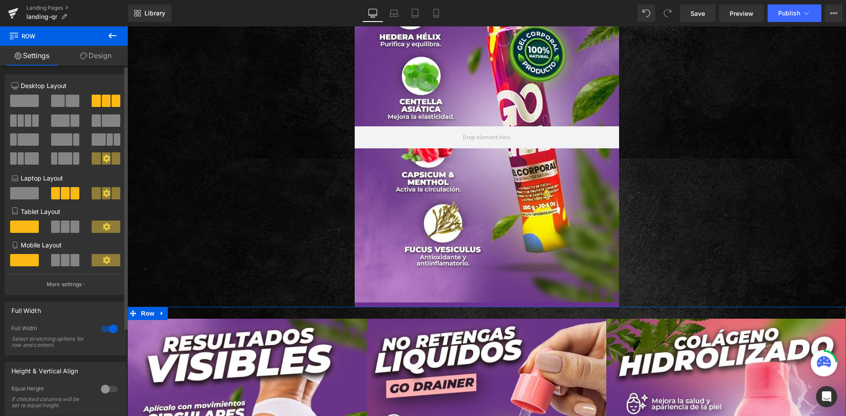
click at [30, 106] on span at bounding box center [24, 101] width 29 height 12
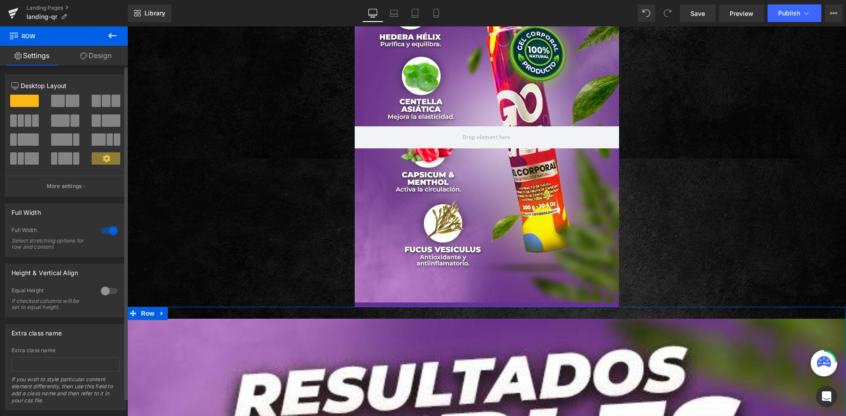
click at [109, 234] on div at bounding box center [109, 231] width 21 height 14
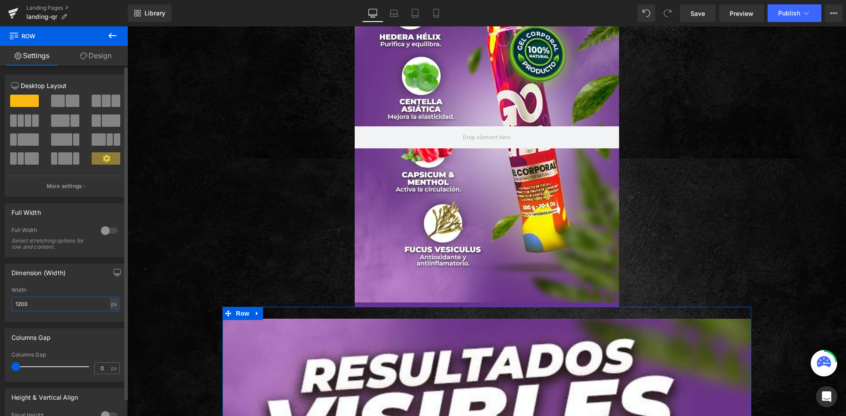
click at [78, 308] on input "1200" at bounding box center [65, 304] width 108 height 15
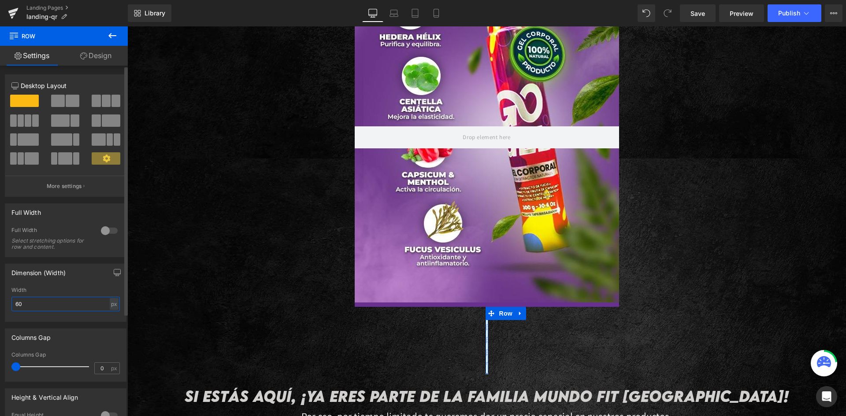
type input "600"
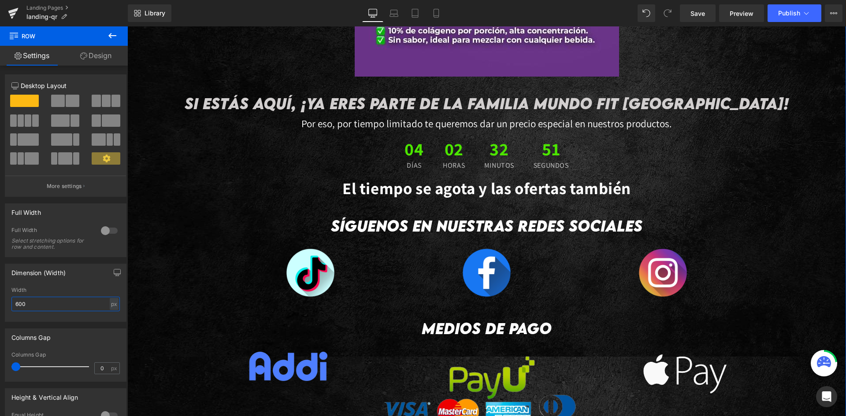
scroll to position [2188, 0]
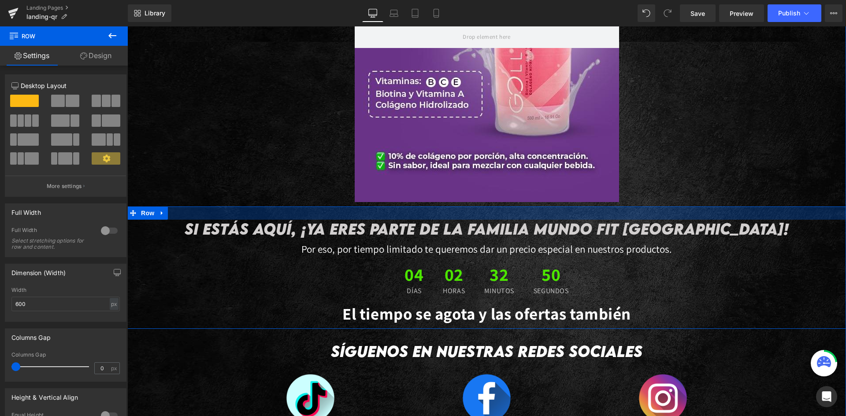
click at [198, 208] on div at bounding box center [486, 213] width 719 height 13
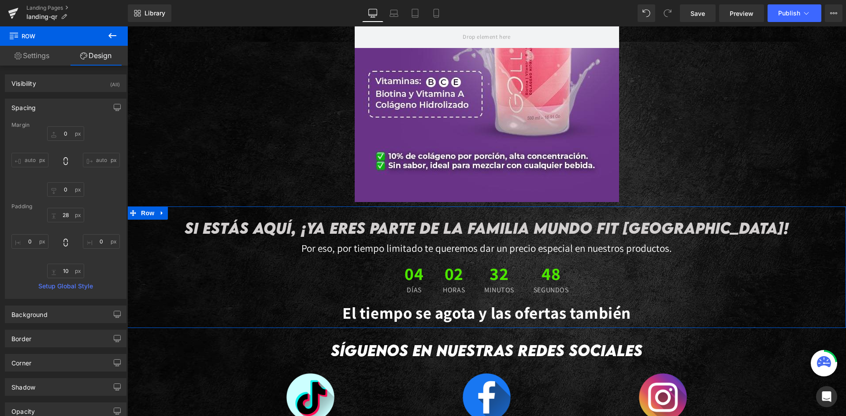
click at [47, 59] on link "Settings" at bounding box center [32, 56] width 64 height 20
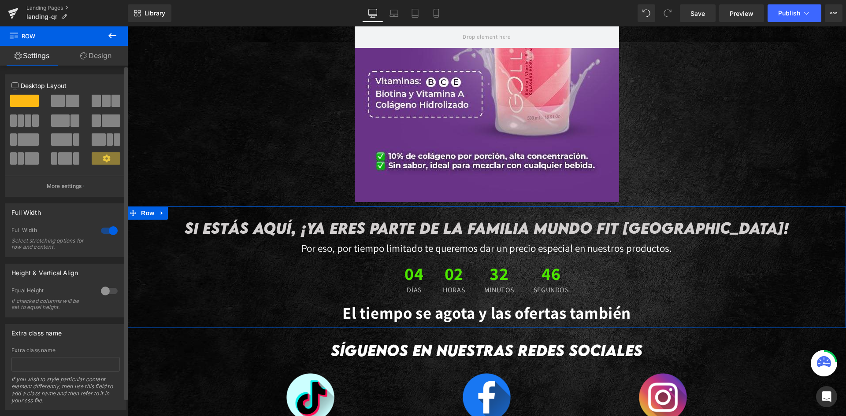
click at [106, 231] on div at bounding box center [109, 231] width 21 height 14
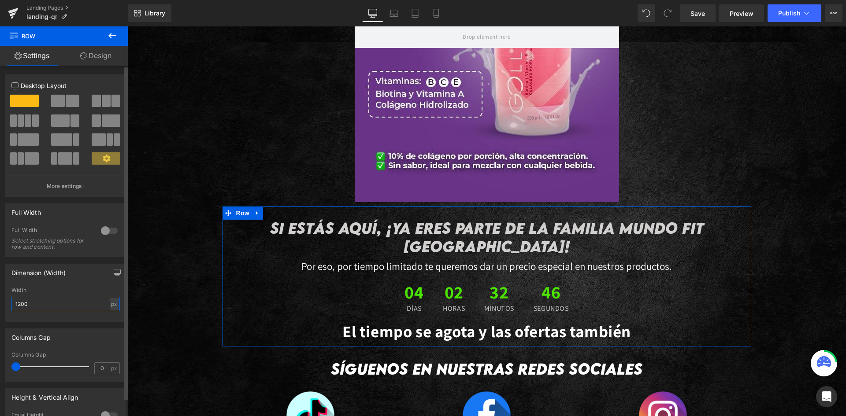
click at [70, 308] on input "1200" at bounding box center [65, 304] width 108 height 15
click at [68, 308] on input "1200" at bounding box center [65, 304] width 108 height 15
click at [67, 307] on input "1200" at bounding box center [65, 304] width 108 height 15
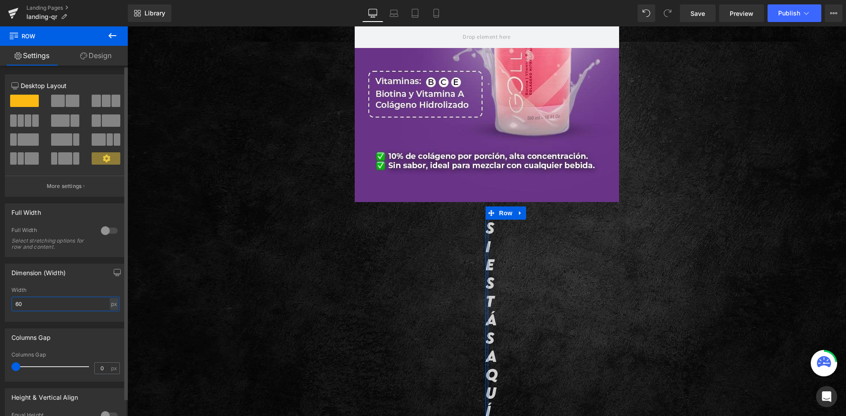
type input "600"
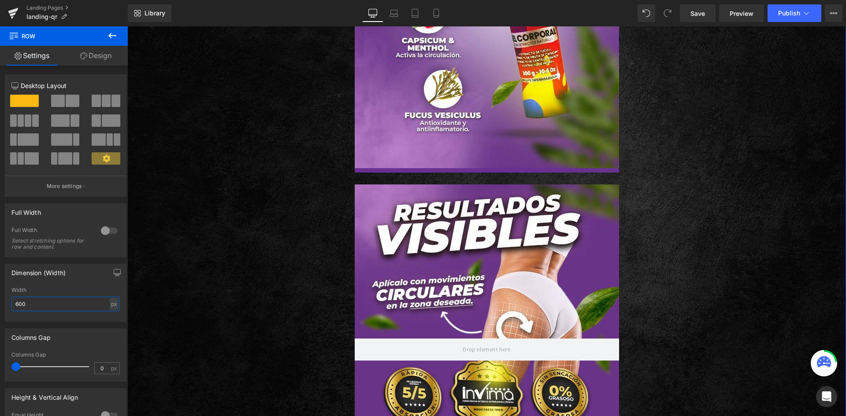
scroll to position [970, 0]
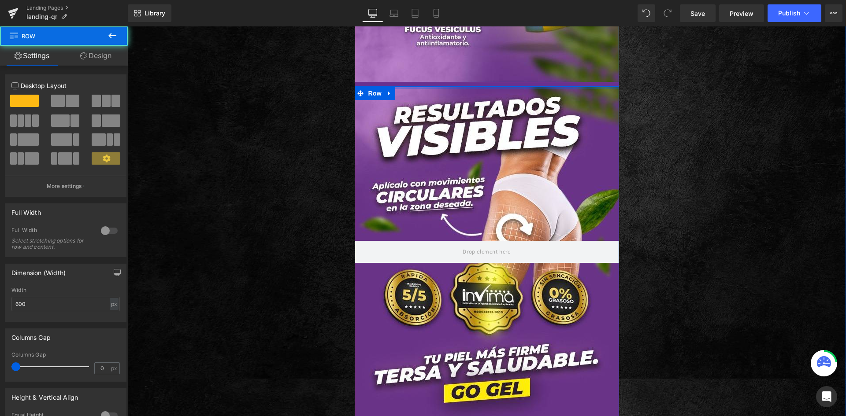
drag, startPoint x: 434, startPoint y: 96, endPoint x: 431, endPoint y: 72, distance: 24.4
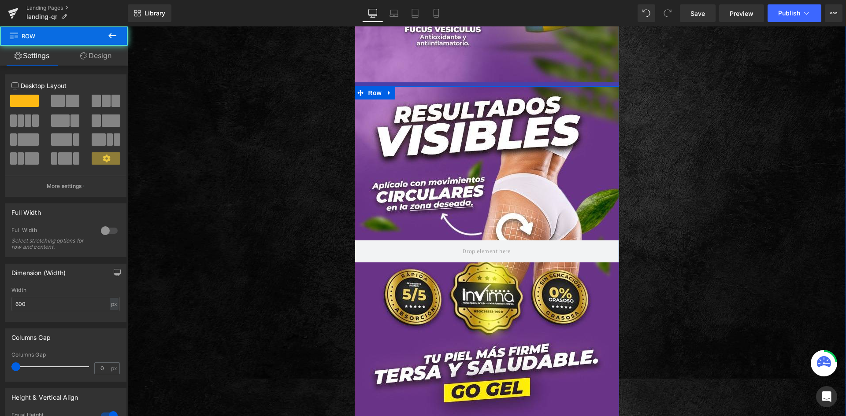
drag, startPoint x: 599, startPoint y: 85, endPoint x: 596, endPoint y: 76, distance: 9.2
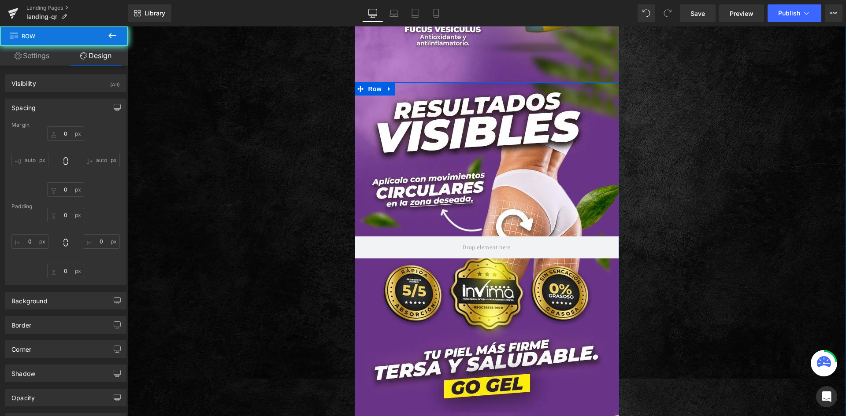
type input "0"
type input "27"
type input "0"
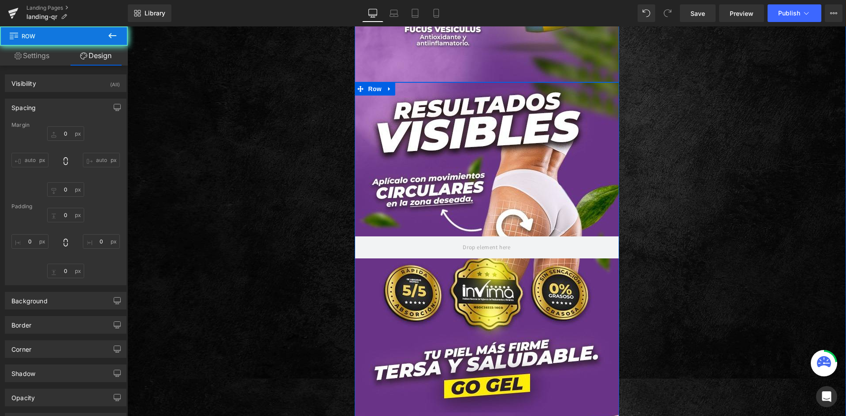
type input "0"
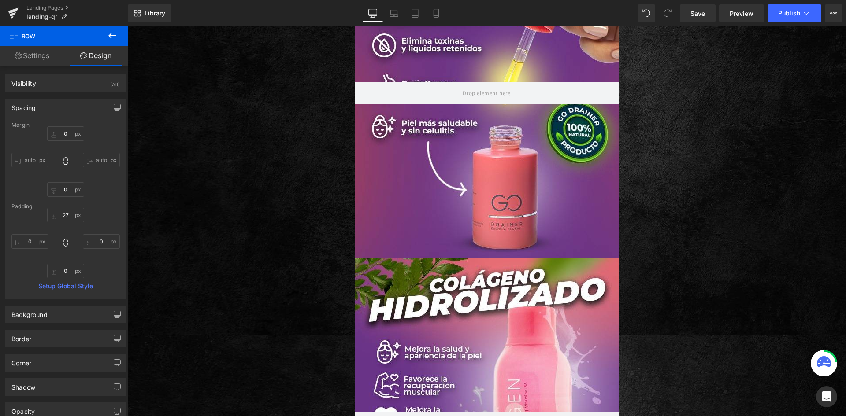
scroll to position [1587, 0]
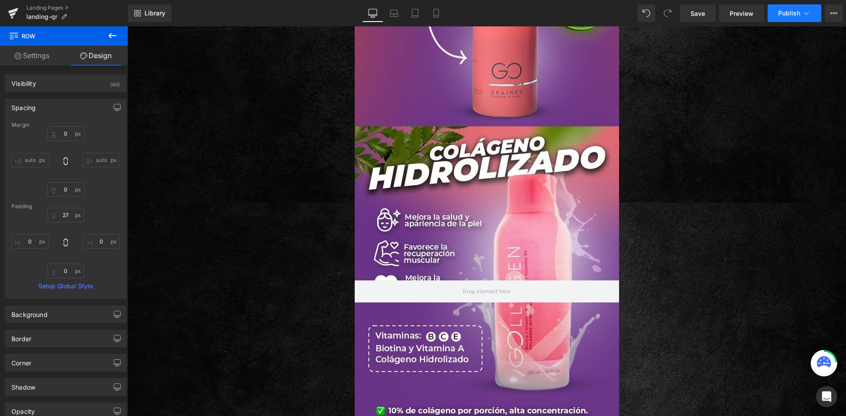
click at [782, 14] on span "Publish" at bounding box center [789, 13] width 22 height 7
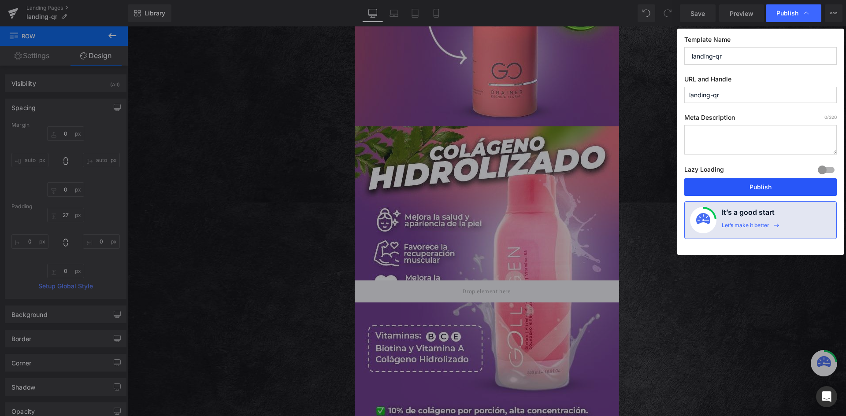
click at [738, 185] on button "Publish" at bounding box center [760, 187] width 152 height 18
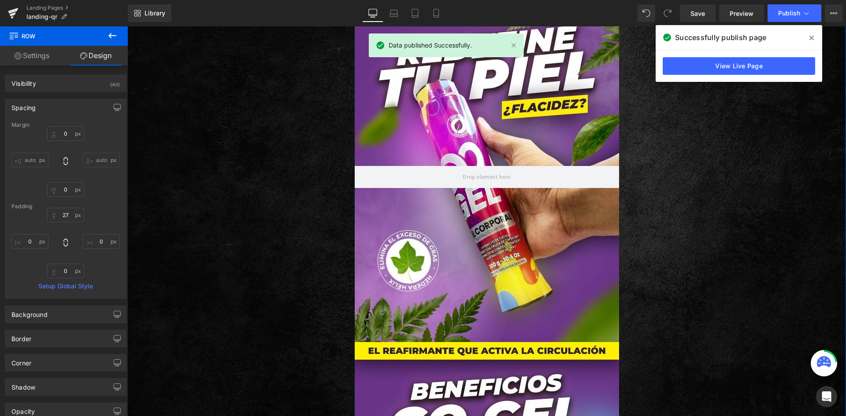
scroll to position [0, 0]
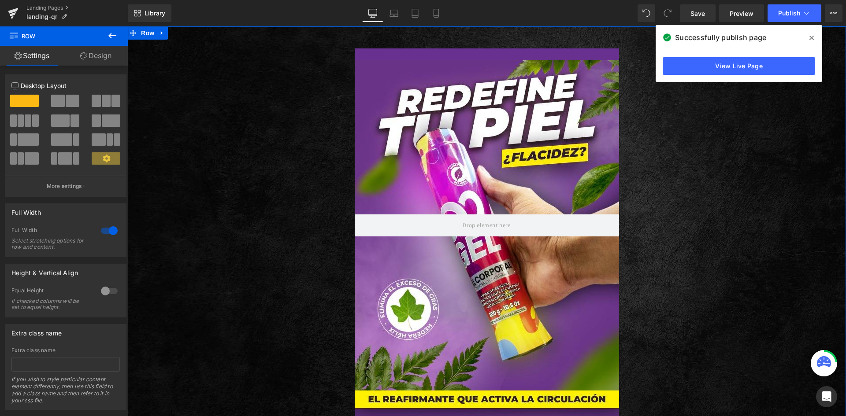
click at [107, 236] on div at bounding box center [109, 231] width 21 height 14
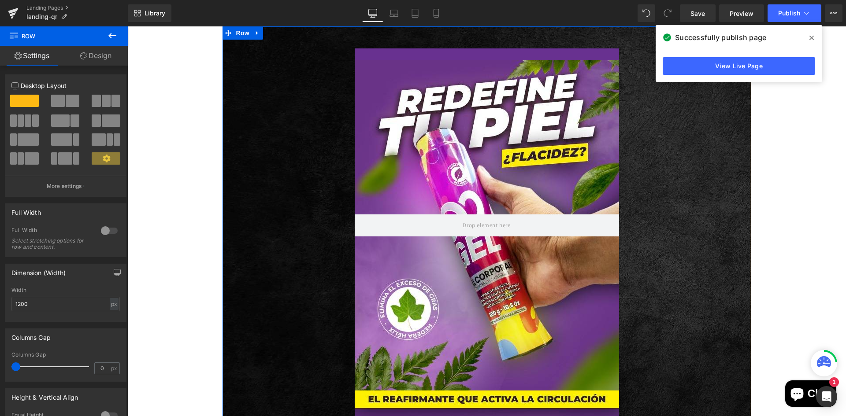
click at [106, 235] on div at bounding box center [109, 231] width 21 height 14
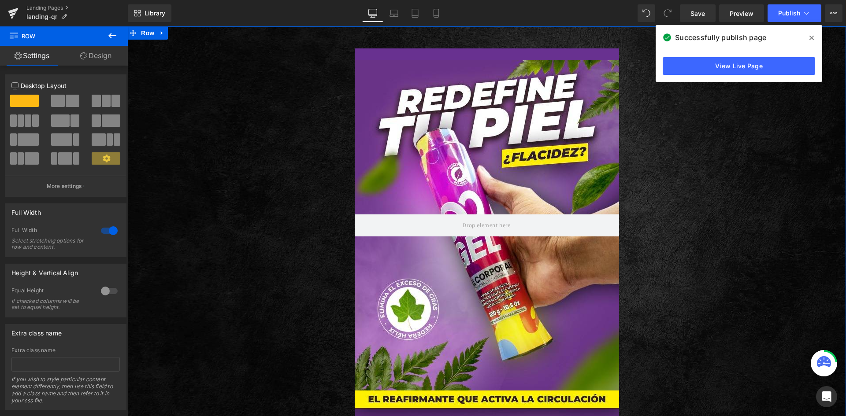
click at [111, 60] on link "Design" at bounding box center [96, 56] width 64 height 20
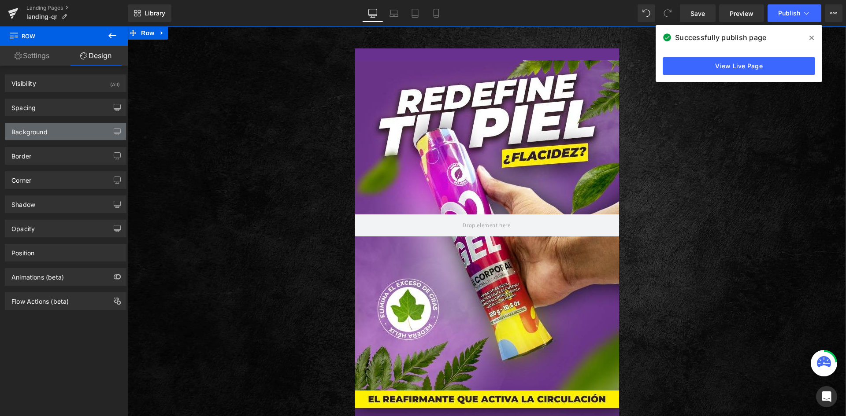
click at [62, 131] on div "Background" at bounding box center [65, 131] width 121 height 17
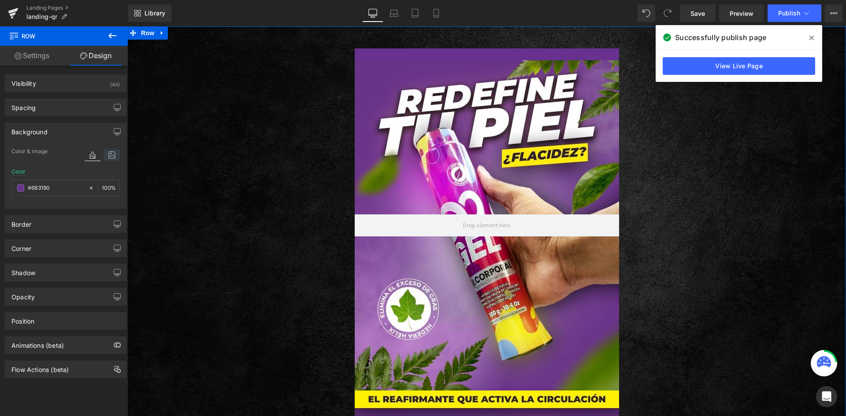
click at [108, 157] on icon at bounding box center [112, 154] width 16 height 11
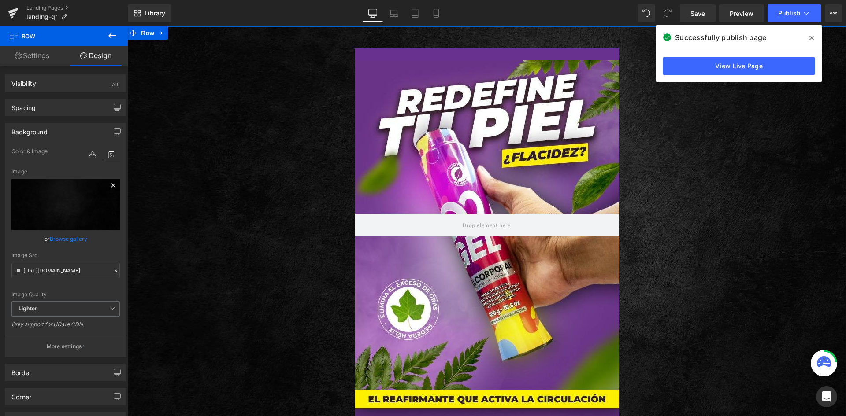
click at [108, 187] on icon at bounding box center [113, 185] width 11 height 11
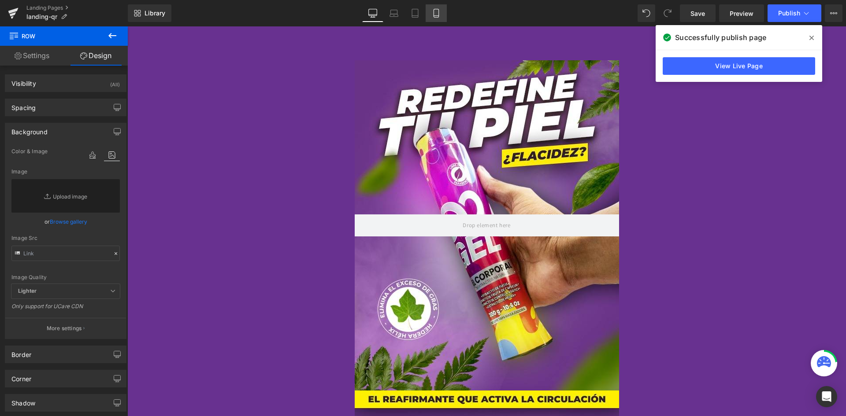
click at [432, 13] on link "Mobile" at bounding box center [436, 13] width 21 height 18
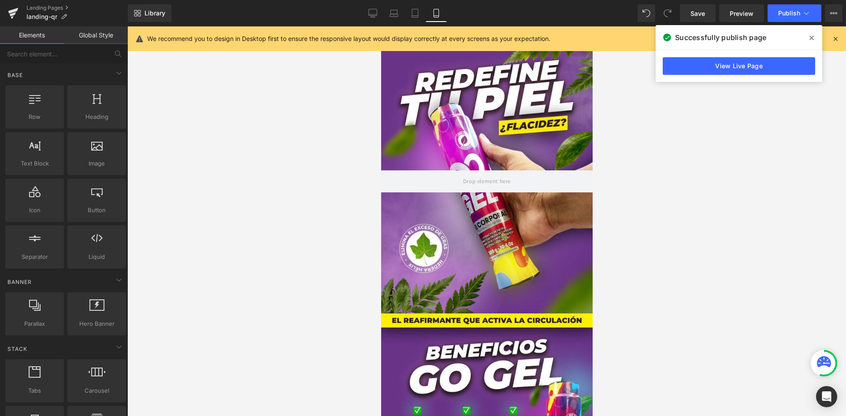
click at [308, 113] on div at bounding box center [486, 221] width 719 height 390
click at [402, 57] on span "Row" at bounding box center [401, 56] width 18 height 13
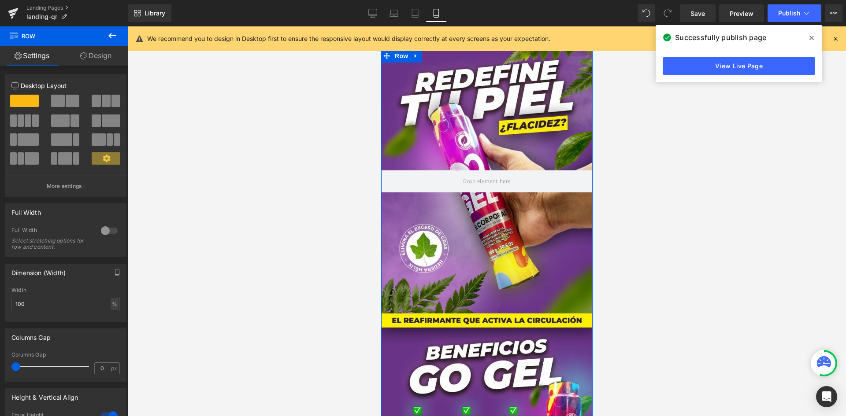
click at [85, 60] on link "Design" at bounding box center [96, 56] width 64 height 20
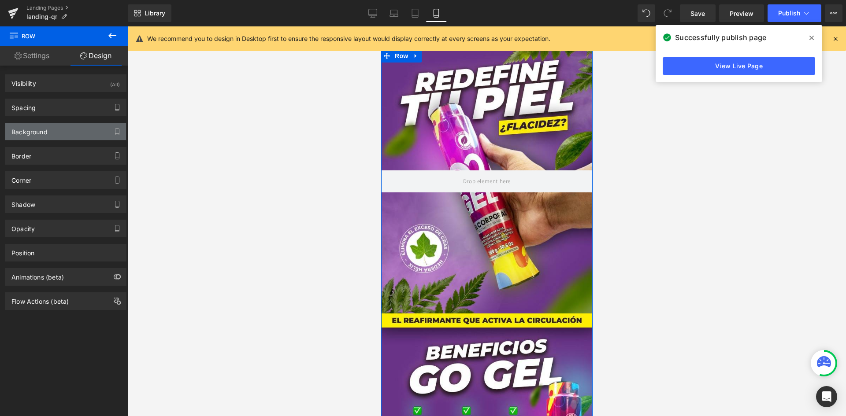
click at [66, 125] on div "Background" at bounding box center [65, 131] width 121 height 17
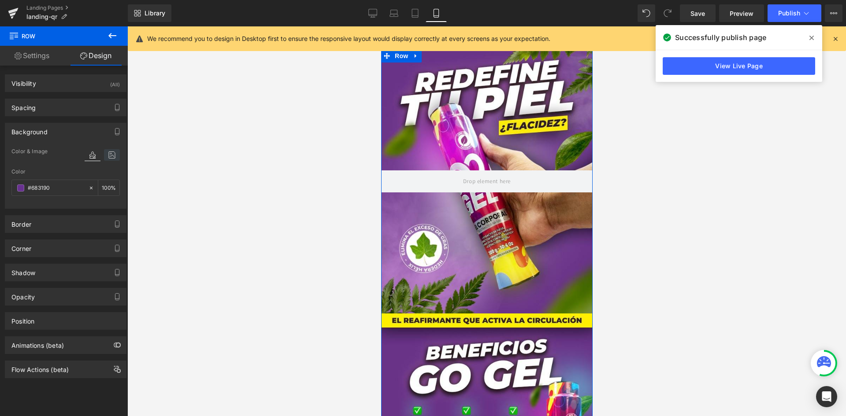
click at [106, 156] on icon at bounding box center [112, 154] width 16 height 11
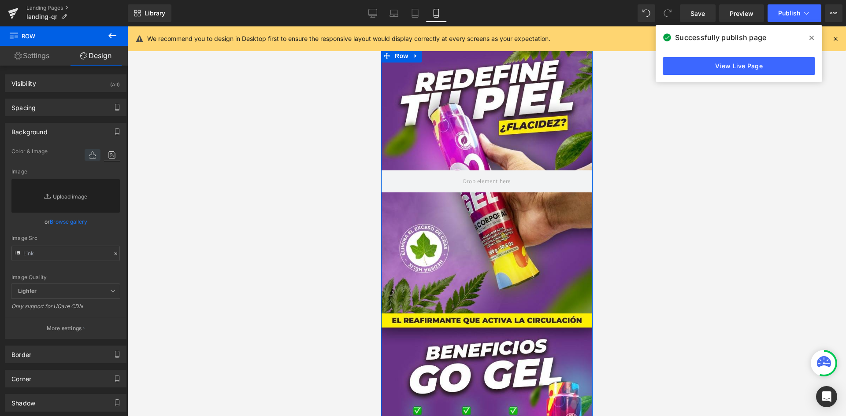
click at [87, 154] on icon at bounding box center [93, 154] width 16 height 11
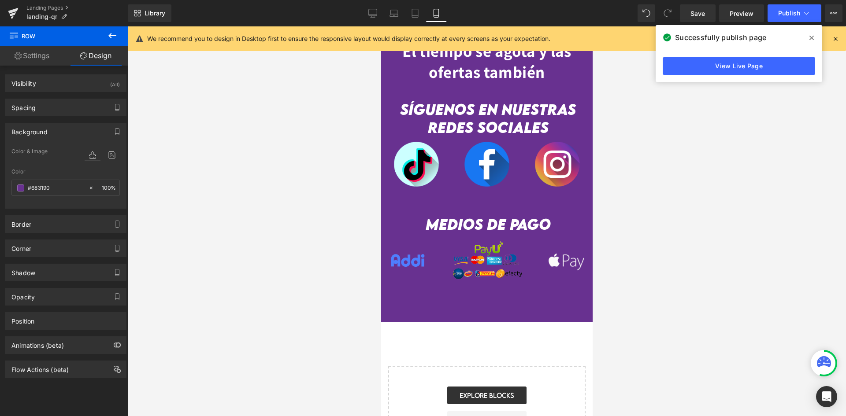
scroll to position [2043, 0]
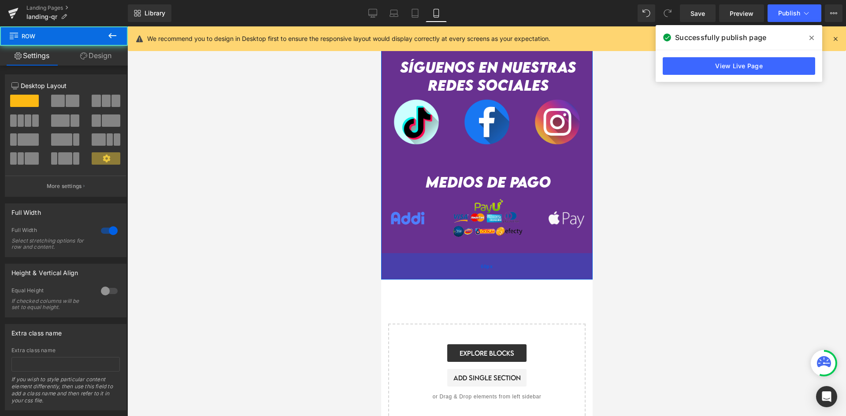
click at [412, 253] on div "60px" at bounding box center [487, 266] width 212 height 26
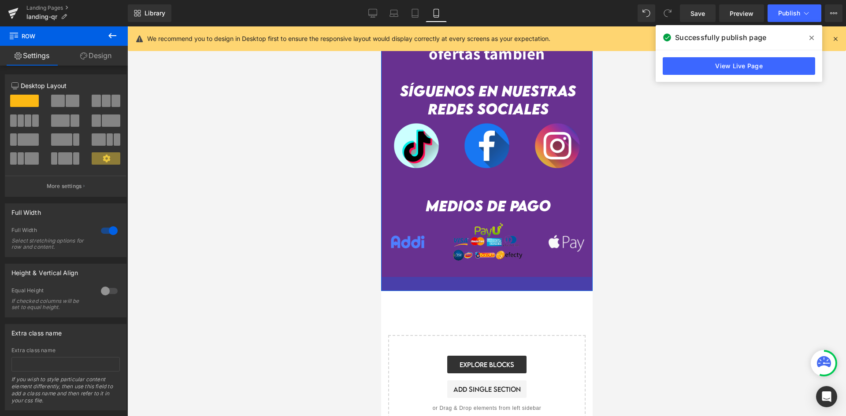
scroll to position [2017, 0]
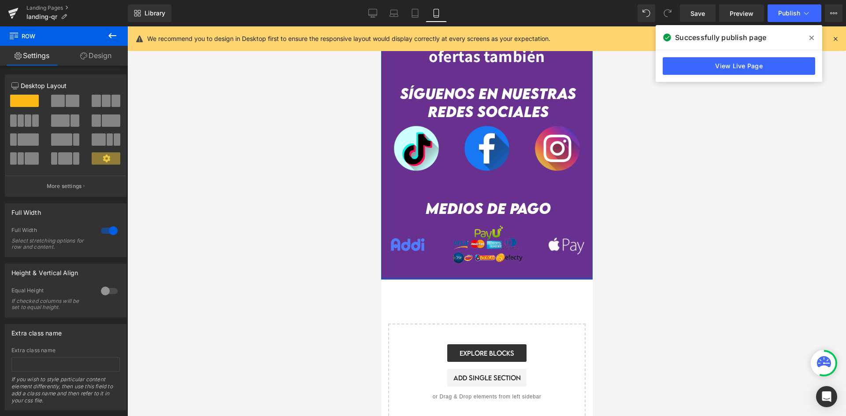
drag, startPoint x: 412, startPoint y: 257, endPoint x: 412, endPoint y: 245, distance: 11.5
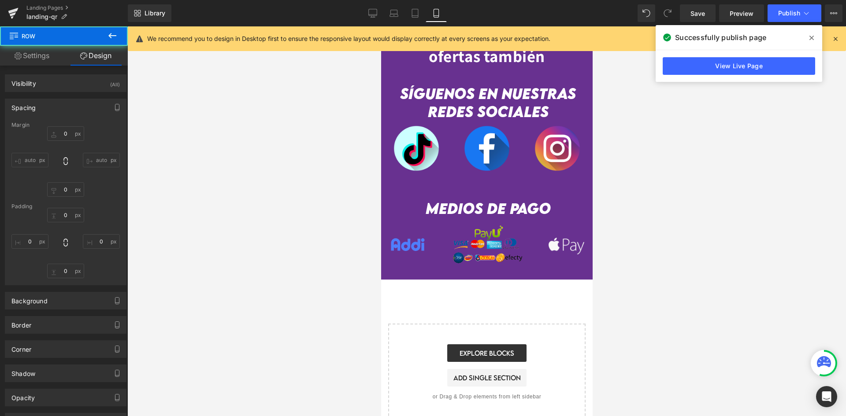
type input "0"
type input "3"
type input "0"
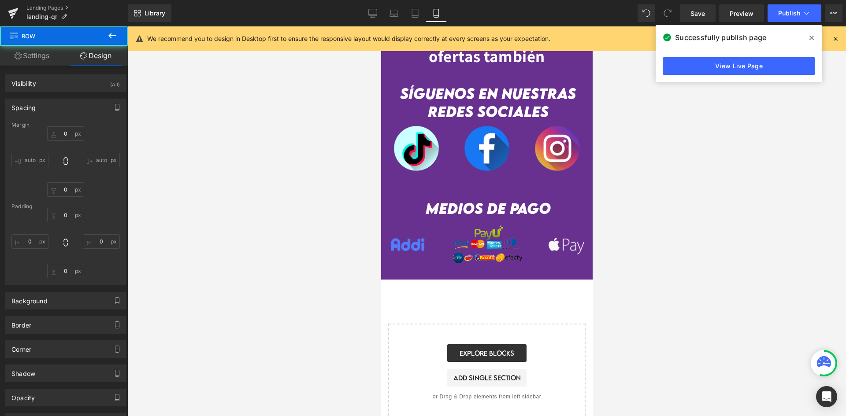
type input "0"
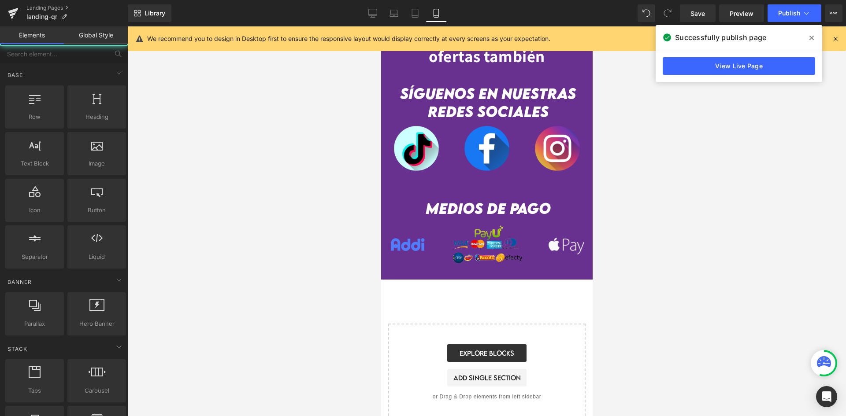
click at [651, 249] on div at bounding box center [486, 221] width 719 height 390
click at [793, 8] on button "Publish" at bounding box center [795, 13] width 54 height 18
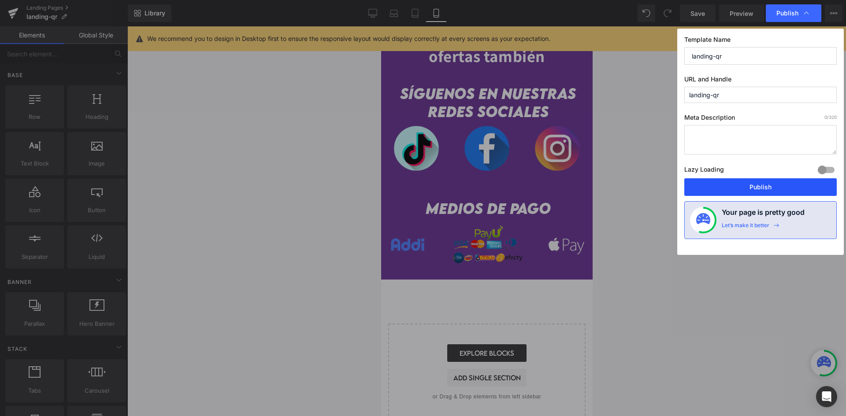
click at [756, 180] on button "Publish" at bounding box center [760, 187] width 152 height 18
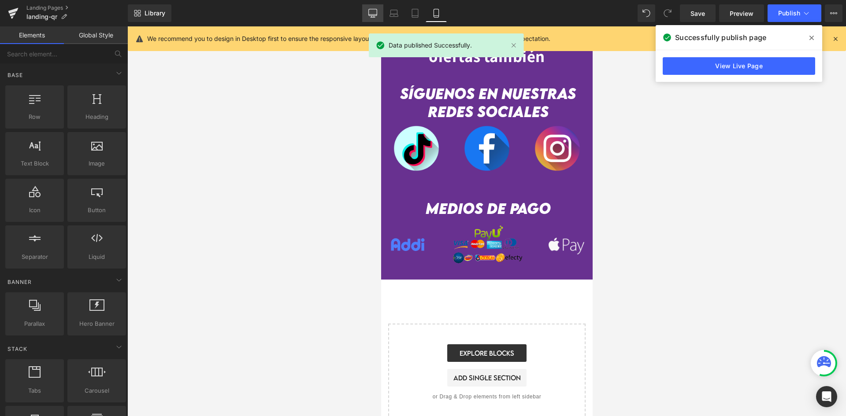
click at [369, 16] on icon at bounding box center [372, 13] width 9 height 9
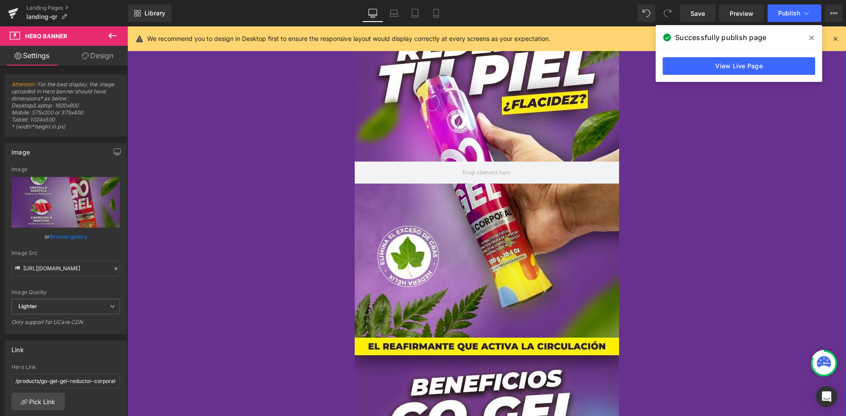
scroll to position [0, 0]
